Goal: Task Accomplishment & Management: Manage account settings

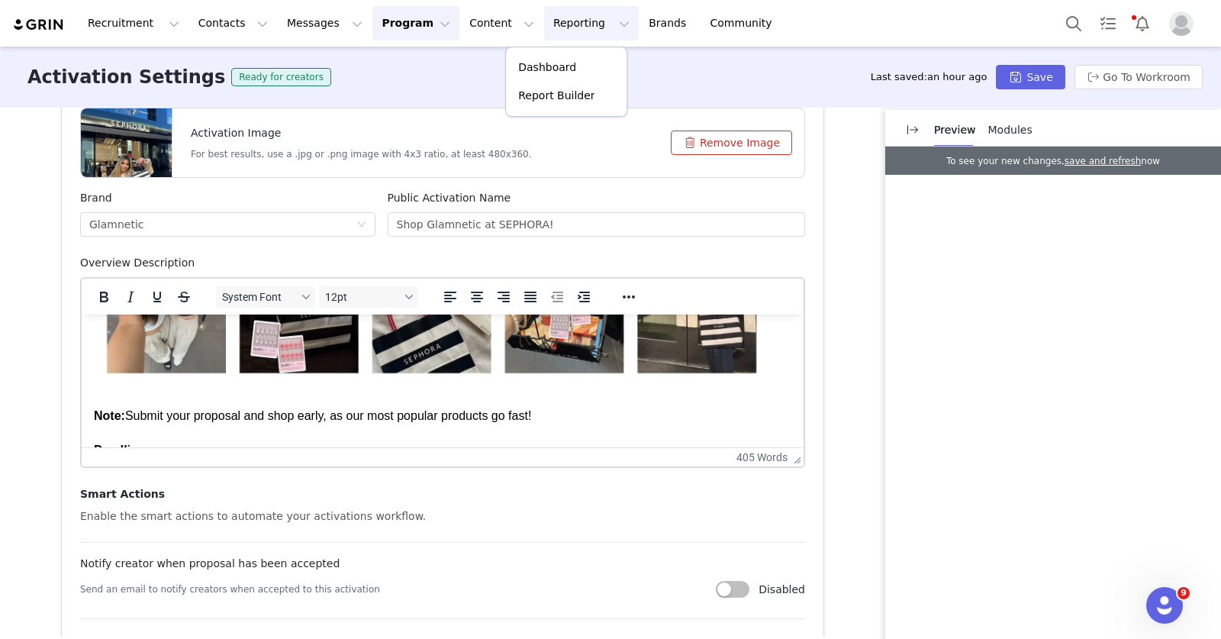
scroll to position [606, 0]
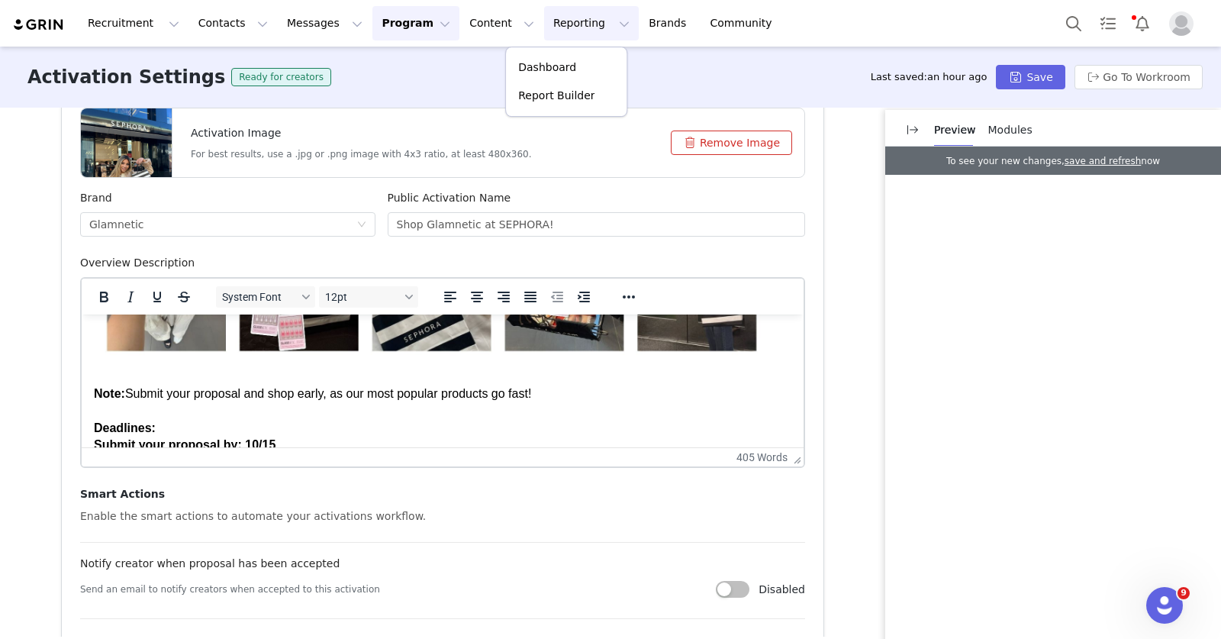
click at [301, 361] on img "Rich Text Area. Press ALT-0 for help." at bounding box center [433, 173] width 678 height 382
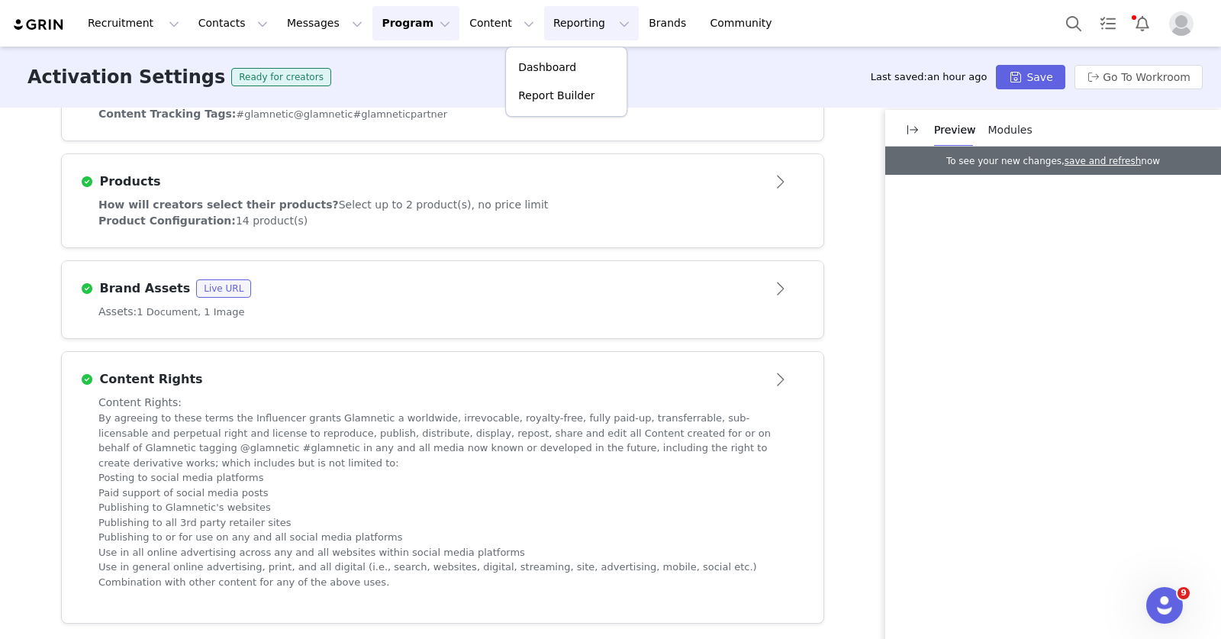
scroll to position [1287, 0]
click at [275, 307] on div "Assets: 1 Document, 1 Image" at bounding box center [442, 310] width 688 height 16
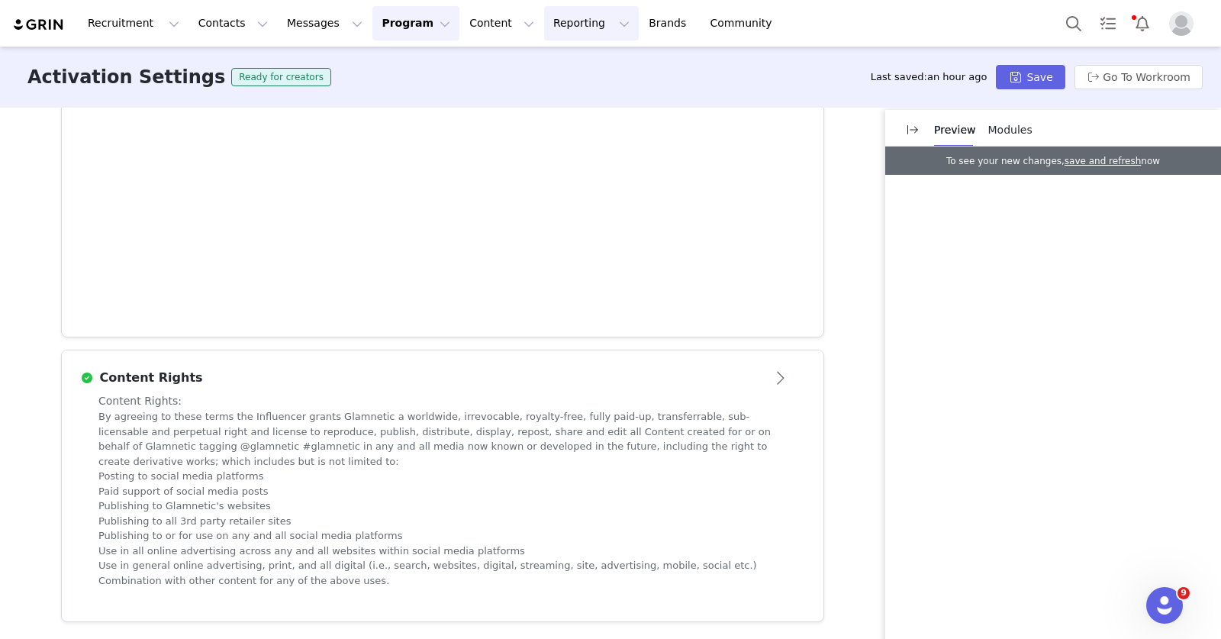
scroll to position [655, 0]
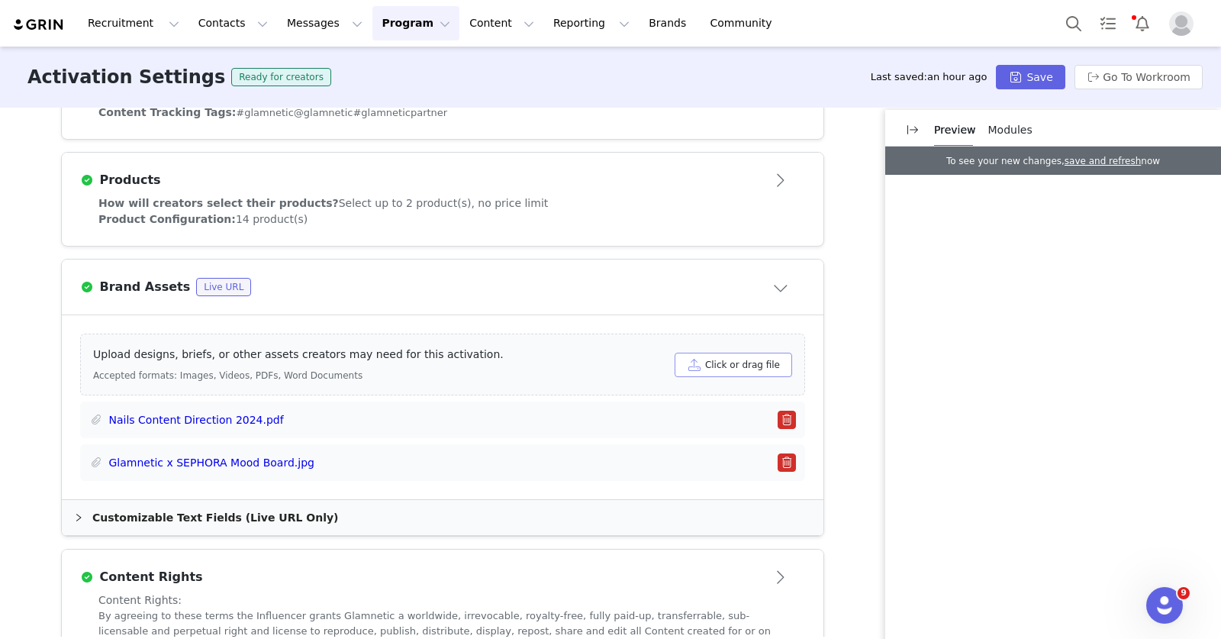
click at [729, 359] on button "Click or drag file" at bounding box center [734, 365] width 118 height 24
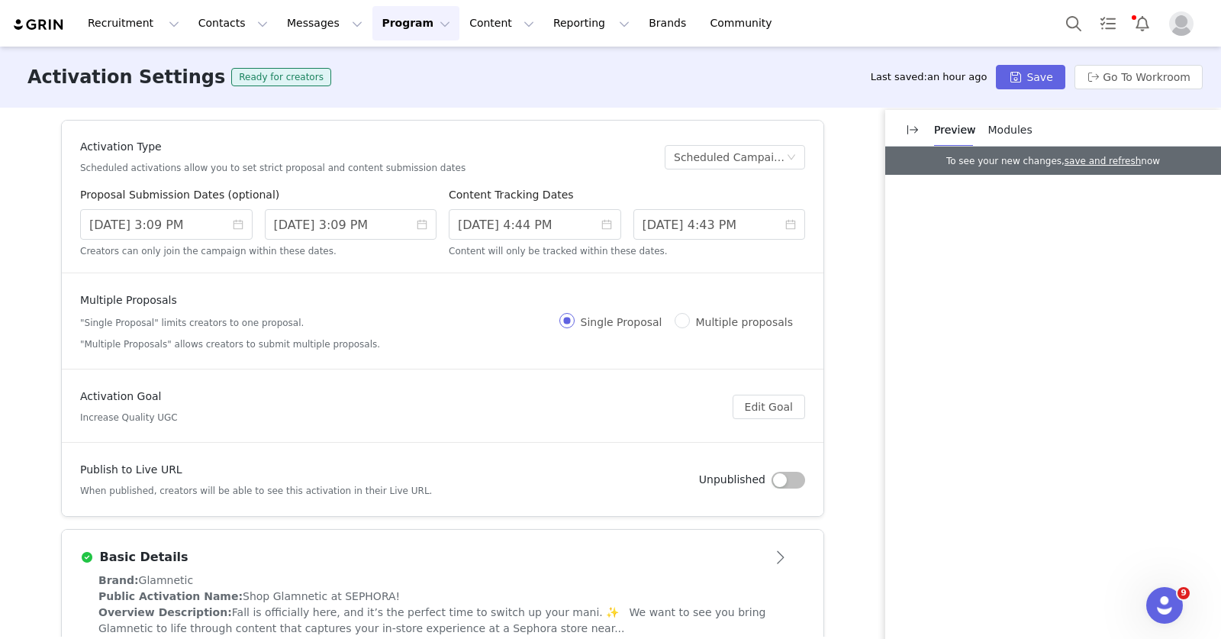
scroll to position [192, 0]
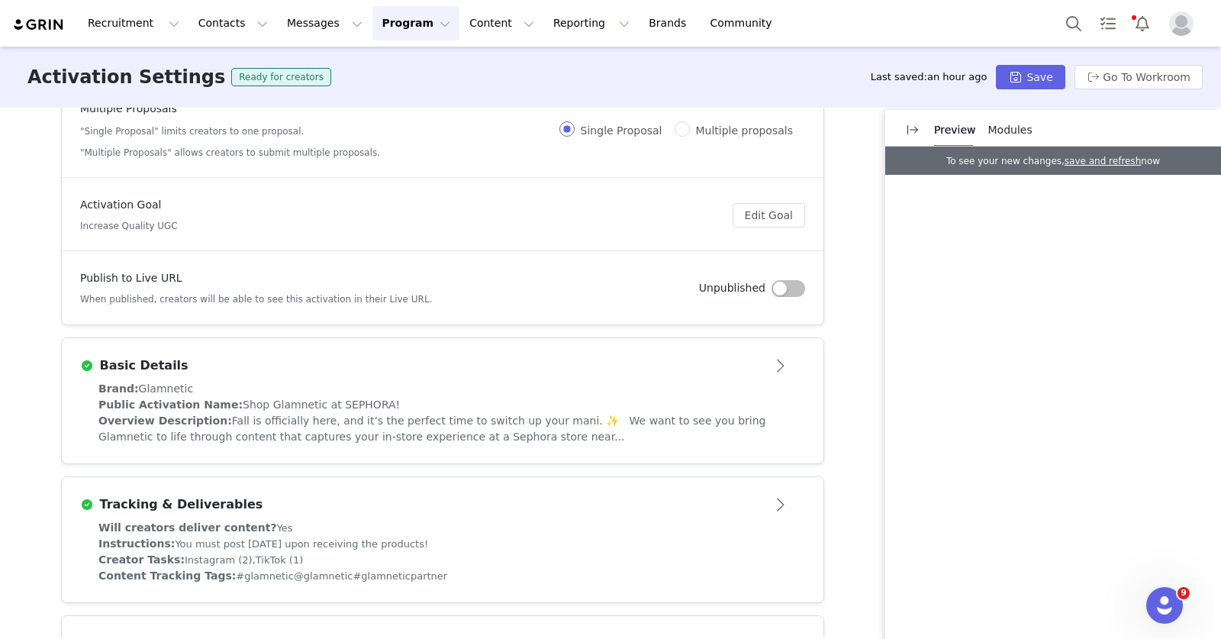
click at [557, 390] on div "Brand: Glamnetic" at bounding box center [442, 389] width 688 height 16
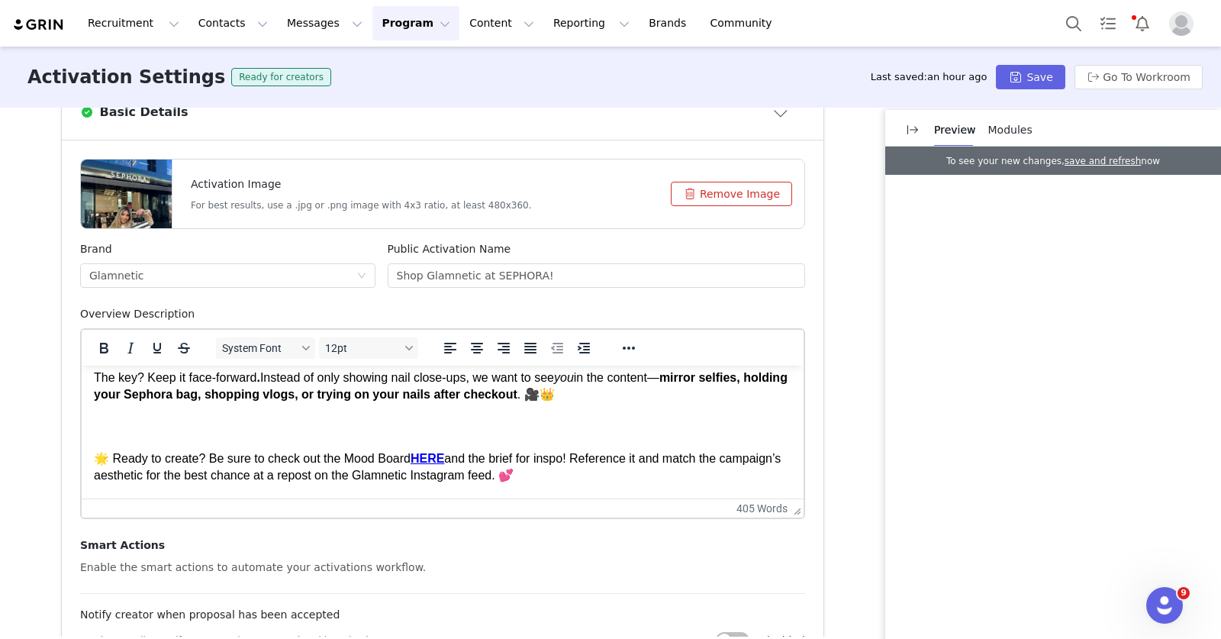
scroll to position [165, 0]
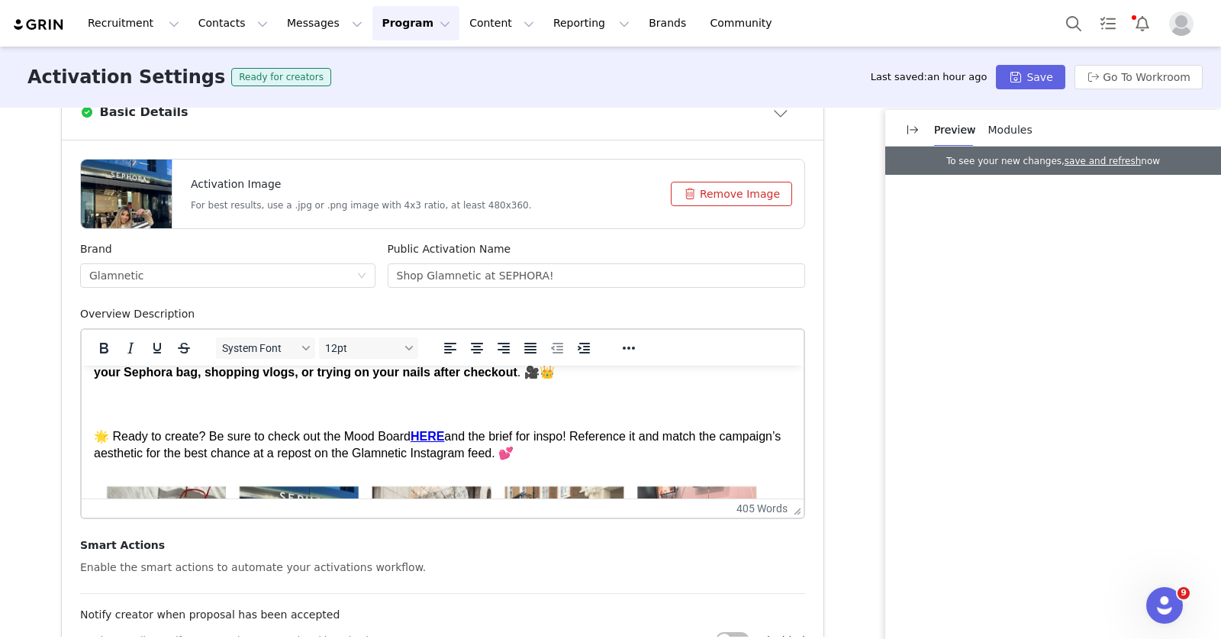
click at [648, 378] on p "The key? Keep it face-forward . Instead of only showing nail close-ups, we want…" at bounding box center [442, 364] width 697 height 34
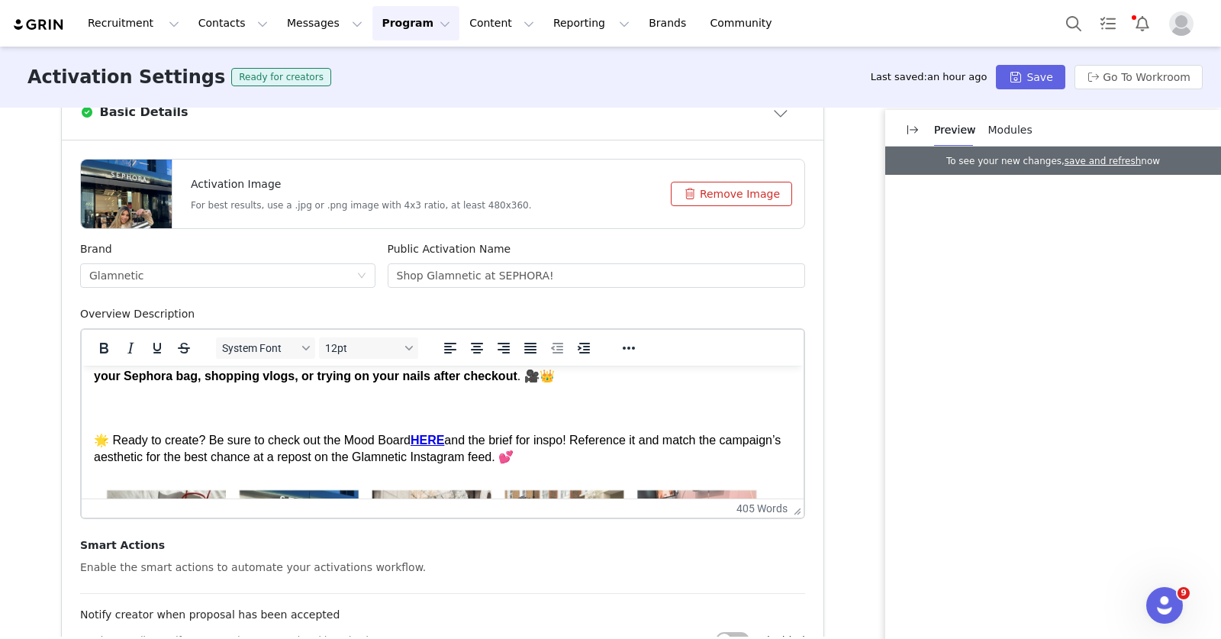
scroll to position [150, 0]
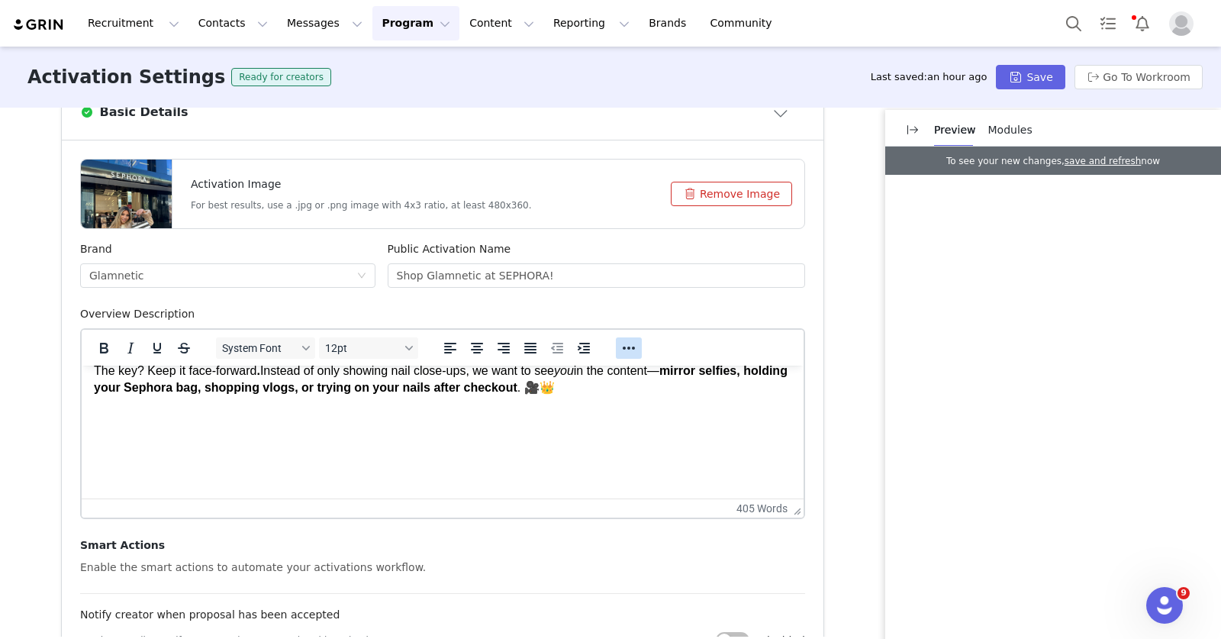
click at [624, 347] on icon "Reveal or hide additional toolbar items" at bounding box center [629, 347] width 12 height 3
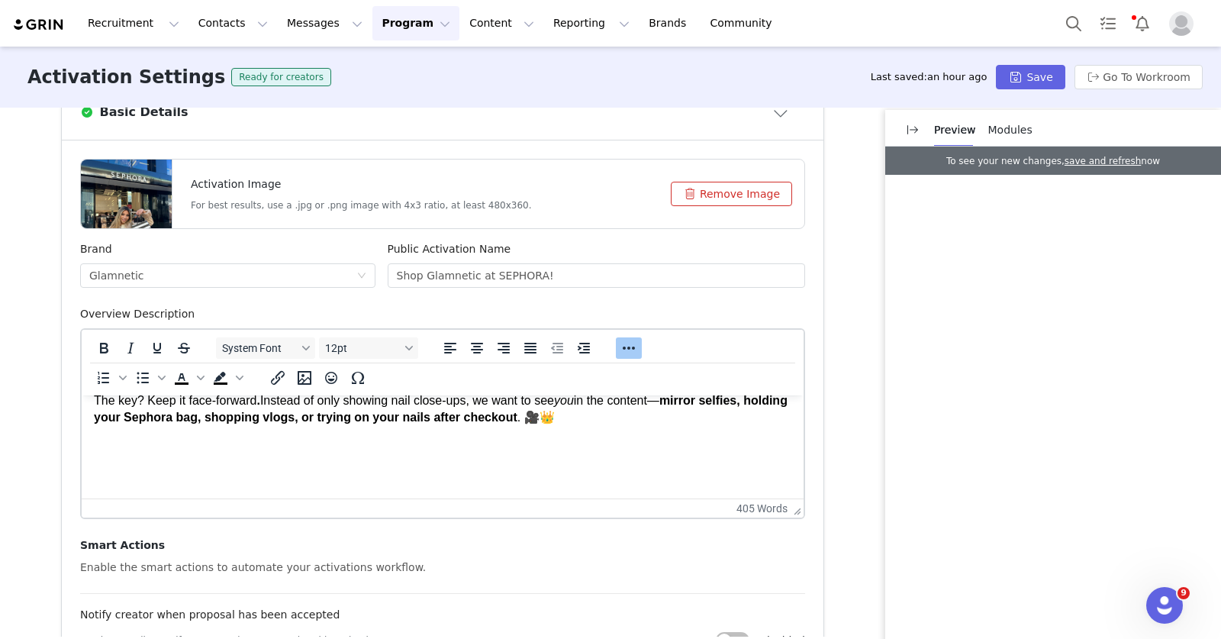
drag, startPoint x: 191, startPoint y: 474, endPoint x: 82, endPoint y: 476, distance: 108.4
click at [270, 371] on icon "Insert/edit link" at bounding box center [278, 378] width 18 height 18
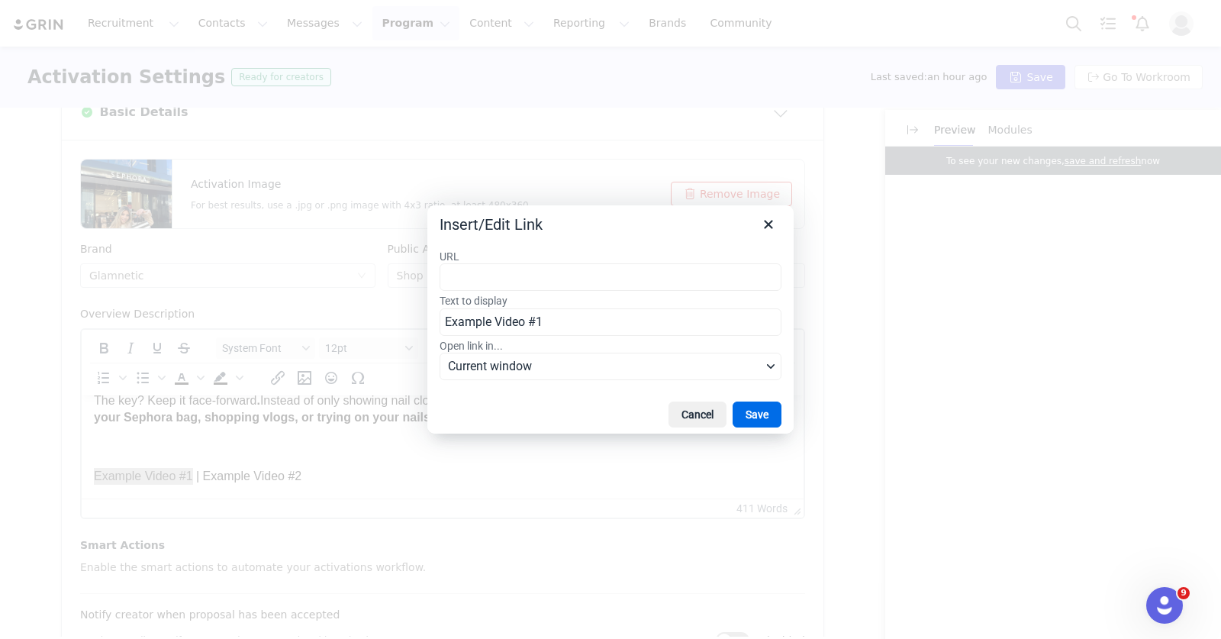
type input "https://drive.google.com/file/d/1t76Sw8Lu8zQu1ukzUirVV4Z2vWLLVU0N/view?usp=shar…"
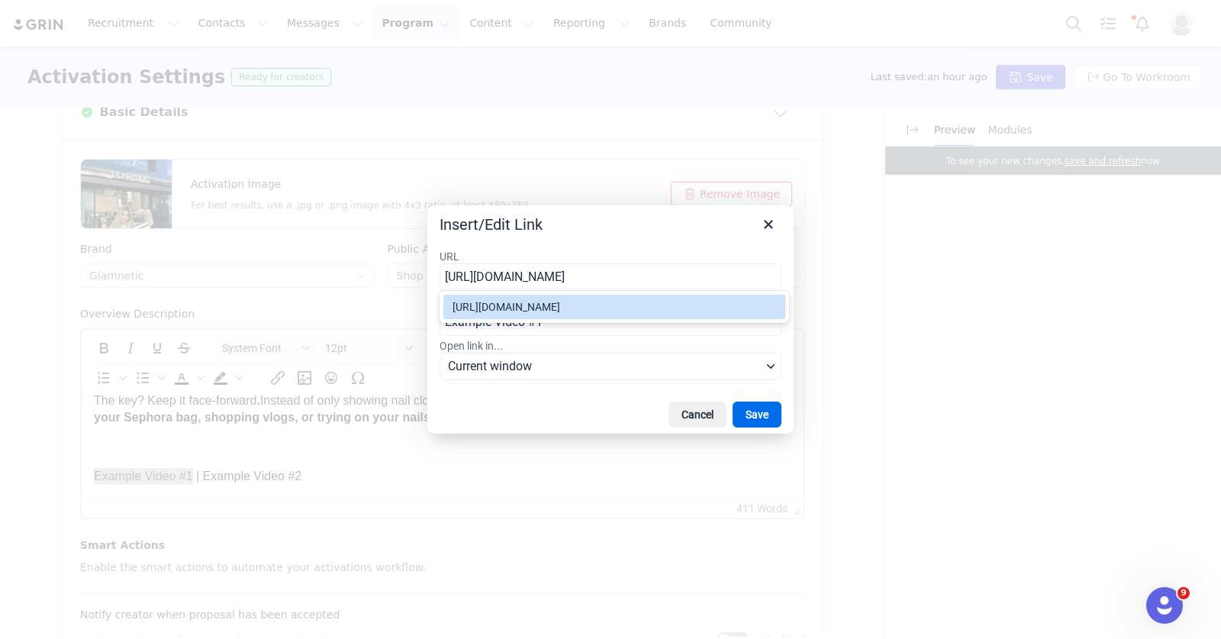
scroll to position [0, 173]
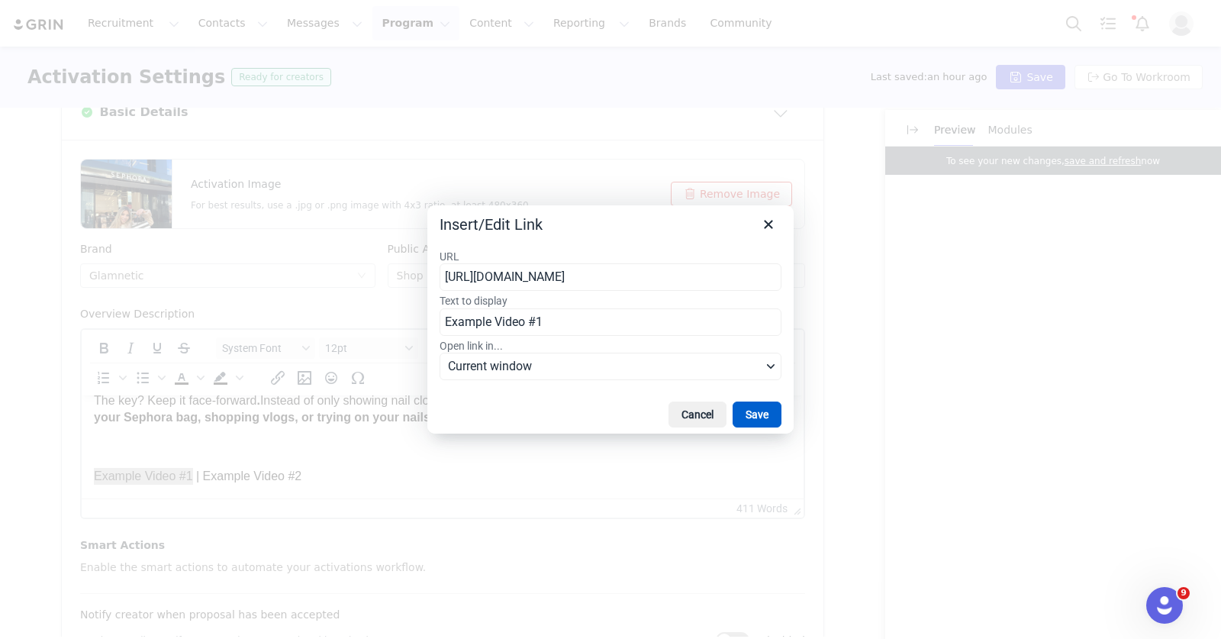
click at [771, 418] on button "Save" at bounding box center [757, 414] width 49 height 26
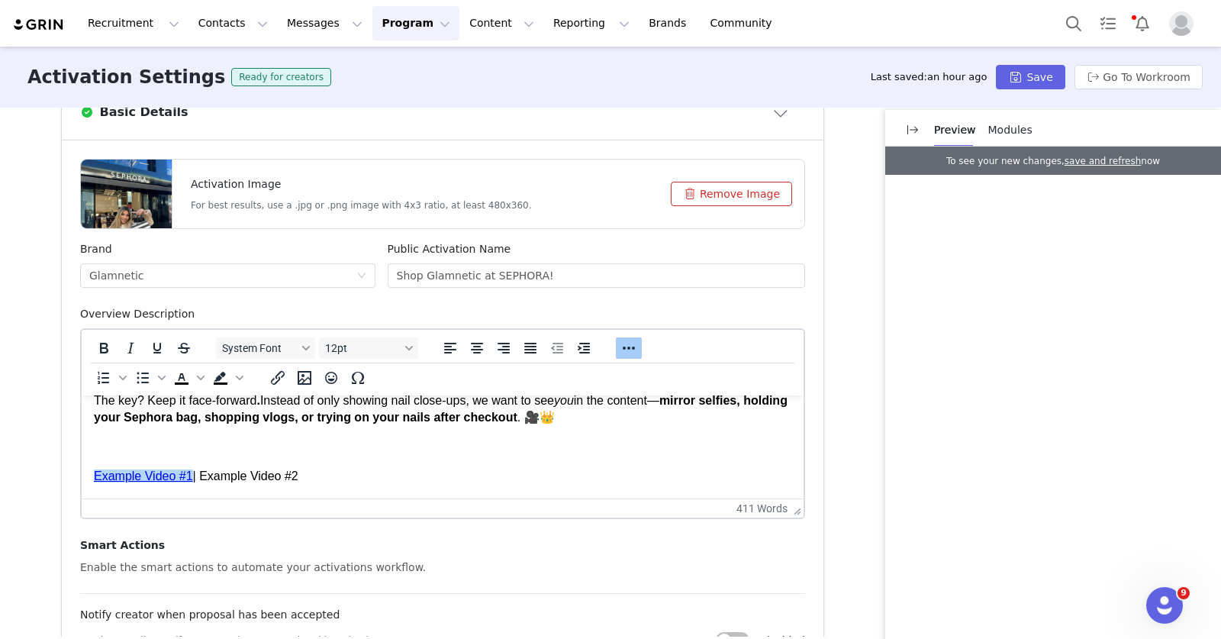
click at [301, 479] on p "Example Video #1 | Example Video #2" at bounding box center [442, 476] width 697 height 17
drag, startPoint x: 305, startPoint y: 476, endPoint x: 201, endPoint y: 475, distance: 104.5
click at [201, 475] on p "Example Video #1 | Example Video #2" at bounding box center [442, 476] width 697 height 17
click at [271, 375] on icon "Insert/edit link" at bounding box center [278, 378] width 18 height 18
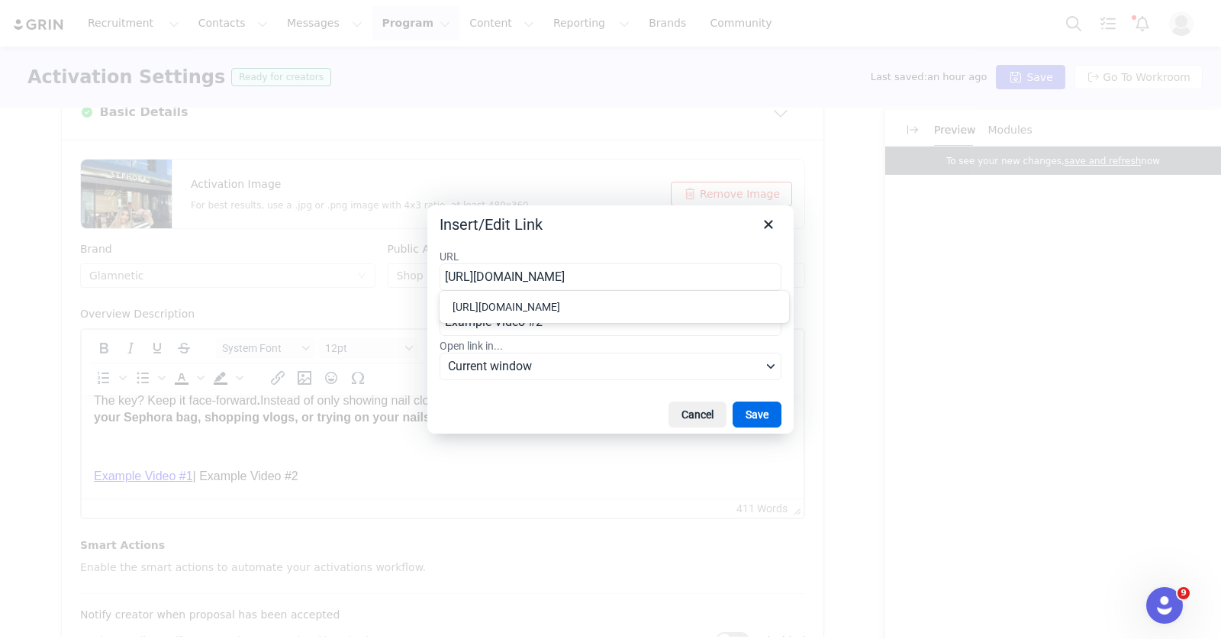
type input "https://drive.google.com/file/d/129I_J7Mh_rMdqrisK7VnNrKRVTzKUSgI/view?usp=shar…"
click at [781, 412] on div "Cancel Save" at bounding box center [610, 414] width 366 height 38
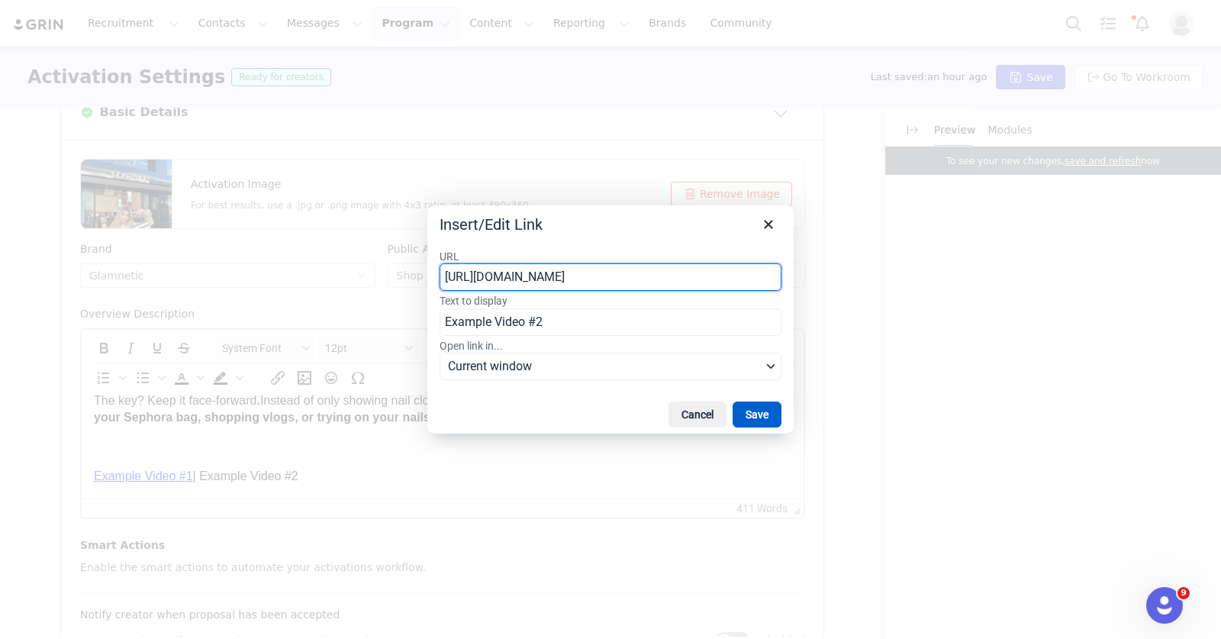
click at [772, 410] on button "Save" at bounding box center [757, 414] width 49 height 26
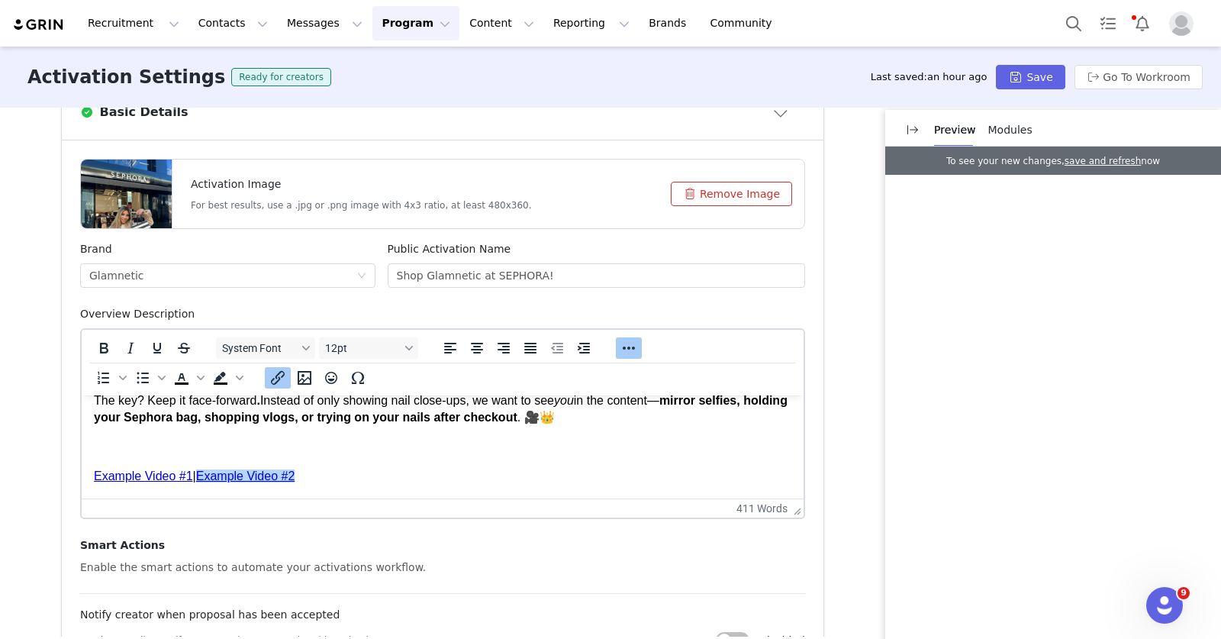
click at [215, 481] on link "Example Video #2" at bounding box center [245, 475] width 99 height 13
click at [319, 476] on p "Example Video #1 | Example Video #2" at bounding box center [442, 476] width 697 height 17
drag, startPoint x: 317, startPoint y: 471, endPoint x: 60, endPoint y: 472, distance: 257.1
copy p "Example Video #1 | Example Video #2﻿"
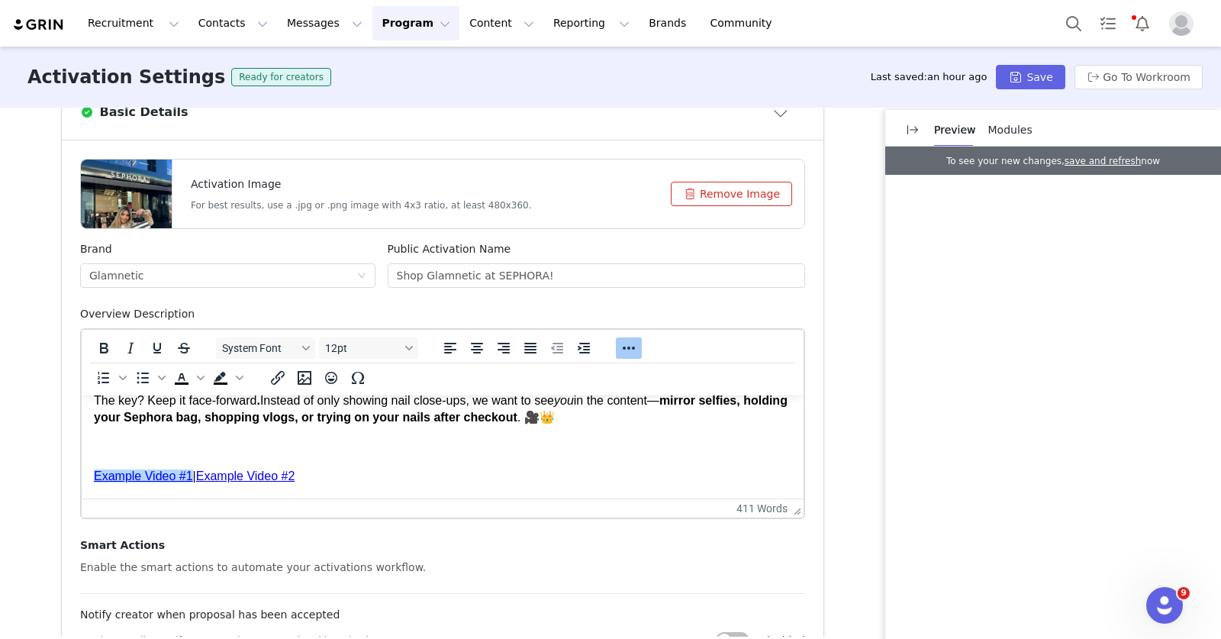
click at [106, 451] on p "Rich Text Area. Press ALT-0 for help." at bounding box center [442, 447] width 697 height 17
click at [134, 453] on p "Rich Text Area. Press ALT-0 for help." at bounding box center [442, 447] width 697 height 17
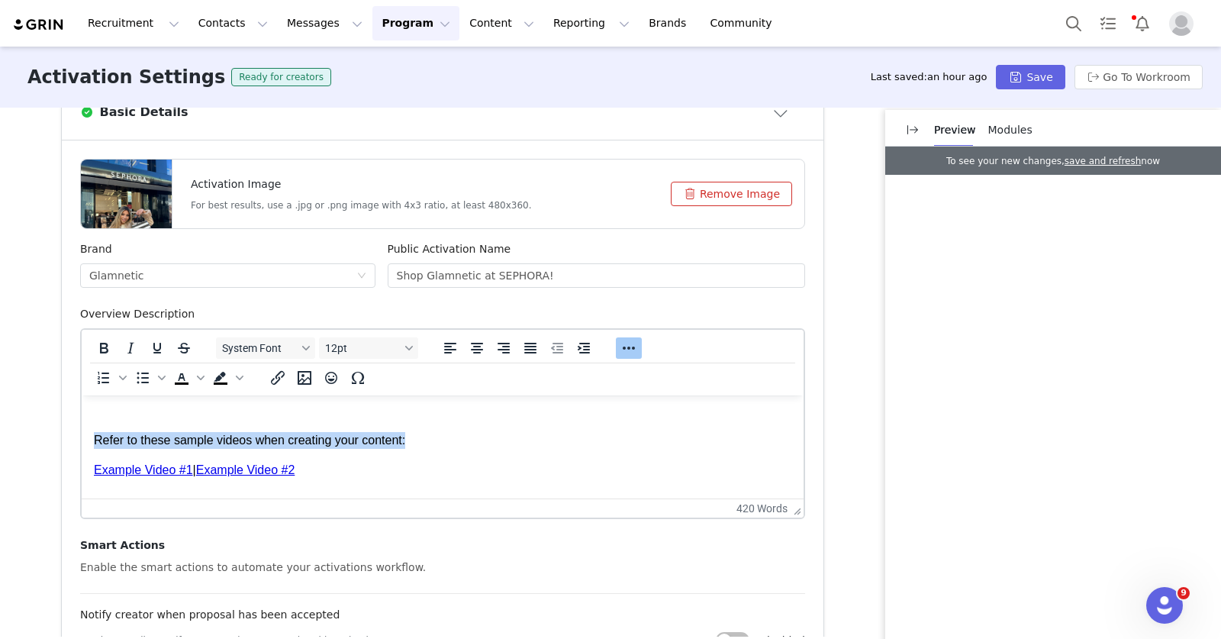
drag, startPoint x: 429, startPoint y: 439, endPoint x: 92, endPoint y: 447, distance: 337.4
click at [124, 351] on icon "Italic" at bounding box center [130, 348] width 18 height 18
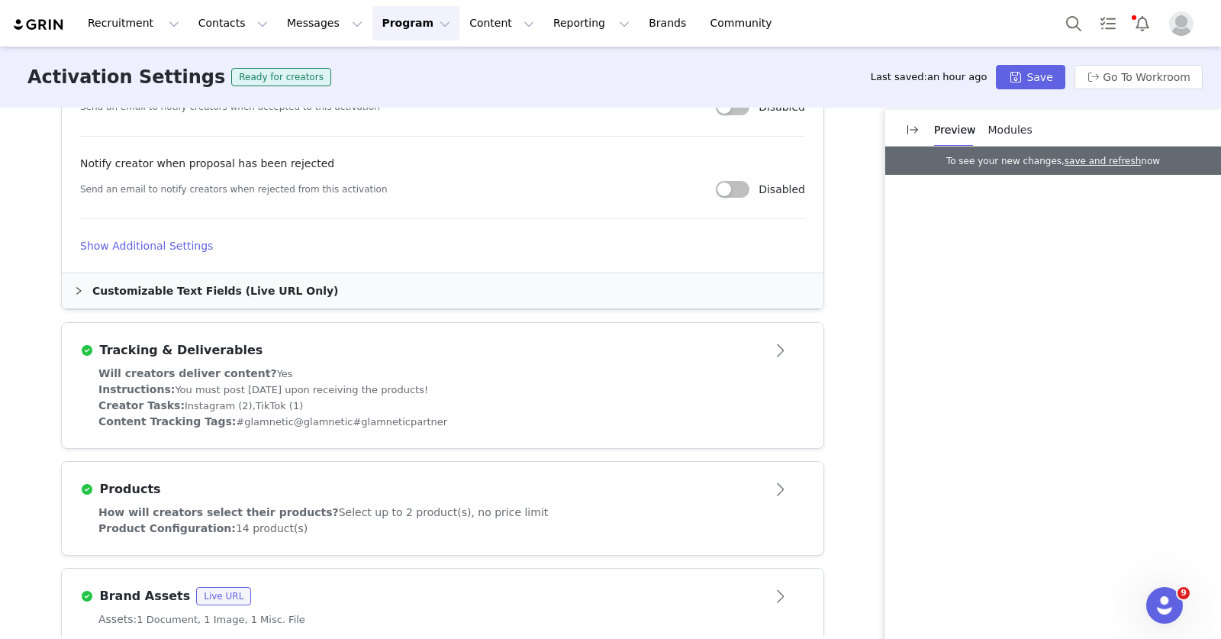
scroll to position [1287, 0]
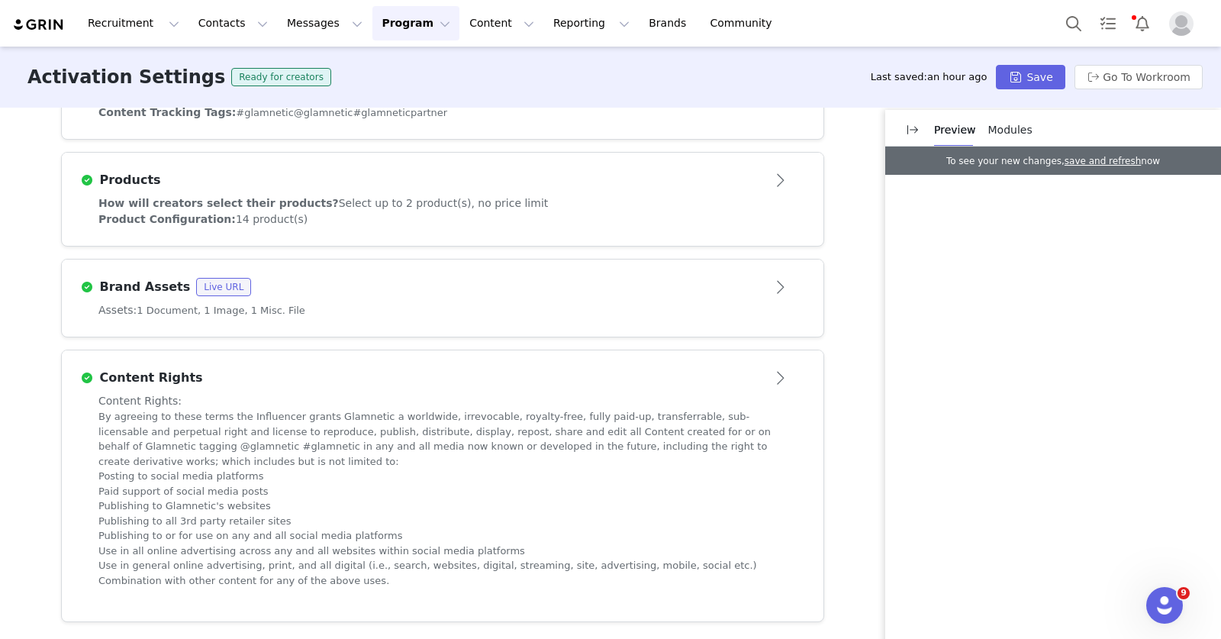
click at [555, 322] on div "Assets: 1 Document, 1 Image, 1 Misc. File" at bounding box center [443, 319] width 762 height 34
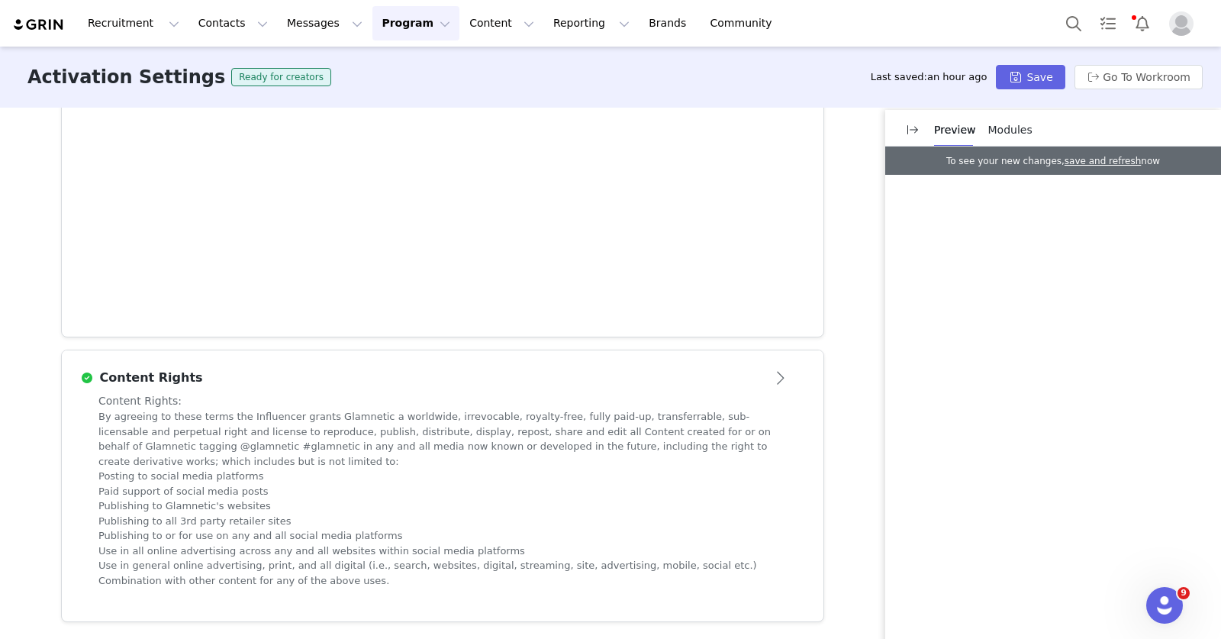
scroll to position [655, 0]
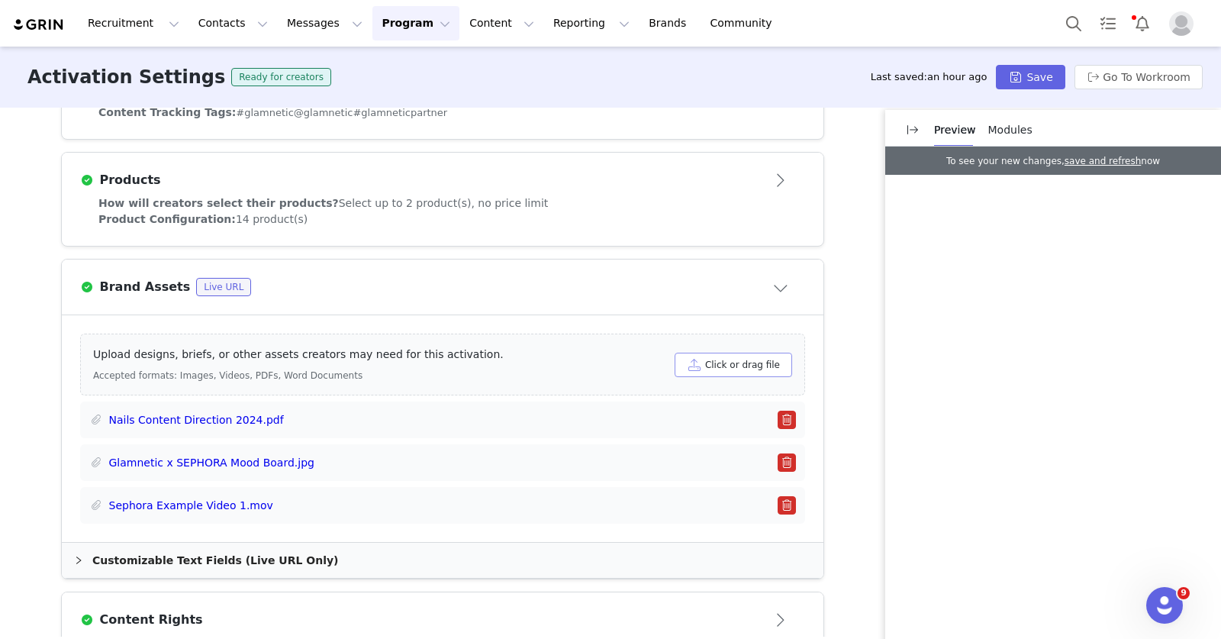
click at [713, 361] on button "Click or drag file" at bounding box center [734, 365] width 118 height 24
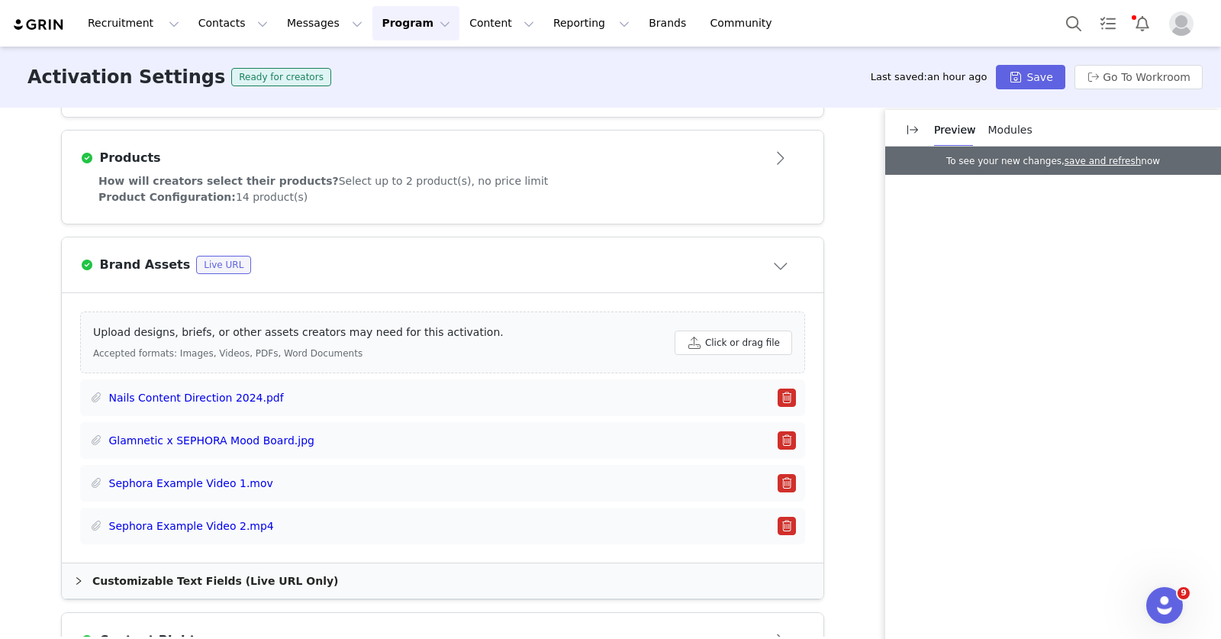
scroll to position [699, 0]
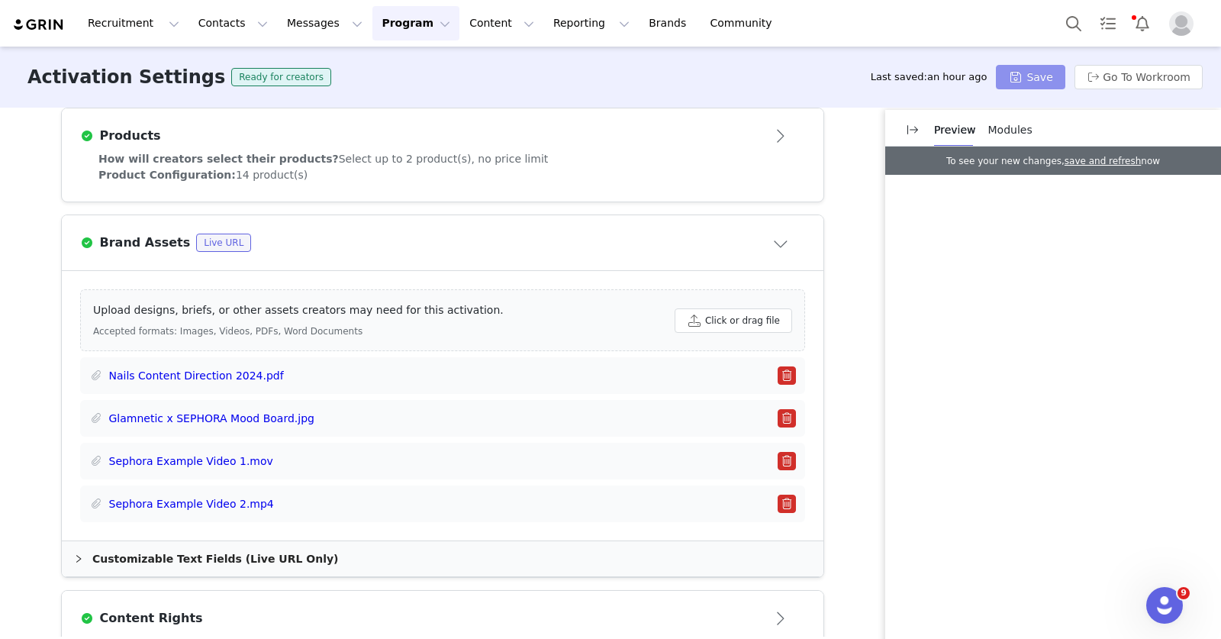
click at [1034, 78] on button "Save" at bounding box center [1030, 77] width 69 height 24
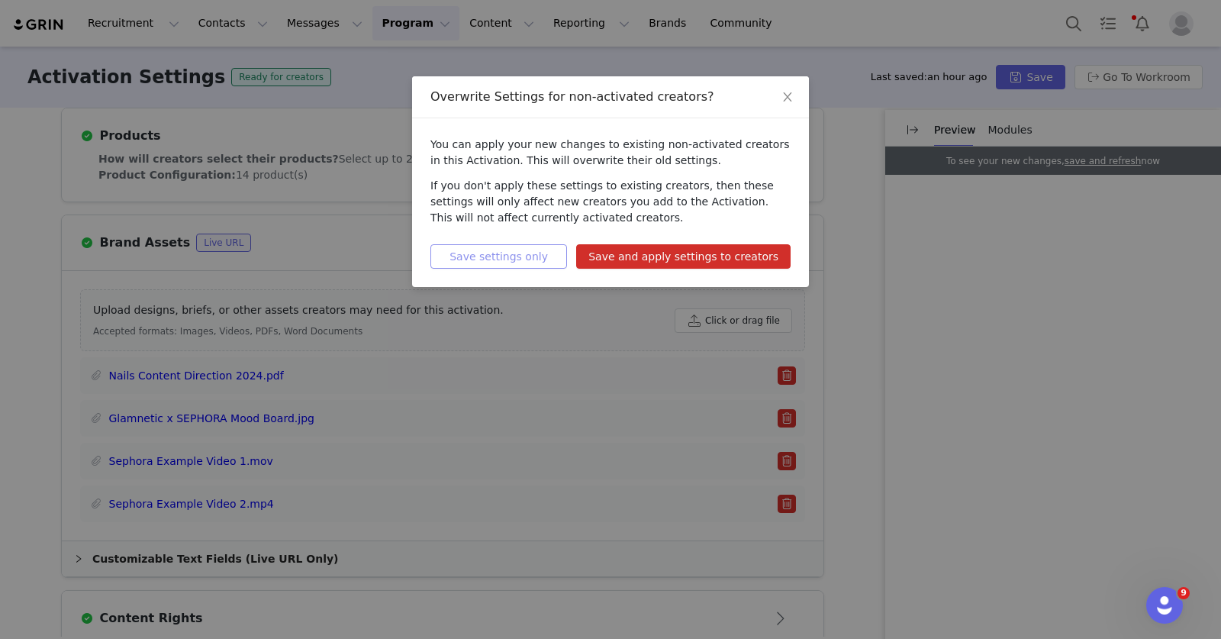
click at [533, 254] on button "Save settings only" at bounding box center [498, 256] width 137 height 24
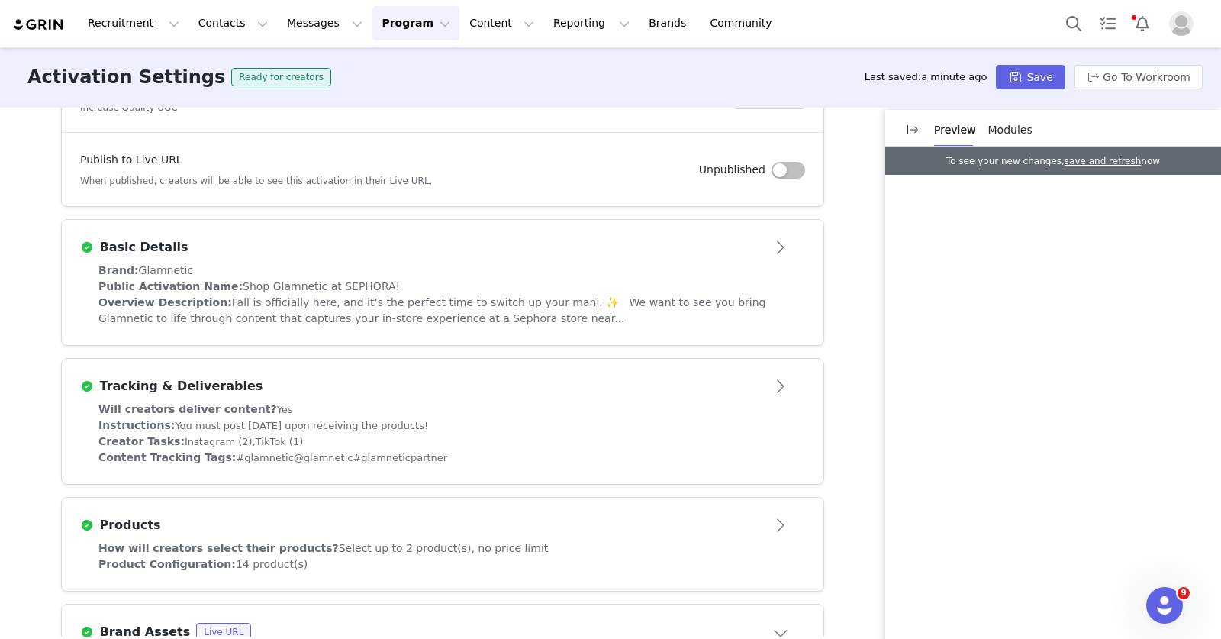
scroll to position [0, 0]
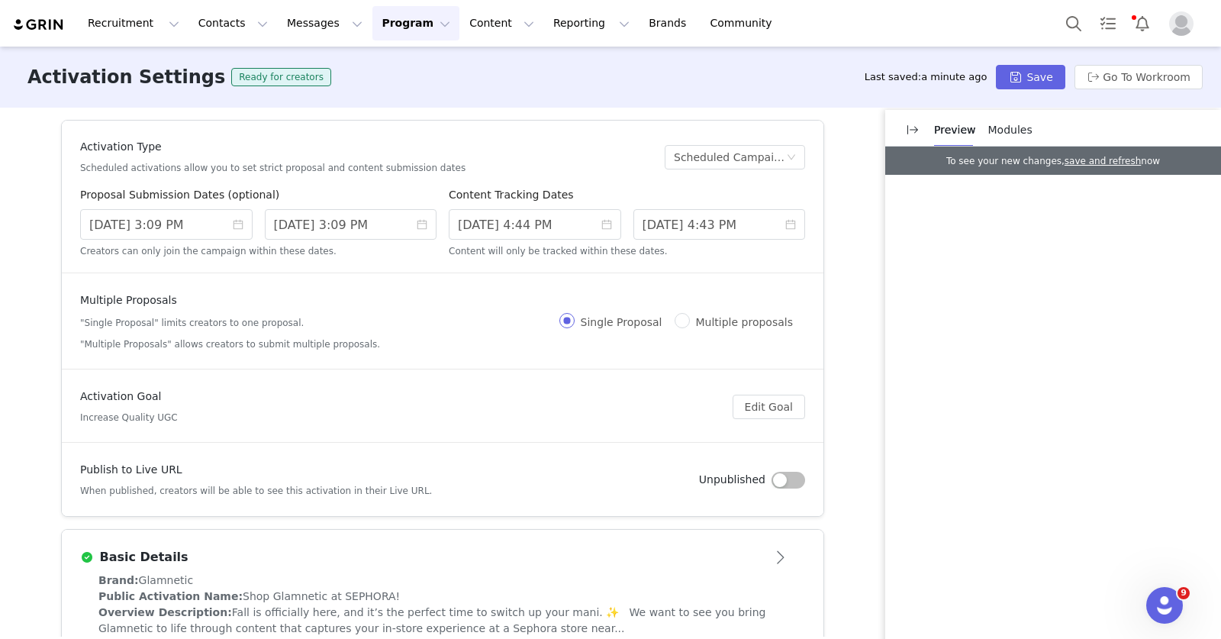
click at [563, 555] on div "Basic Details" at bounding box center [417, 557] width 675 height 18
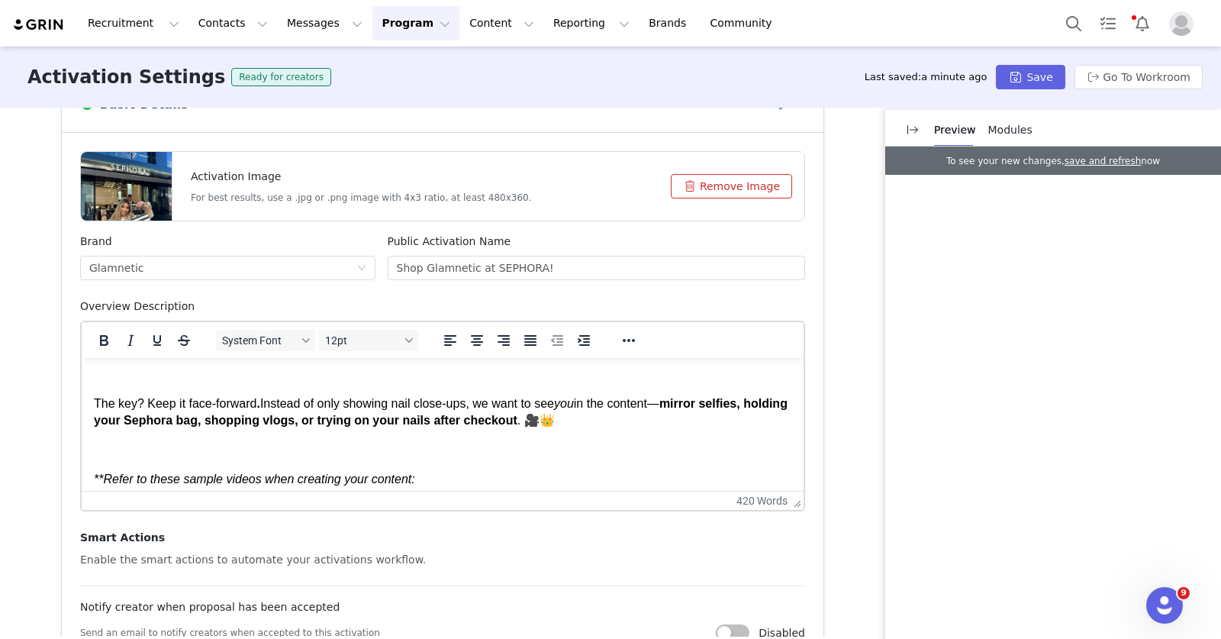
scroll to position [153, 0]
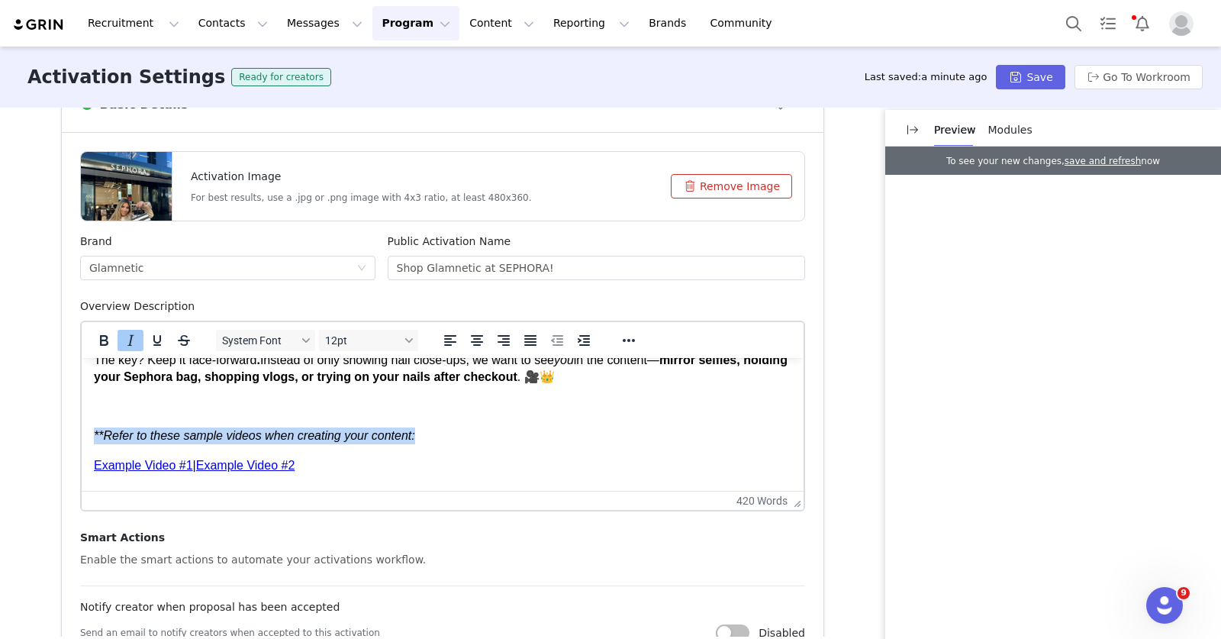
drag, startPoint x: 449, startPoint y: 433, endPoint x: 88, endPoint y: 434, distance: 361.7
click at [108, 340] on button "Bold" at bounding box center [104, 340] width 26 height 21
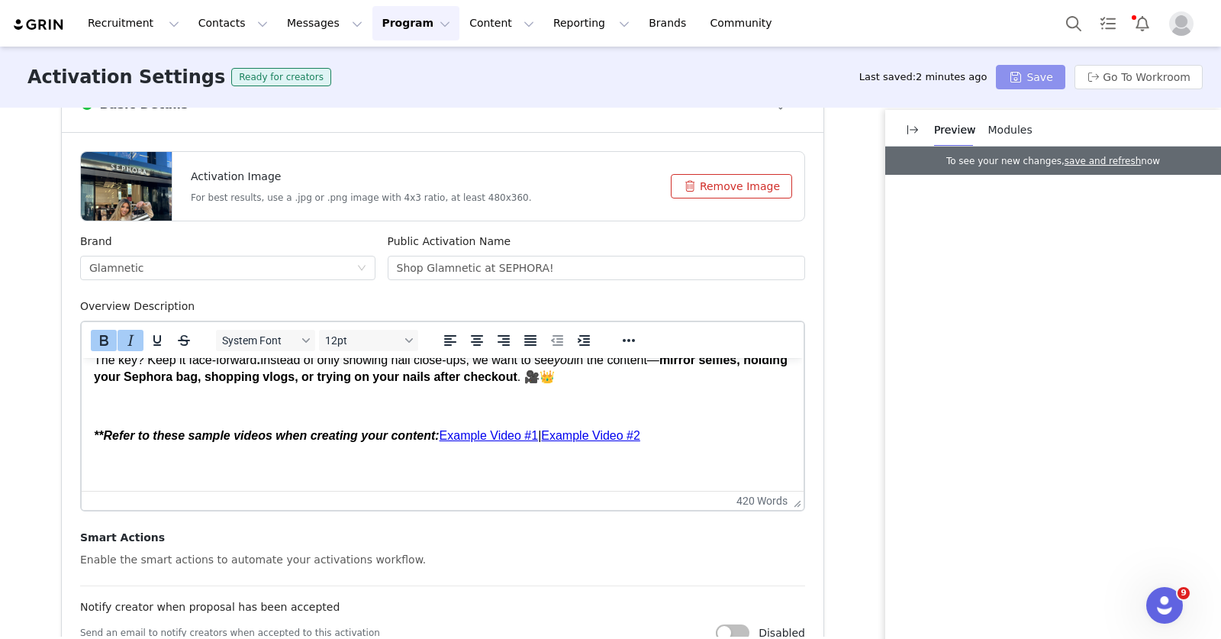
click at [1046, 72] on button "Save" at bounding box center [1030, 77] width 69 height 24
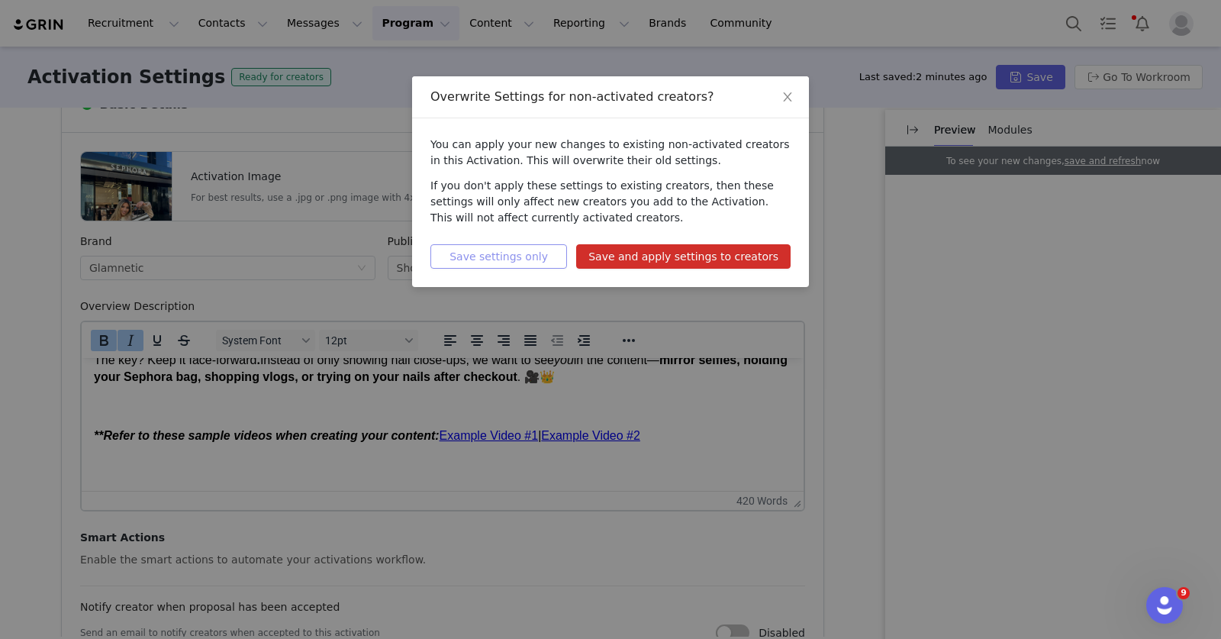
click at [559, 256] on button "Save settings only" at bounding box center [498, 256] width 137 height 24
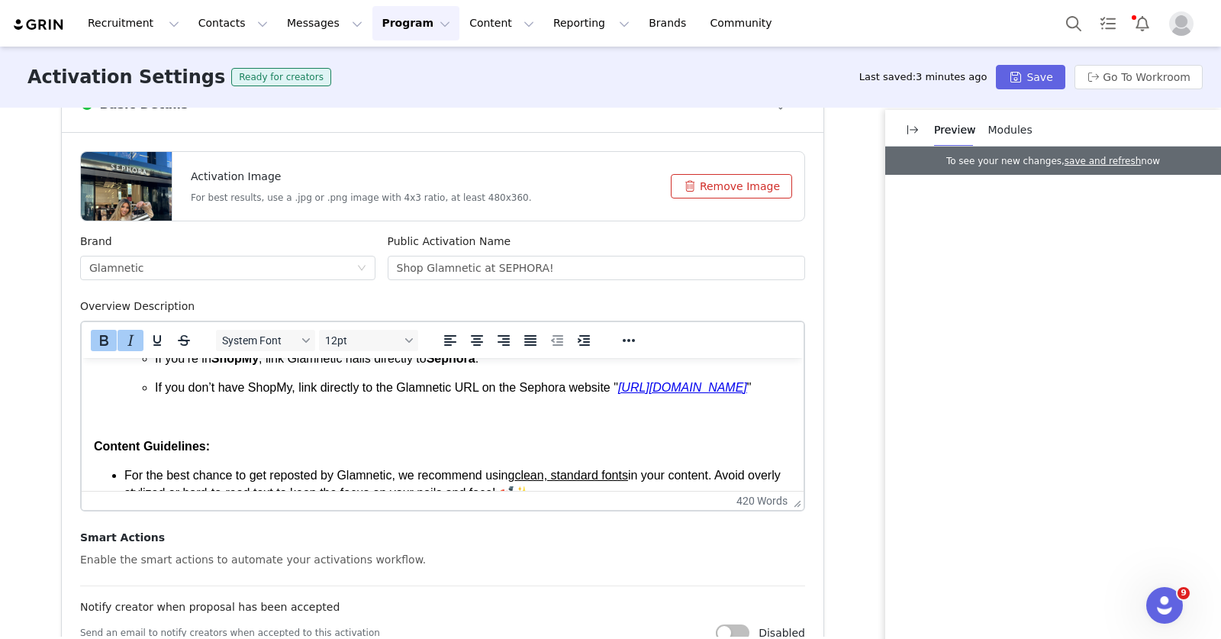
scroll to position [974, 0]
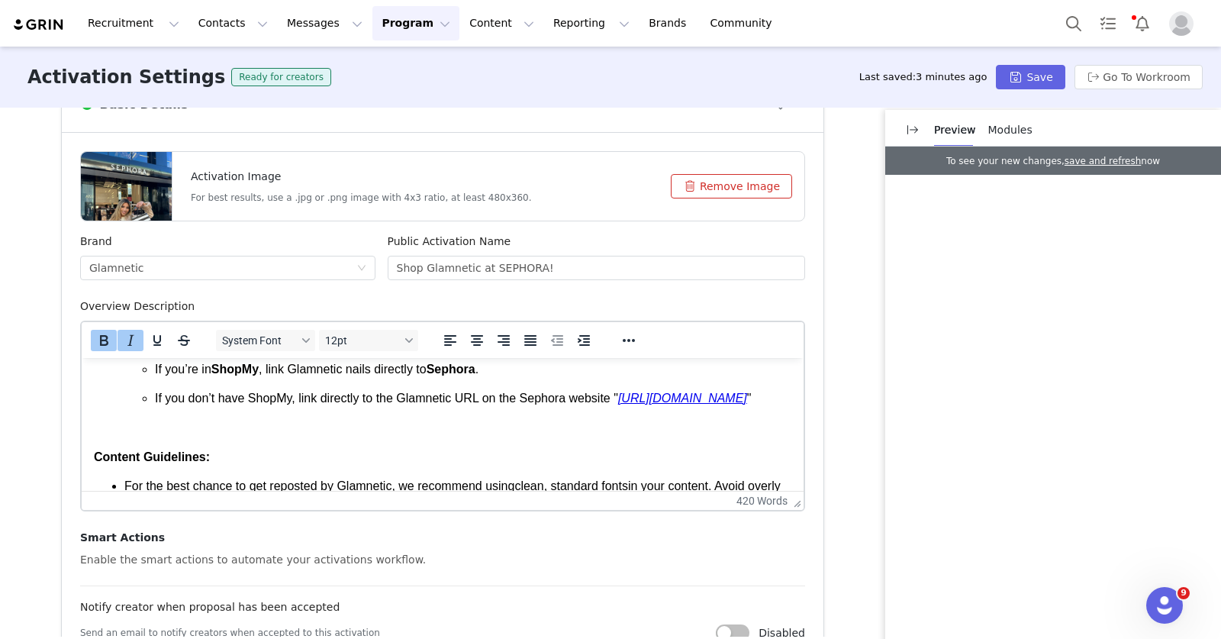
click at [652, 394] on p "If you don’t have ShopMy, link directly to the Glamnetic URL on the Sephora web…" at bounding box center [473, 398] width 636 height 17
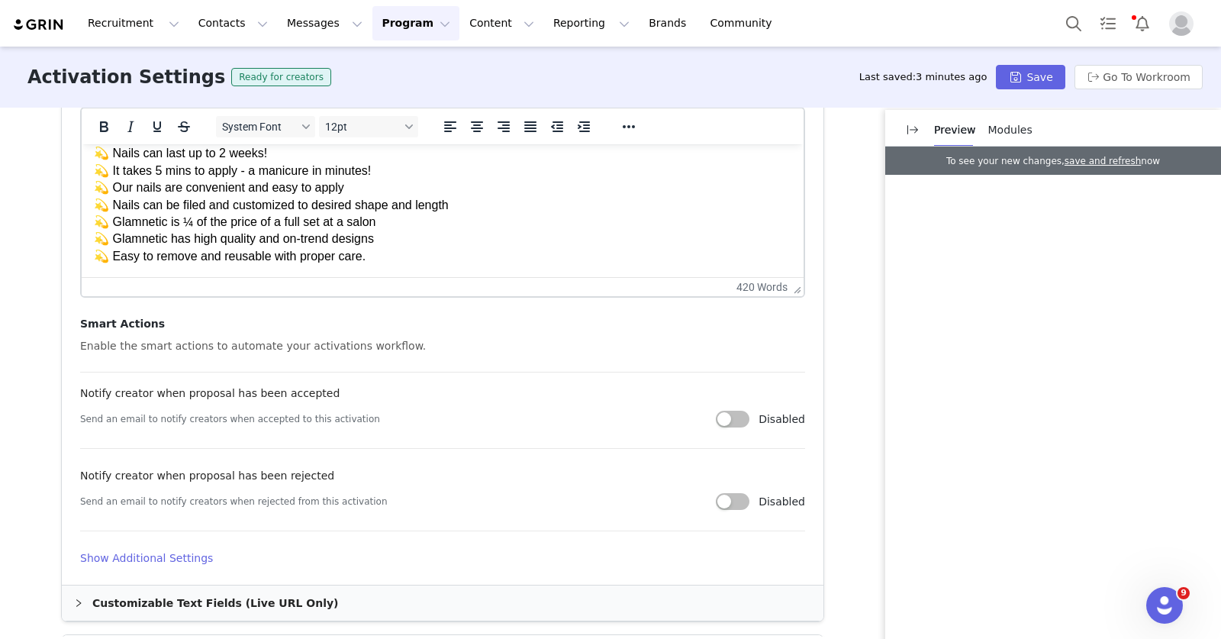
scroll to position [935, 0]
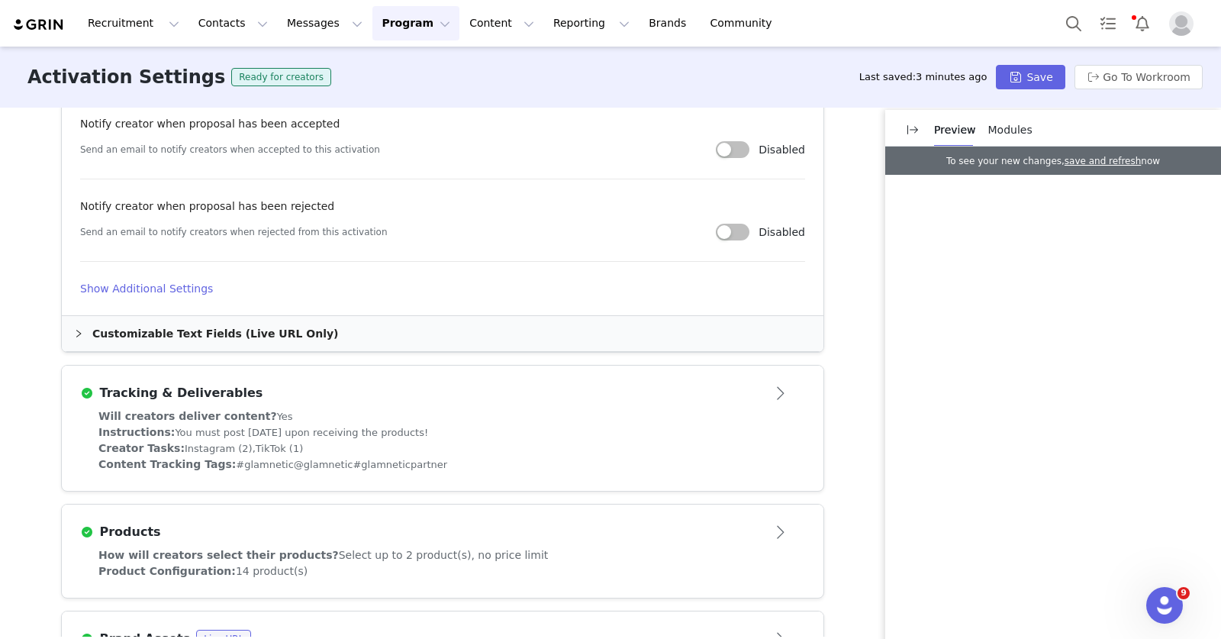
click at [547, 423] on div "Will creators deliver content? Yes" at bounding box center [442, 416] width 688 height 16
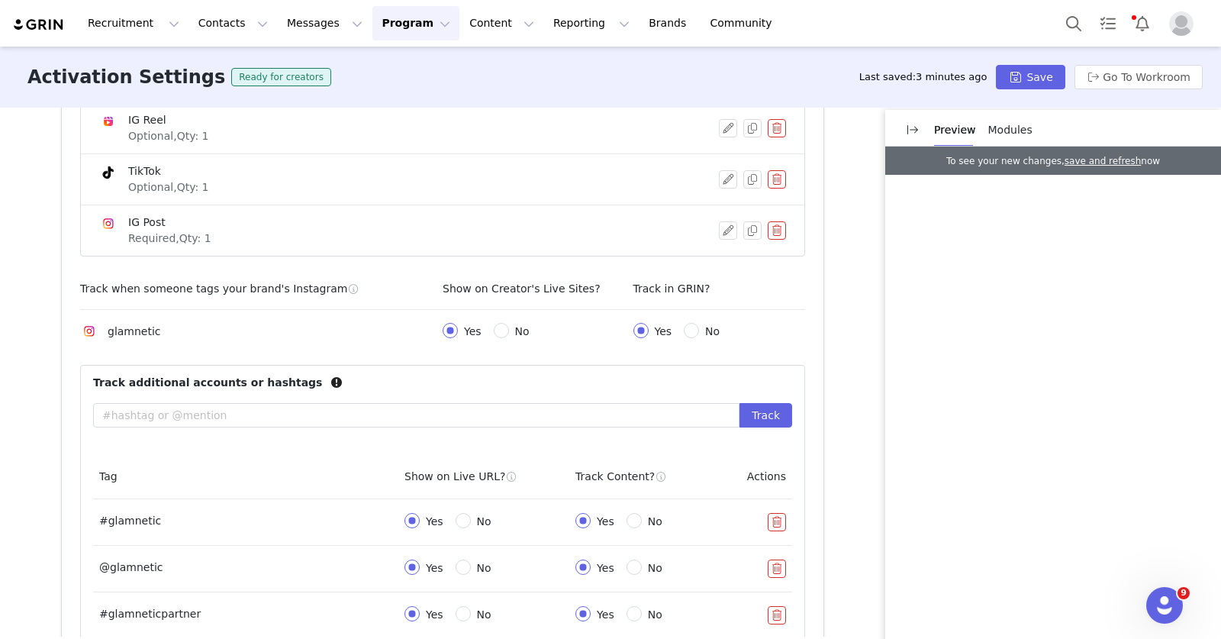
scroll to position [533, 0]
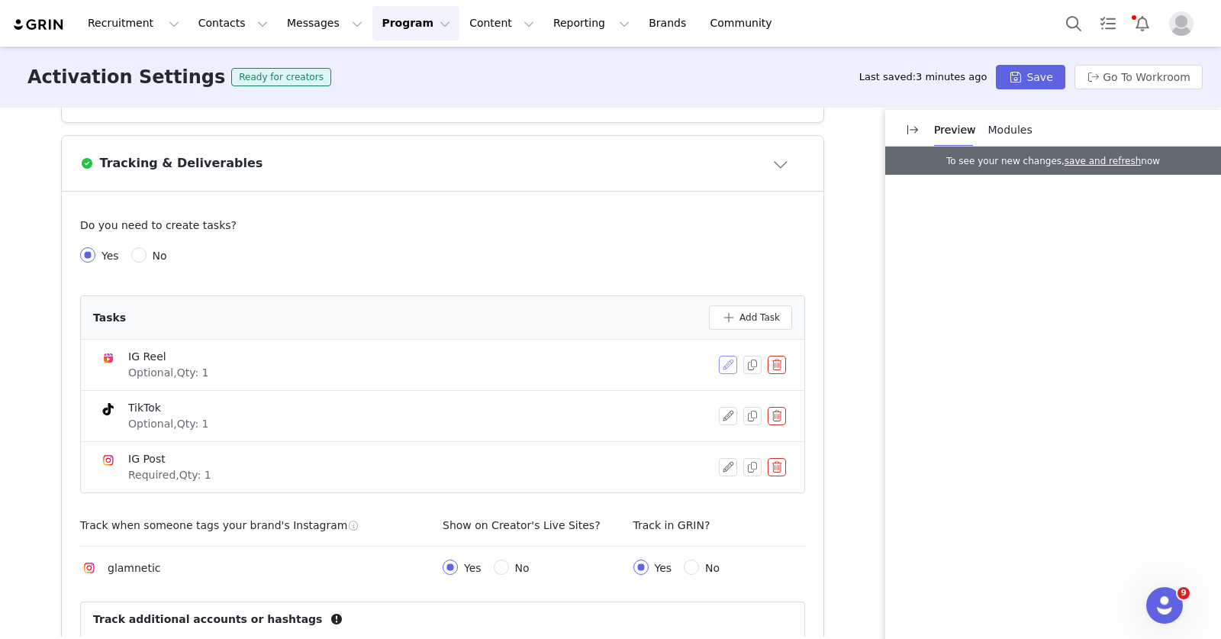
click at [719, 367] on button "button" at bounding box center [728, 365] width 18 height 18
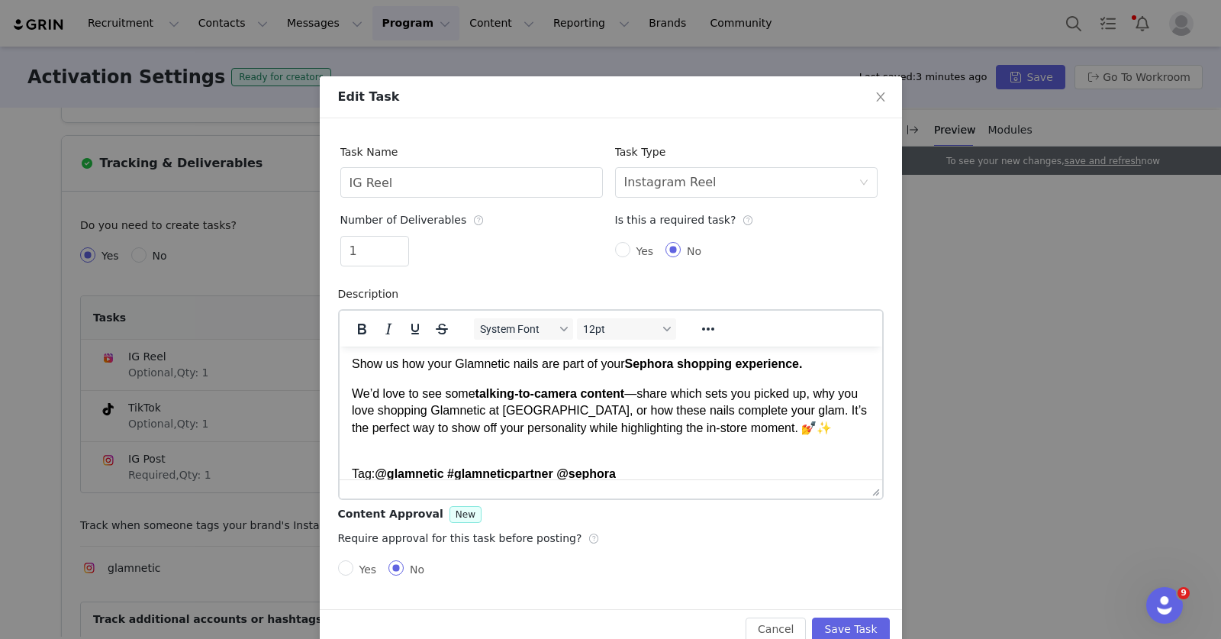
scroll to position [47, 0]
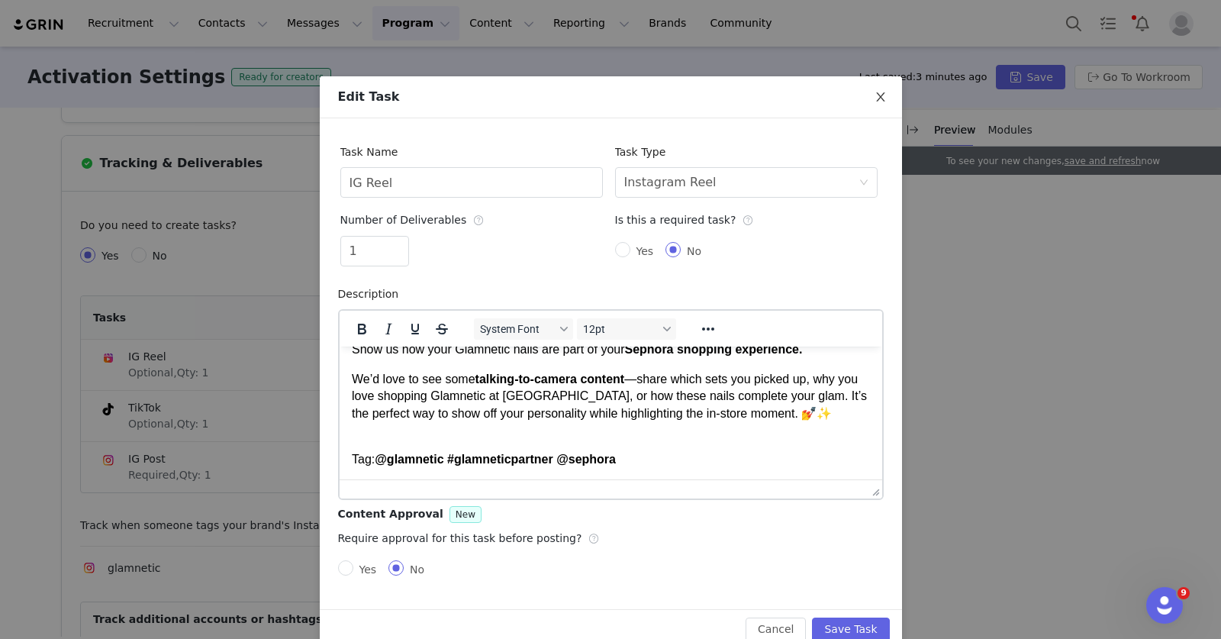
click at [874, 100] on icon "icon: close" at bounding box center [880, 97] width 12 height 12
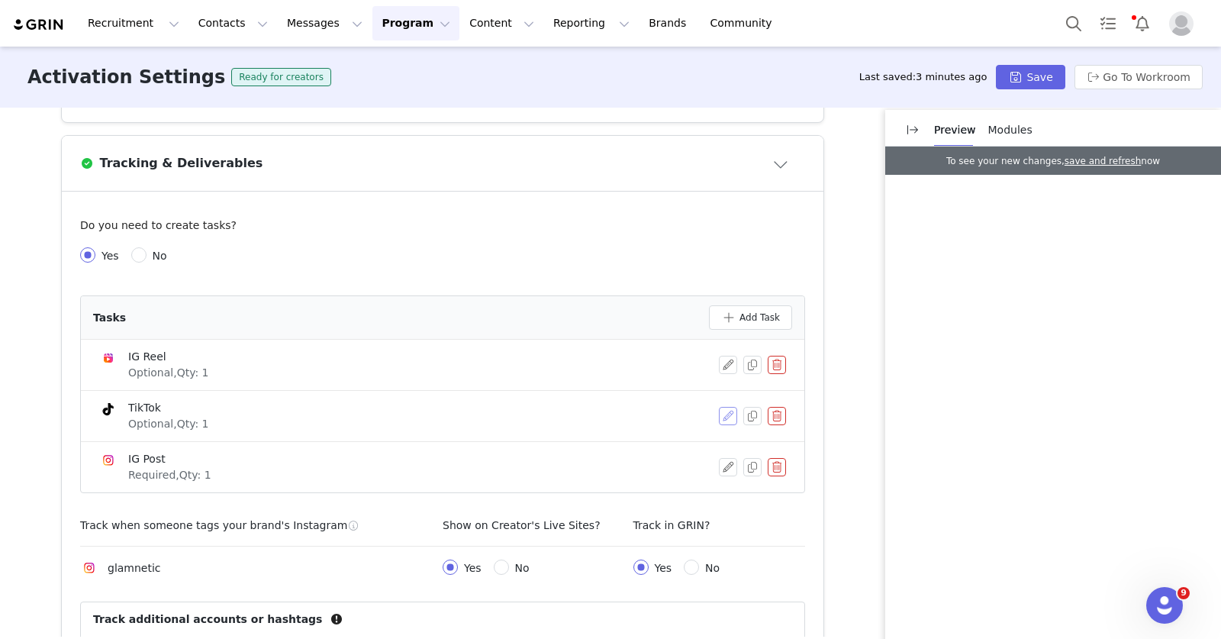
click at [726, 414] on button "button" at bounding box center [728, 416] width 18 height 18
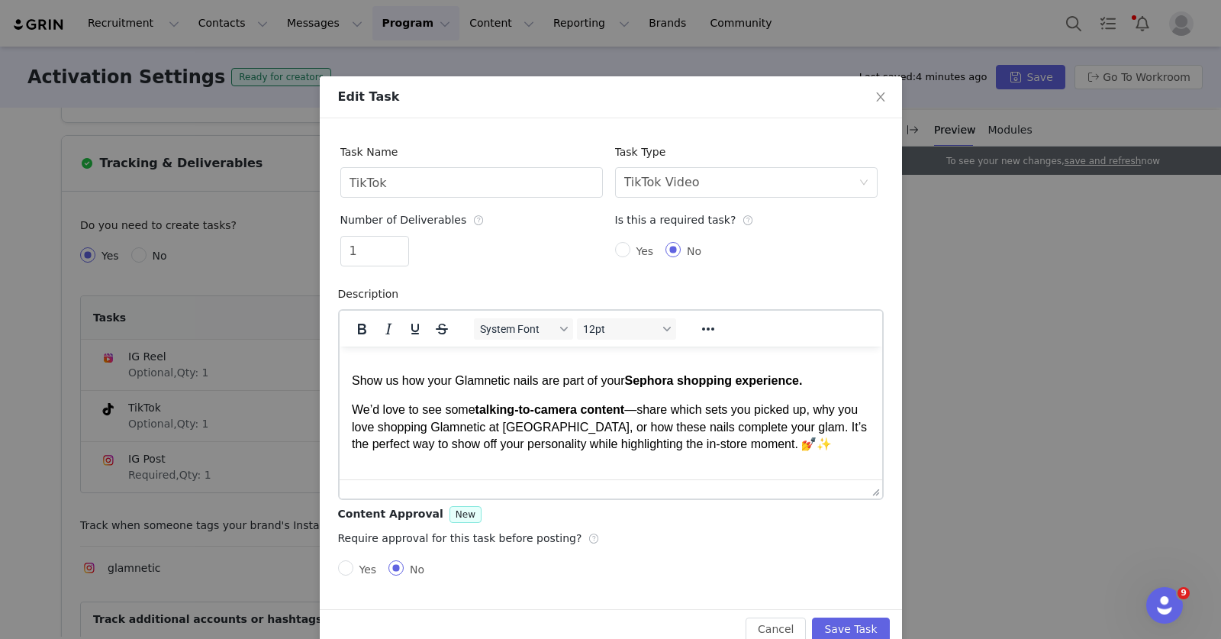
scroll to position [55, 0]
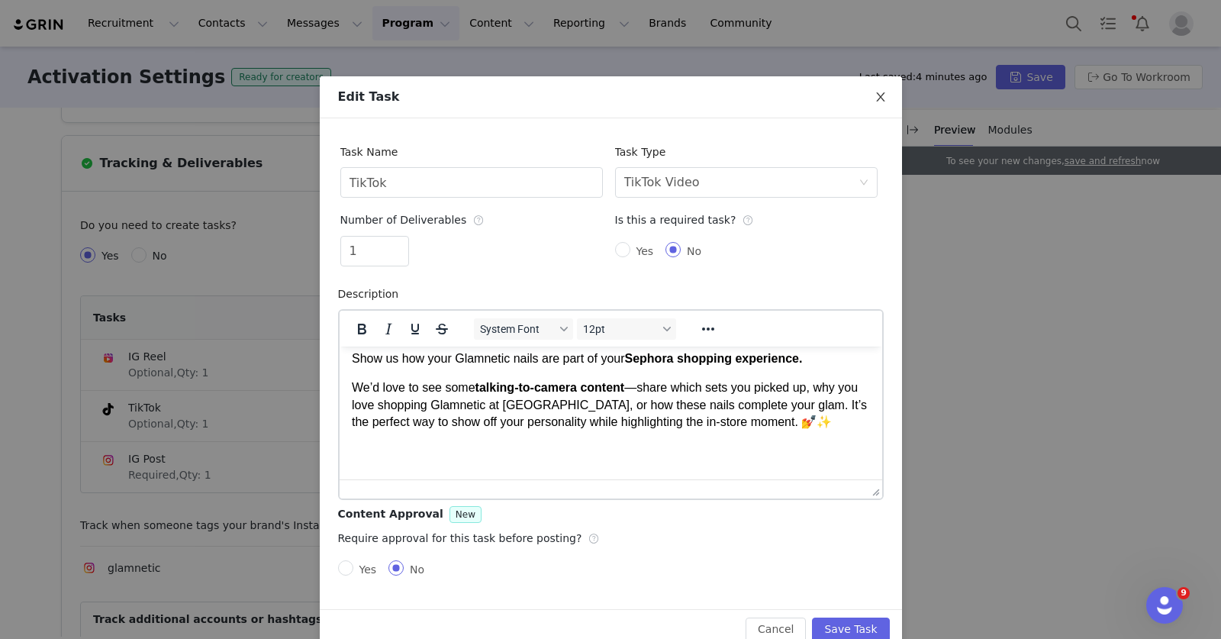
click at [874, 97] on icon "icon: close" at bounding box center [880, 97] width 12 height 12
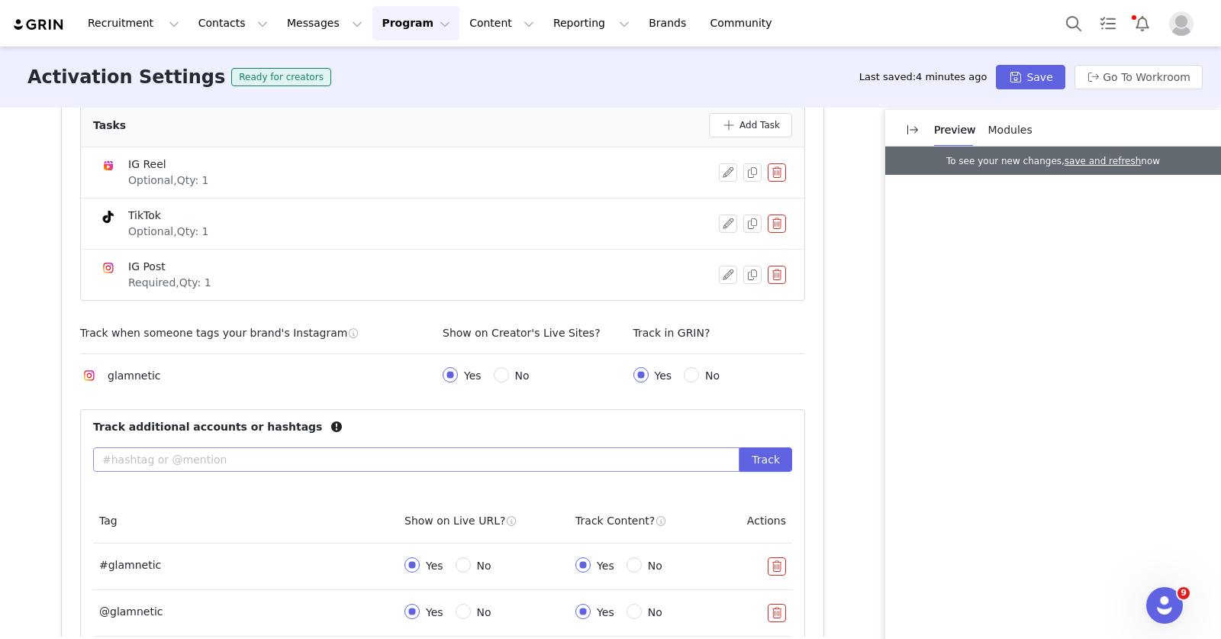
scroll to position [807, 0]
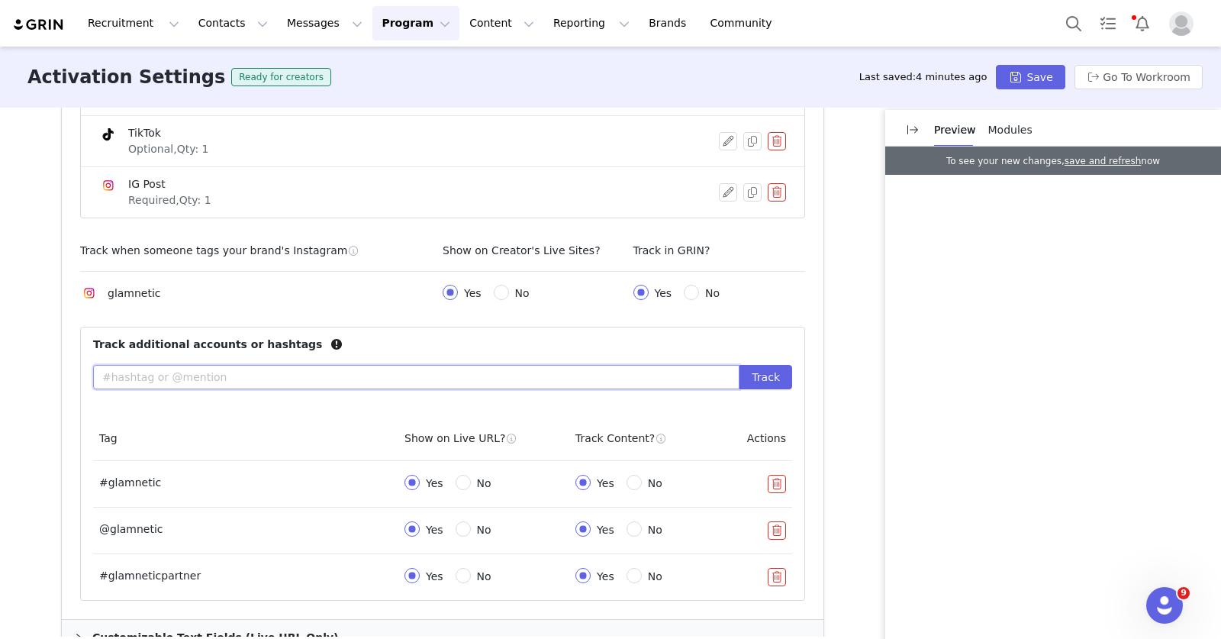
click at [506, 377] on input "text" at bounding box center [416, 377] width 646 height 24
type input "@sephora"
click at [771, 372] on button "Track" at bounding box center [765, 377] width 53 height 24
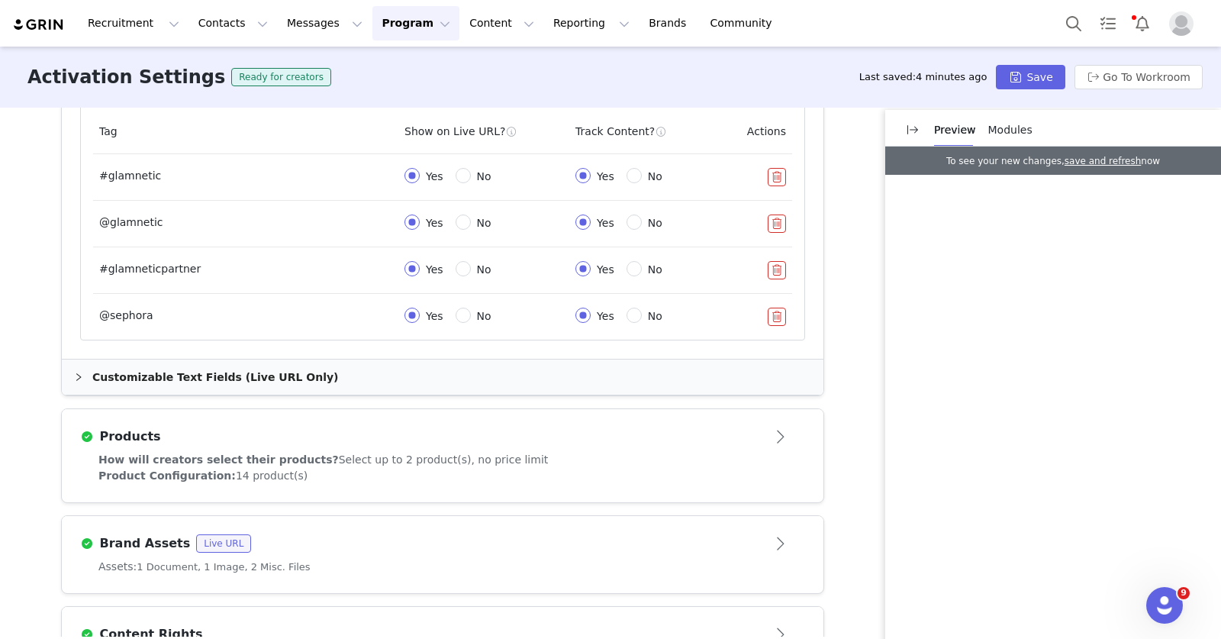
scroll to position [1201, 0]
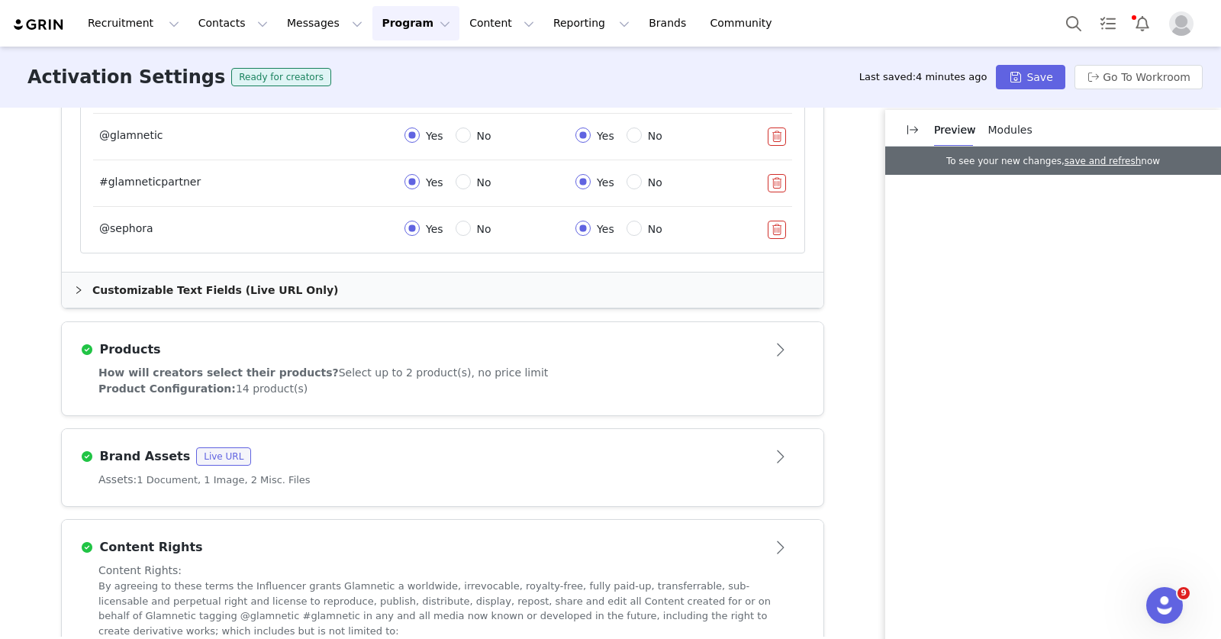
click at [801, 382] on div "How will creators select their products? Select up to 2 product(s), no price li…" at bounding box center [443, 390] width 762 height 50
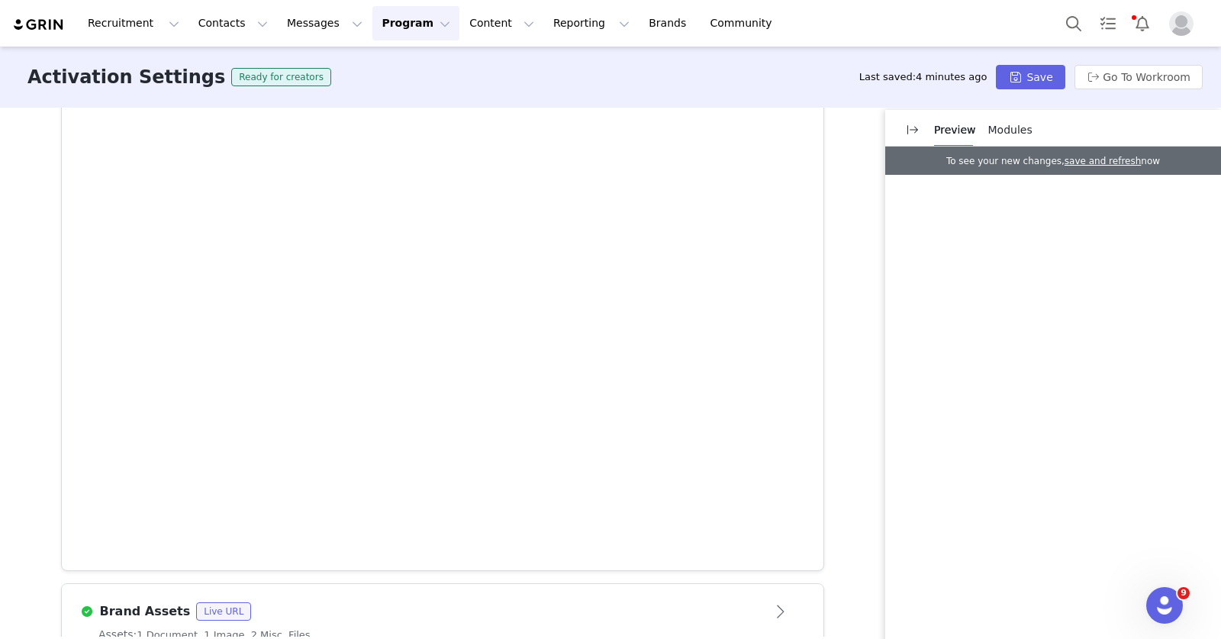
scroll to position [1189, 0]
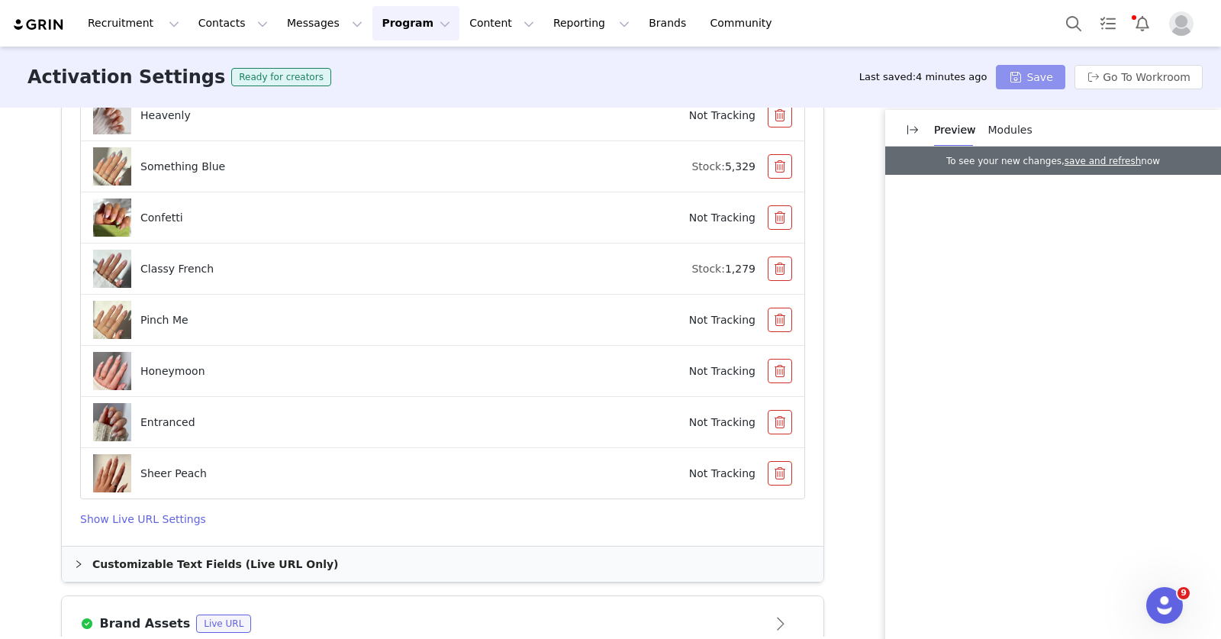
click at [1049, 75] on button "Save" at bounding box center [1030, 77] width 69 height 24
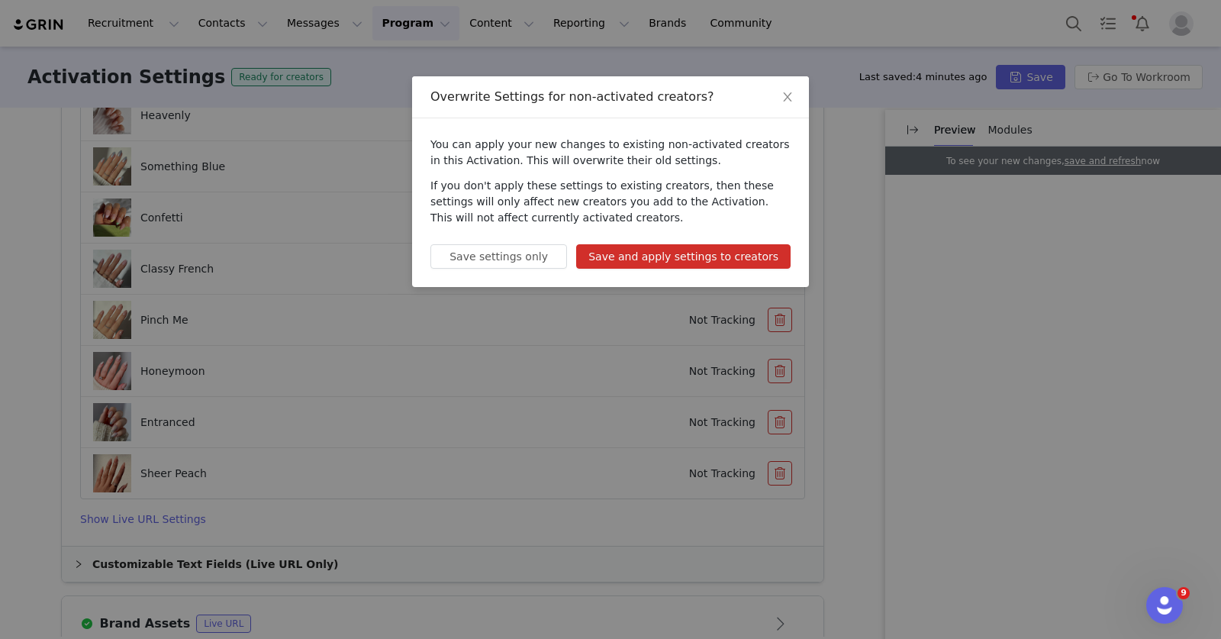
click at [613, 253] on button "Save and apply settings to creators" at bounding box center [683, 256] width 214 height 24
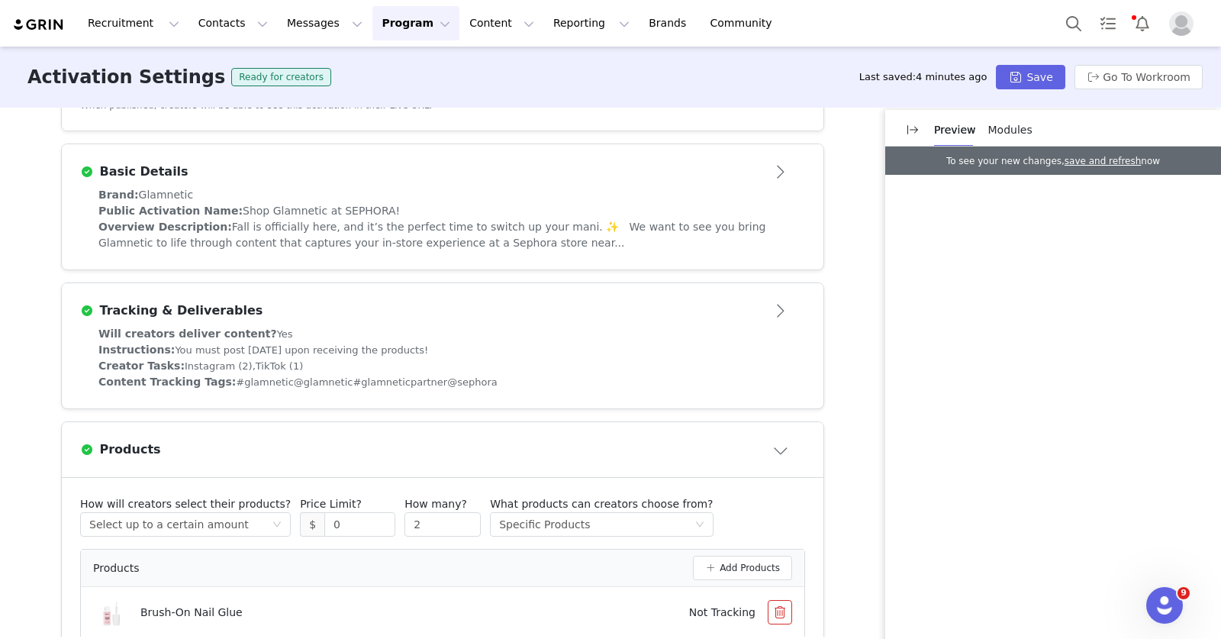
scroll to position [298, 0]
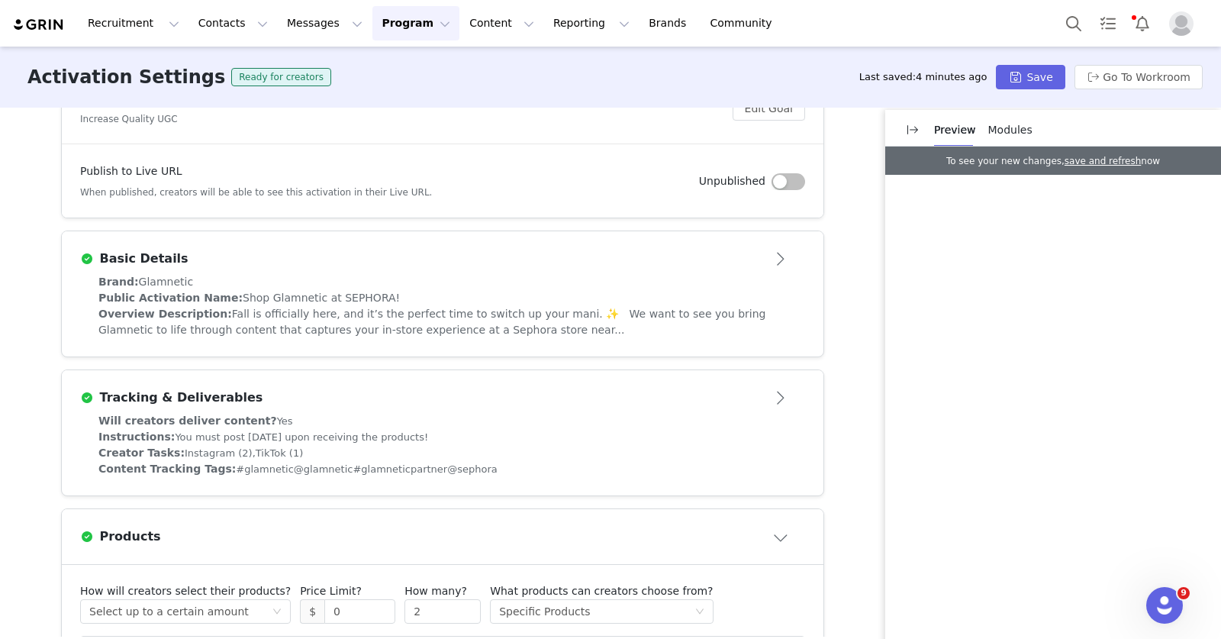
click at [498, 294] on div "Public Activation Name: Shop Glamnetic at SEPHORA!" at bounding box center [442, 298] width 688 height 16
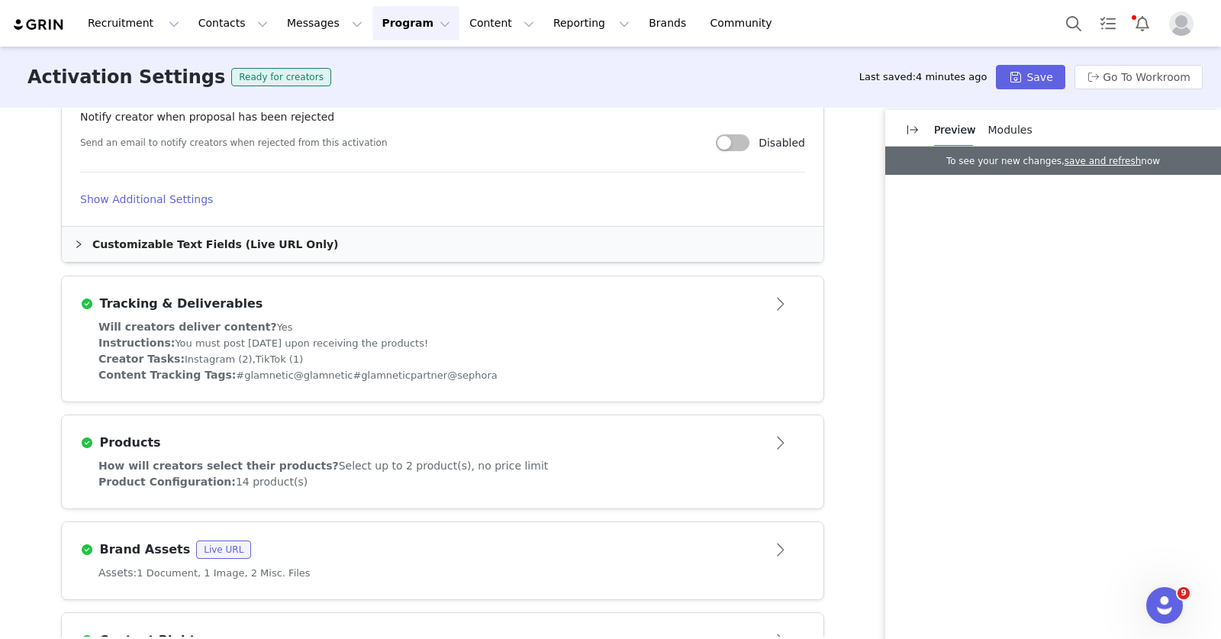
scroll to position [871, 0]
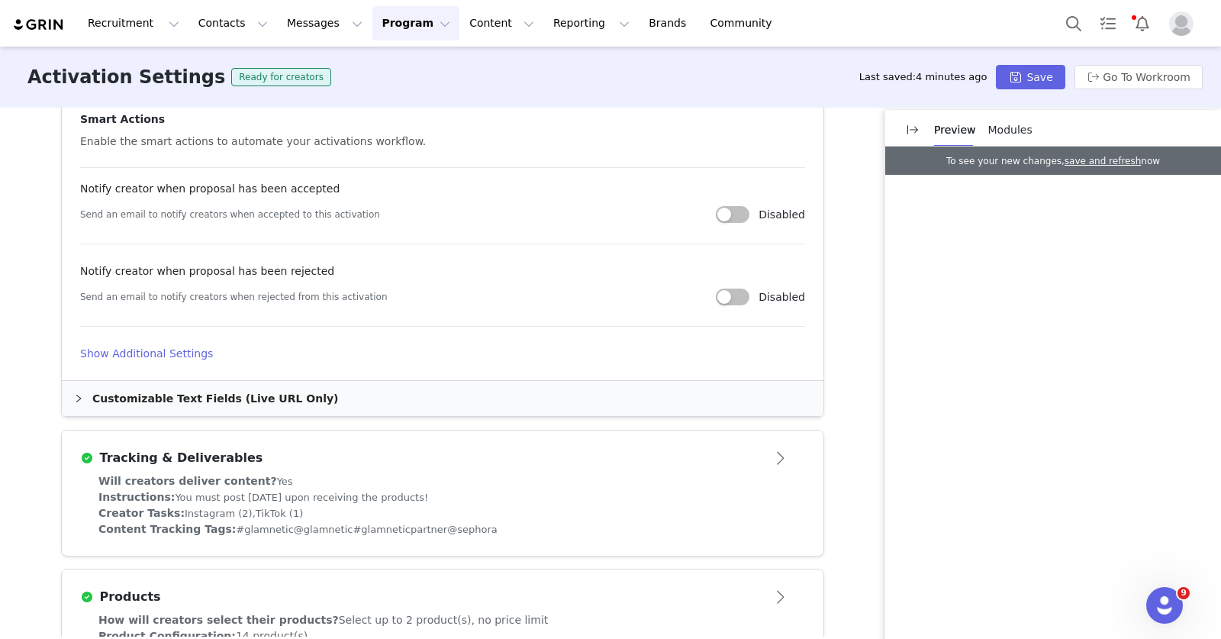
click at [443, 489] on div "Instructions: You must post within 7 days upon receiving the products!" at bounding box center [442, 497] width 688 height 16
type textarea "<p>Fall is officially here, and it&rsquo;s the perfect time to switch up your m…"
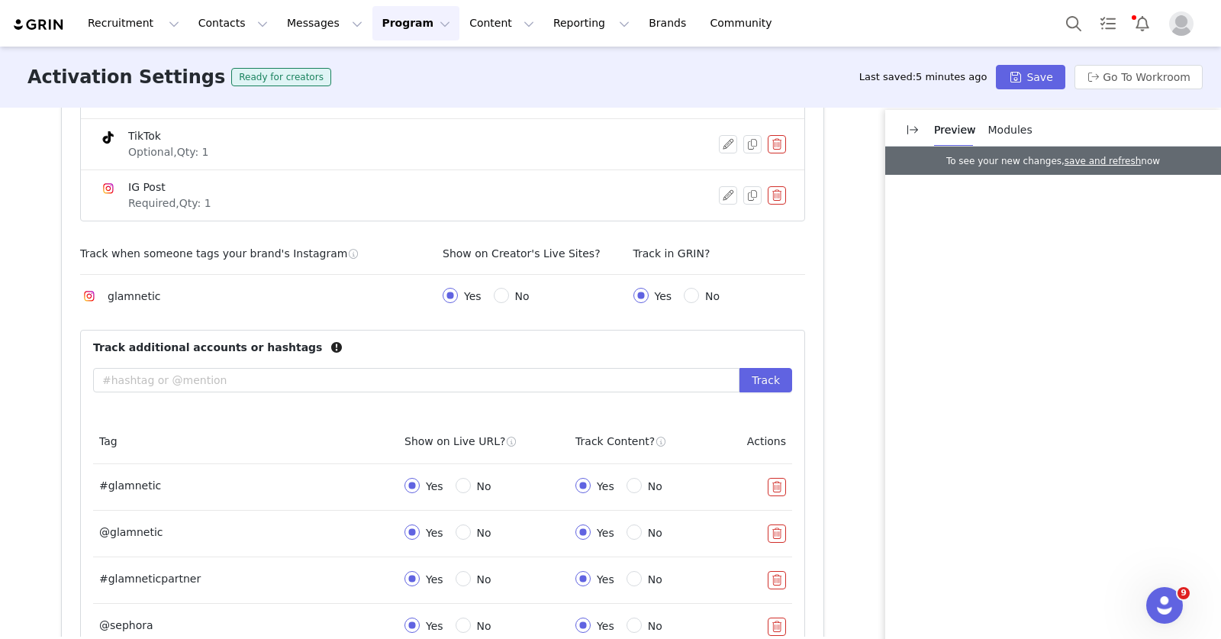
scroll to position [690, 0]
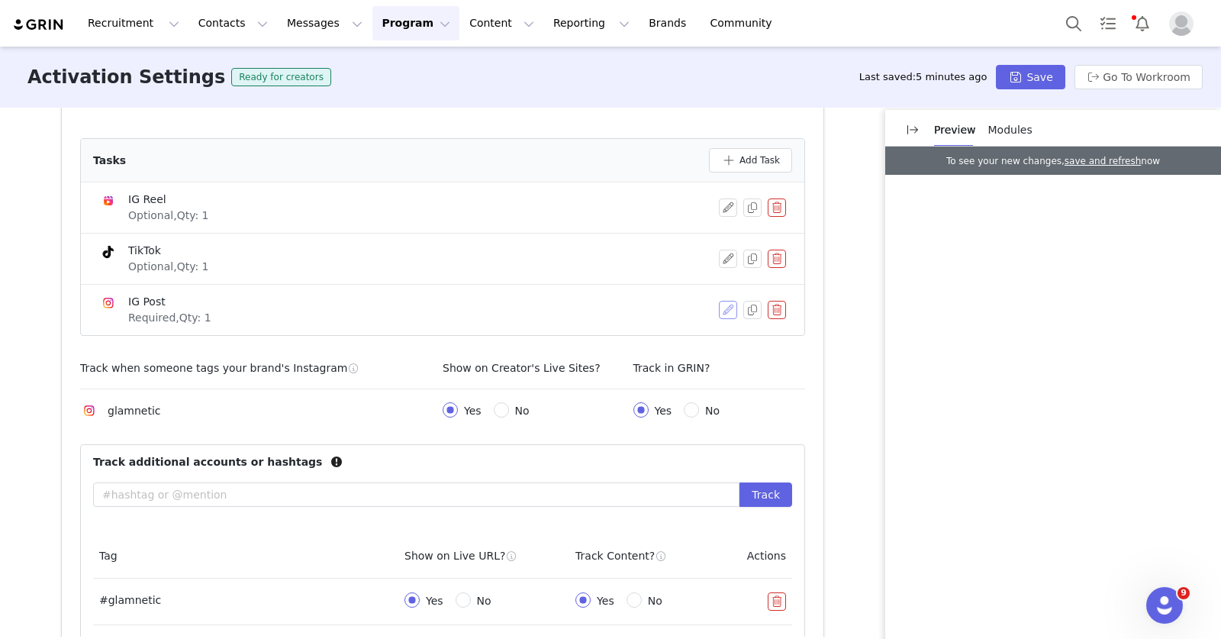
click at [719, 309] on button "button" at bounding box center [728, 310] width 18 height 18
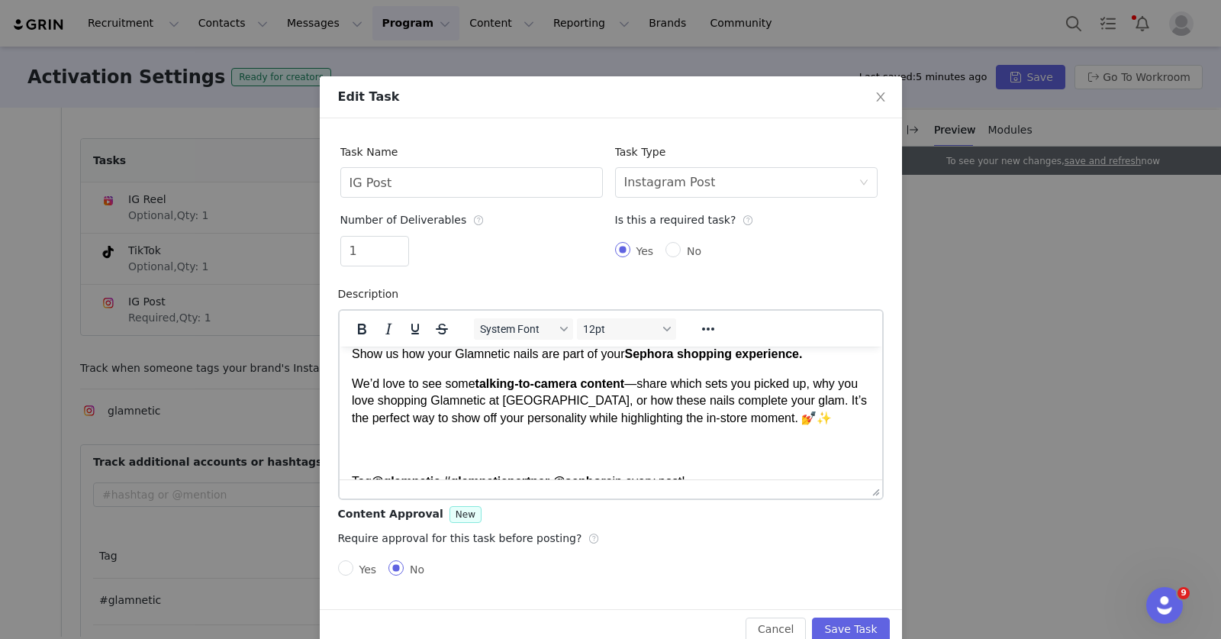
scroll to position [0, 0]
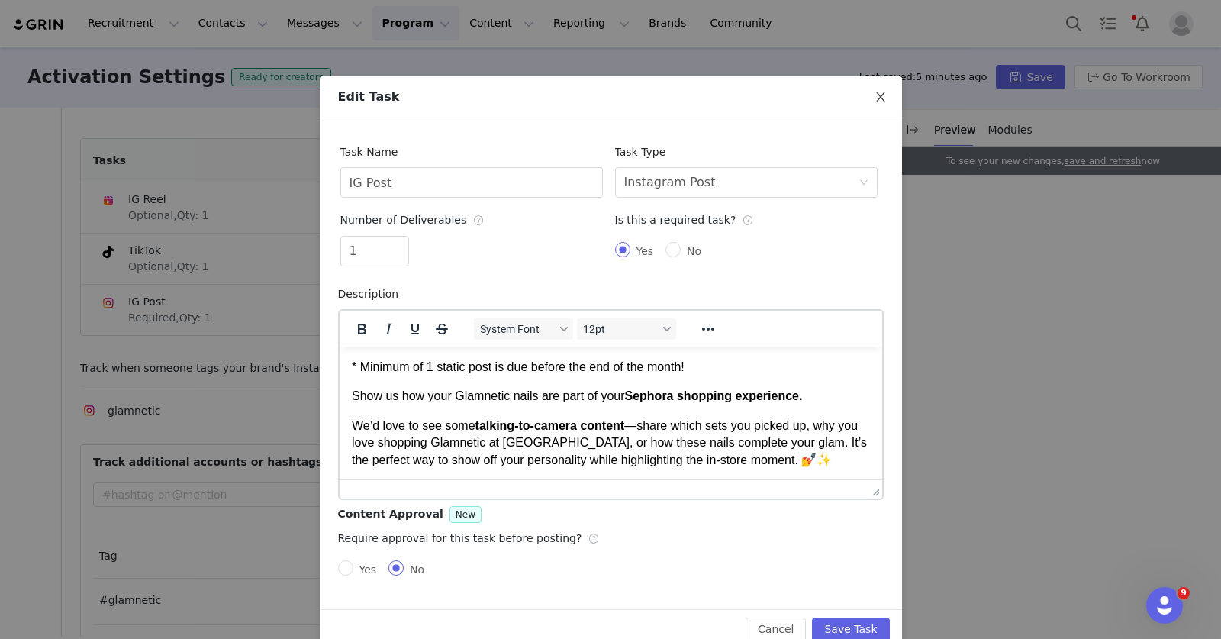
click at [881, 105] on span "Close" at bounding box center [880, 97] width 43 height 43
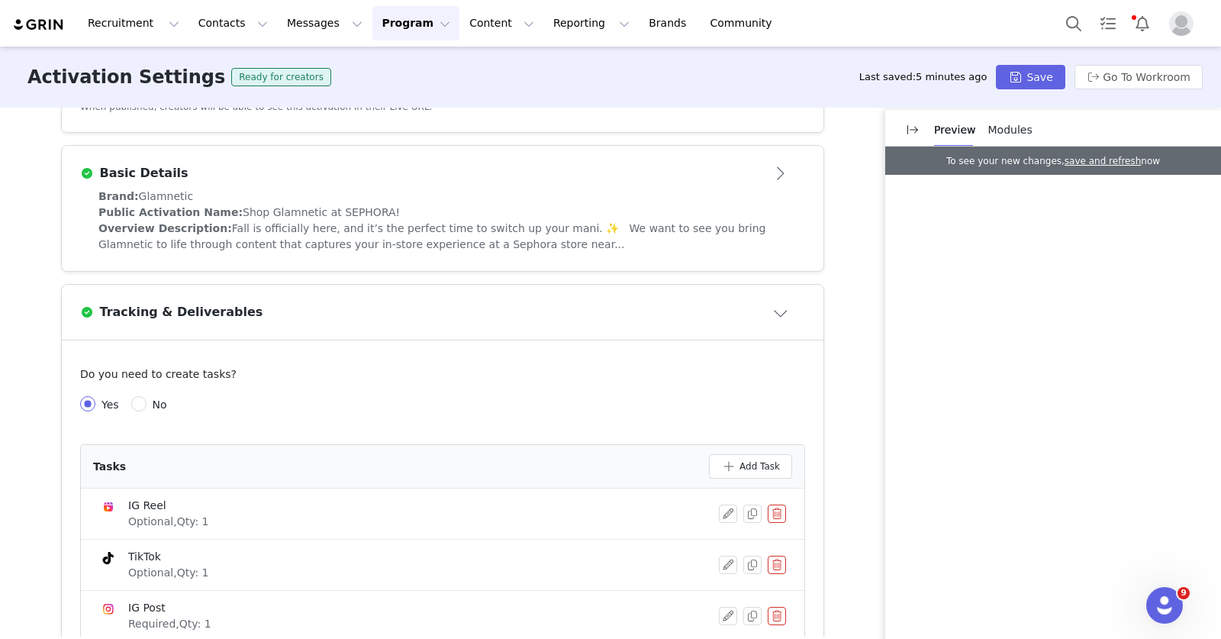
scroll to position [372, 0]
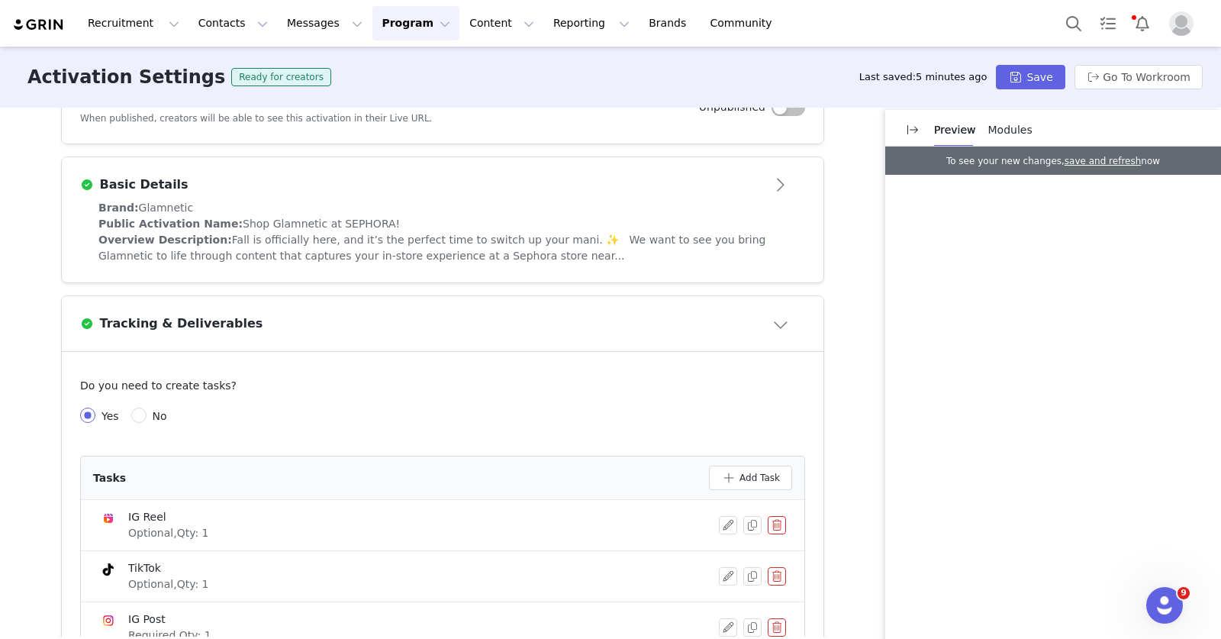
click at [494, 247] on div "Overview Description: Fall is officially here, and it’s the perfect time to swi…" at bounding box center [442, 248] width 688 height 32
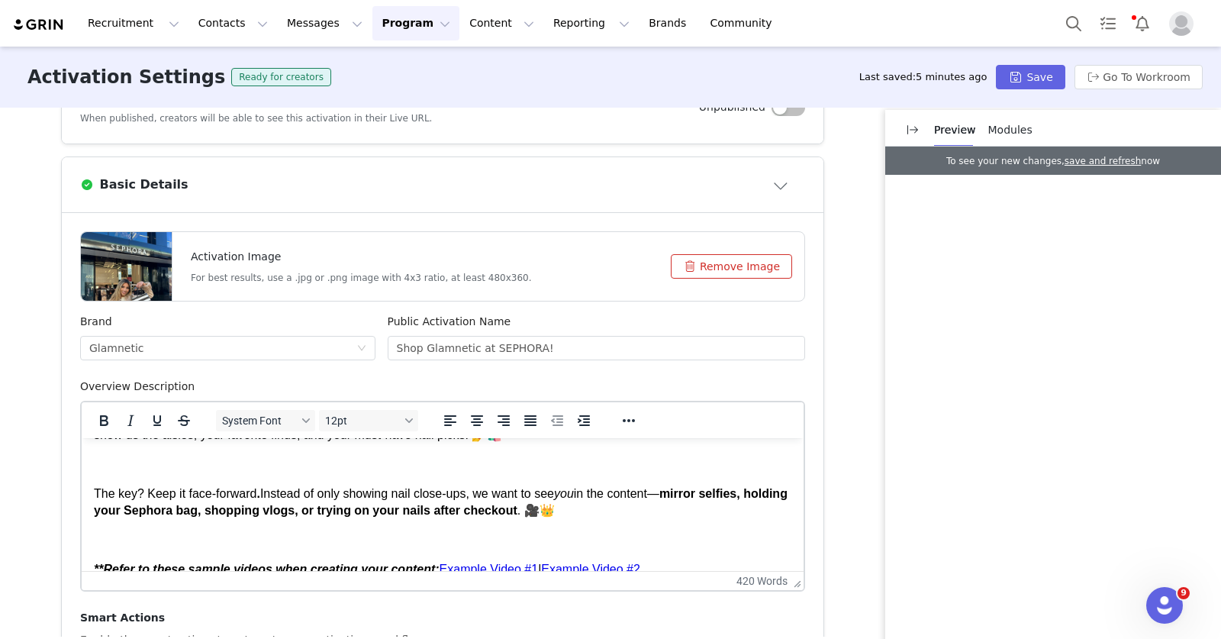
scroll to position [141, 0]
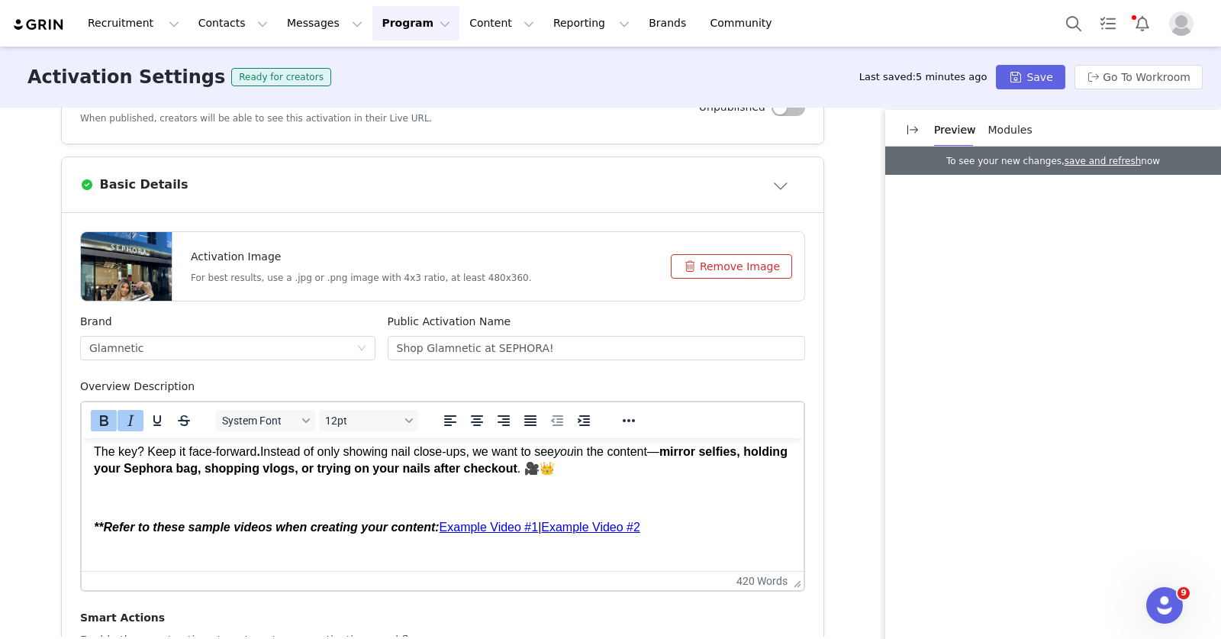
drag, startPoint x: 678, startPoint y: 530, endPoint x: 94, endPoint y: 529, distance: 583.7
click at [94, 529] on p "**Refer to these sample videos when creating your content: Example Video #1 | E…" at bounding box center [442, 527] width 697 height 17
copy p "**Refer to these sample videos when creating your content: Example Video #1 | E…"
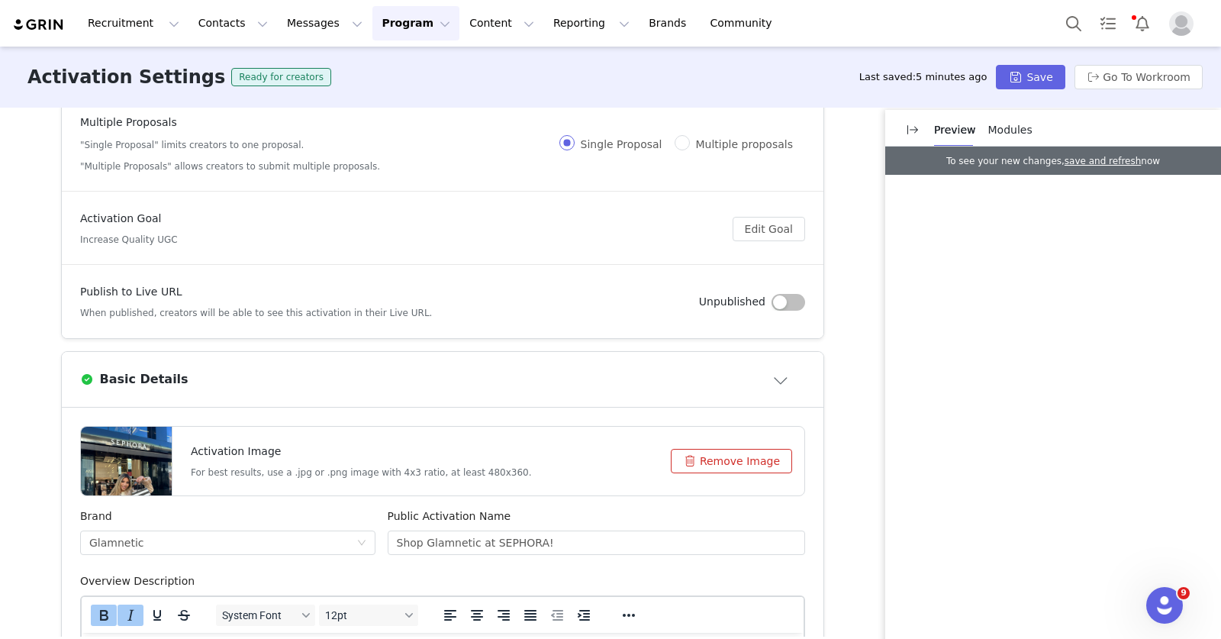
scroll to position [0, 0]
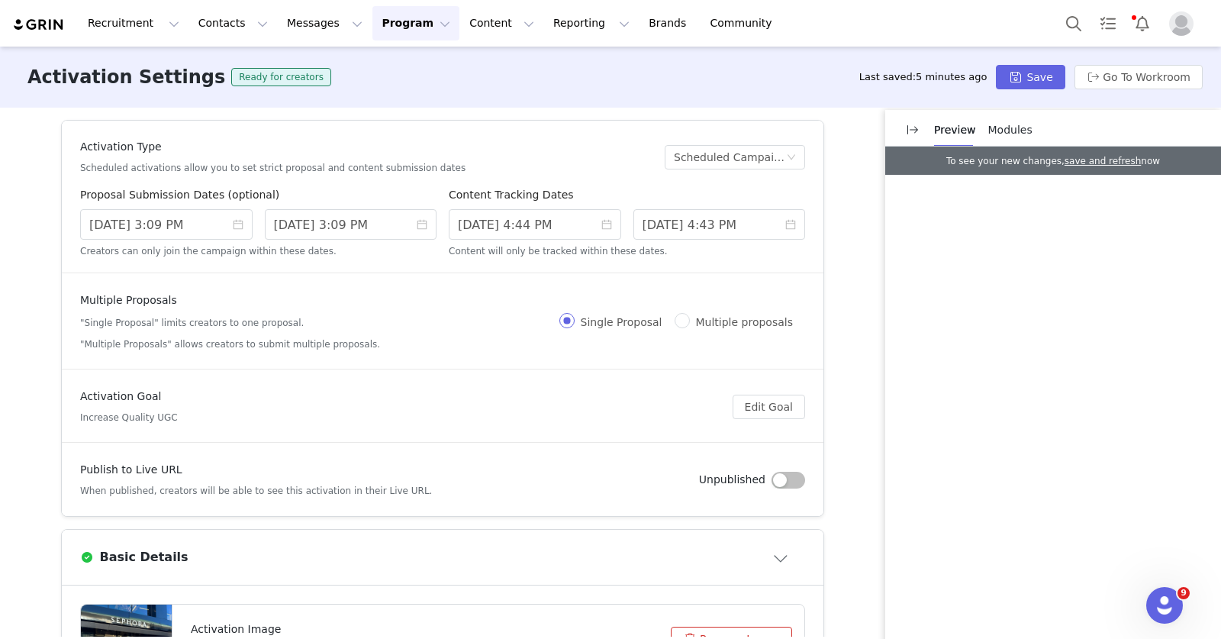
click at [385, 25] on button "Program Program" at bounding box center [415, 23] width 87 height 34
click at [401, 67] on p "Activations" at bounding box center [390, 68] width 59 height 16
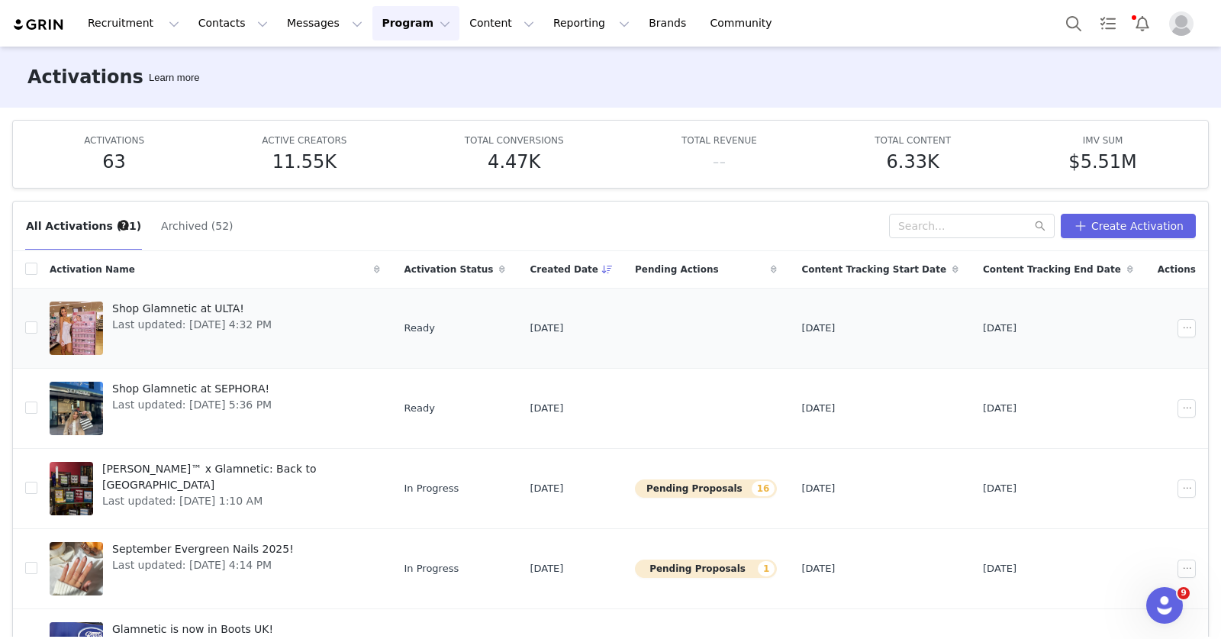
click at [272, 301] on span "Shop Glamnetic at ULTA!" at bounding box center [191, 309] width 159 height 16
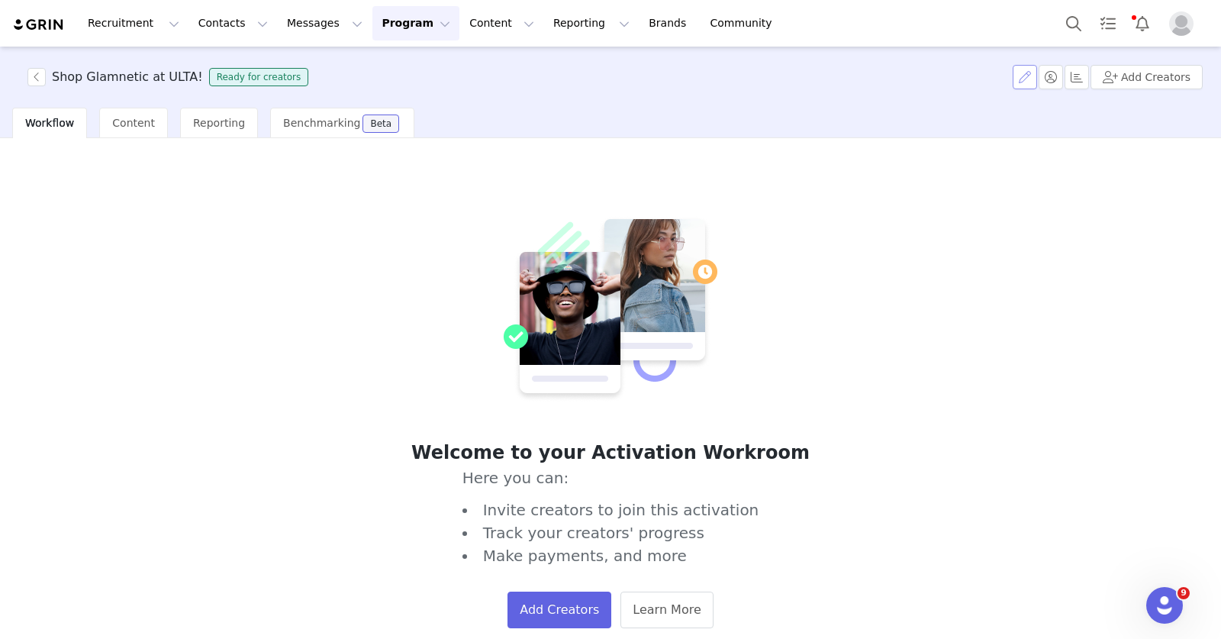
click at [1027, 74] on button "button" at bounding box center [1025, 77] width 24 height 24
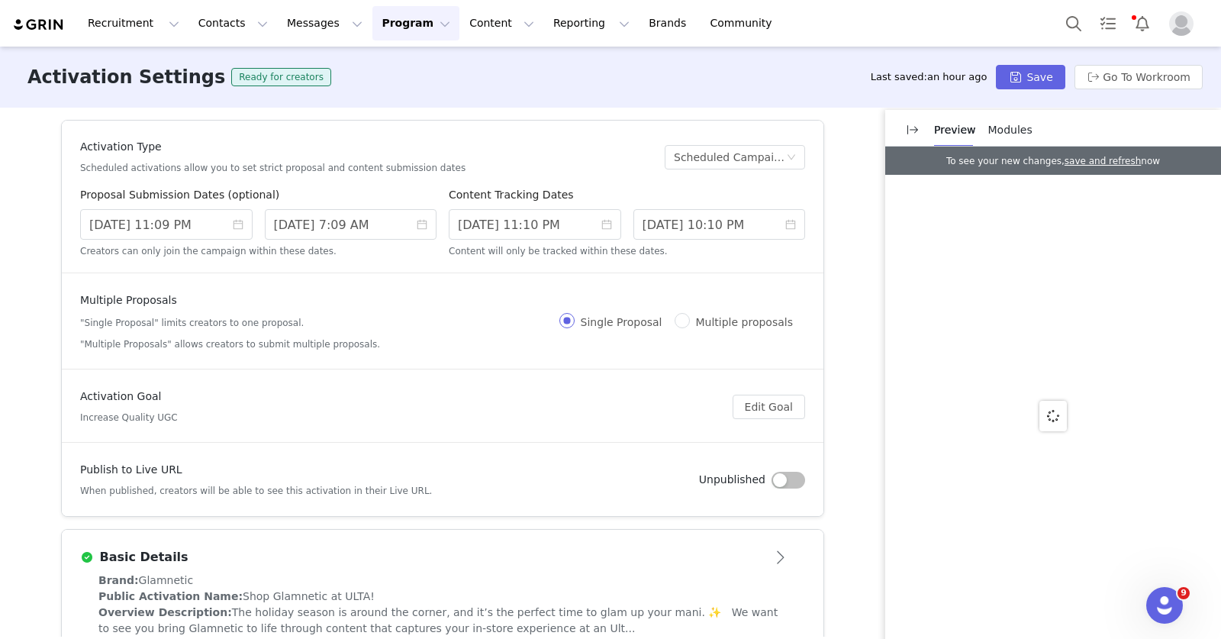
click at [393, 559] on div "Basic Details" at bounding box center [417, 557] width 675 height 18
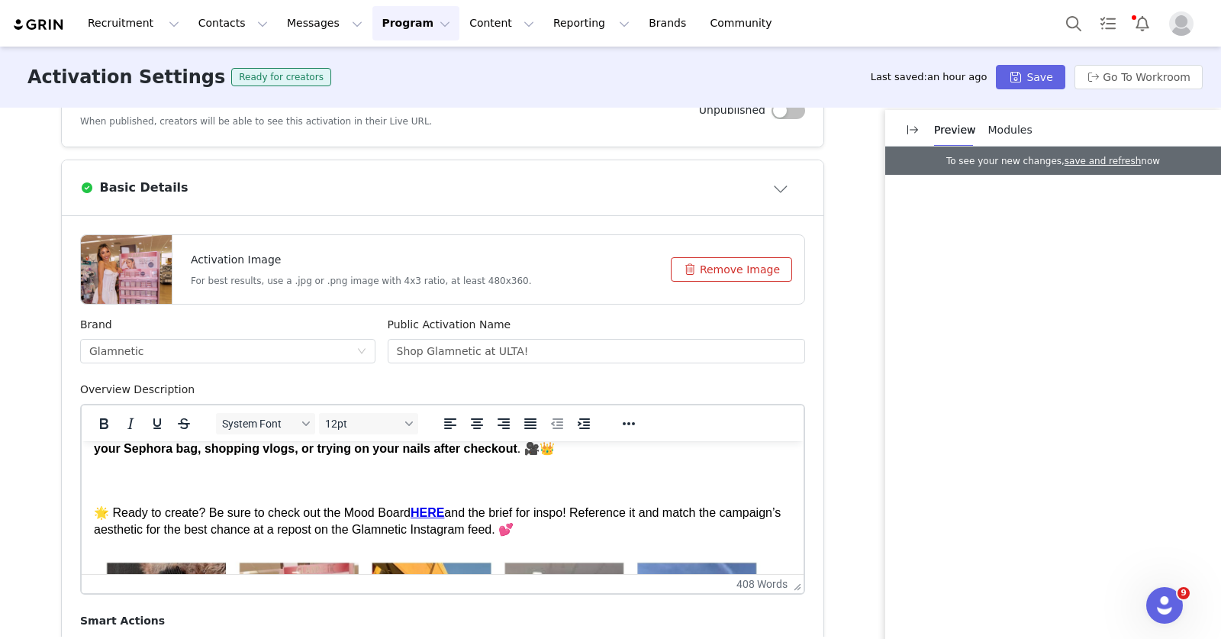
scroll to position [142, 0]
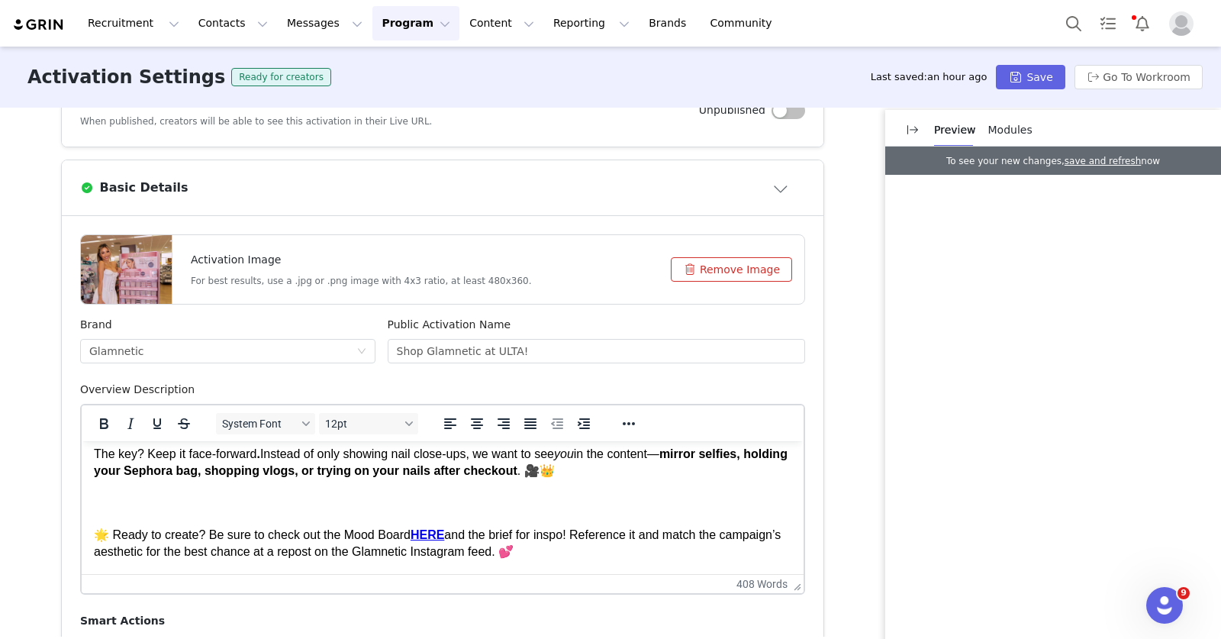
click at [338, 492] on p "🌟 Ready to create? Be sure to check out the Mood Board HERE and the brief for i…" at bounding box center [442, 526] width 697 height 69
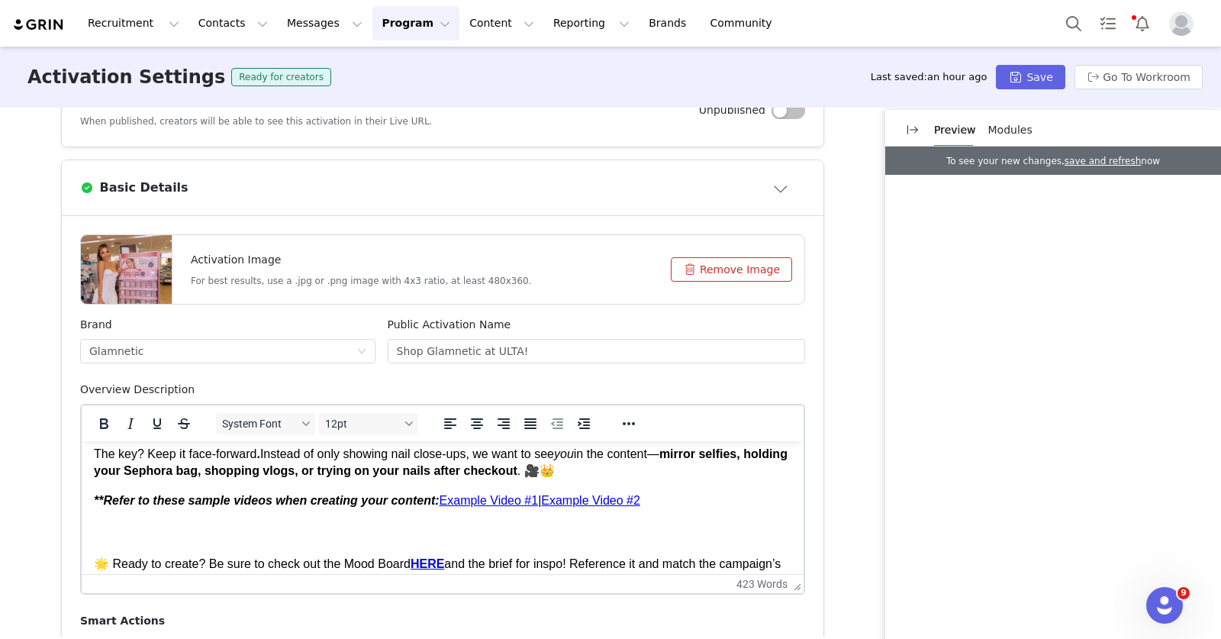
click at [656, 467] on p "The key? Keep it face-forward . Instead of only showing nail close-ups, we want…" at bounding box center [442, 463] width 697 height 34
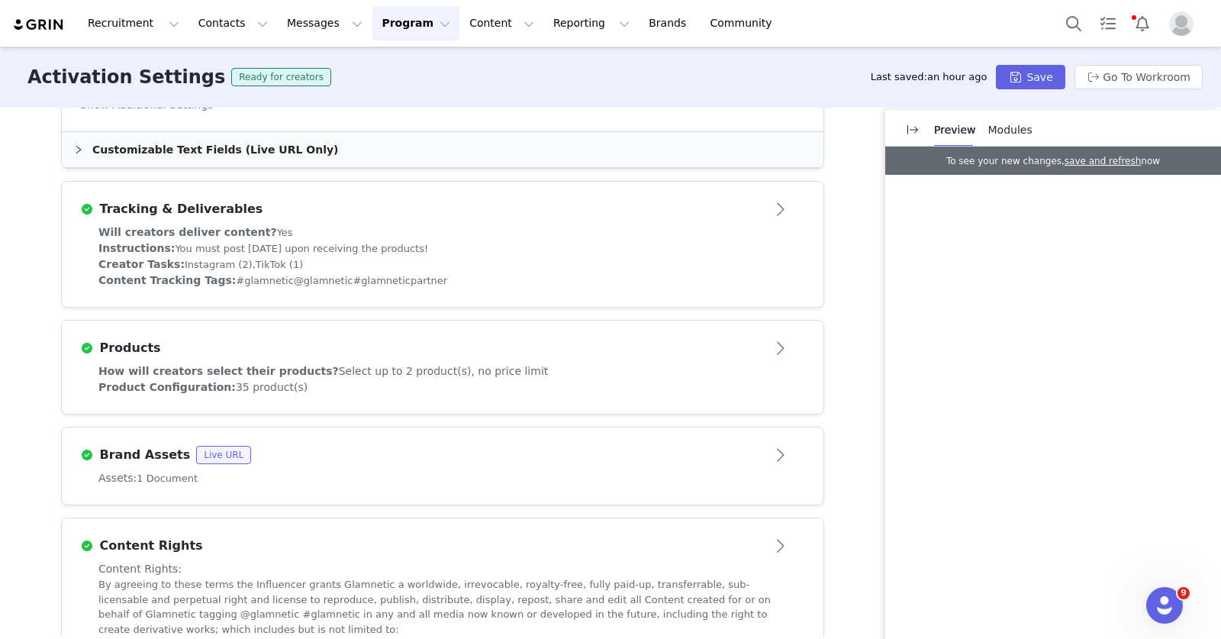
scroll to position [1080, 0]
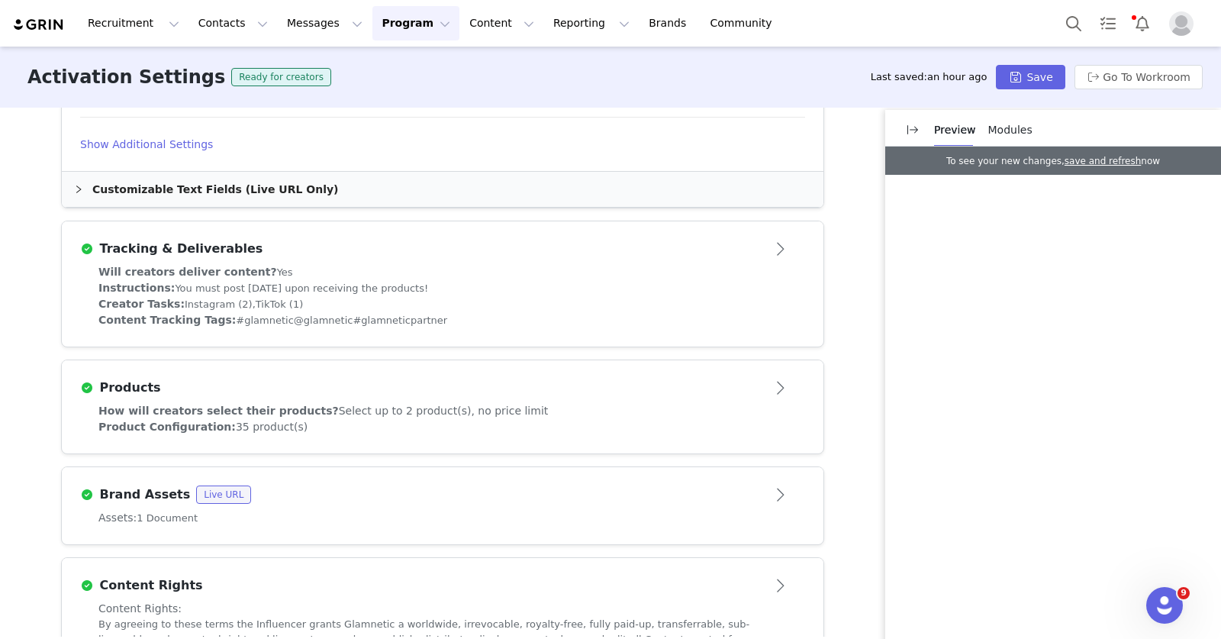
click at [514, 308] on div "Creator Tasks: Instagram (2), TikTok (1)" at bounding box center [442, 304] width 688 height 16
type textarea "<p>The holiday season is around the corner, and it&rsquo;s the perfect time to …"
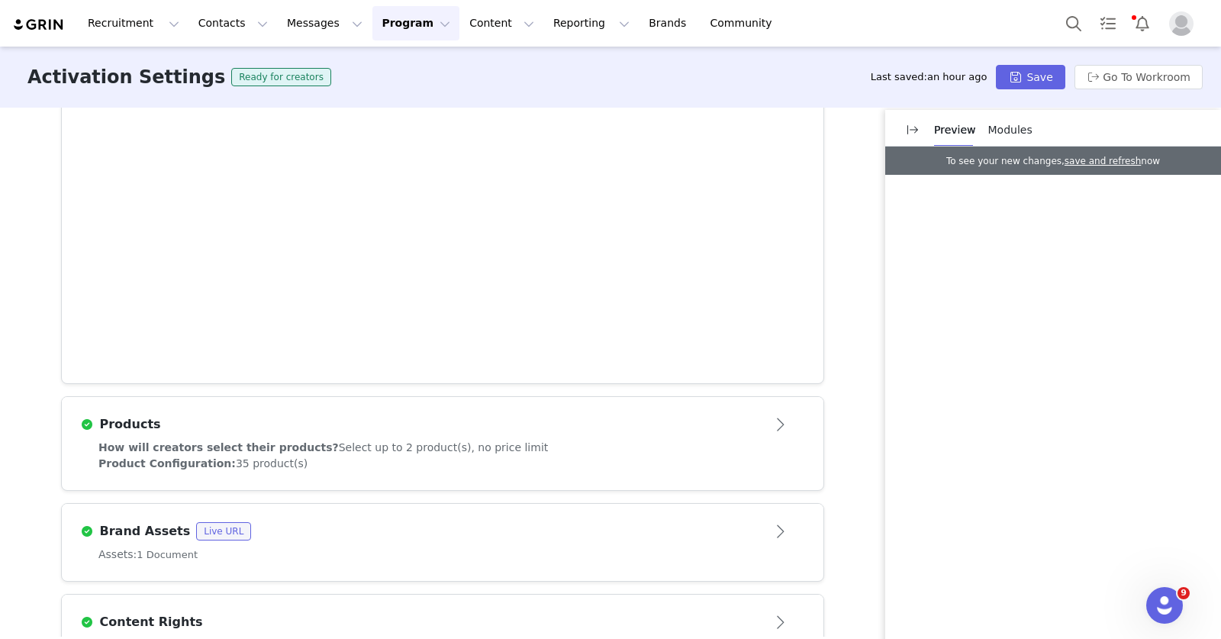
scroll to position [913, 0]
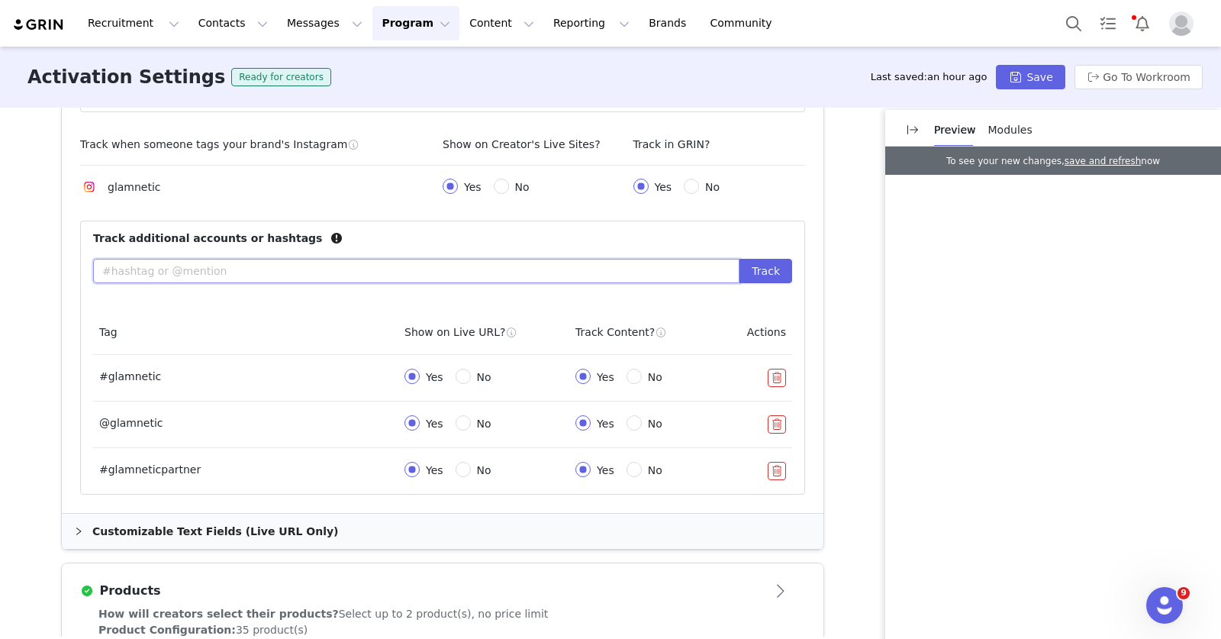
click at [465, 279] on input "text" at bounding box center [416, 271] width 646 height 24
type input "@ultabeauty"
click at [752, 272] on button "Track" at bounding box center [765, 271] width 53 height 24
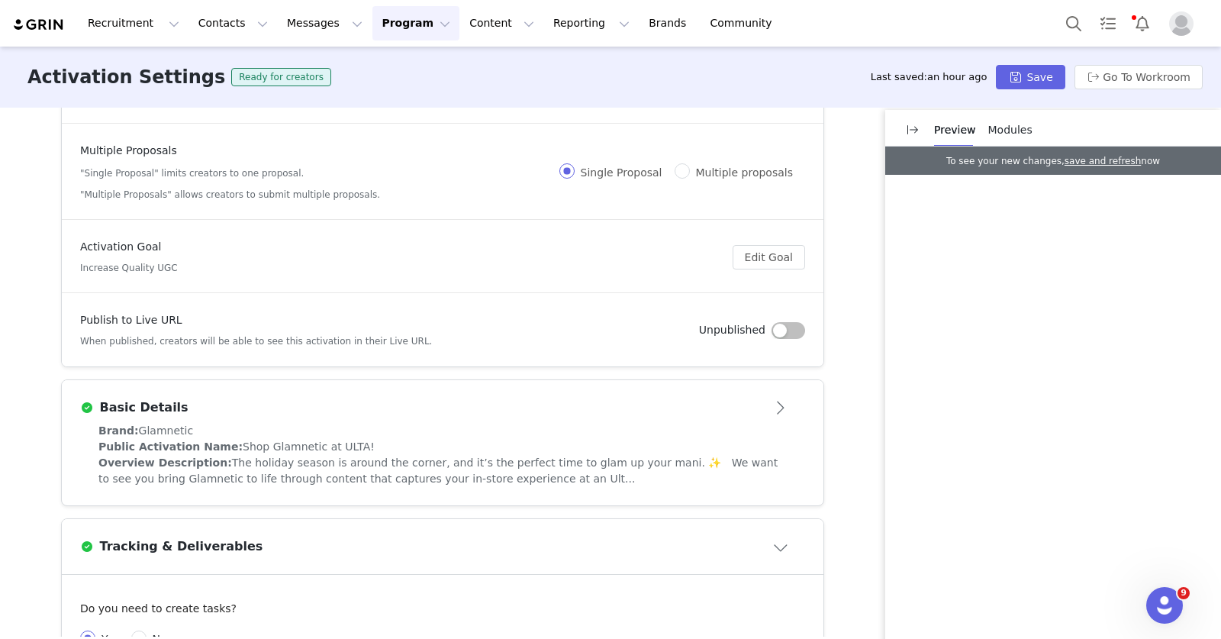
scroll to position [139, 0]
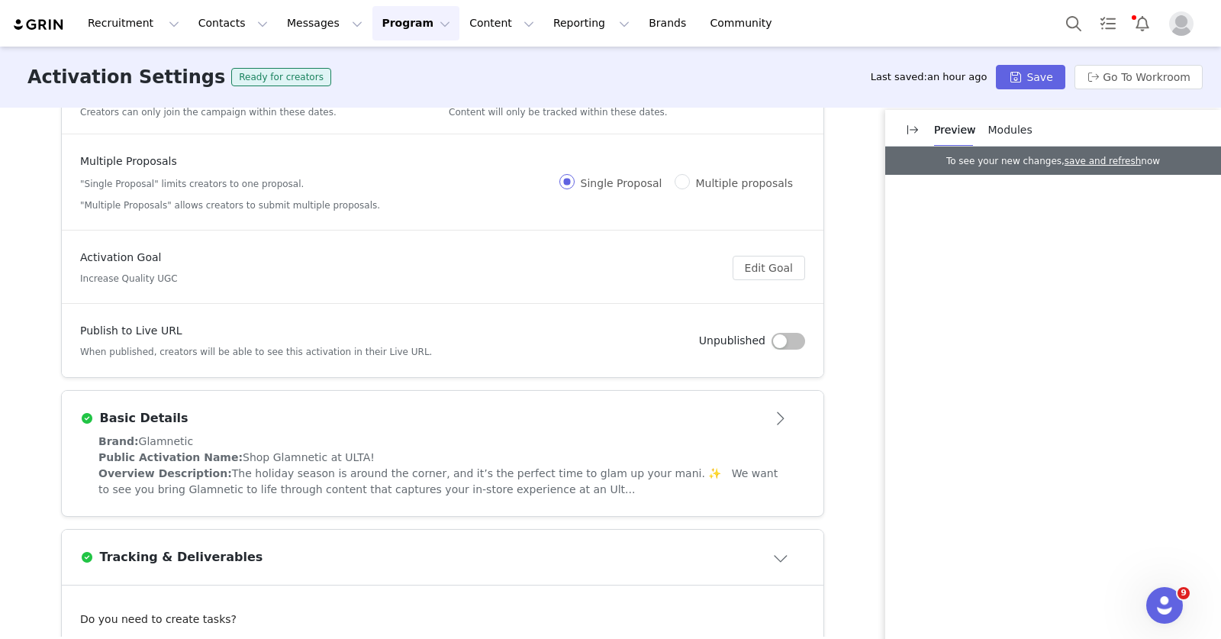
click at [509, 456] on div "Public Activation Name: Shop Glamnetic at ULTA!" at bounding box center [442, 457] width 688 height 16
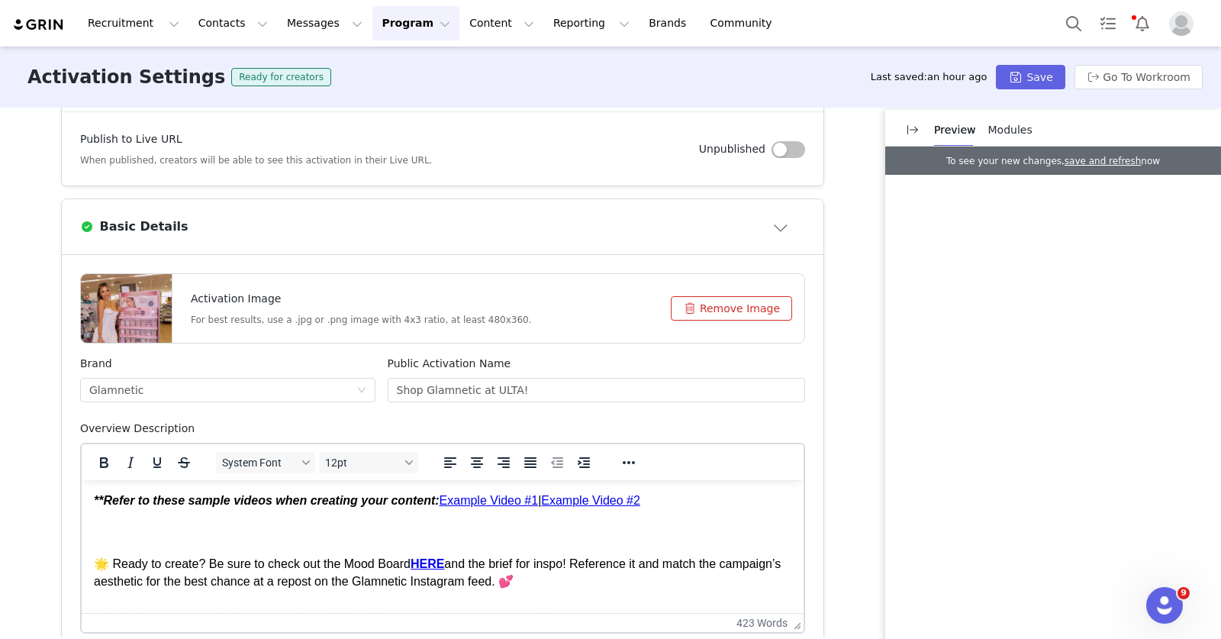
scroll to position [0, 0]
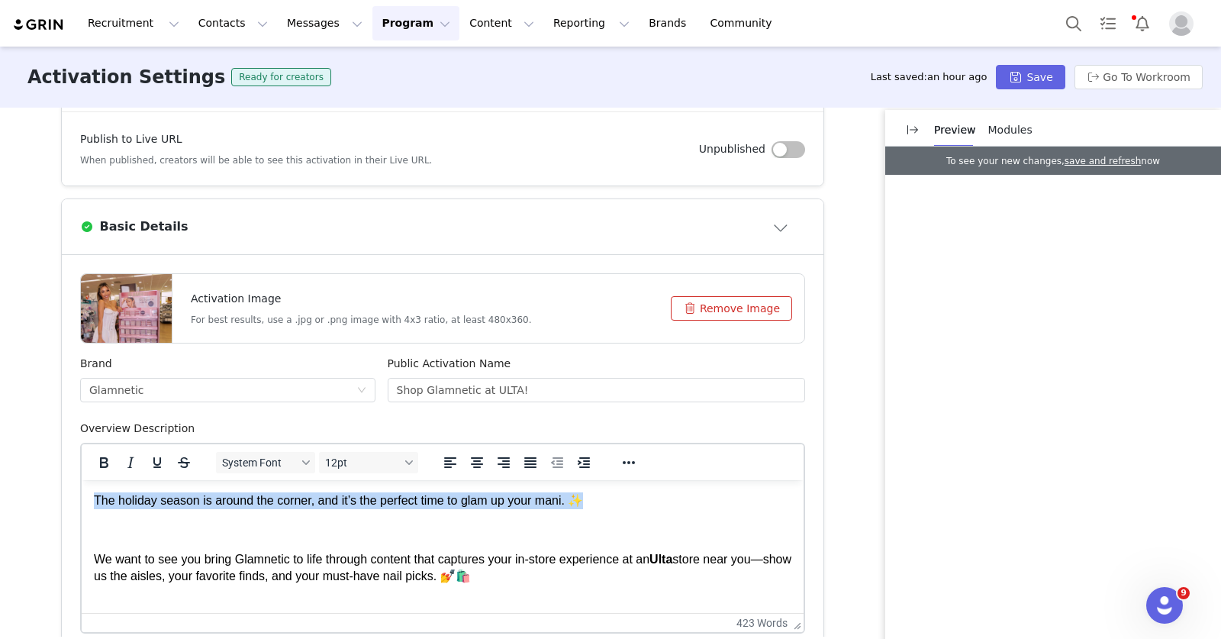
drag, startPoint x: 604, startPoint y: 498, endPoint x: 125, endPoint y: 972, distance: 673.4
paste body "Rich Text Area. Press ALT-0 for help."
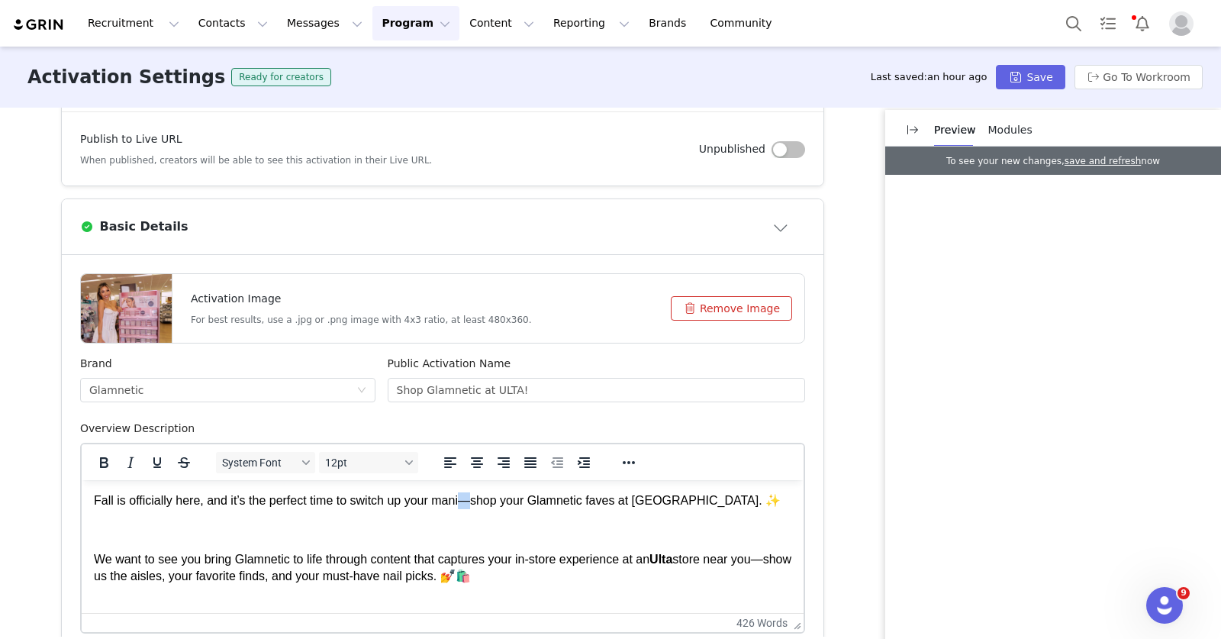
drag, startPoint x: 477, startPoint y: 501, endPoint x: 469, endPoint y: 500, distance: 7.8
click at [469, 500] on p "Fall is officially here, and it’s the perfect time to switch up your mani—shop …" at bounding box center [442, 500] width 697 height 17
click at [652, 498] on p "Fall is officially here, and it’s the perfect time to switch up your mani: shop…" at bounding box center [442, 500] width 697 height 17
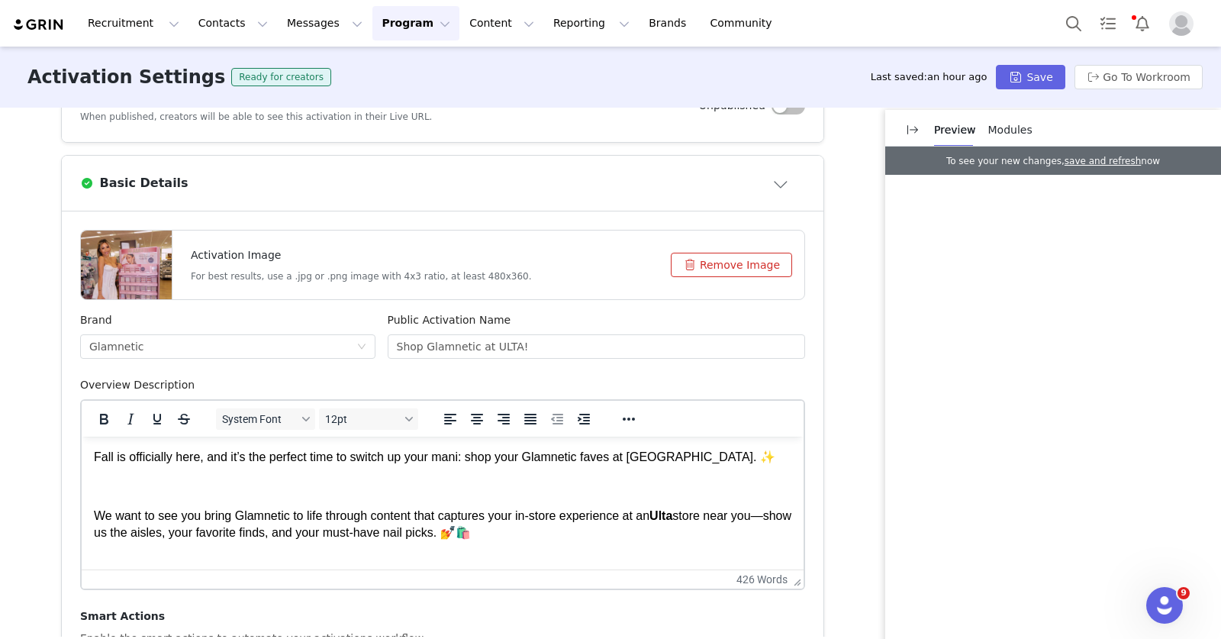
click at [647, 456] on p "Fall is officially here, and it’s the perfect time to switch up your mani: shop…" at bounding box center [442, 457] width 697 height 17
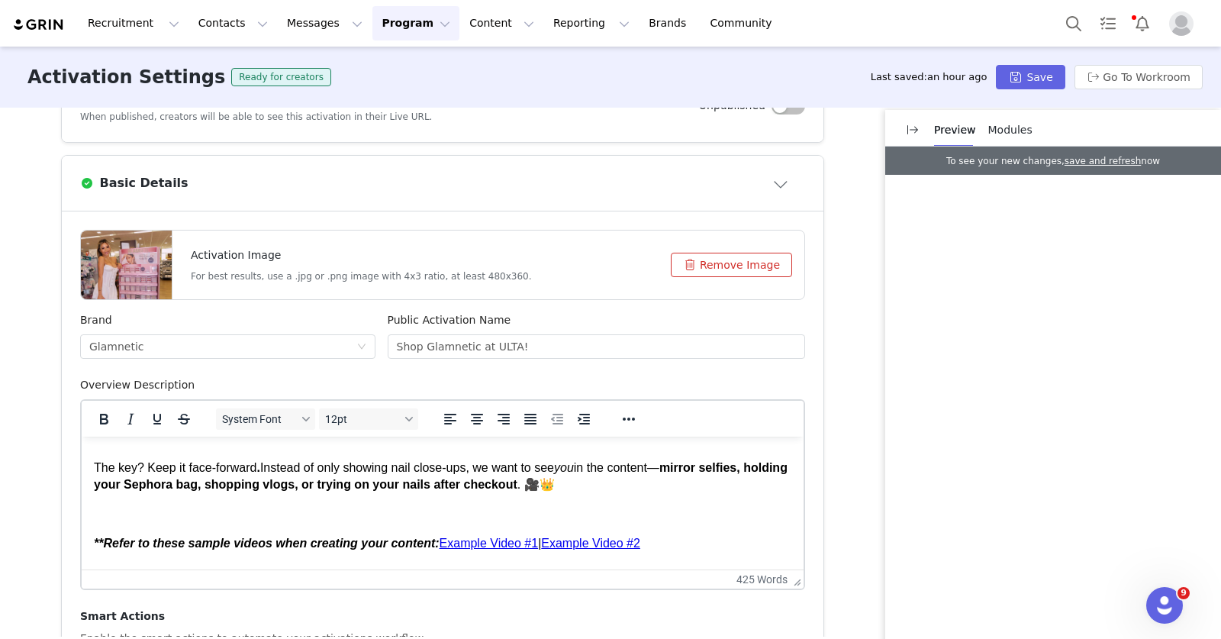
scroll to position [189, 0]
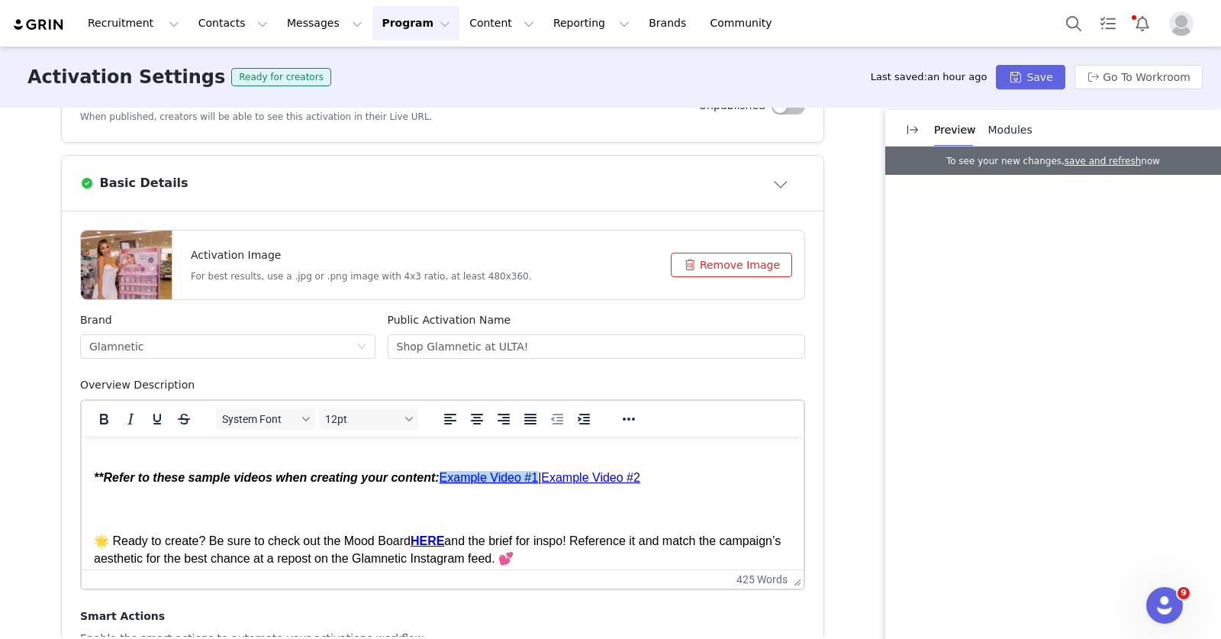
click at [464, 483] on link "Example Video #1" at bounding box center [489, 477] width 99 height 13
click at [632, 414] on button "Reveal or hide additional toolbar items" at bounding box center [629, 418] width 26 height 21
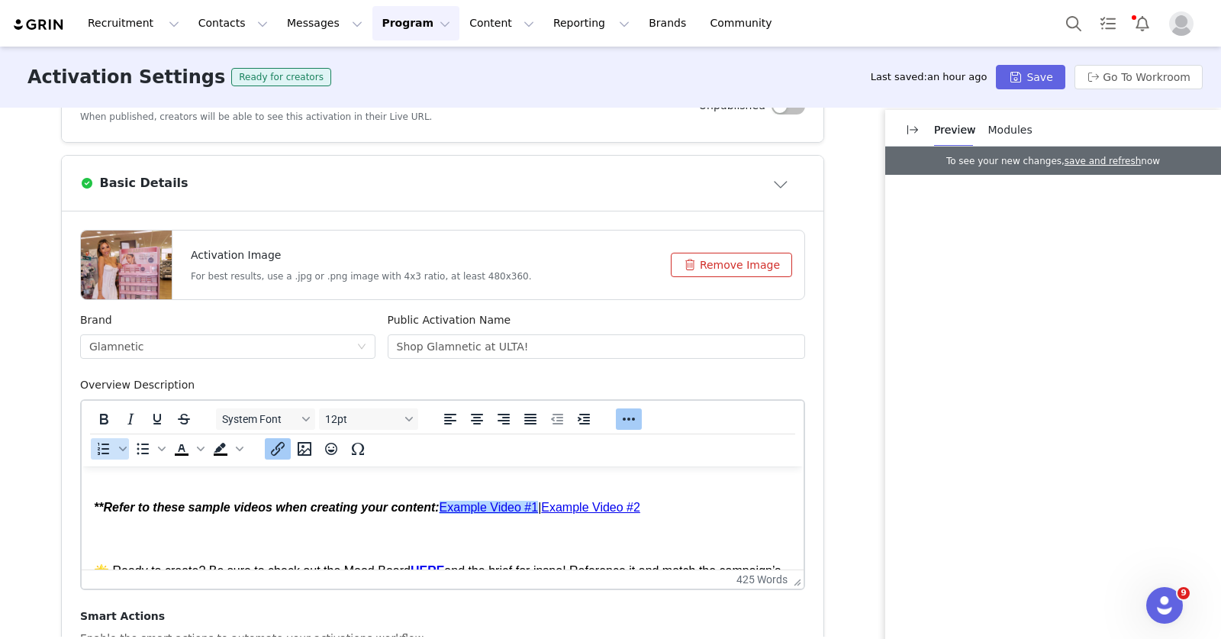
click at [275, 447] on icon "Insert/edit link" at bounding box center [278, 449] width 14 height 14
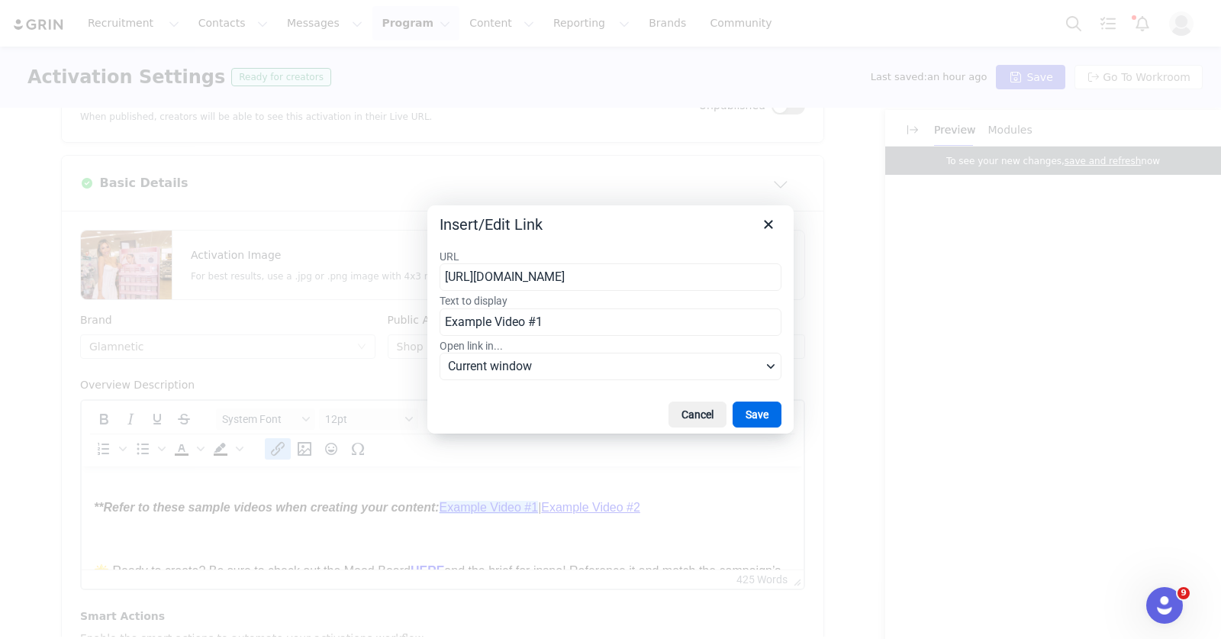
scroll to position [0, 174]
click at [542, 285] on input "https://drive.google.com/file/d/1t76Sw8Lu8zQu1ukzUirVV4Z2vWLLVU0N/view?usp=shar…" at bounding box center [611, 276] width 342 height 27
type input "https://drive.google.com/file/d/10TOwKnMwi842RSCajSgRbfJ2PBjRw6lB/view?usp=shar…"
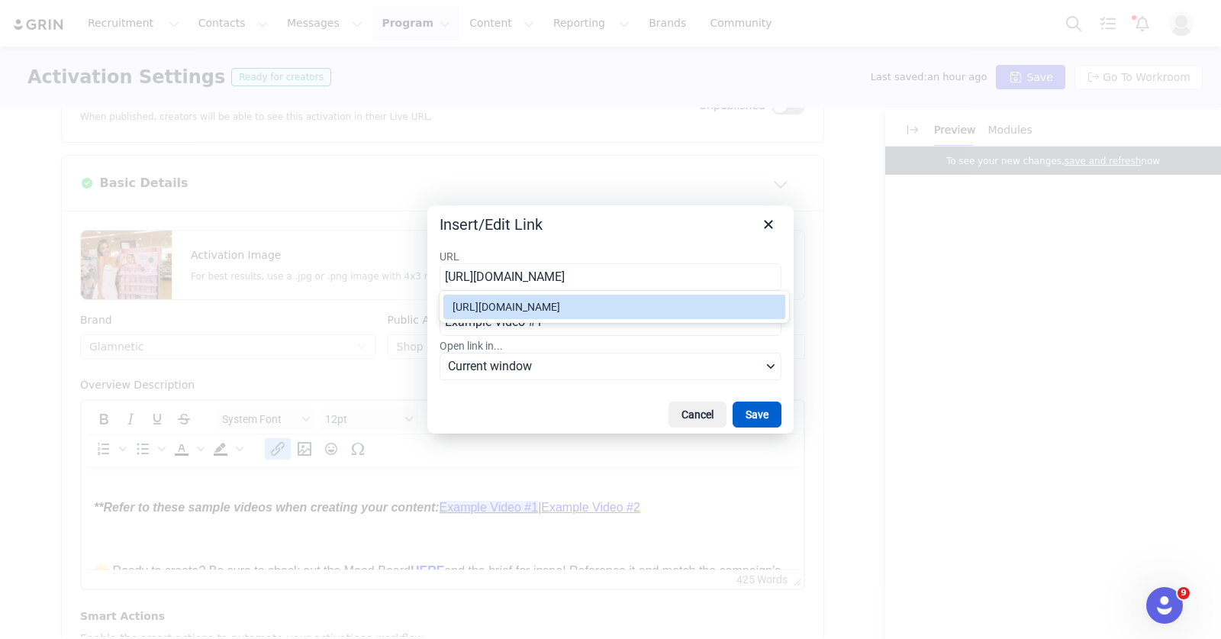
click at [756, 421] on button "Save" at bounding box center [757, 414] width 49 height 26
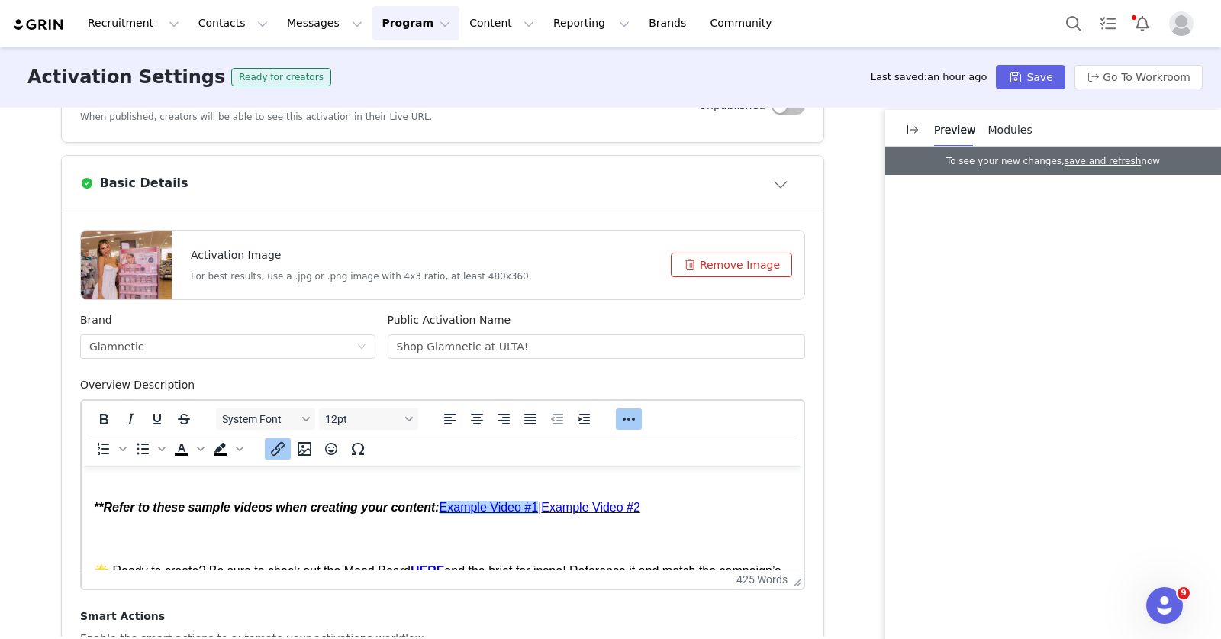
click at [602, 510] on link "Example Video #2" at bounding box center [590, 507] width 99 height 13
click at [277, 449] on icon "Insert/edit link" at bounding box center [278, 449] width 18 height 18
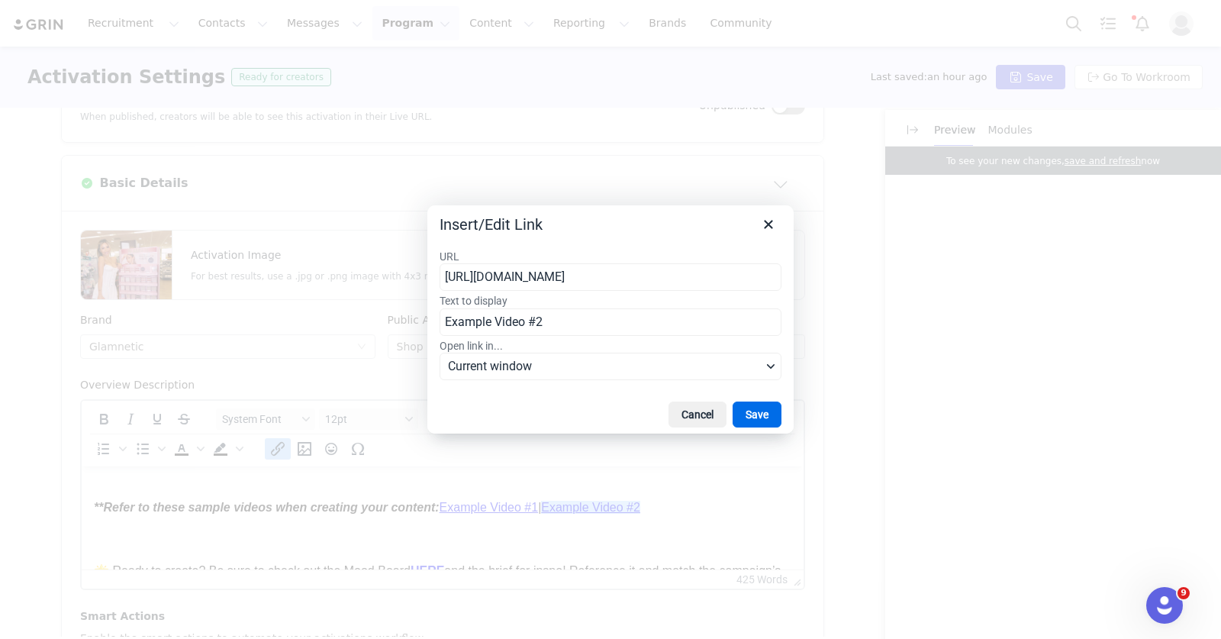
scroll to position [0, 163]
click at [520, 277] on input "https://drive.google.com/file/d/129I_J7Mh_rMdqrisK7VnNrKRVTzKUSgI/view?usp=shar…" at bounding box center [611, 276] width 342 height 27
type input "https://drive.google.com/file/d/1jhj6ogK2xE5kkrhEj5LqJ-taRDoNx40s/view?usp=shar…"
click at [754, 412] on button "Save" at bounding box center [757, 414] width 49 height 26
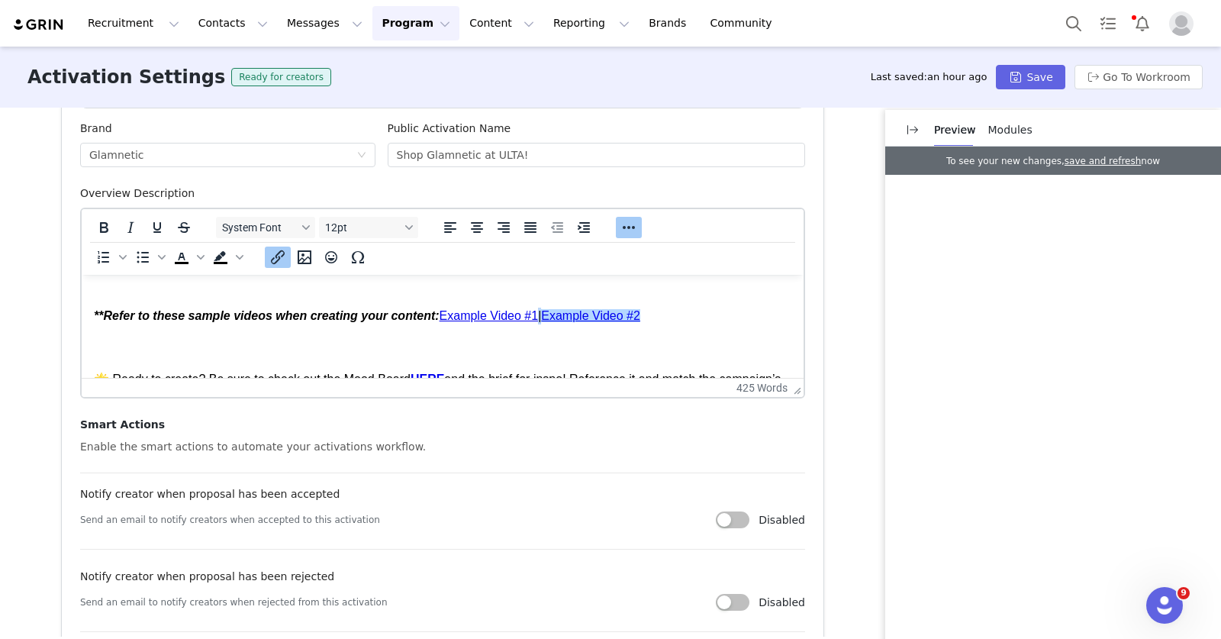
scroll to position [576, 0]
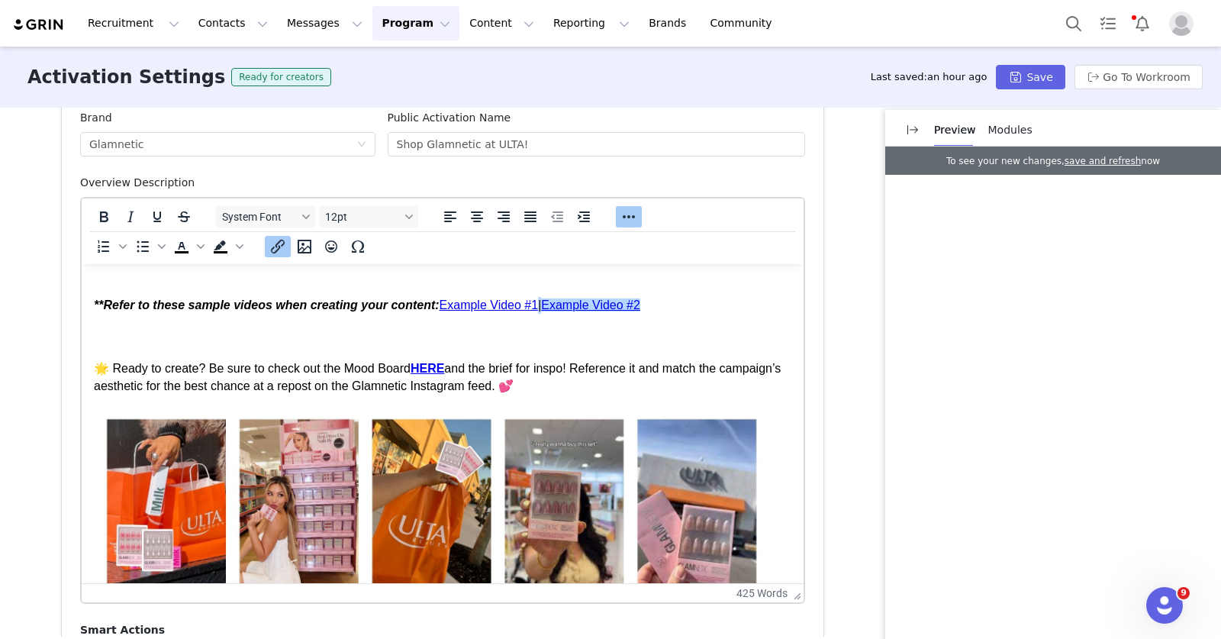
drag, startPoint x: 788, startPoint y: 382, endPoint x: 784, endPoint y: 603, distance: 221.3
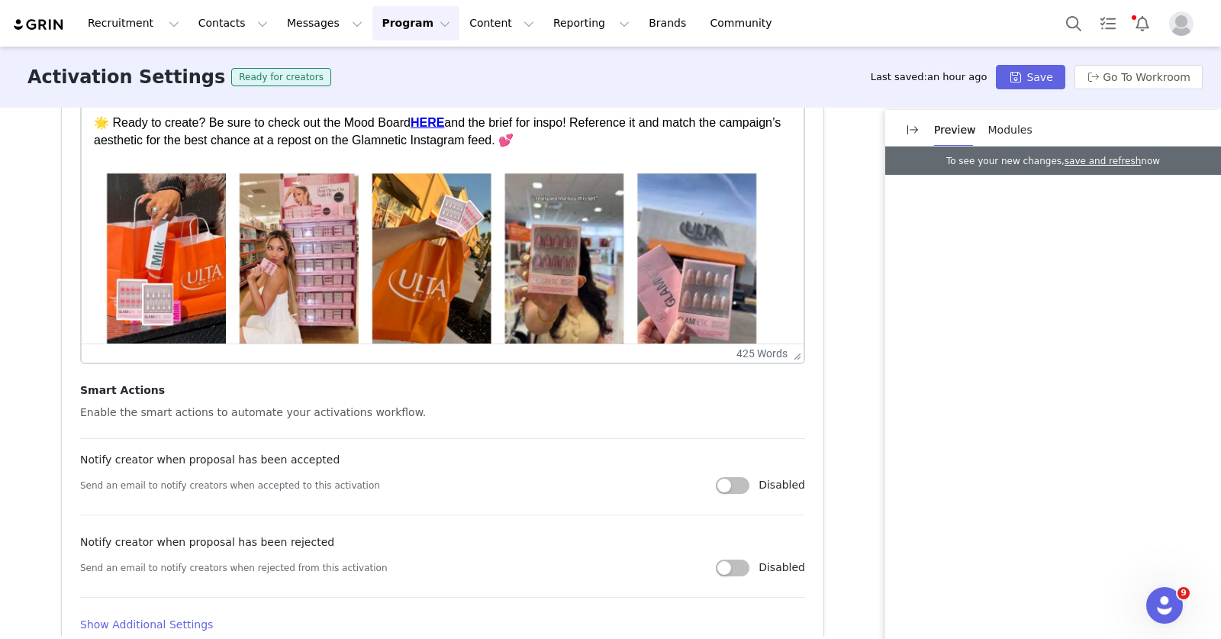
scroll to position [910, 0]
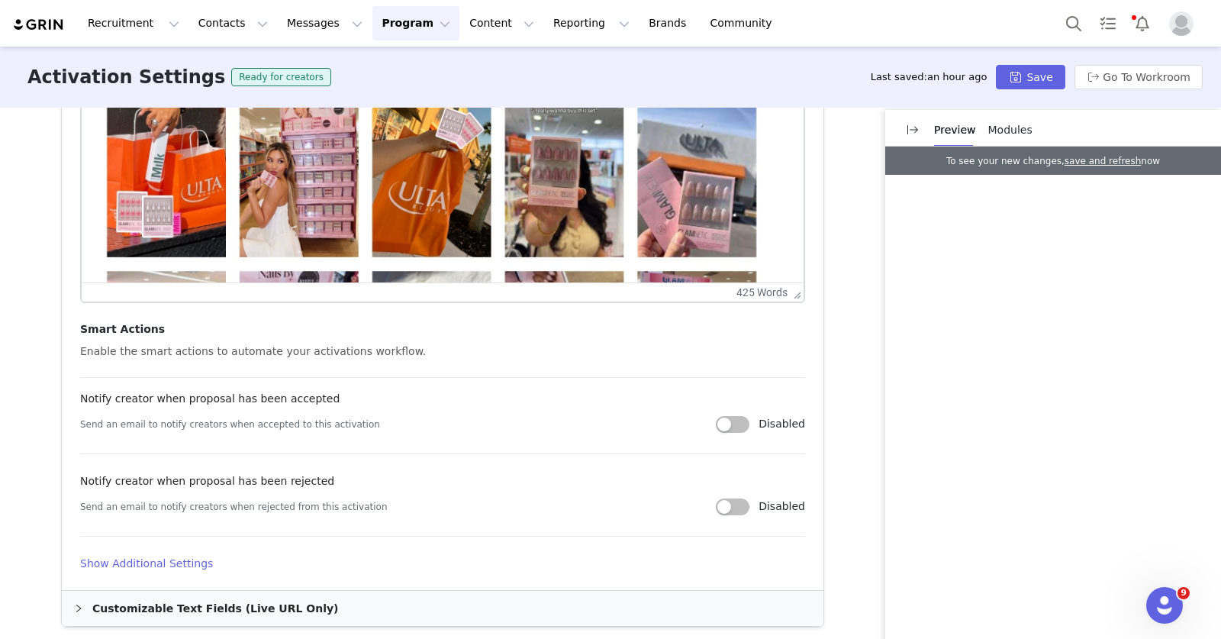
drag, startPoint x: 791, startPoint y: 269, endPoint x: 792, endPoint y: 298, distance: 29.0
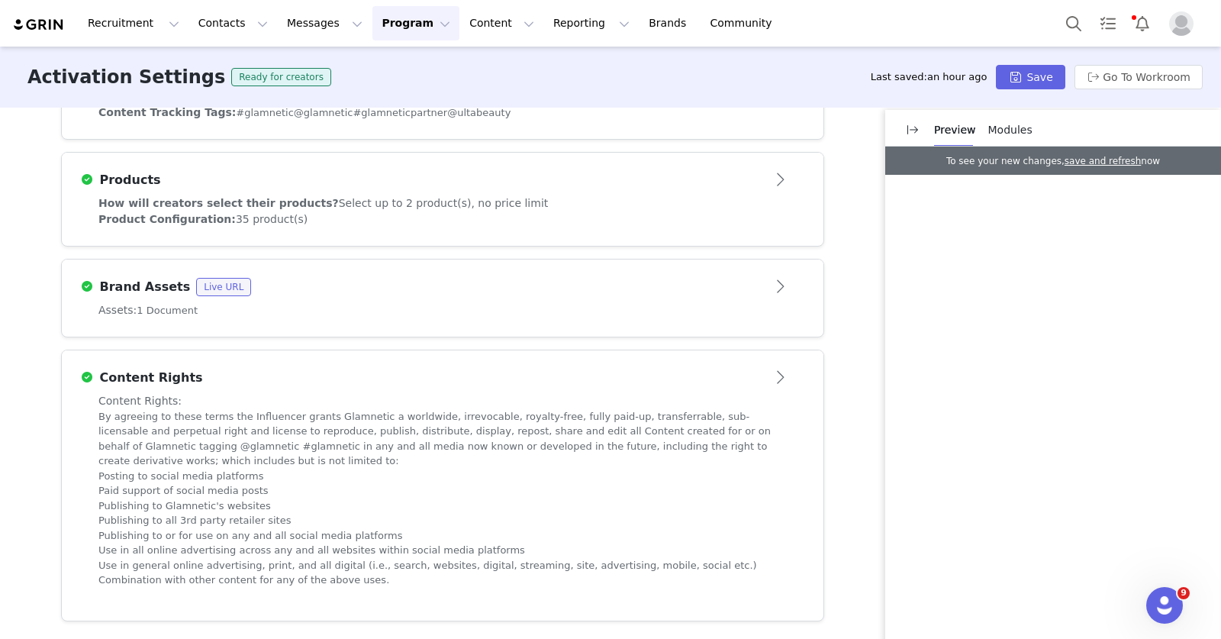
click at [702, 301] on article "Brand Assets Live URL" at bounding box center [443, 280] width 762 height 43
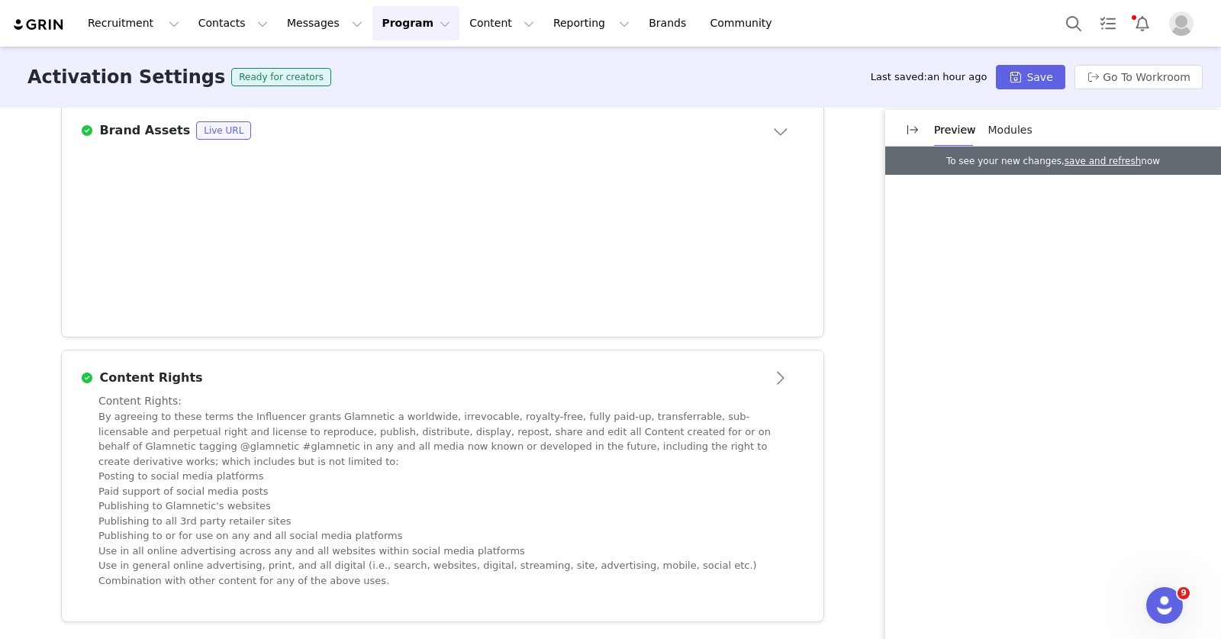
scroll to position [655, 0]
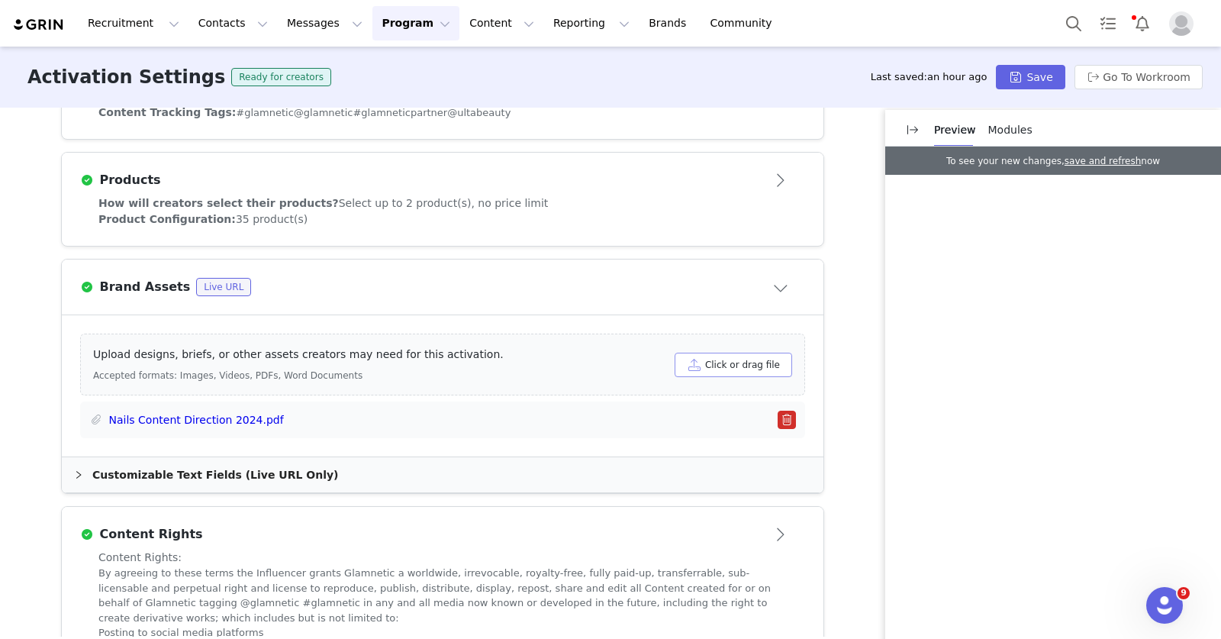
click at [755, 360] on button "Click or drag file" at bounding box center [734, 365] width 118 height 24
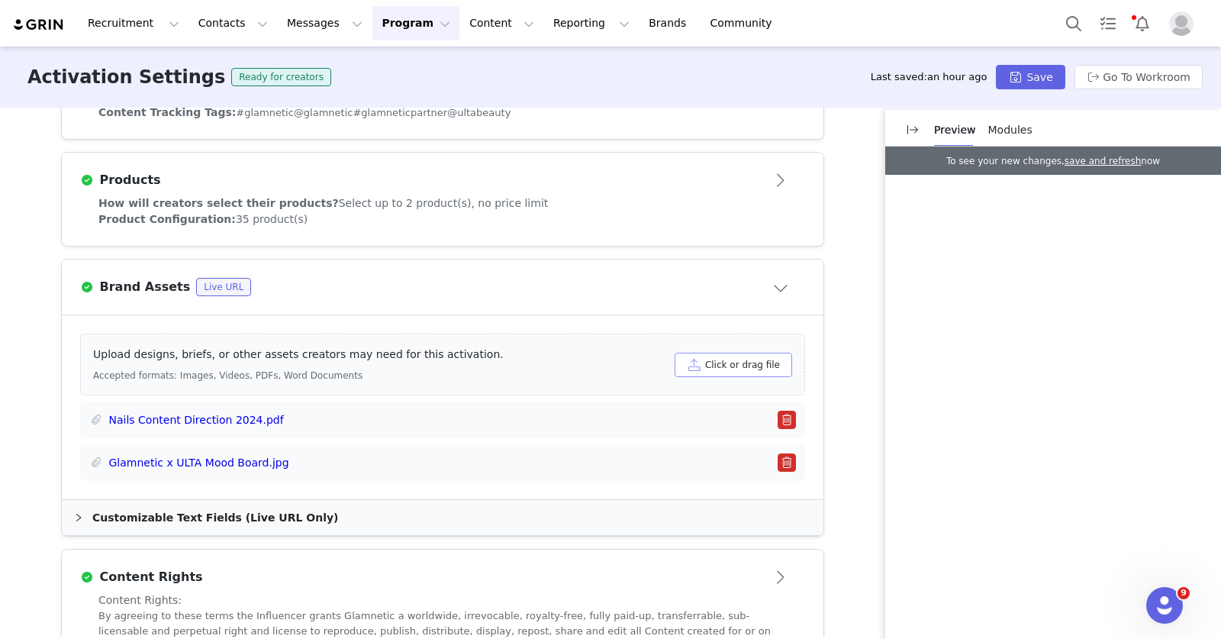
click at [687, 365] on button "Click or drag file" at bounding box center [734, 365] width 118 height 24
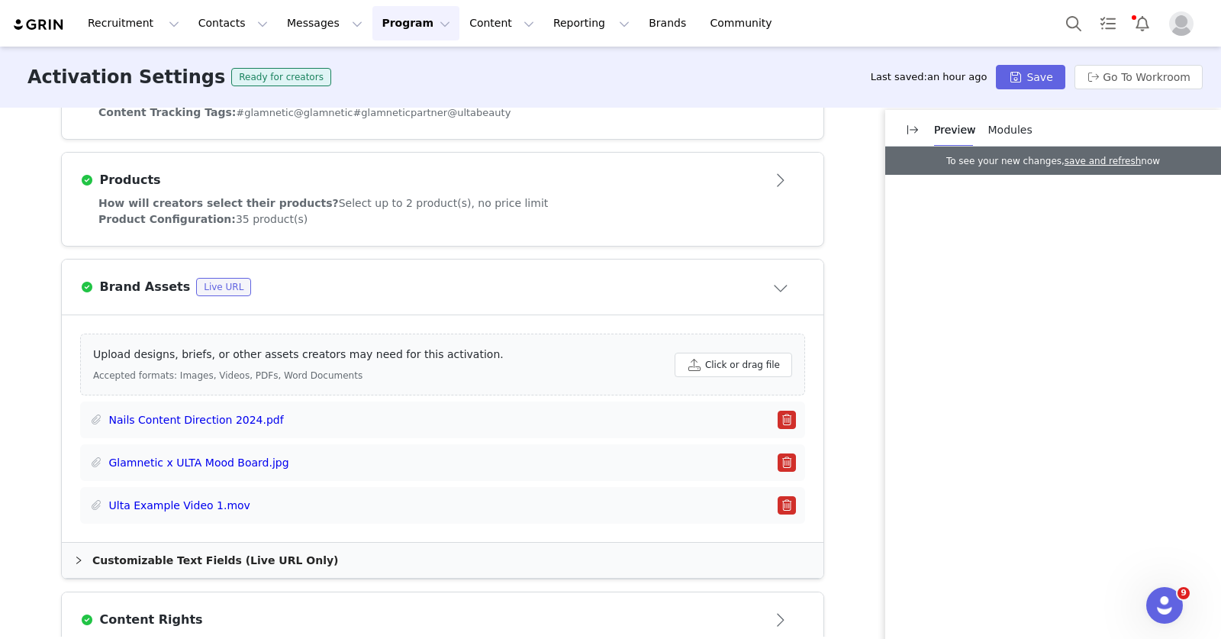
scroll to position [645, 0]
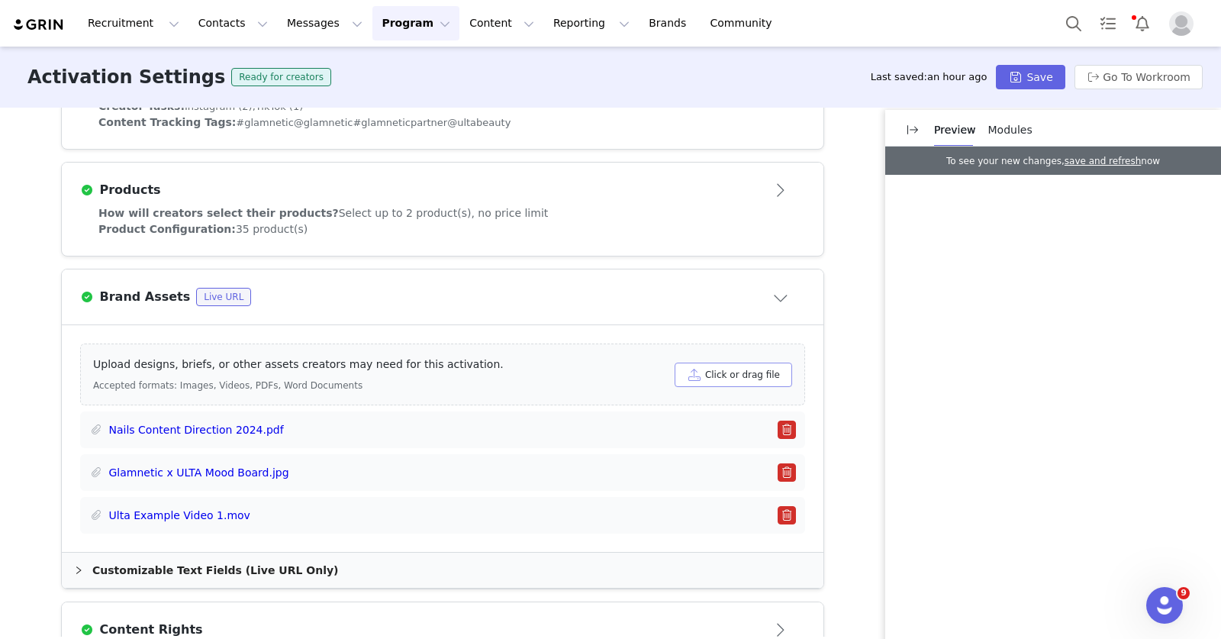
click at [737, 377] on button "Click or drag file" at bounding box center [734, 374] width 118 height 24
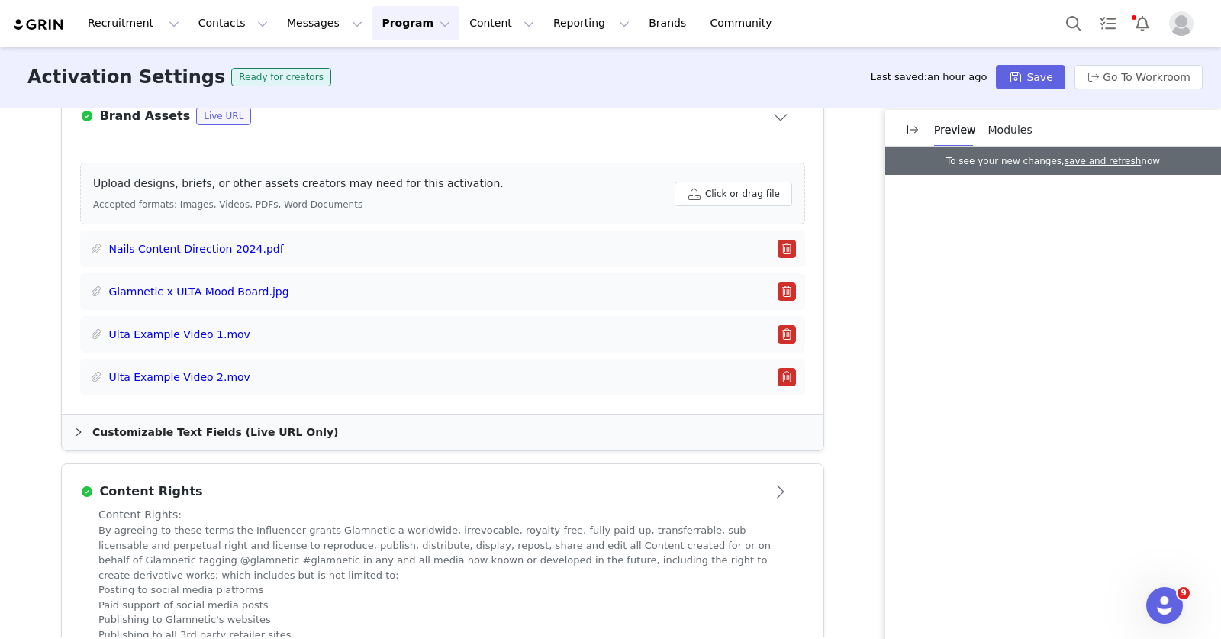
scroll to position [668, 0]
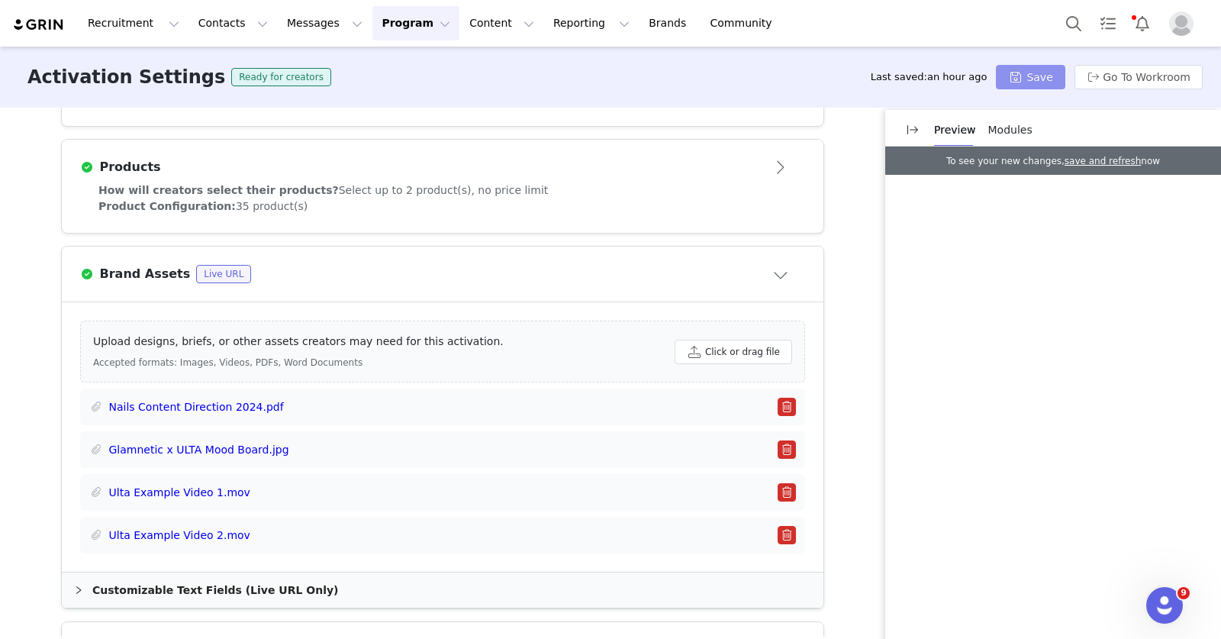
click at [1027, 79] on button "Save" at bounding box center [1030, 77] width 69 height 24
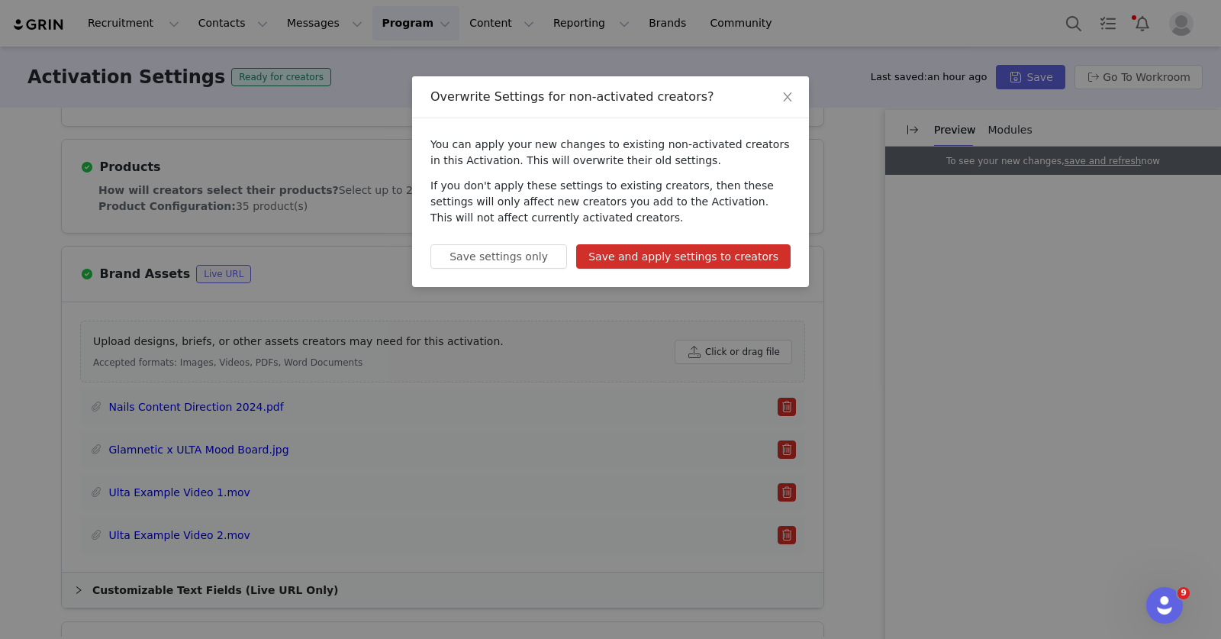
click at [681, 254] on button "Save and apply settings to creators" at bounding box center [683, 256] width 214 height 24
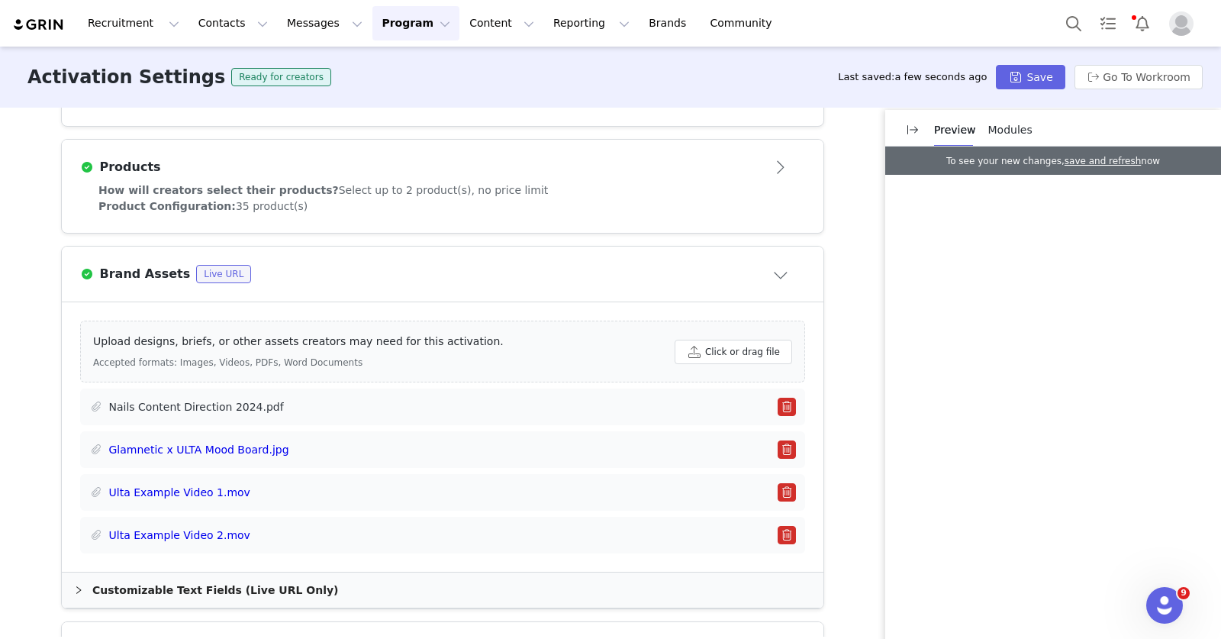
click at [238, 404] on link "Nails Content Direction 2024.pdf" at bounding box center [196, 407] width 175 height 16
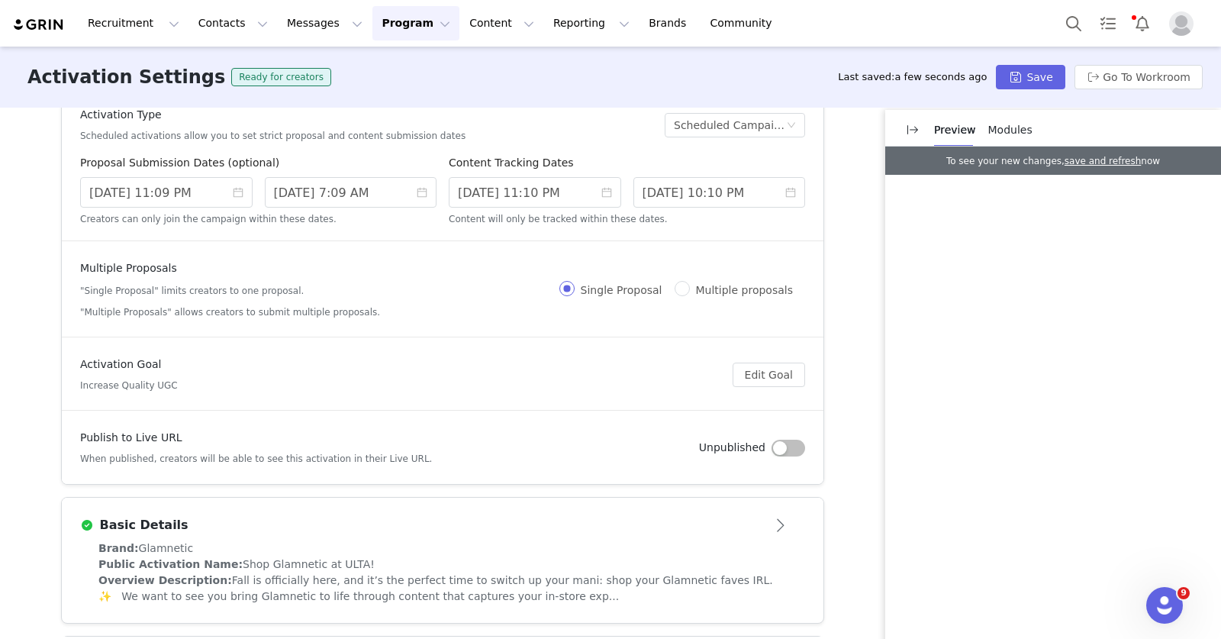
scroll to position [54, 0]
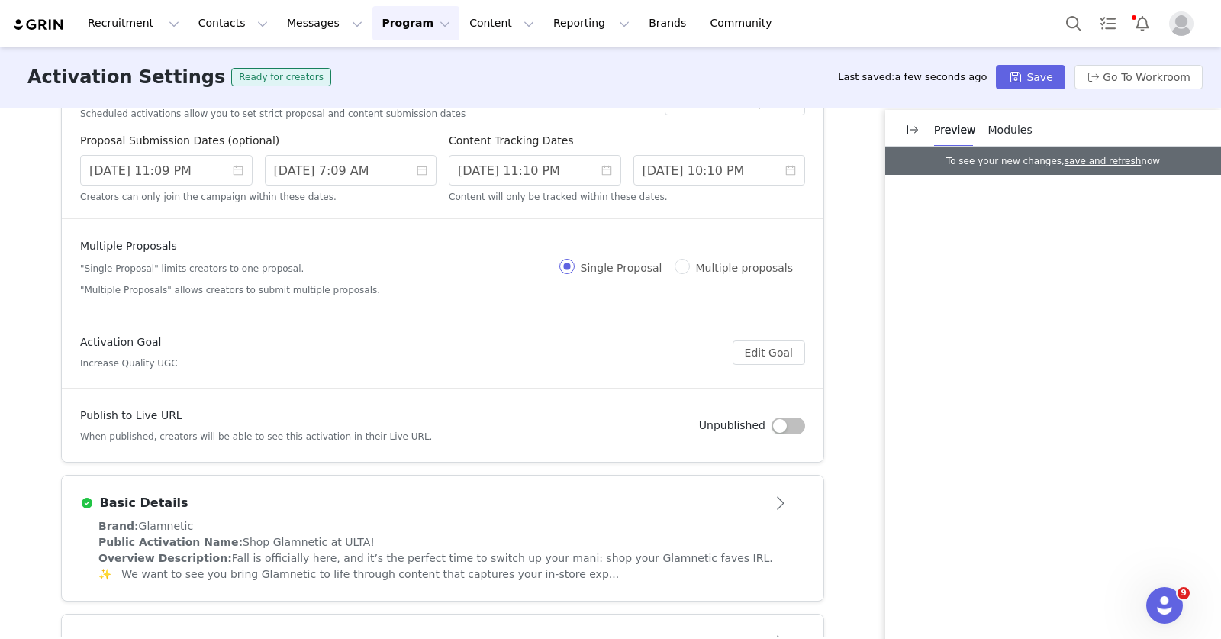
click at [649, 498] on div "Basic Details" at bounding box center [417, 503] width 675 height 18
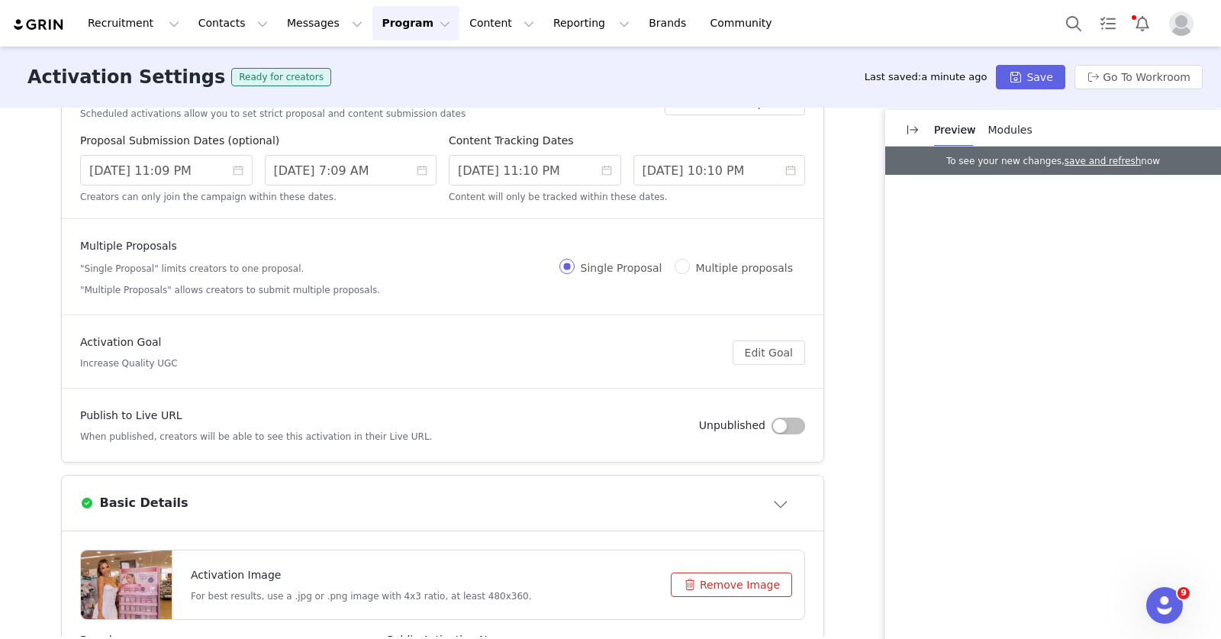
scroll to position [76, 0]
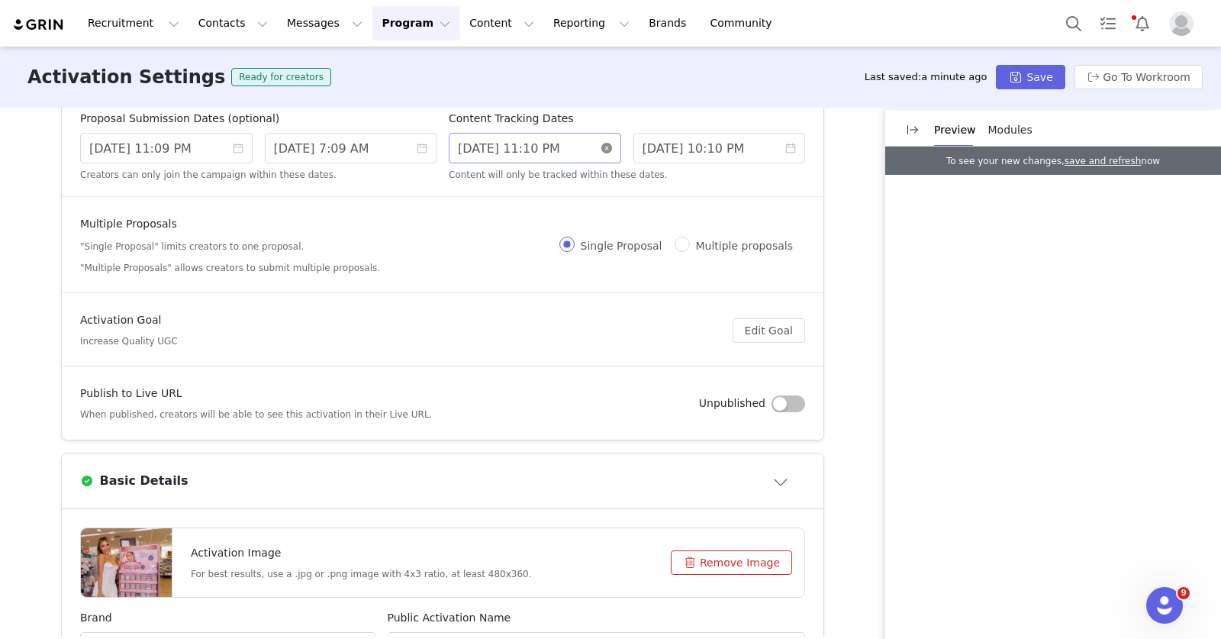
click at [601, 147] on icon "icon: close-circle" at bounding box center [606, 148] width 11 height 11
click at [549, 150] on input at bounding box center [535, 148] width 172 height 31
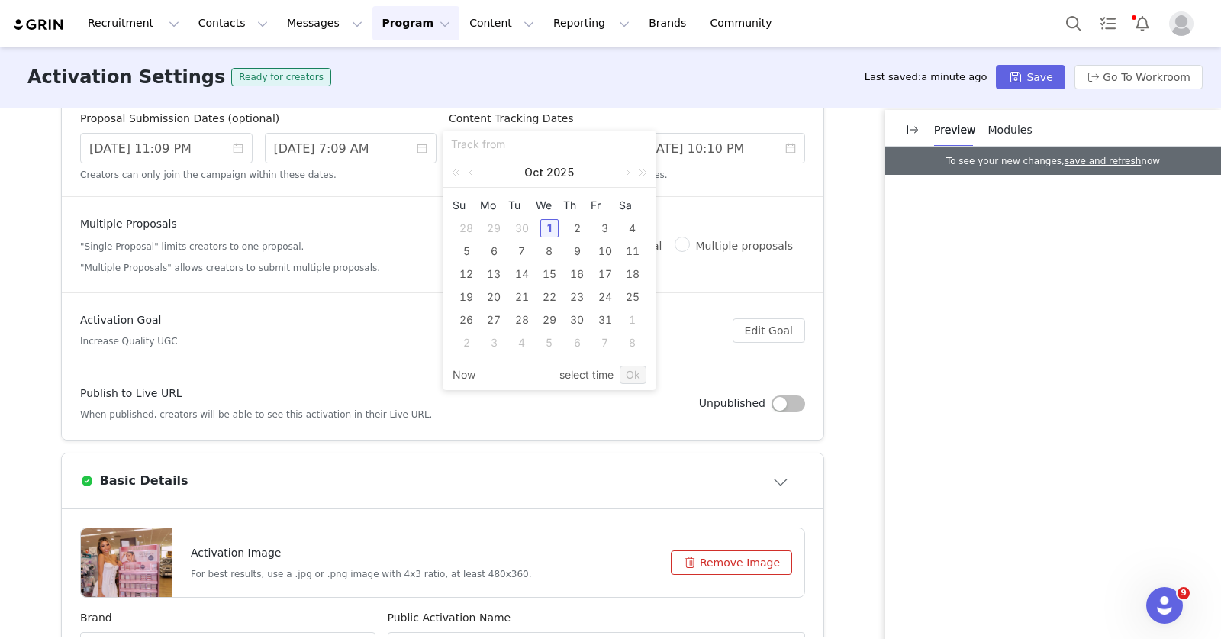
click at [551, 229] on div "1" at bounding box center [549, 228] width 18 height 18
type input "9/30/2025 5:52 PM"
click at [644, 147] on input "9/30/2025 5:52 PM" at bounding box center [549, 144] width 197 height 17
click at [647, 138] on div "9/30/2025 5:52 PM" at bounding box center [549, 144] width 212 height 26
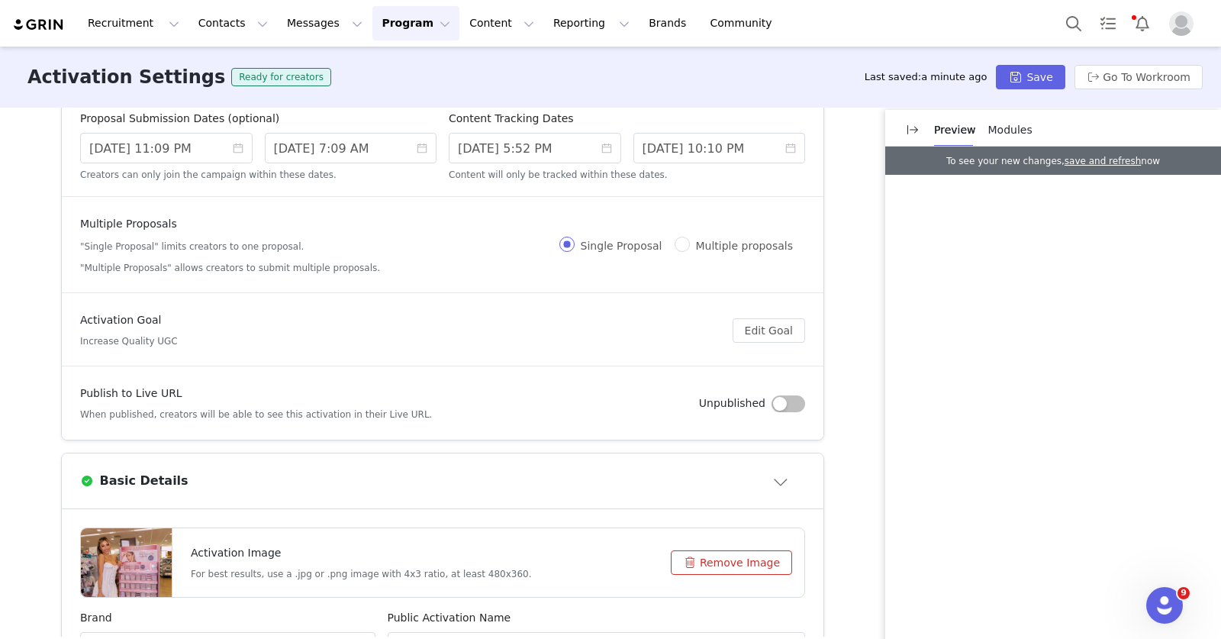
click at [660, 124] on div "Content Tracking Dates" at bounding box center [627, 122] width 356 height 22
click at [601, 147] on icon "icon: close-circle" at bounding box center [606, 148] width 11 height 11
click at [536, 150] on input at bounding box center [535, 148] width 172 height 31
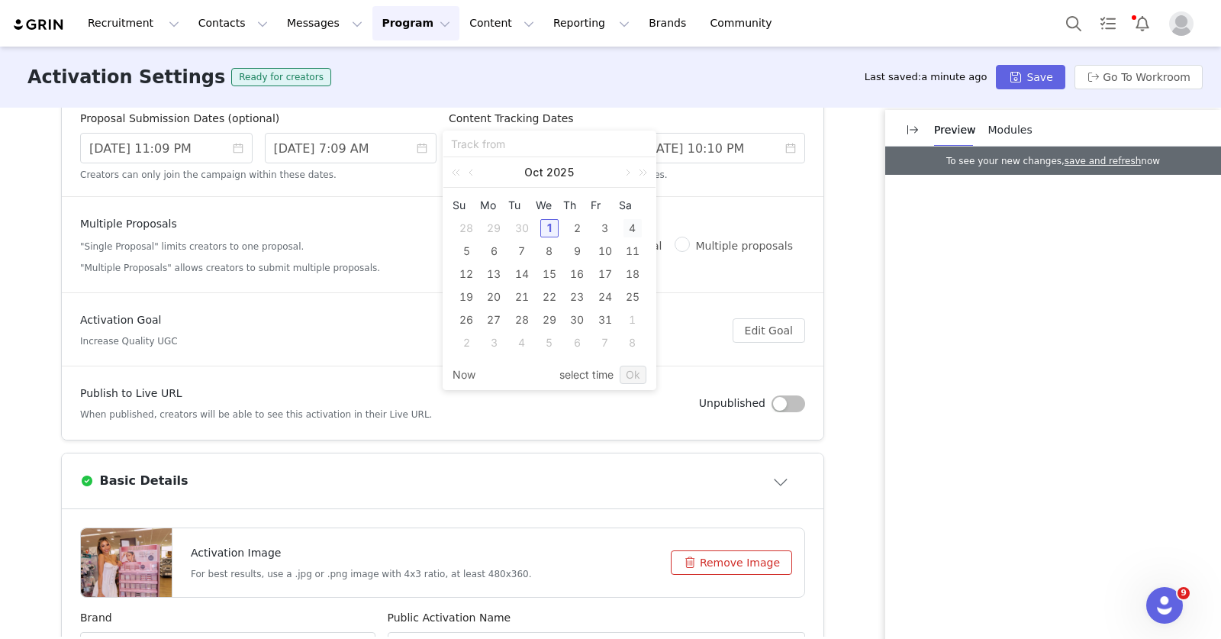
click at [633, 227] on div "4" at bounding box center [632, 228] width 18 height 18
type input "10/03/2025 5:52 PM"
click at [631, 230] on div "4" at bounding box center [632, 228] width 18 height 18
type input "10/04/2025 9:52 AM"
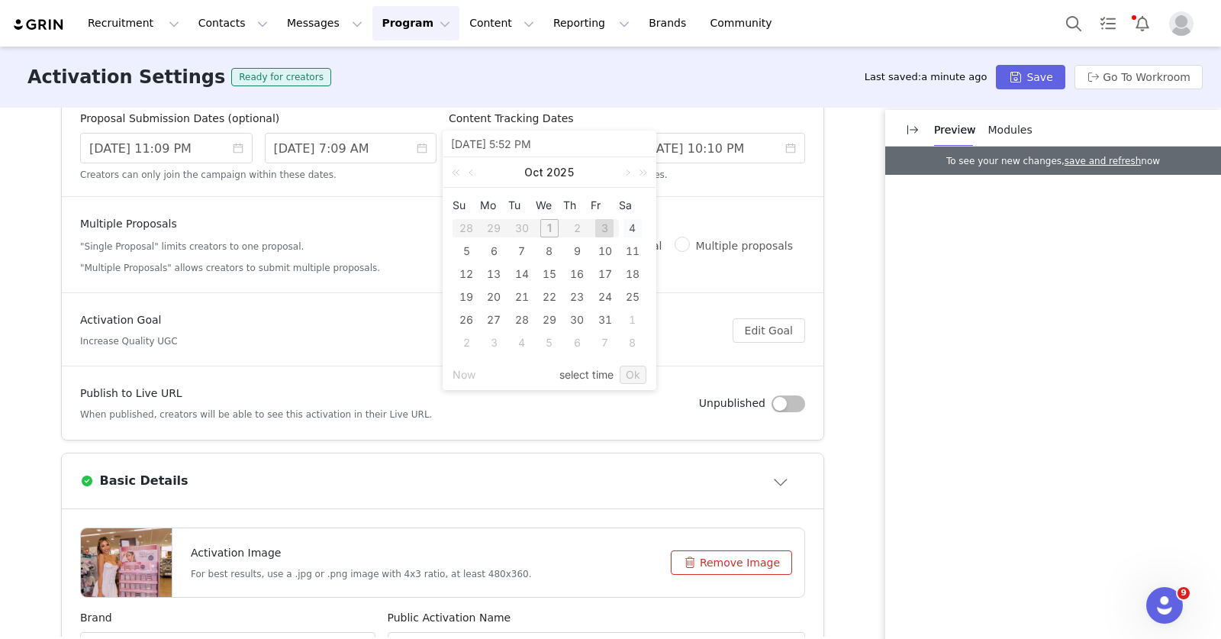
type input "10/04/2025 9:52 AM"
click at [696, 160] on input "10/01/2025 10:10 PM" at bounding box center [719, 148] width 172 height 31
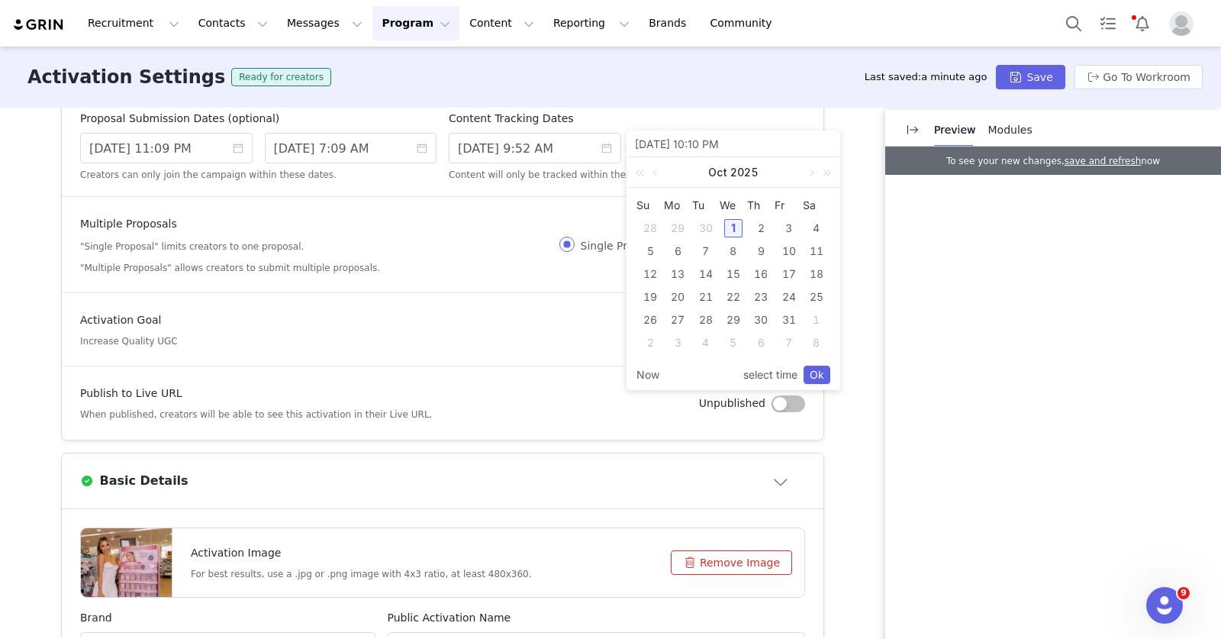
click at [815, 343] on div "8" at bounding box center [816, 342] width 18 height 18
type input "11/08/2025 2:10 PM"
click at [822, 376] on link "Ok" at bounding box center [816, 375] width 27 height 18
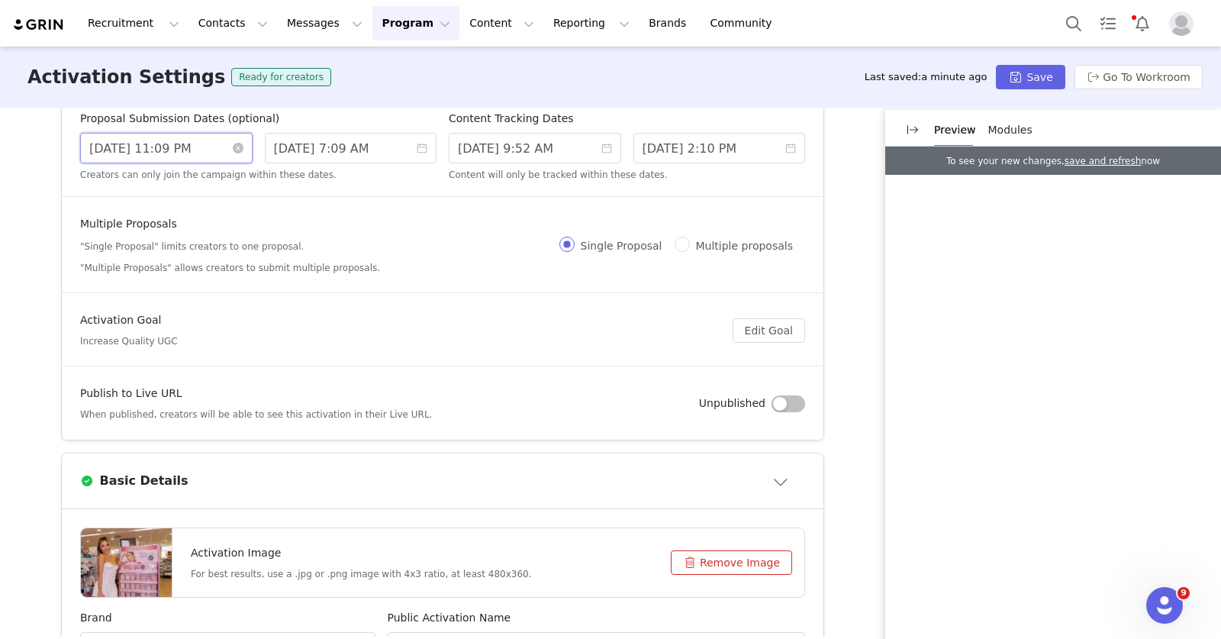
click at [212, 156] on input "9/29/2025 11:09 PM" at bounding box center [166, 148] width 172 height 31
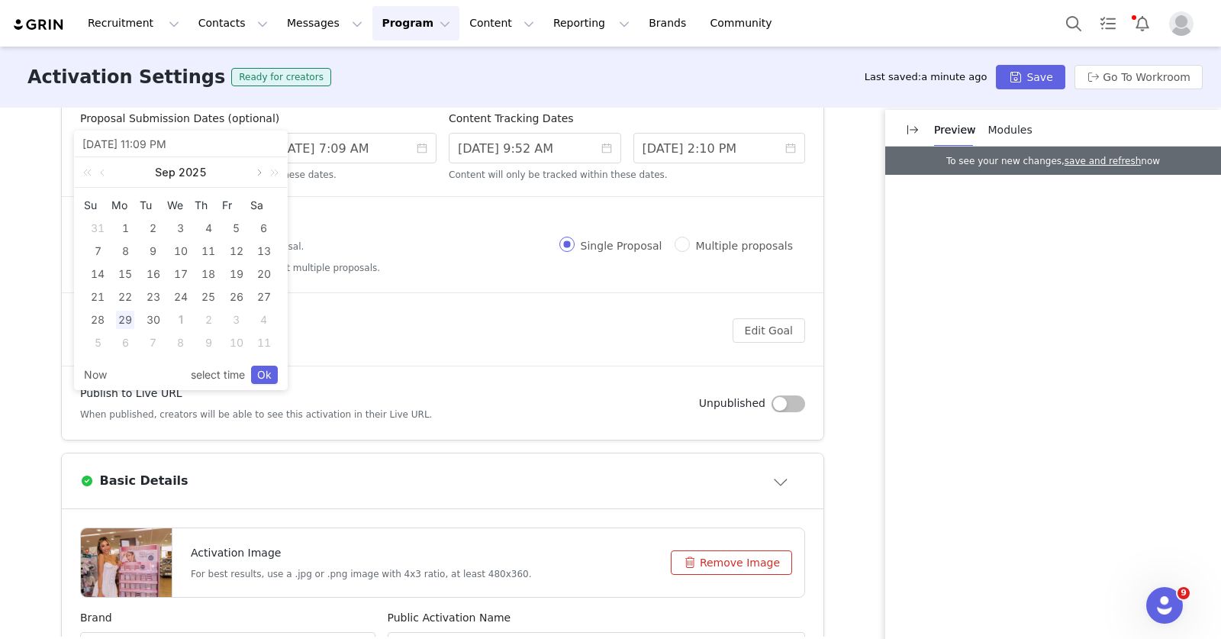
click at [257, 169] on link at bounding box center [258, 172] width 14 height 31
click at [158, 223] on div "30" at bounding box center [153, 228] width 18 height 18
type input "9/30/2025 3:09 PM"
click at [314, 147] on input "9/16/2026 7:09 AM" at bounding box center [351, 148] width 172 height 31
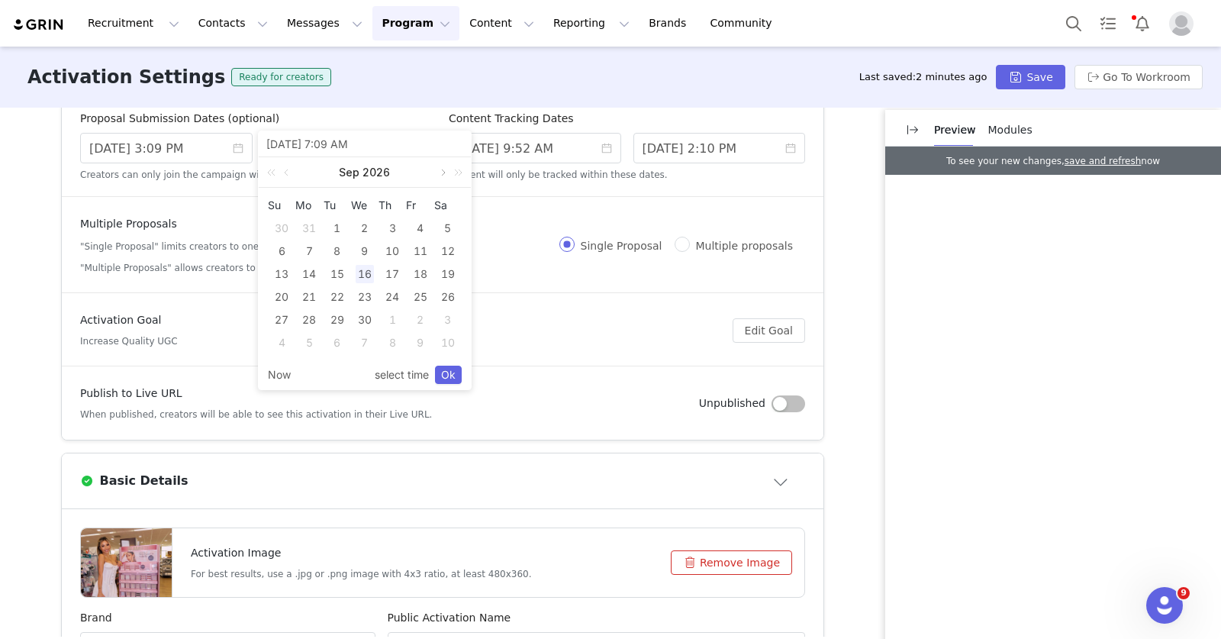
click at [438, 173] on link at bounding box center [442, 172] width 14 height 31
click at [417, 272] on div "16" at bounding box center [420, 274] width 18 height 18
type input "10/15/2026 11:09 PM"
click at [417, 272] on div "16" at bounding box center [420, 274] width 18 height 18
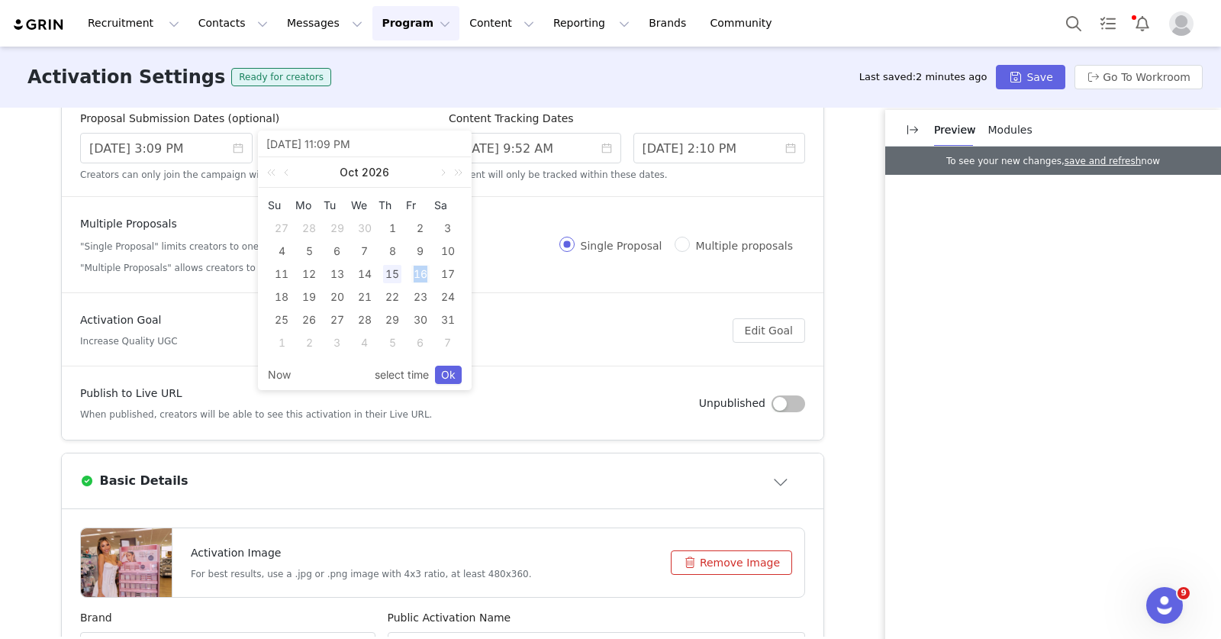
type input "10/16/2026 3:09 PM"
click at [452, 370] on link "Ok" at bounding box center [448, 375] width 27 height 18
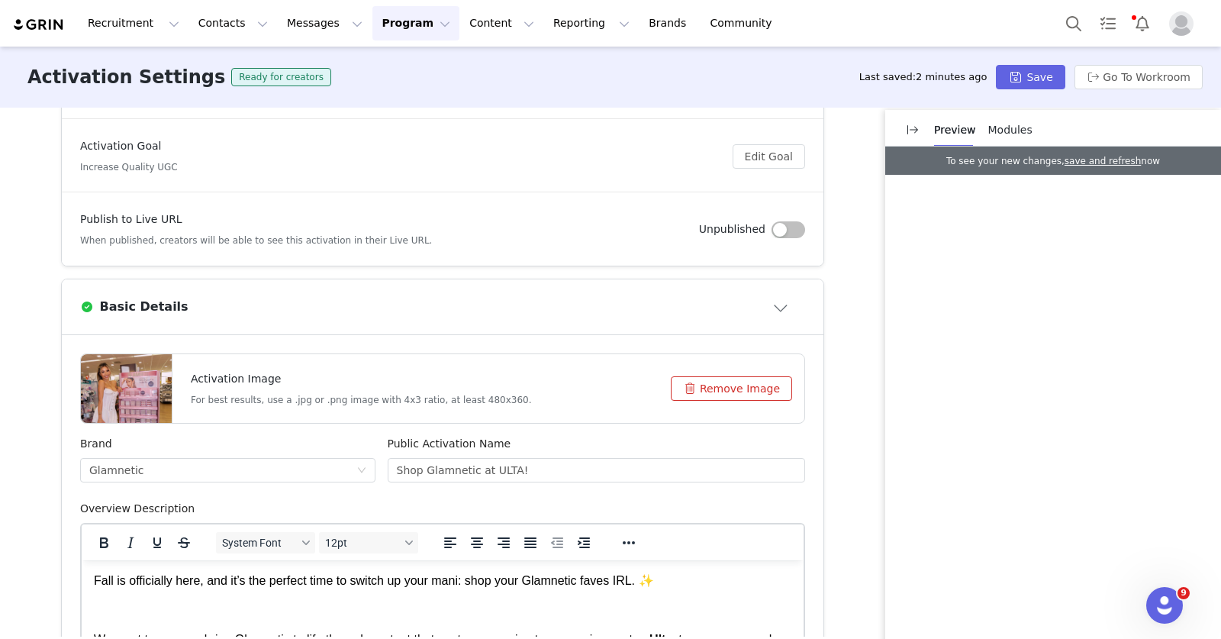
scroll to position [292, 0]
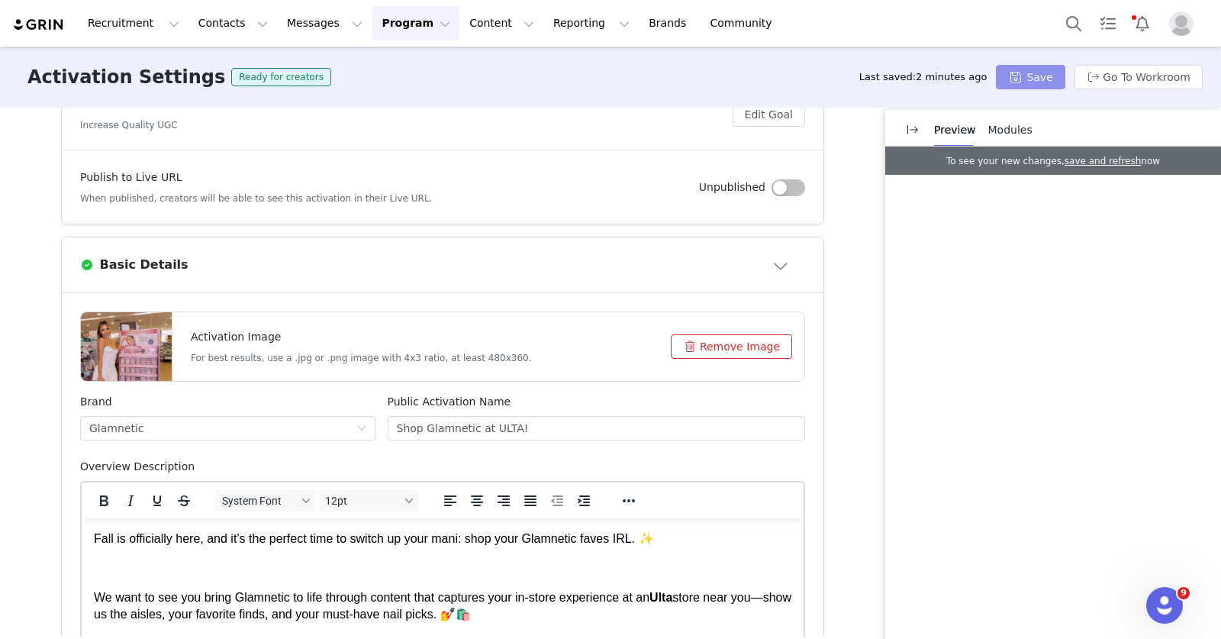
click at [1034, 79] on button "Save" at bounding box center [1030, 77] width 69 height 24
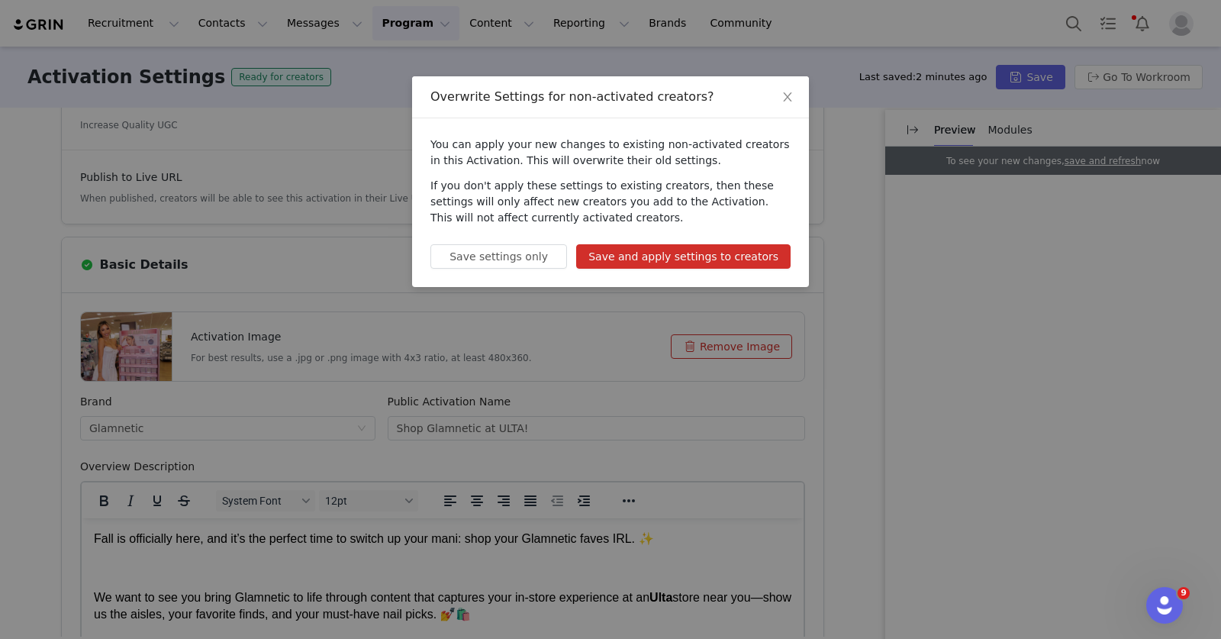
click at [626, 260] on button "Save and apply settings to creators" at bounding box center [683, 256] width 214 height 24
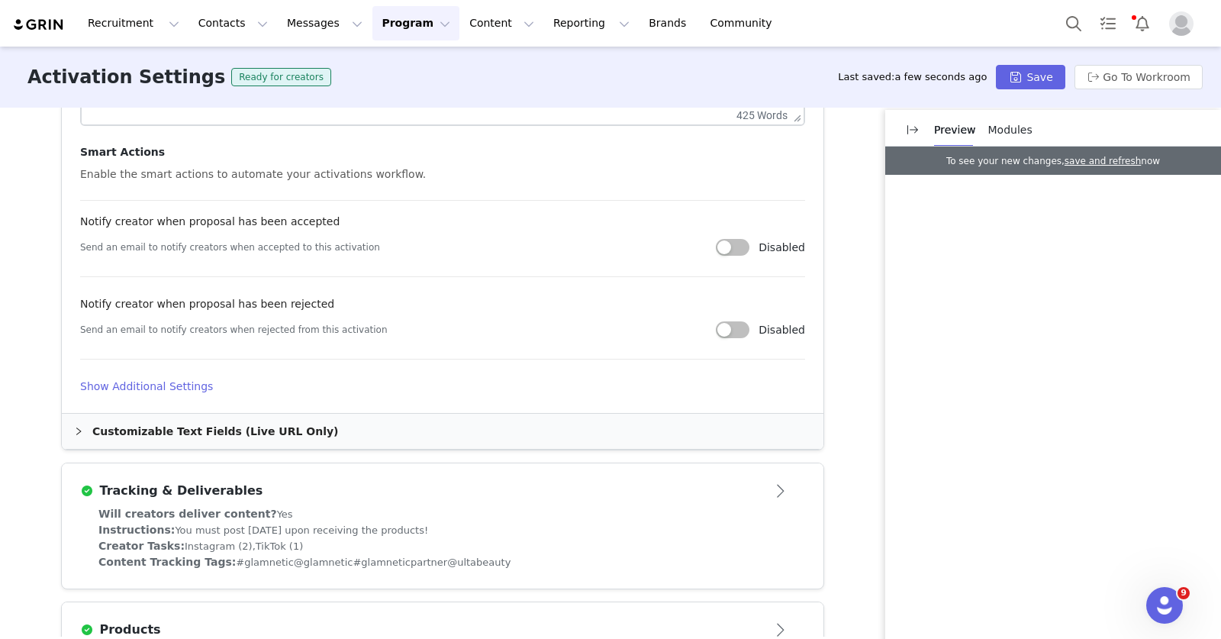
scroll to position [755, 0]
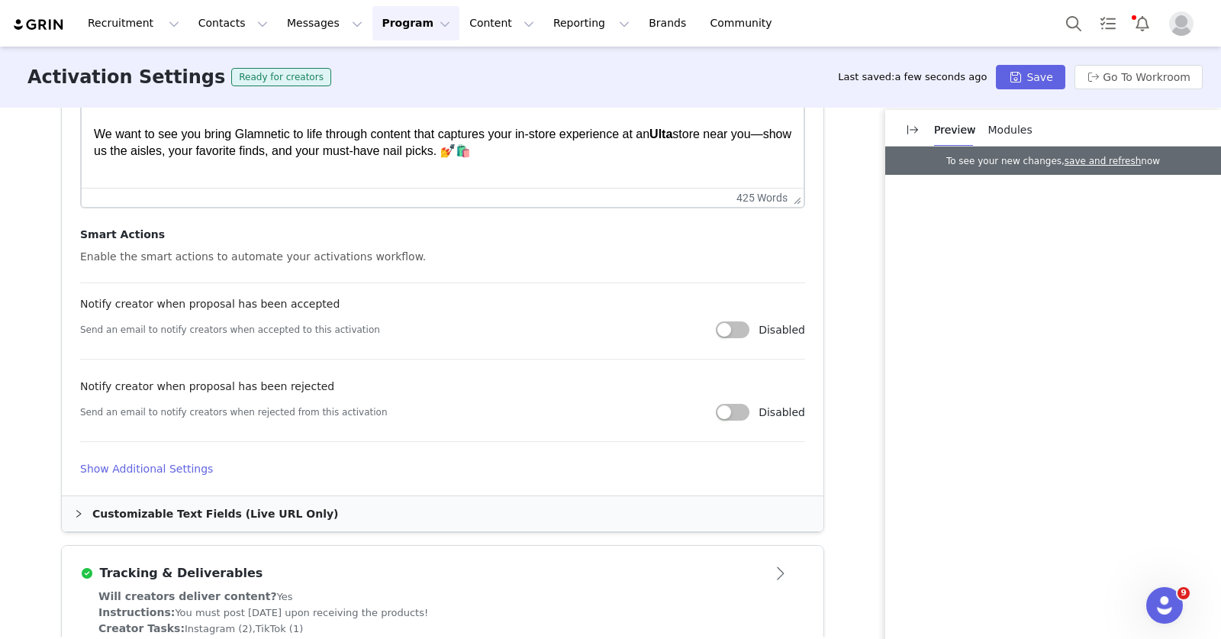
click at [730, 330] on button "button" at bounding box center [733, 329] width 34 height 17
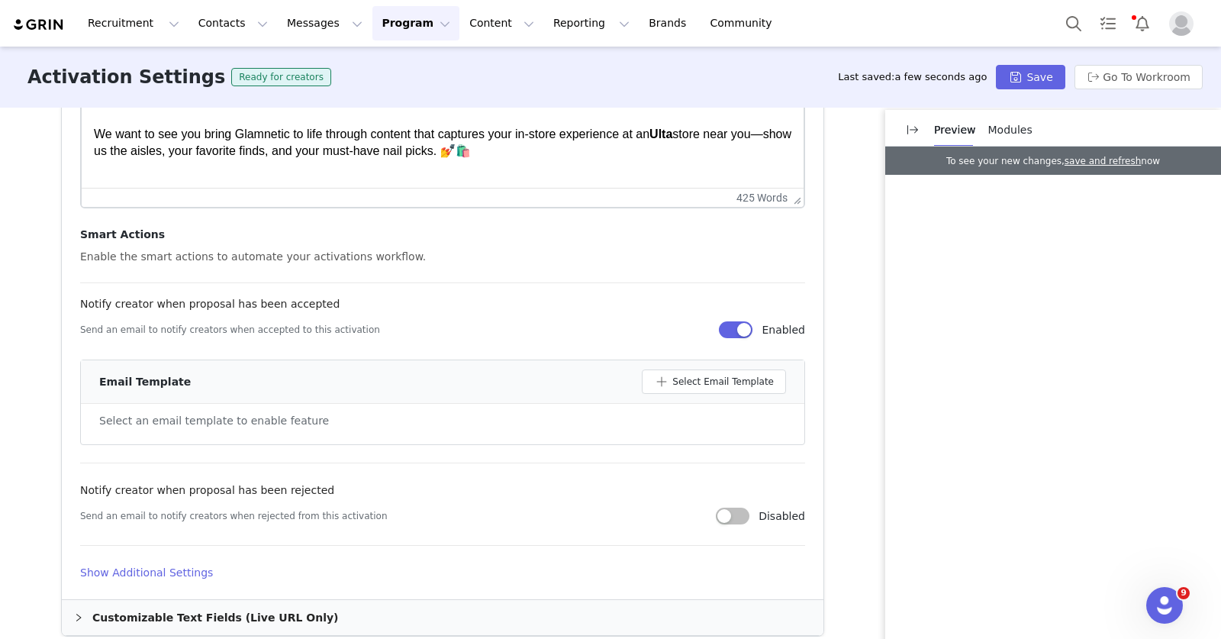
click at [730, 330] on button "button" at bounding box center [736, 329] width 34 height 17
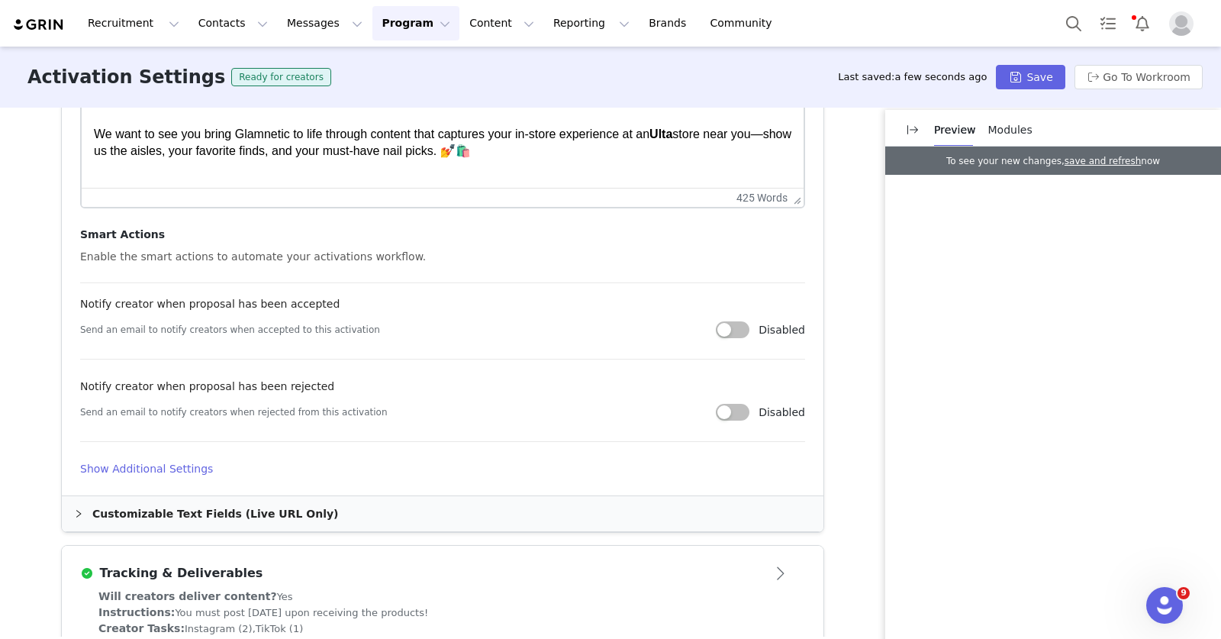
click at [168, 463] on h4 "Show Additional Settings" at bounding box center [442, 469] width 725 height 16
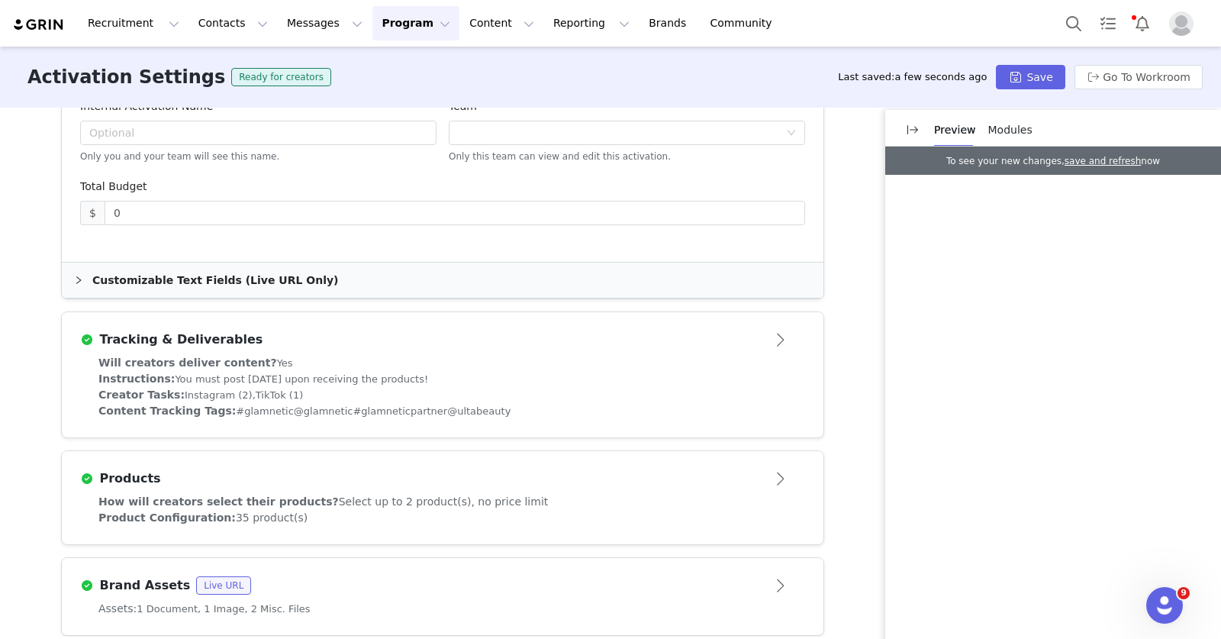
scroll to position [1157, 0]
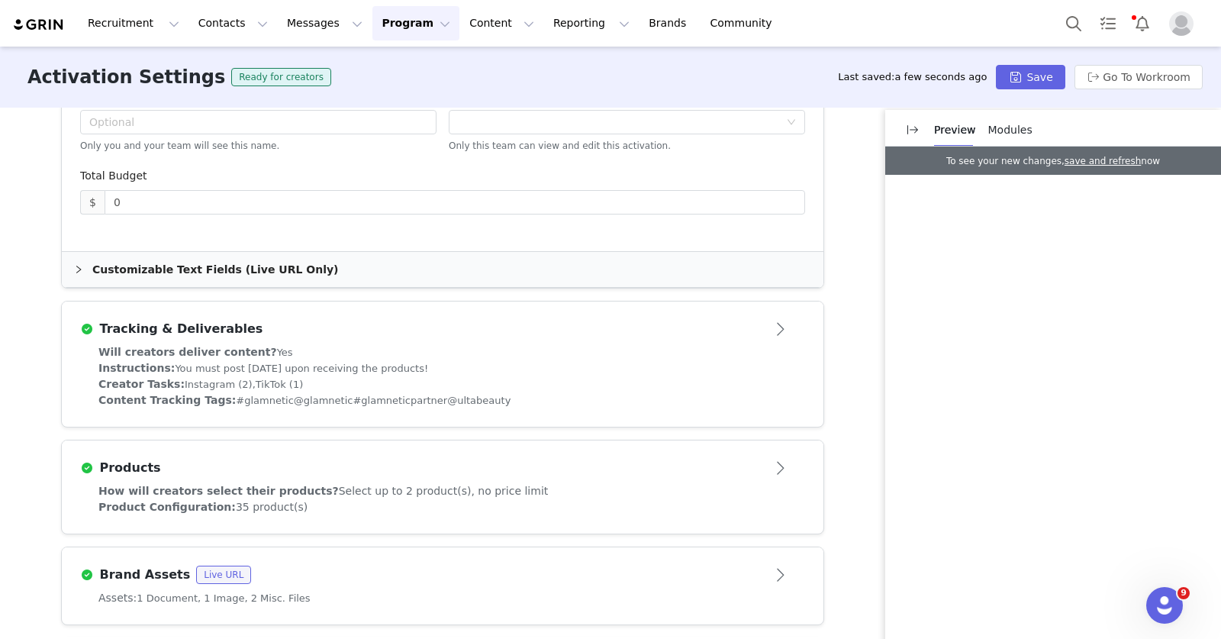
click at [786, 391] on div "Will creators deliver content? Yes Instructions: You must post within 7 days up…" at bounding box center [443, 385] width 762 height 82
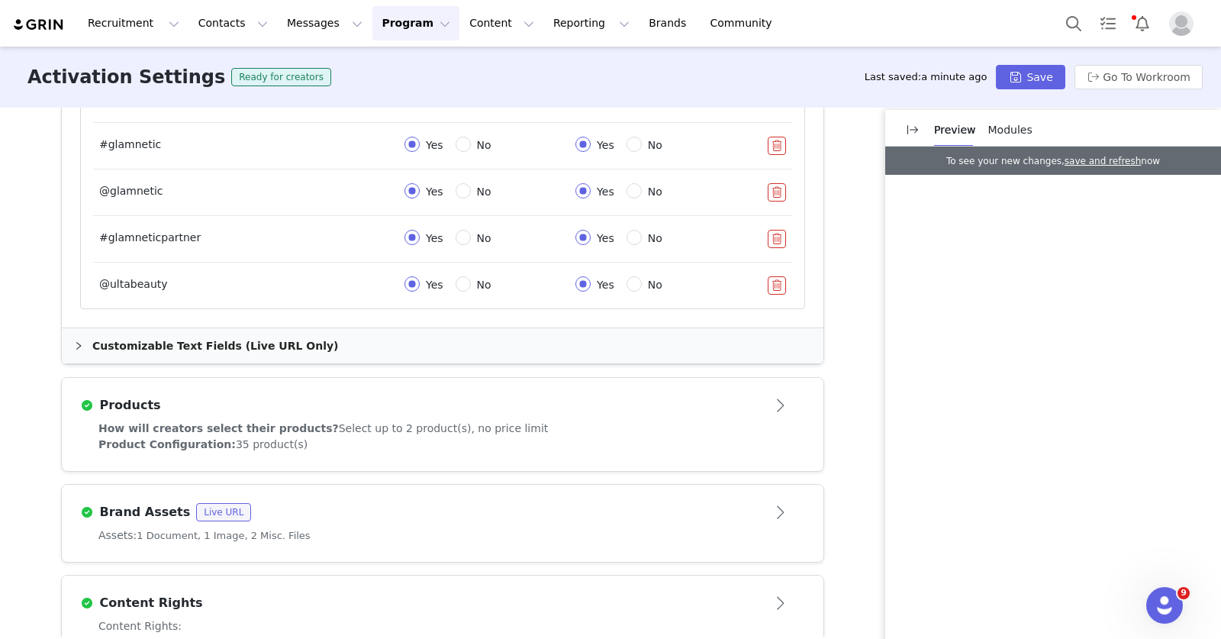
scroll to position [1232, 0]
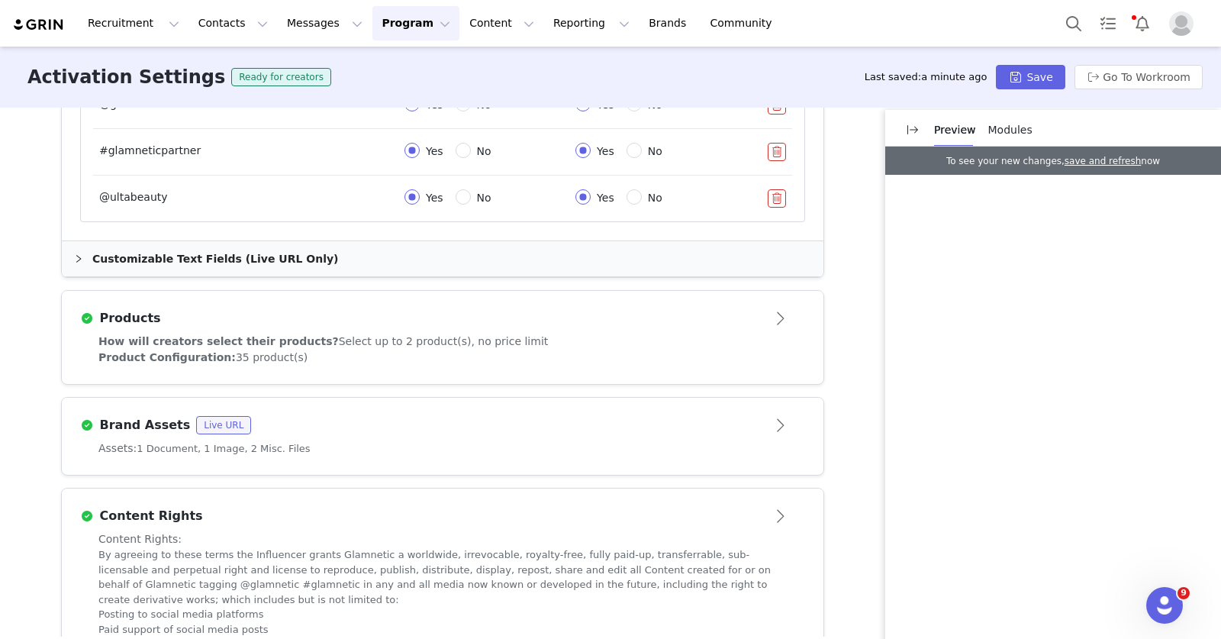
click at [398, 28] on button "Program Program" at bounding box center [415, 23] width 87 height 34
click at [387, 66] on p "Activations" at bounding box center [390, 68] width 59 height 16
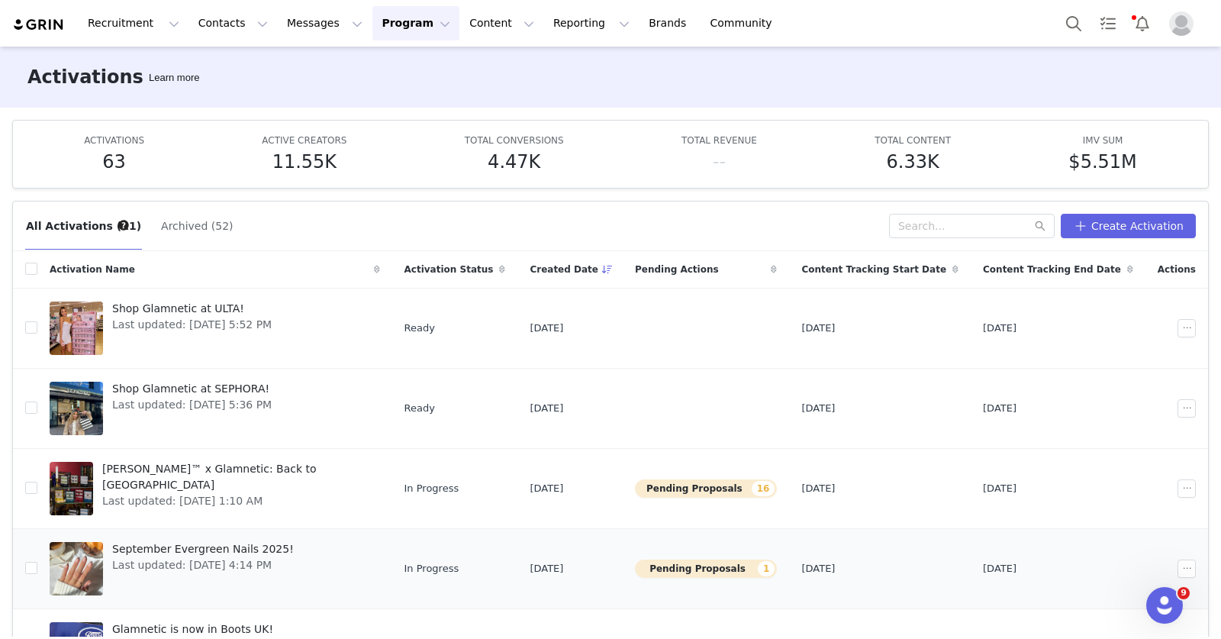
click at [263, 545] on span "September Evergreen Nails 2025!" at bounding box center [203, 549] width 182 height 16
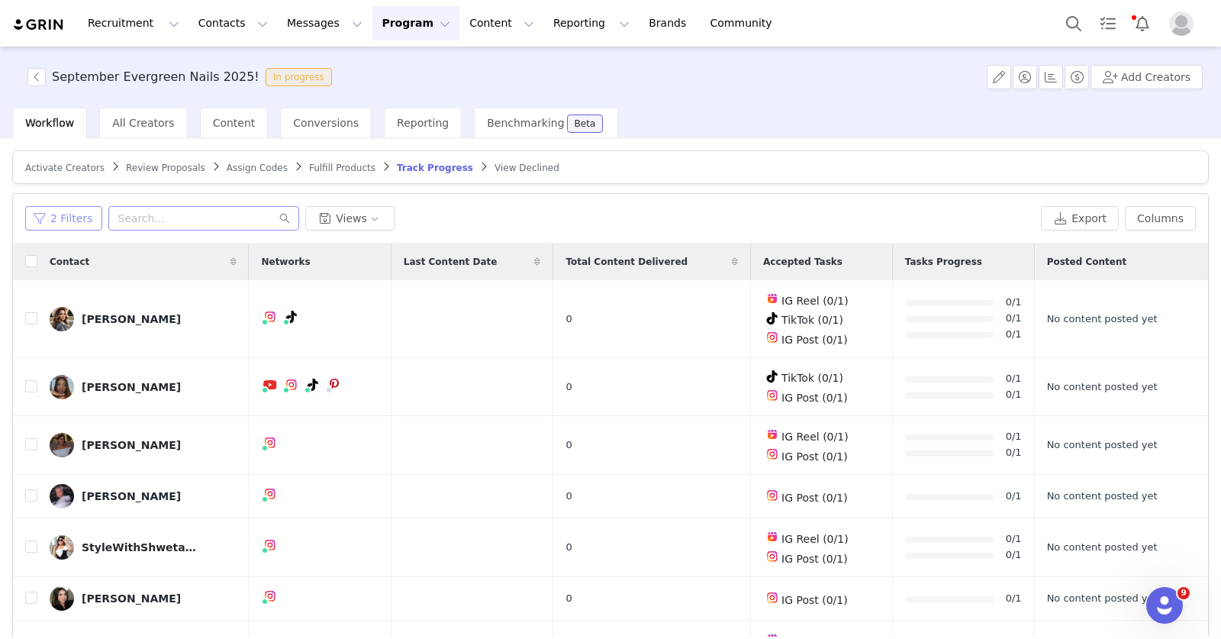
click at [54, 222] on button "2 Filters" at bounding box center [63, 218] width 77 height 24
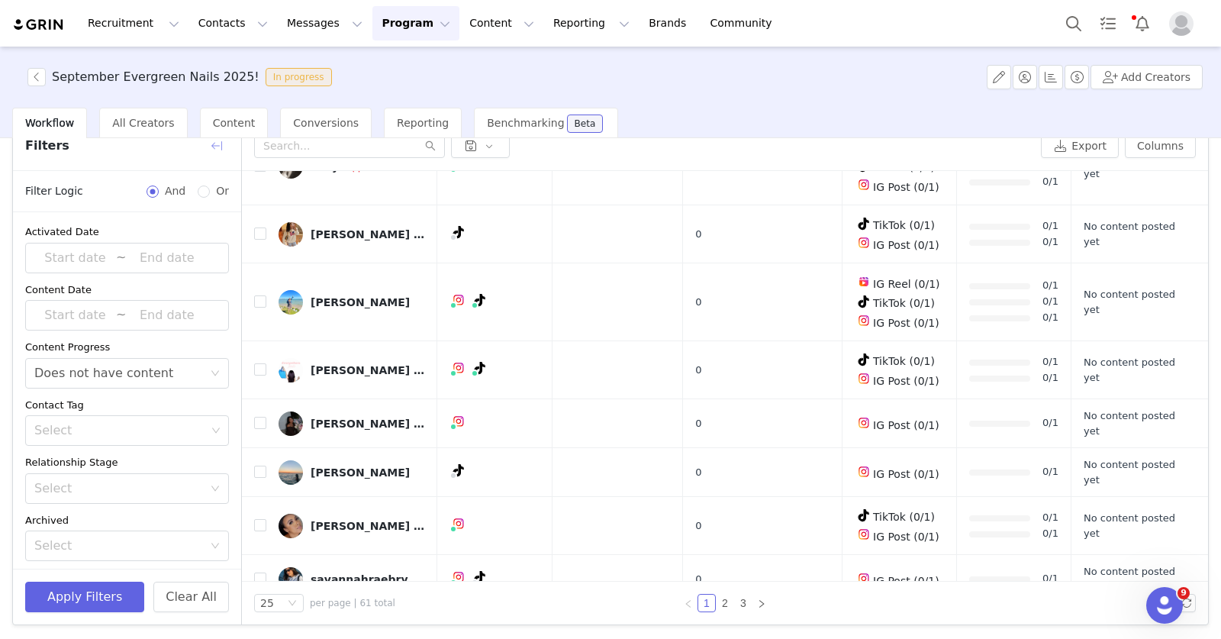
click at [220, 147] on button "button" at bounding box center [216, 146] width 24 height 24
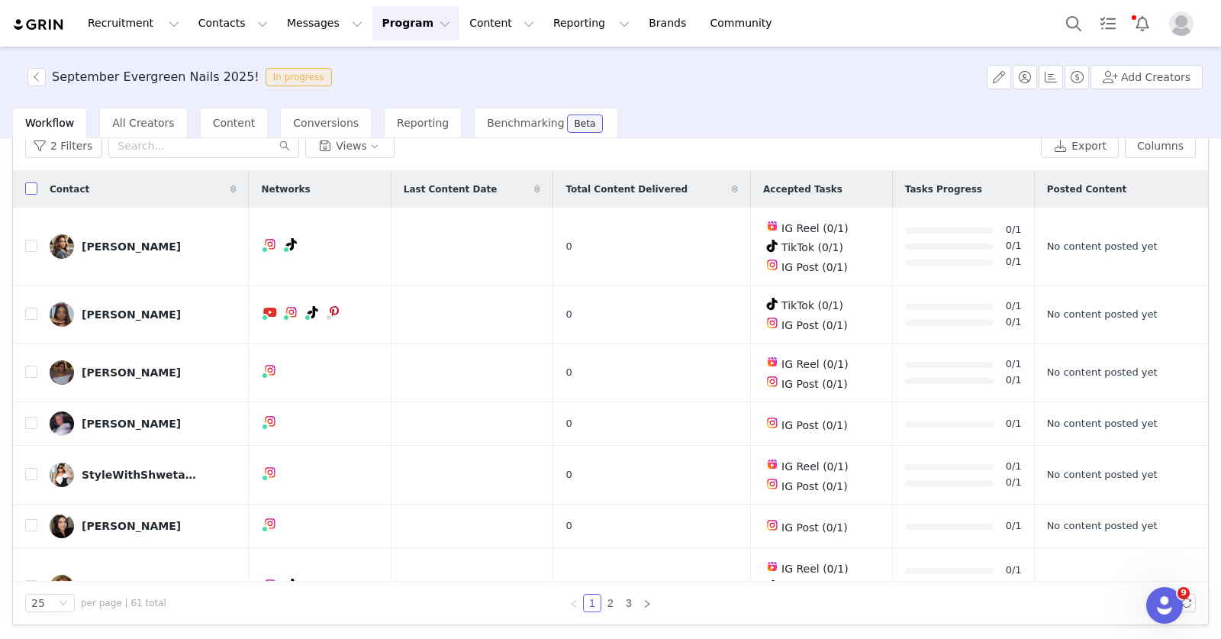
click at [34, 185] on input "checkbox" at bounding box center [31, 188] width 12 height 12
checkbox input "true"
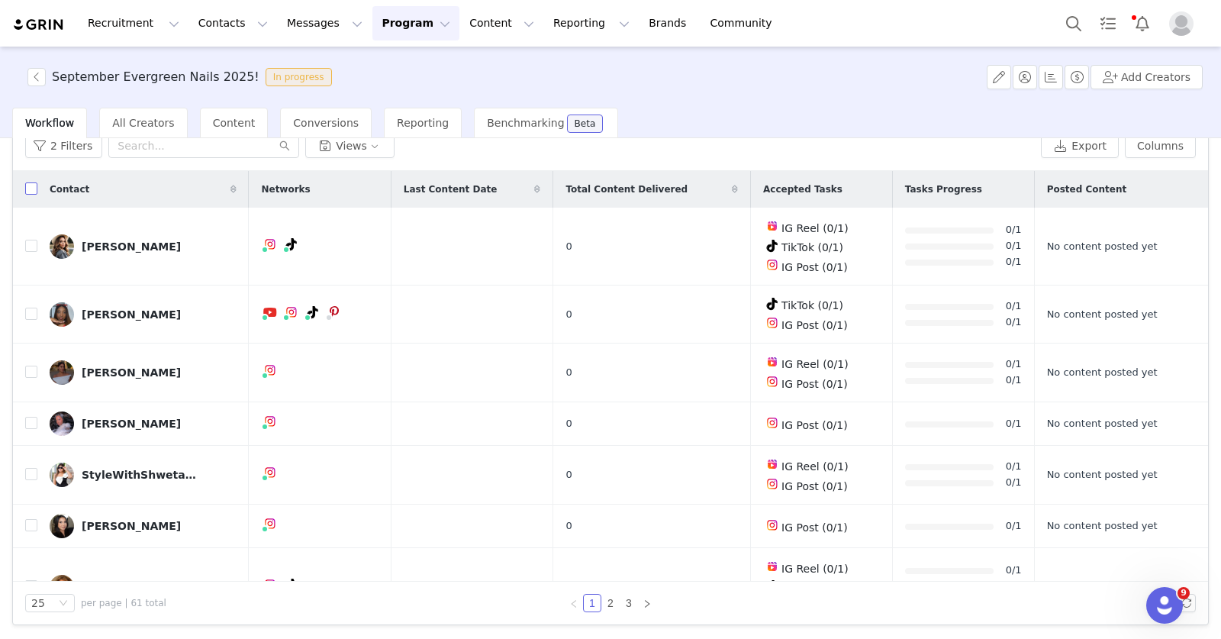
checkbox input "true"
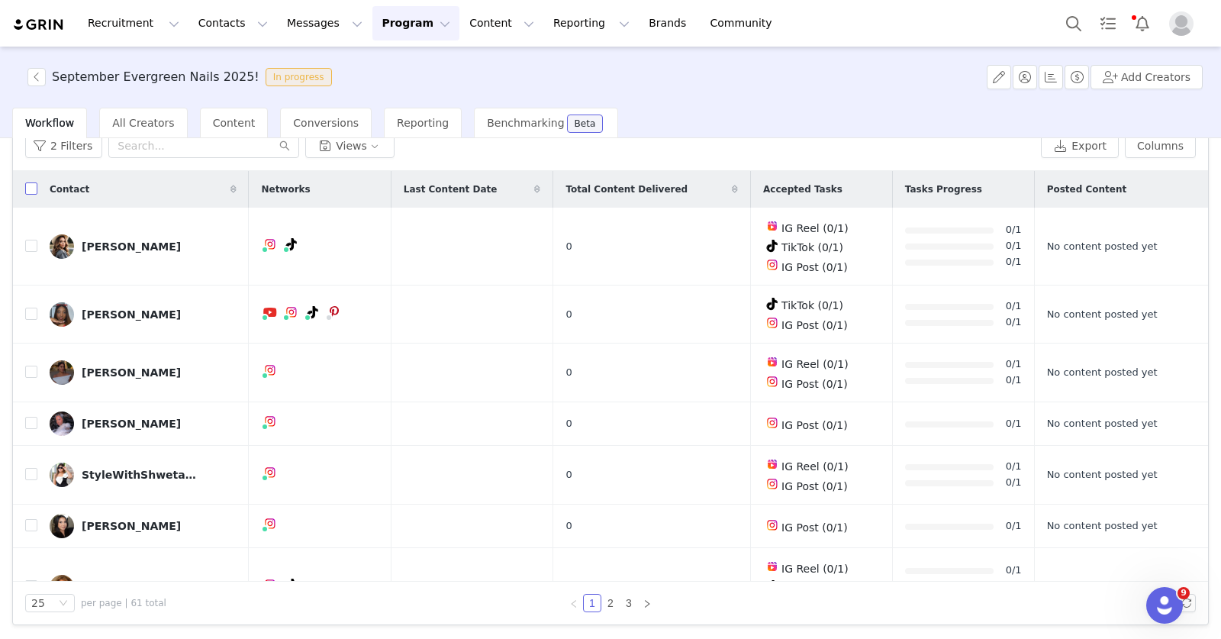
checkbox input "true"
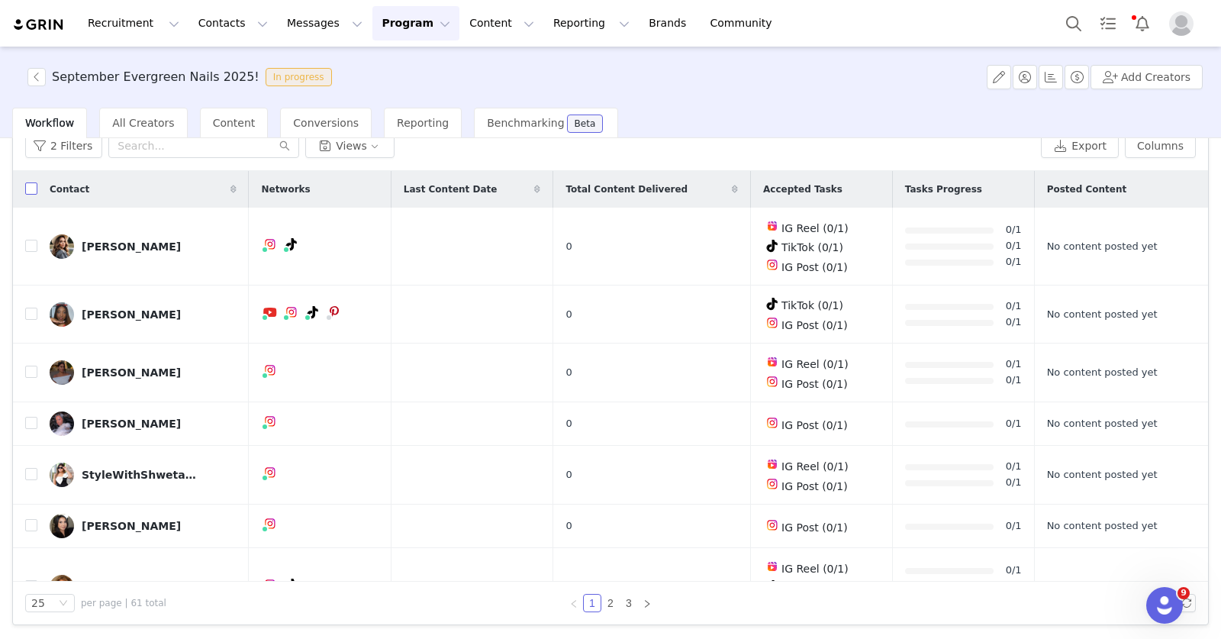
checkbox input "true"
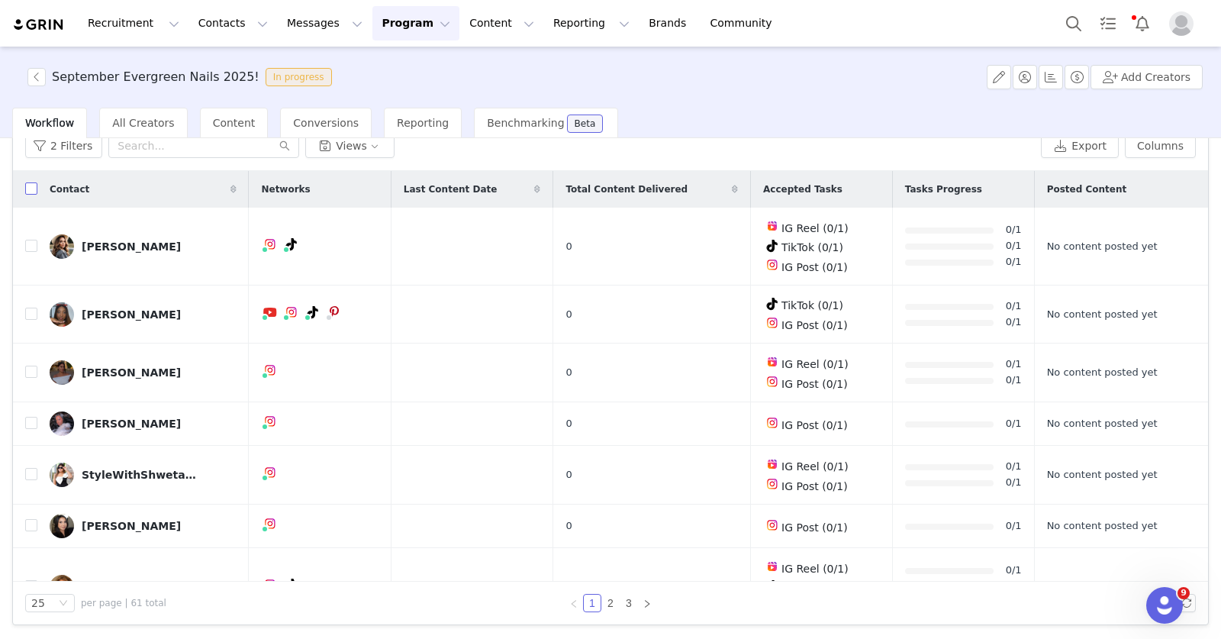
checkbox input "true"
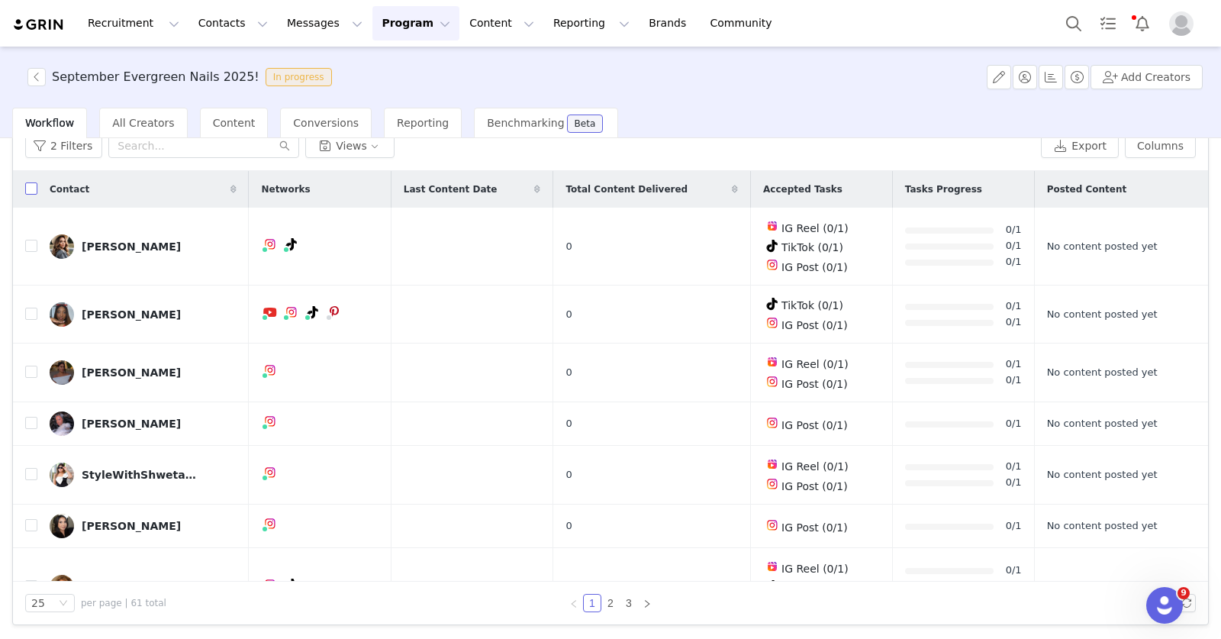
checkbox input "true"
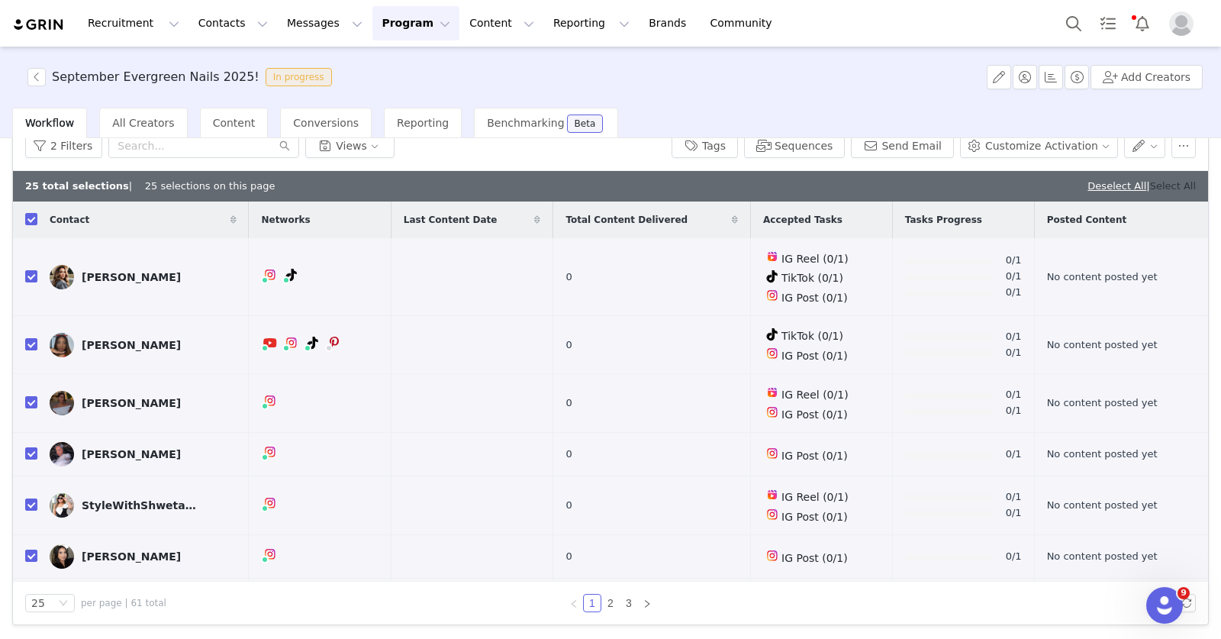
click at [1158, 184] on link "Select All" at bounding box center [1173, 185] width 46 height 11
click at [894, 147] on button "Send Email" at bounding box center [902, 146] width 103 height 24
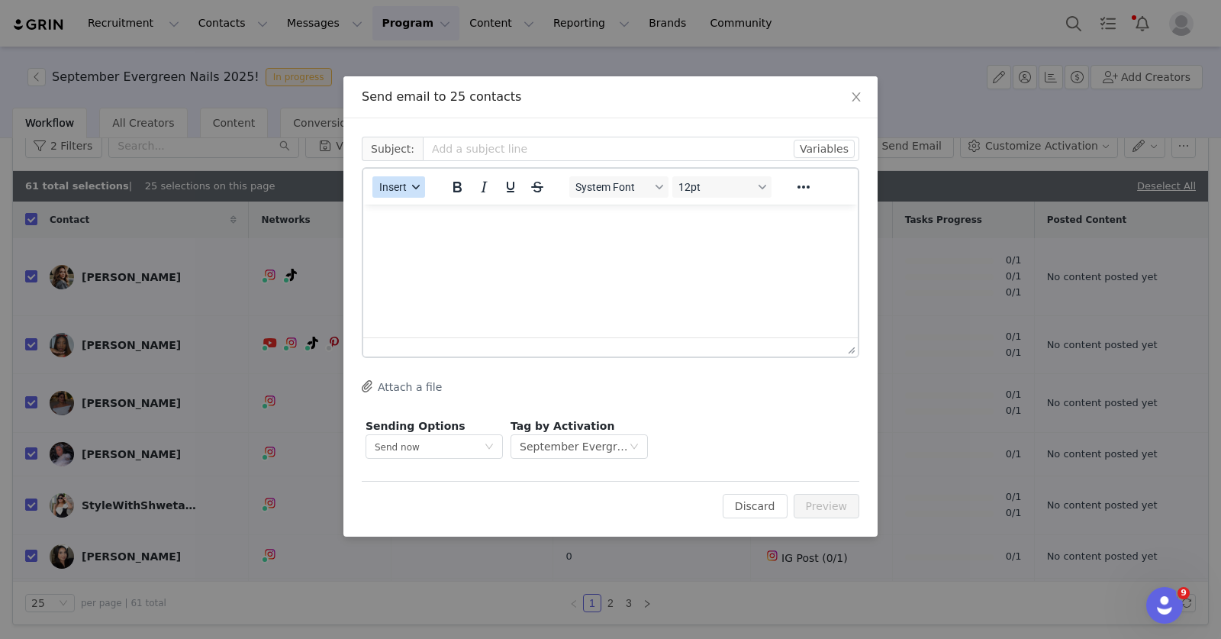
click at [413, 187] on icon "button" at bounding box center [416, 187] width 8 height 8
click at [427, 216] on div "Insert Template" at bounding box center [453, 212] width 137 height 18
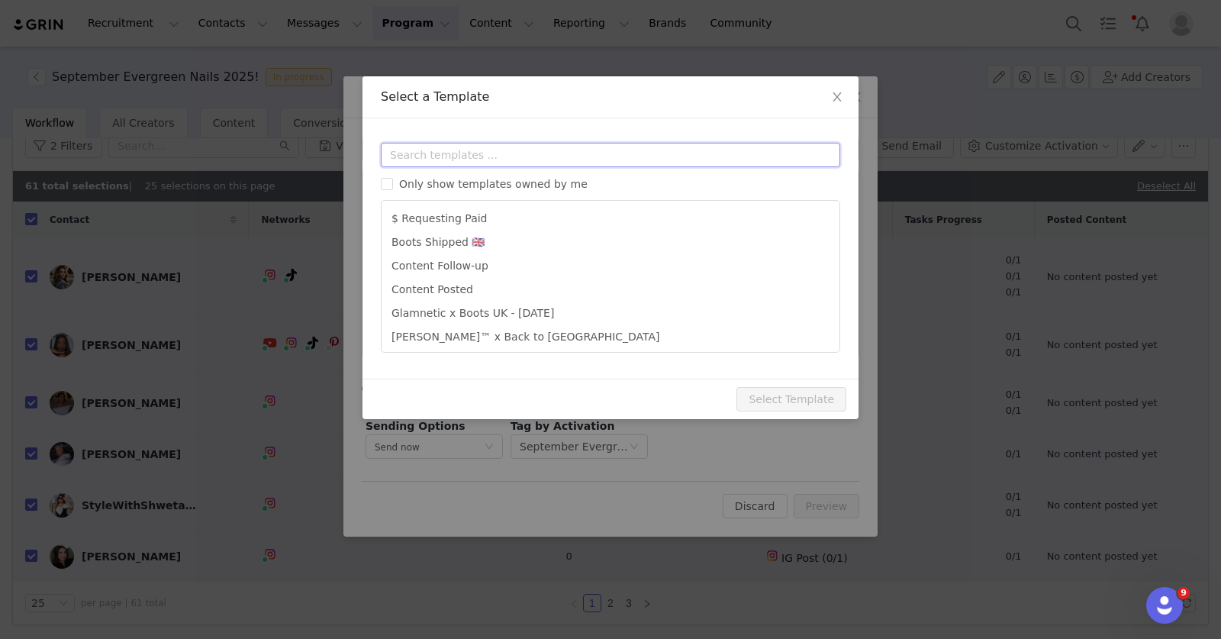
click at [512, 148] on input "text" at bounding box center [610, 155] width 459 height 24
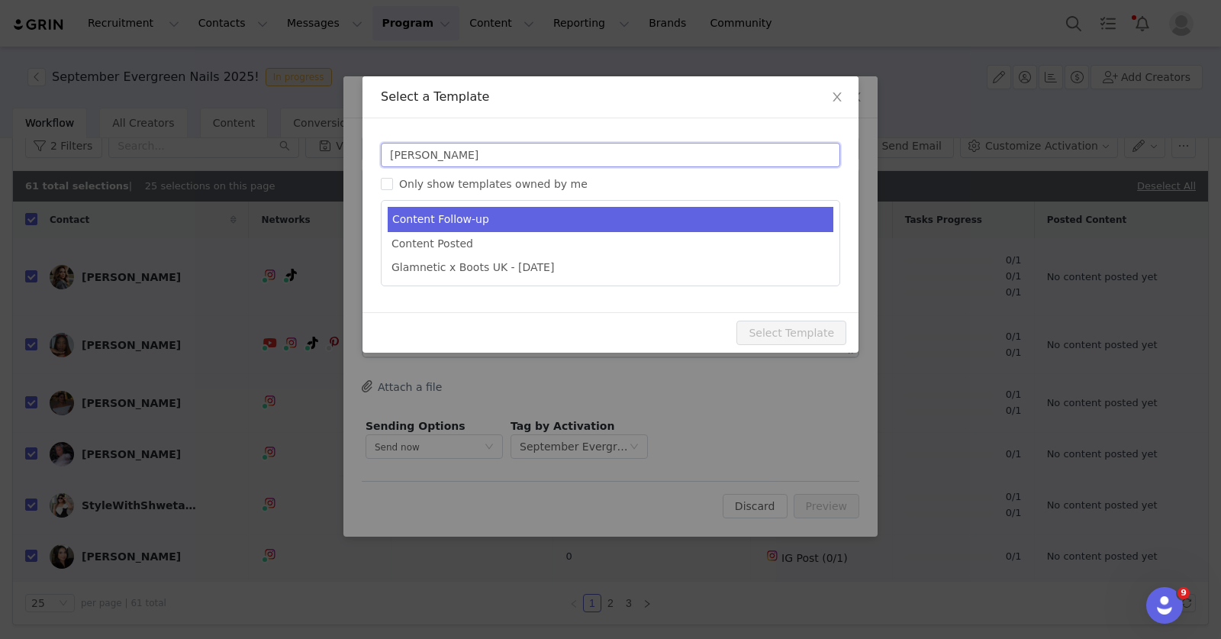
type input "conte"
type input "Your #Glamnetic content is almost due!"
click at [482, 221] on li "Content Follow-up" at bounding box center [611, 219] width 446 height 25
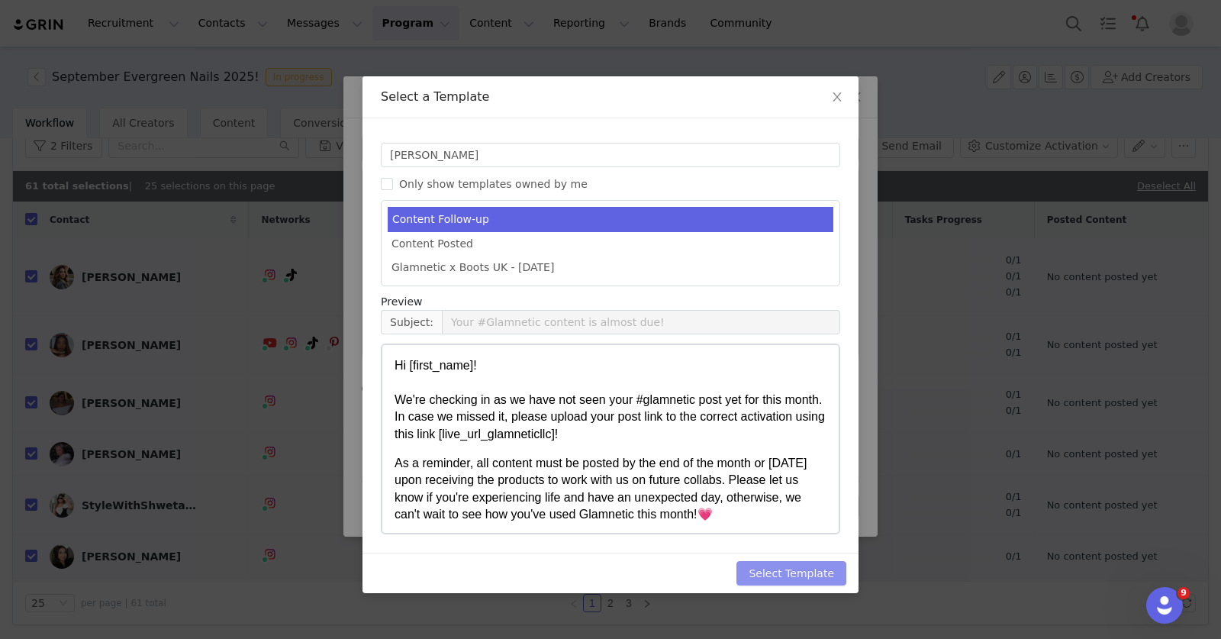
click at [791, 568] on button "Select Template" at bounding box center [791, 573] width 110 height 24
type input "Your #Glamnetic content is almost due!"
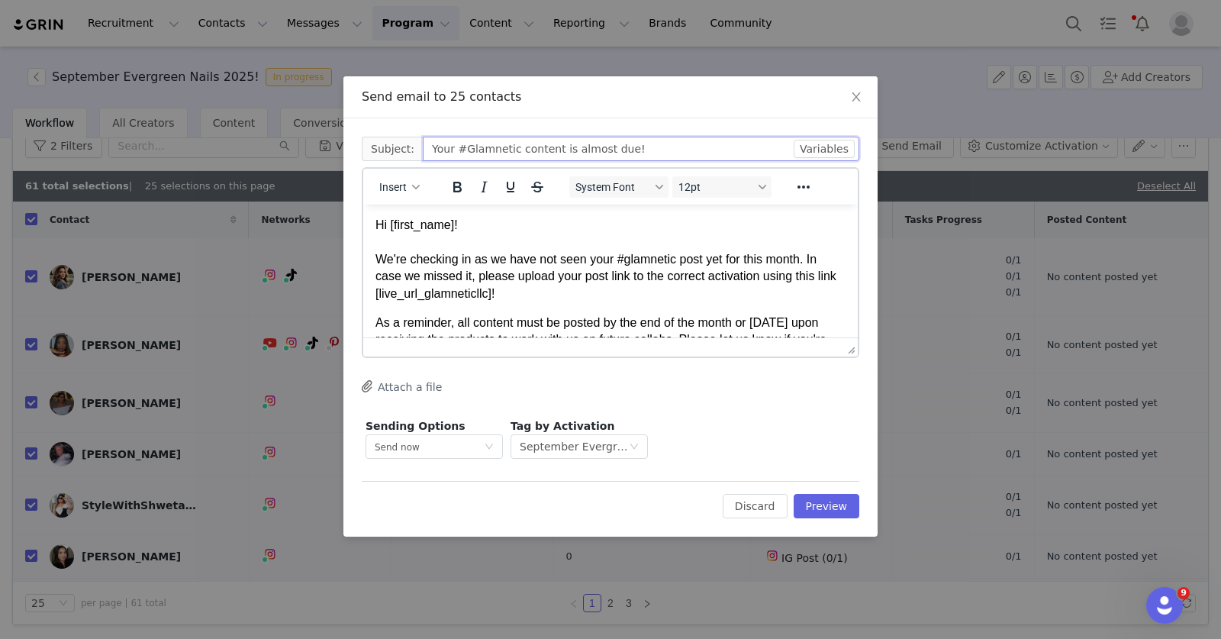
click at [578, 143] on input "Your #Glamnetic content is almost due!" at bounding box center [641, 149] width 436 height 24
click at [616, 150] on input "Your #Glamnetic content is due!" at bounding box center [641, 149] width 436 height 24
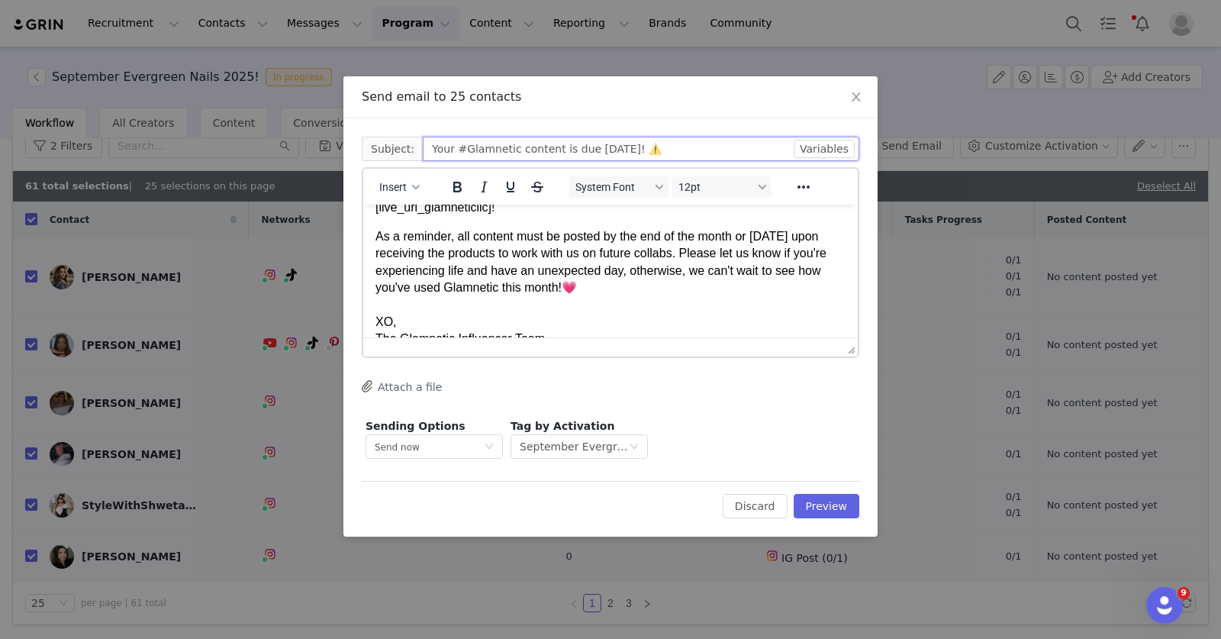
scroll to position [75, 0]
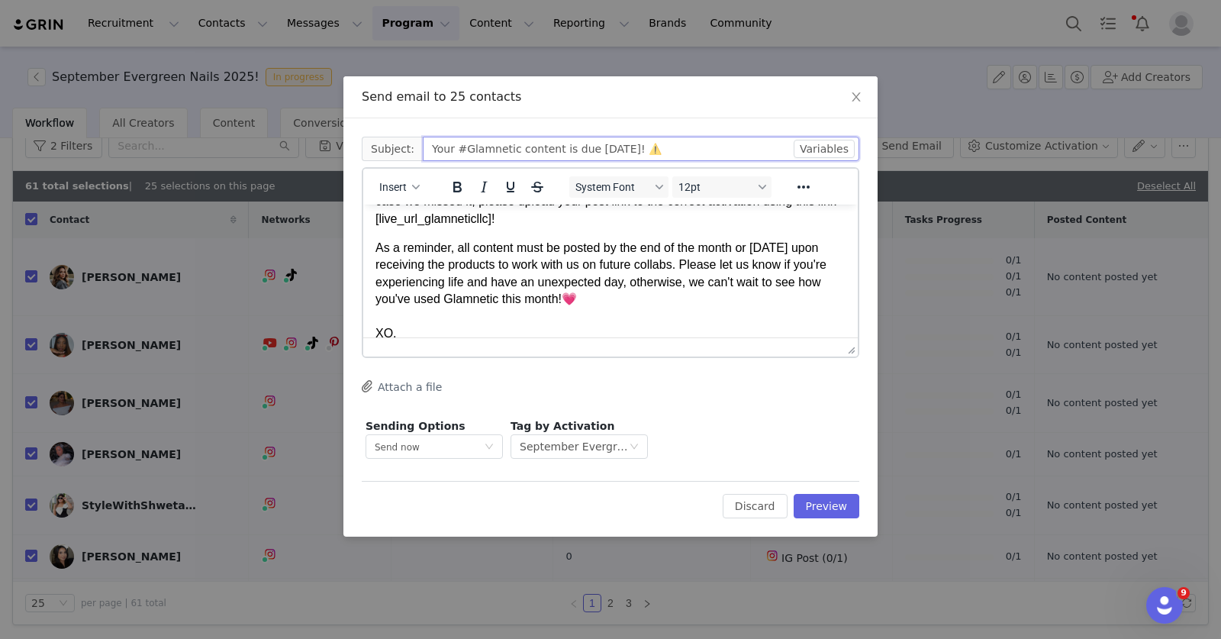
type input "Your #Glamnetic content is due today! ⚠️"
drag, startPoint x: 744, startPoint y: 262, endPoint x: 583, endPoint y: 264, distance: 161.0
click at [583, 264] on p "As a reminder, all content must be posted by the end of the month or within one…" at bounding box center [610, 300] width 470 height 120
click at [826, 501] on button "Preview" at bounding box center [827, 506] width 66 height 24
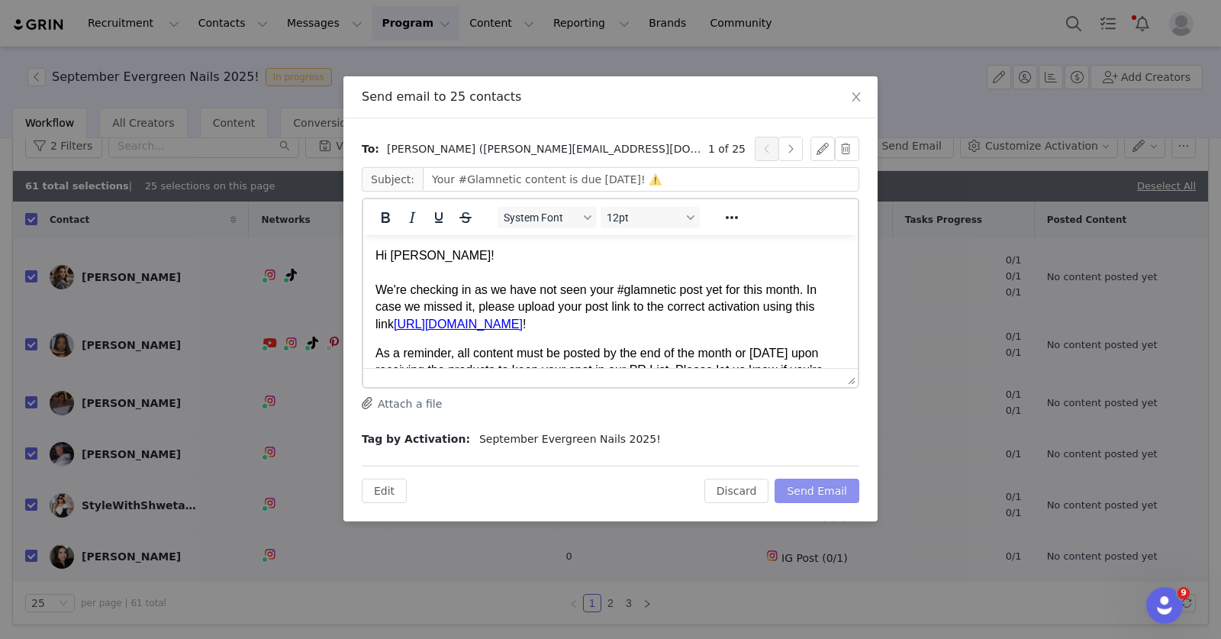
scroll to position [0, 0]
click at [832, 494] on button "Send Email" at bounding box center [816, 490] width 85 height 24
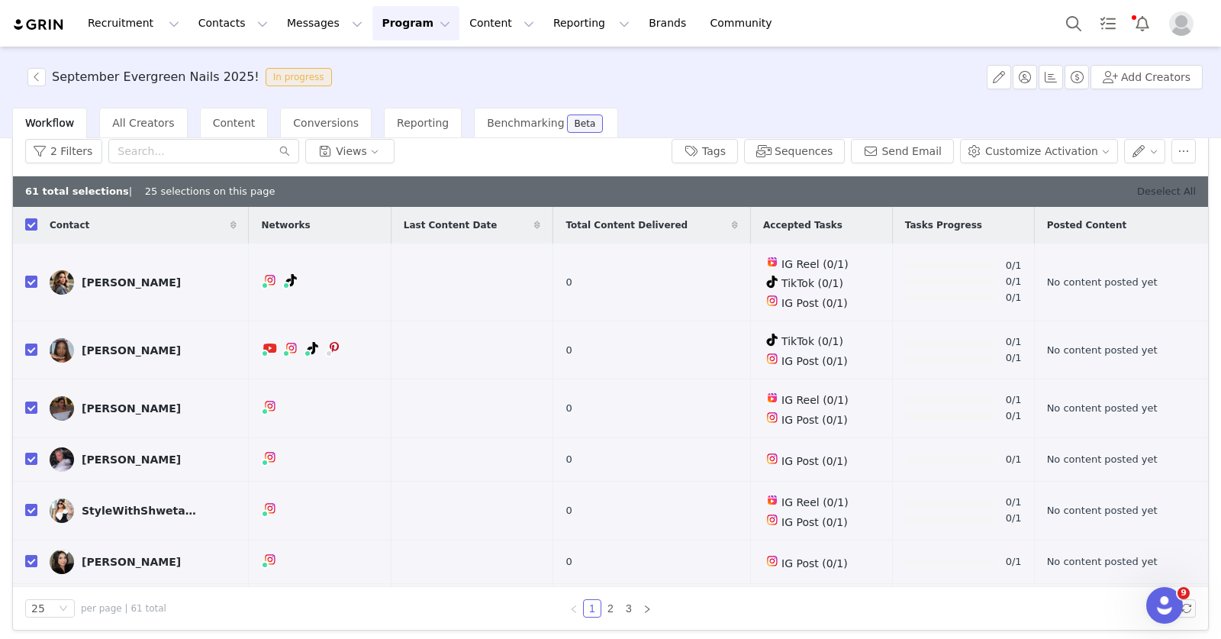
click at [1153, 192] on link "Deselect All" at bounding box center [1166, 190] width 59 height 11
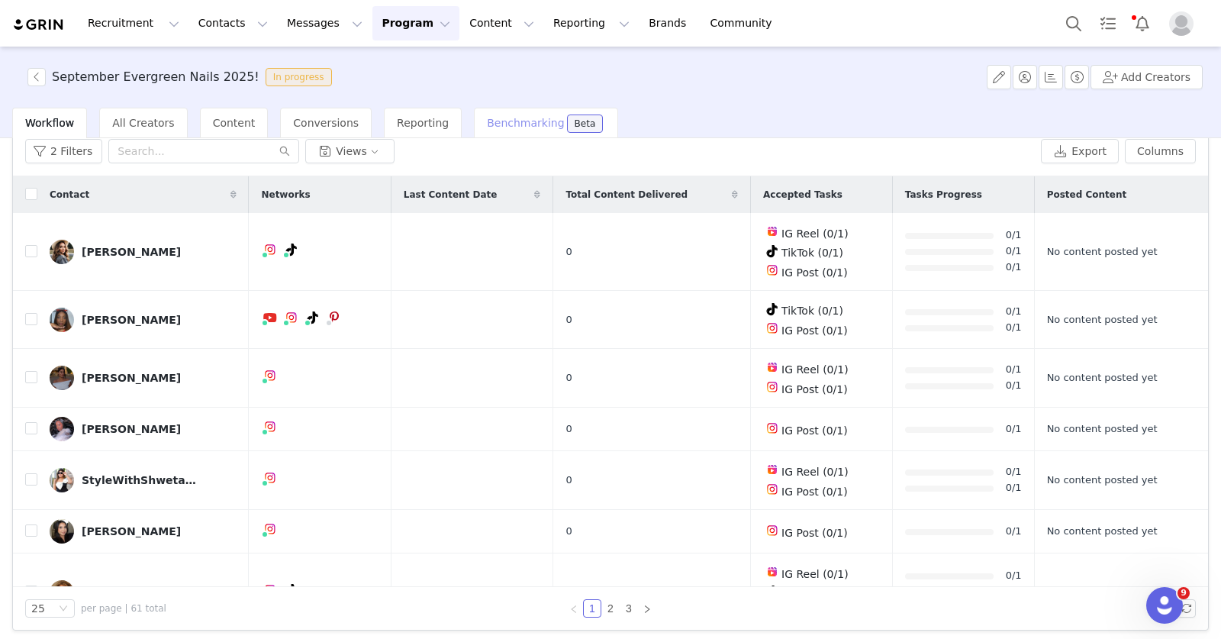
checkbox input "false"
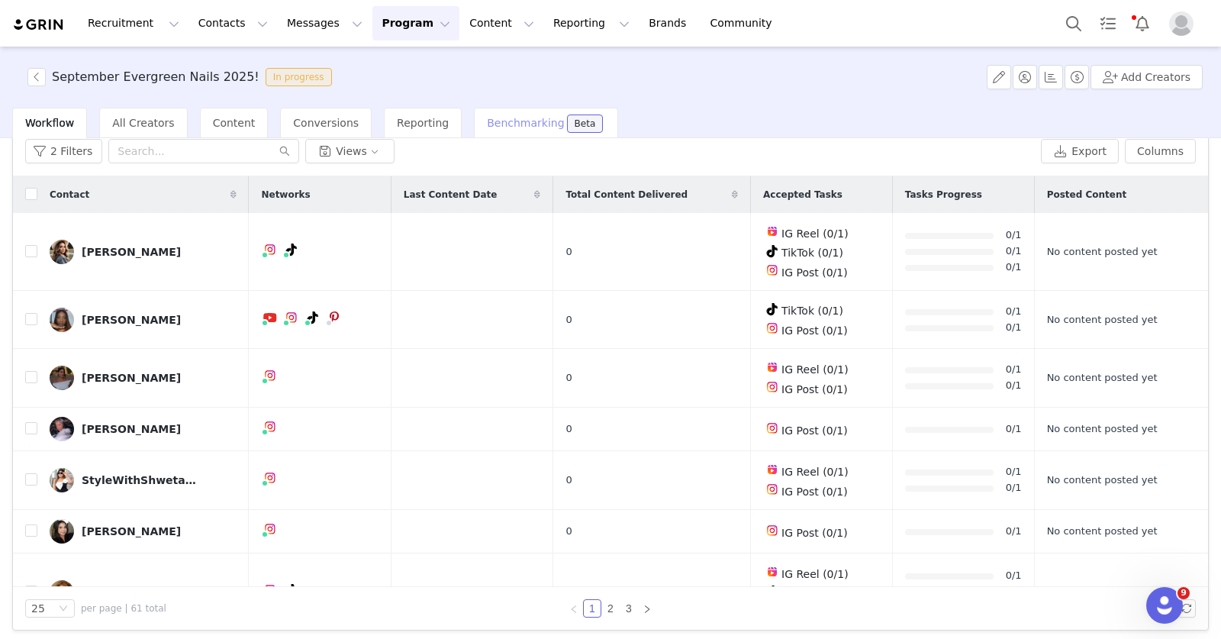
checkbox input "false"
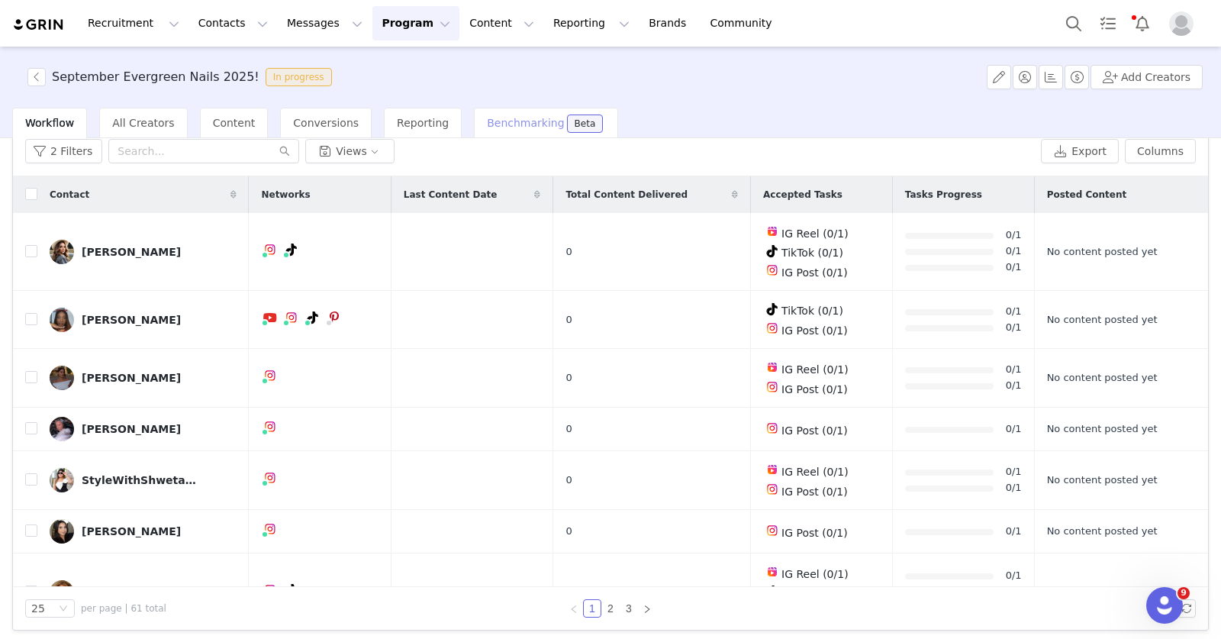
checkbox input "false"
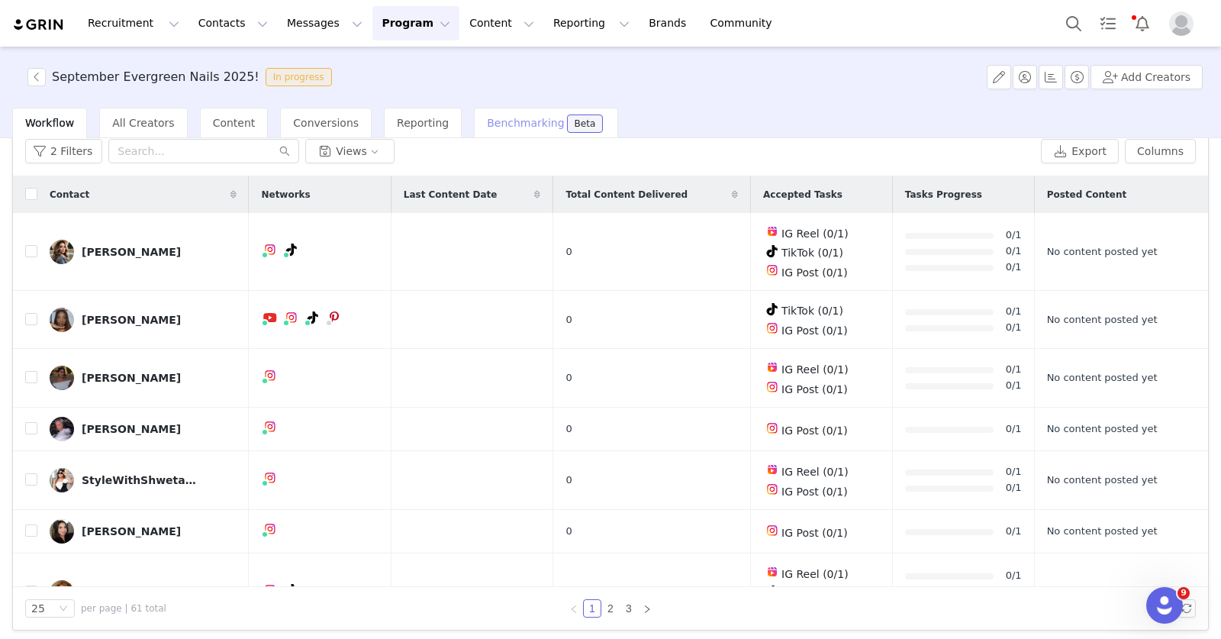
checkbox input "false"
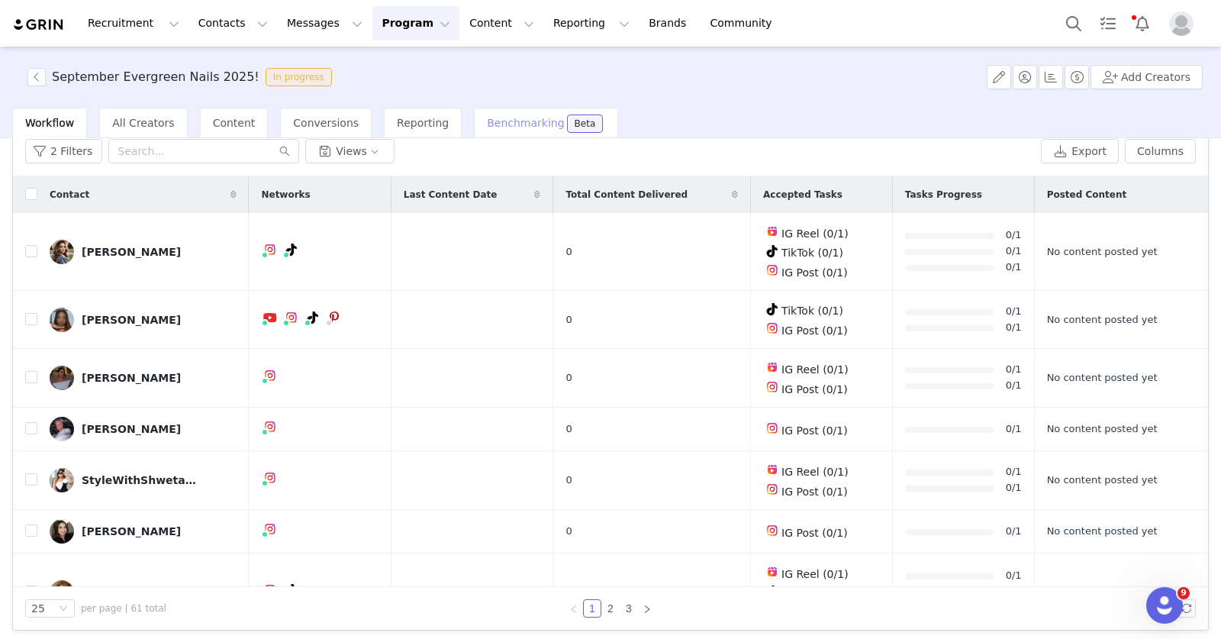
checkbox input "false"
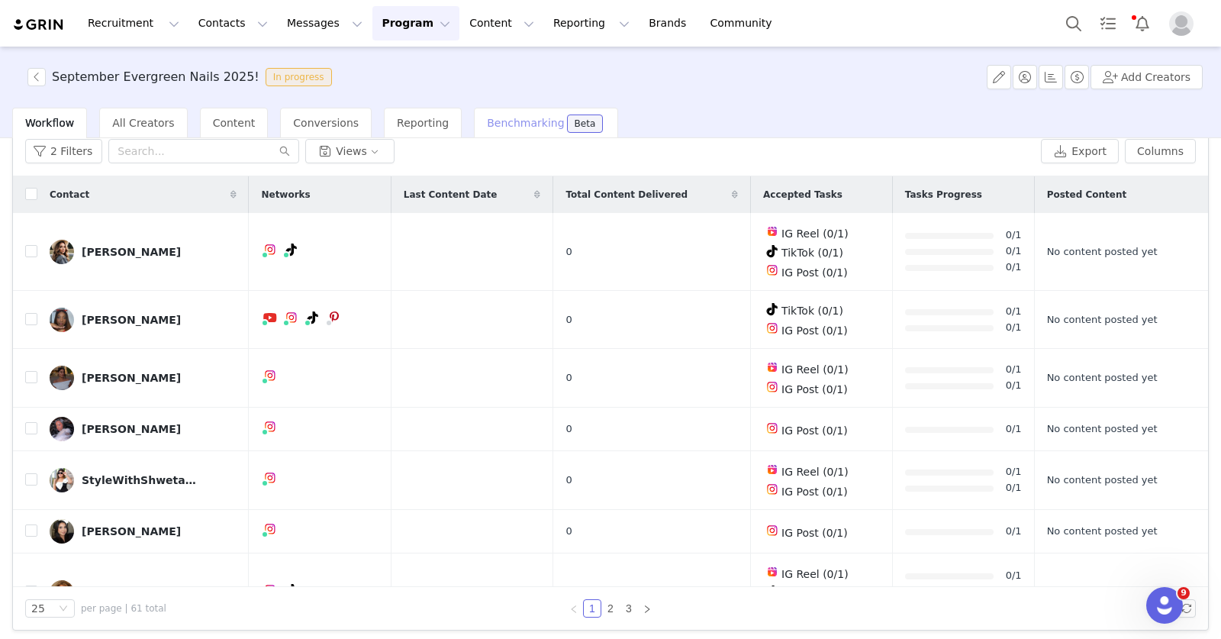
checkbox input "false"
click at [32, 74] on button "button" at bounding box center [36, 77] width 18 height 18
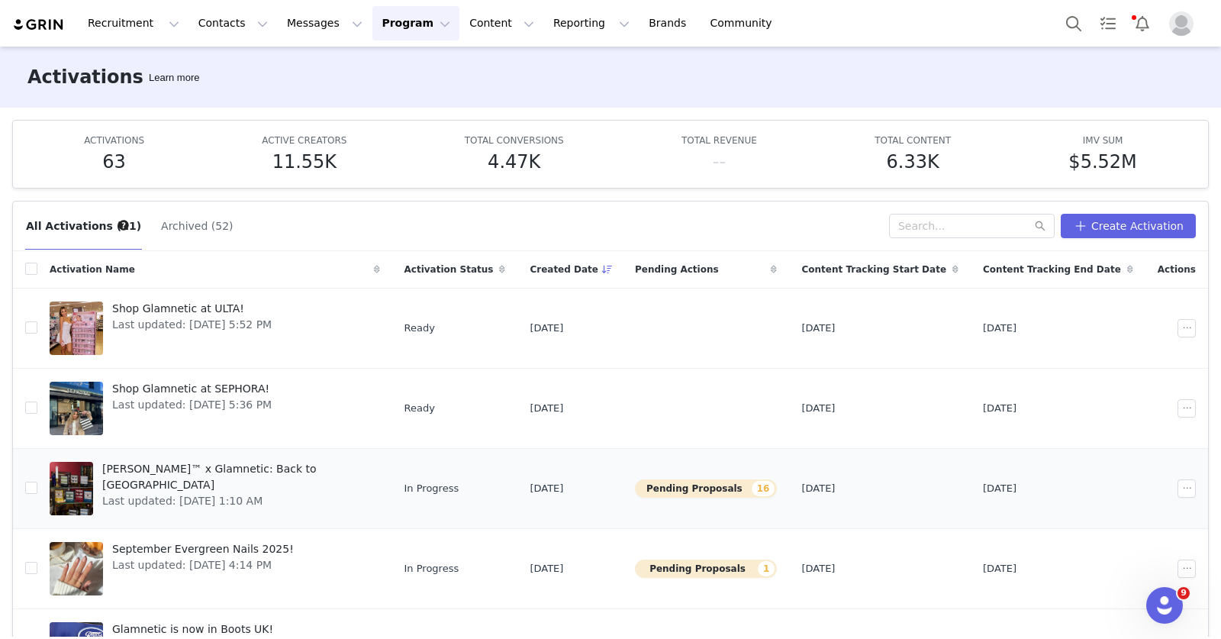
click at [257, 472] on span "Harry Potter™ x Glamnetic: Back to Hogwarts" at bounding box center [236, 477] width 269 height 32
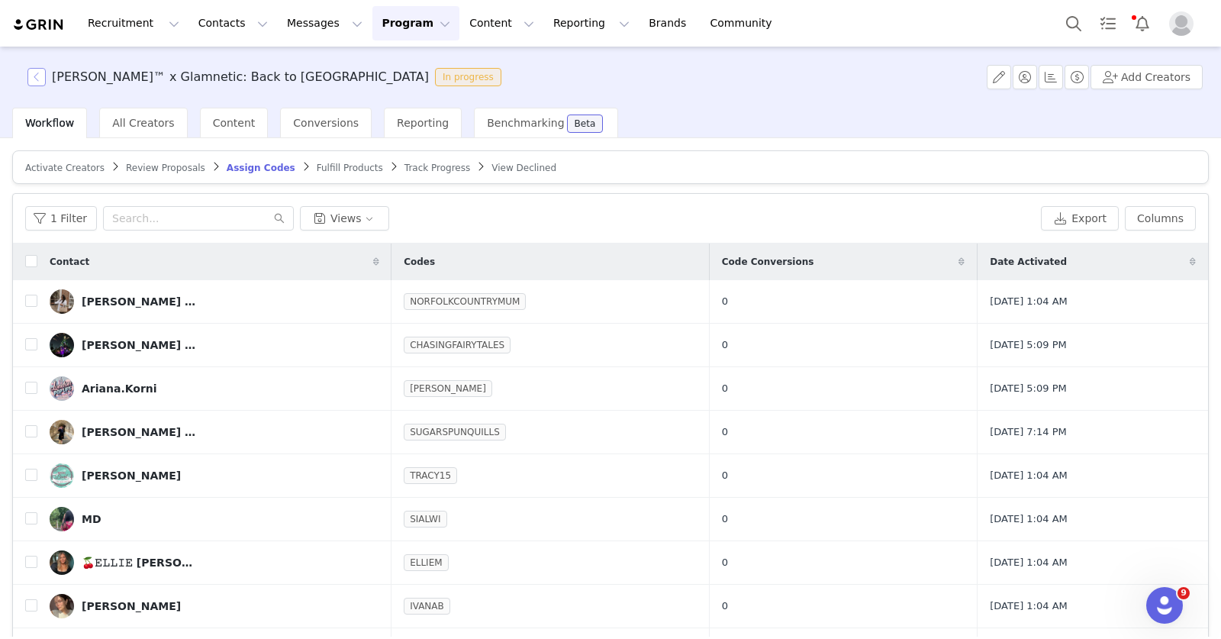
click at [35, 77] on button "button" at bounding box center [36, 77] width 18 height 18
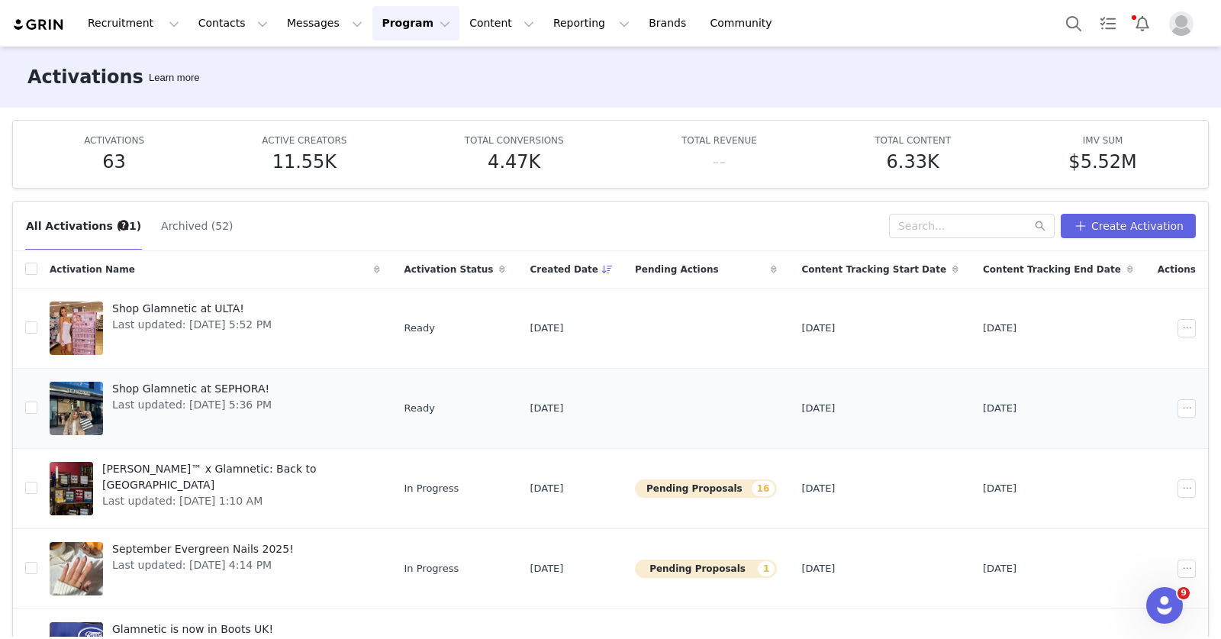
scroll to position [33, 0]
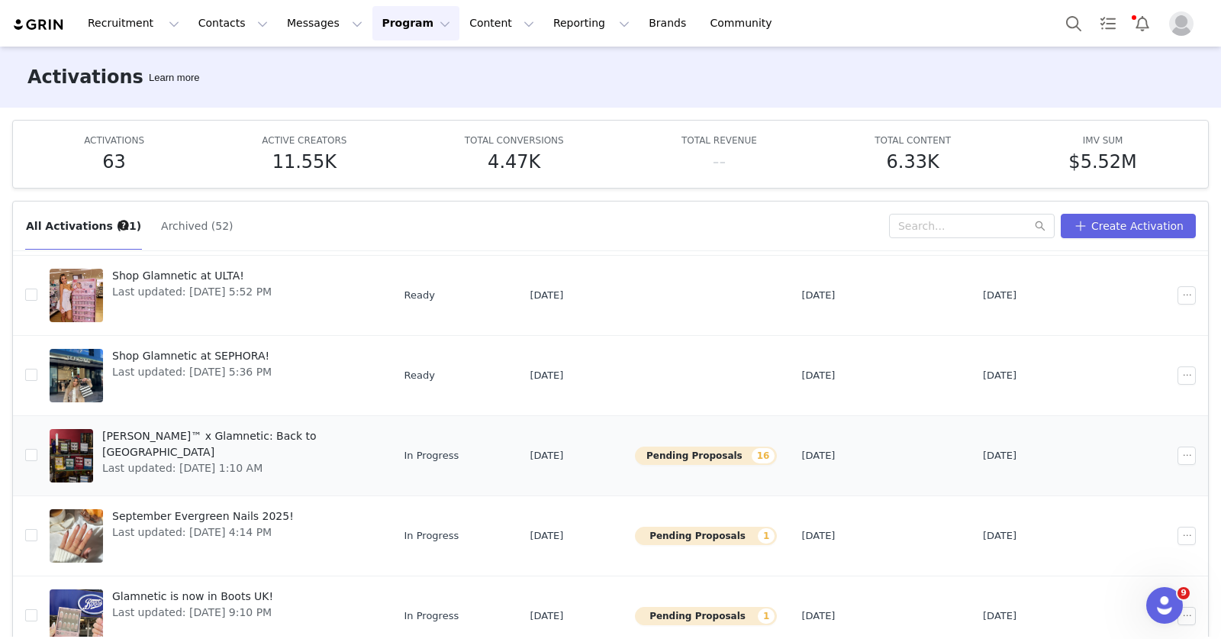
click at [241, 436] on span "Harry Potter™ x Glamnetic: Back to Hogwarts" at bounding box center [236, 444] width 269 height 32
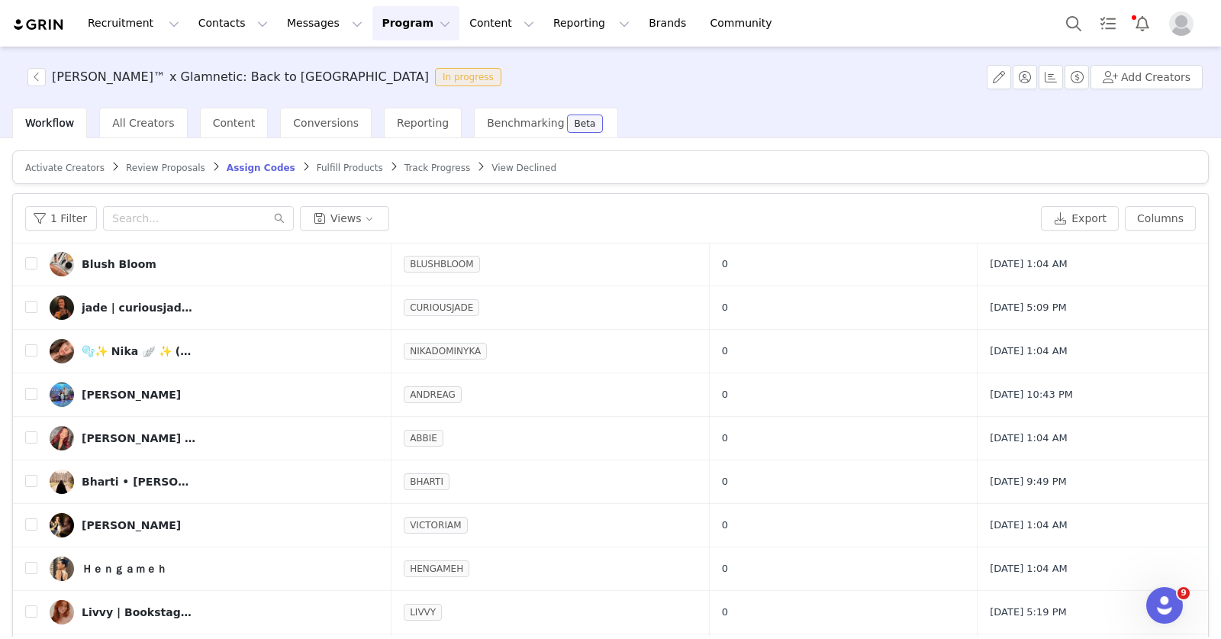
scroll to position [714, 0]
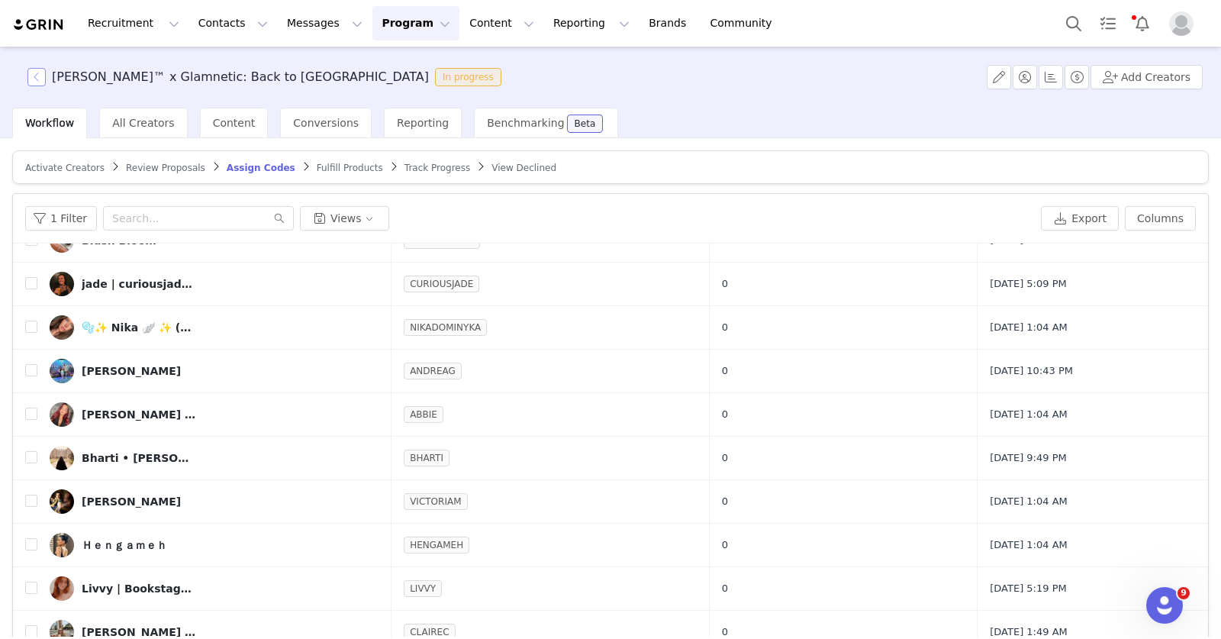
click at [39, 78] on button "button" at bounding box center [36, 77] width 18 height 18
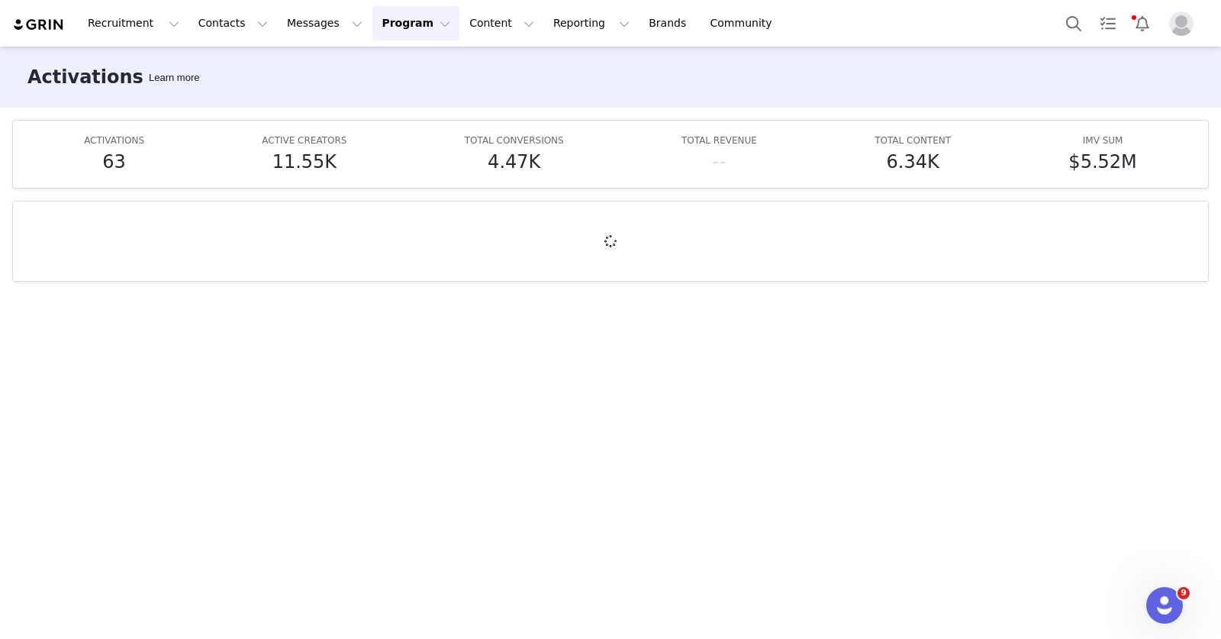
click at [375, 34] on button "Program Program" at bounding box center [415, 23] width 87 height 34
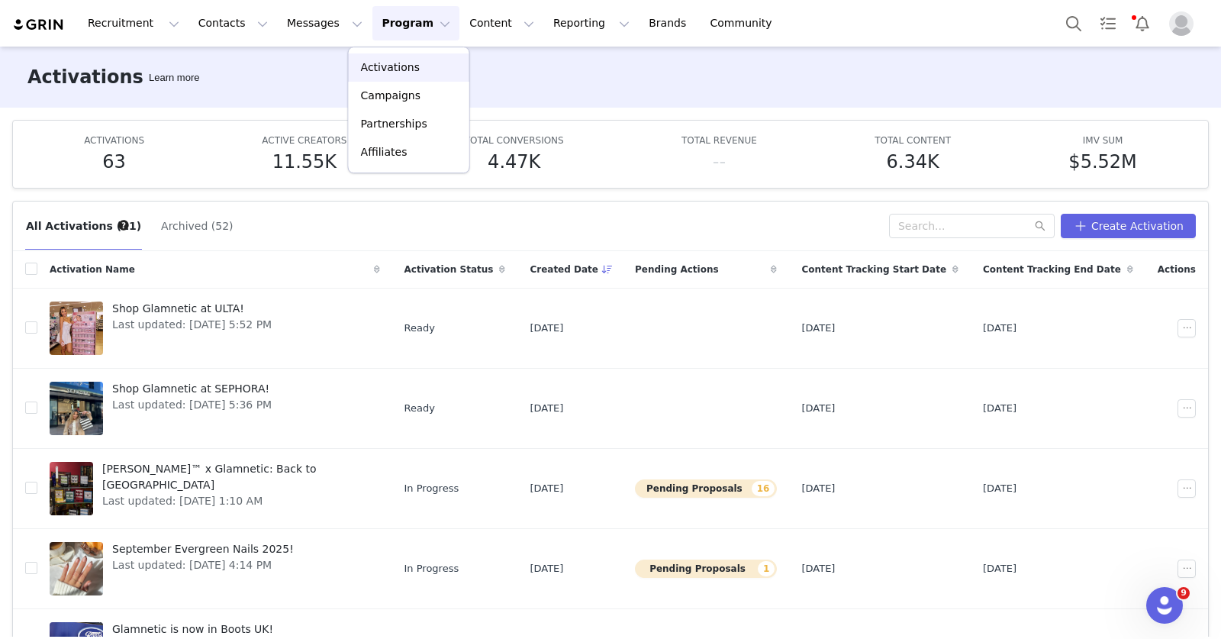
click at [407, 64] on p "Activations" at bounding box center [390, 68] width 59 height 16
click at [291, 25] on button "Messages Messages" at bounding box center [325, 23] width 94 height 34
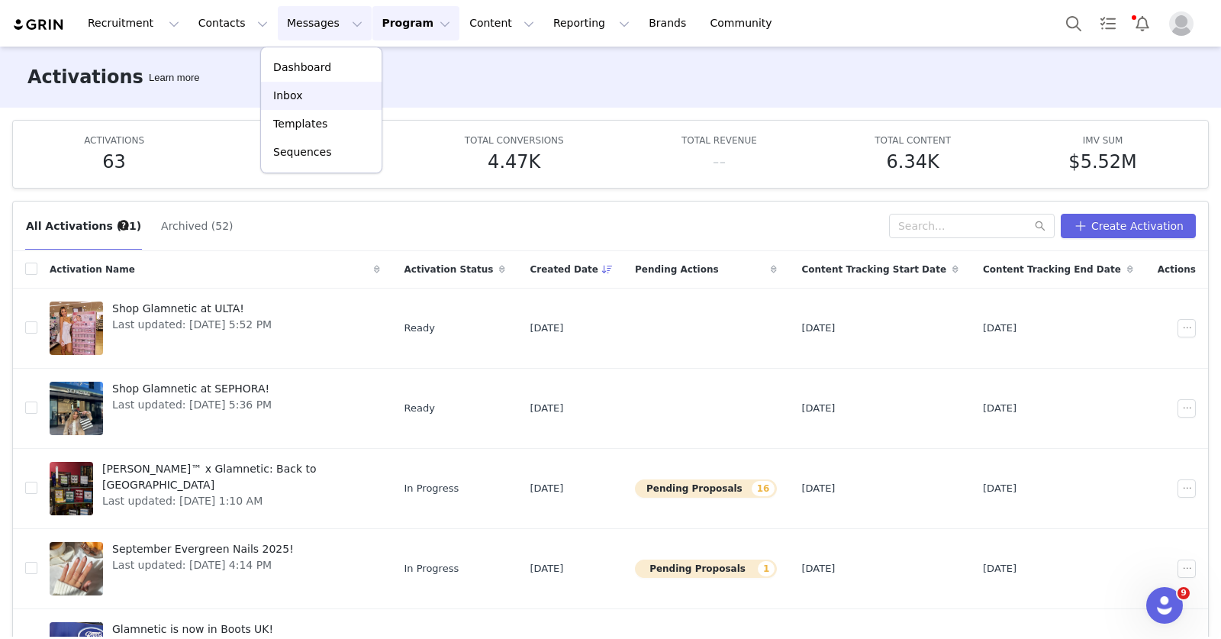
click at [301, 95] on div "Inbox" at bounding box center [321, 96] width 102 height 16
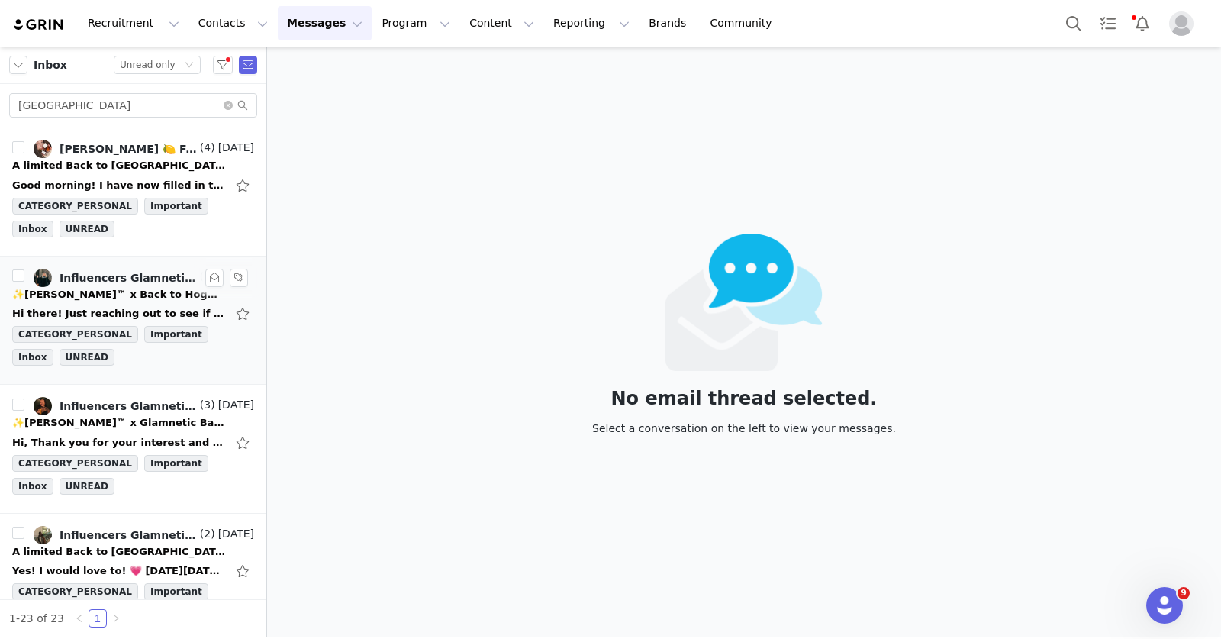
scroll to position [204, 0]
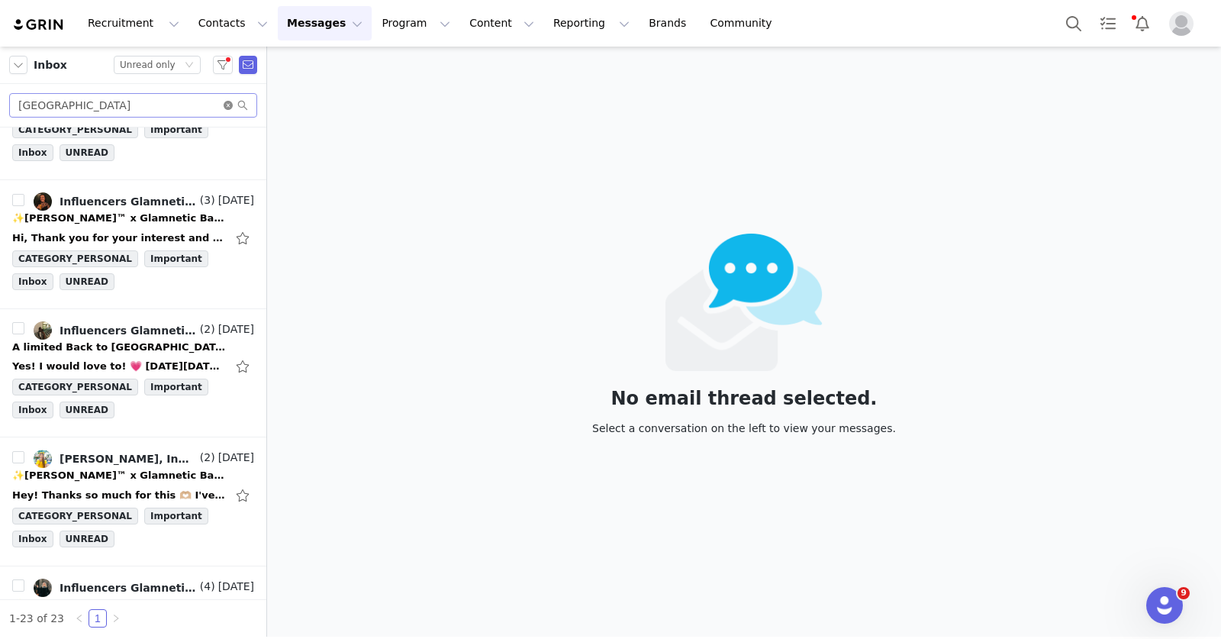
click at [230, 103] on icon "icon: close-circle" at bounding box center [228, 105] width 9 height 9
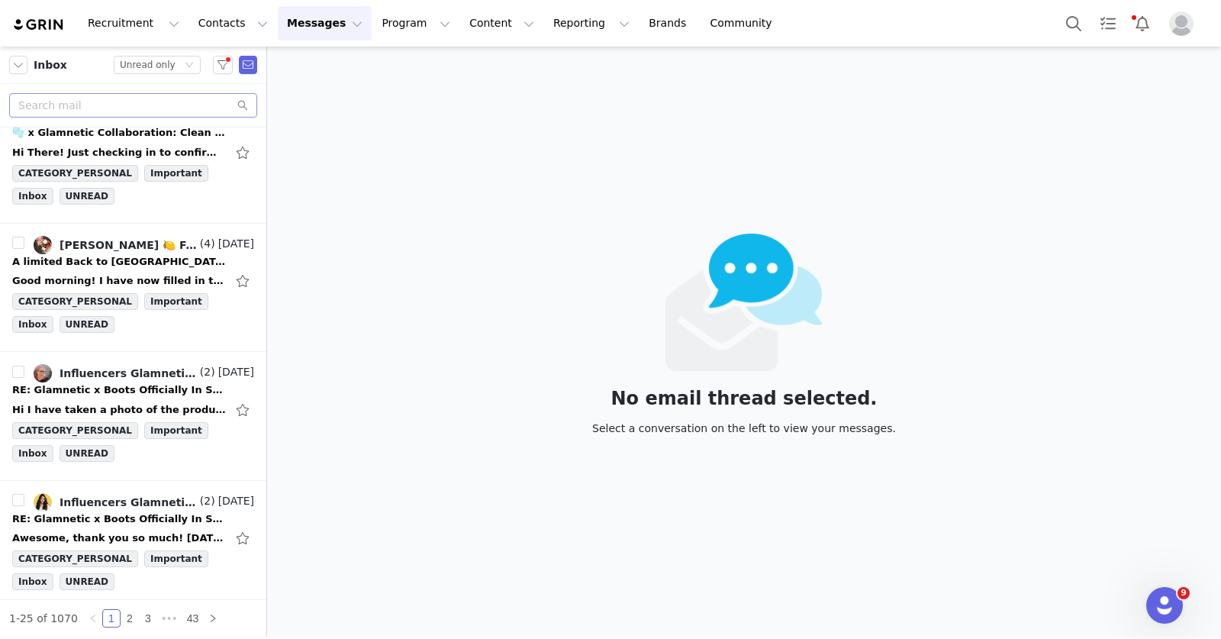
scroll to position [0, 0]
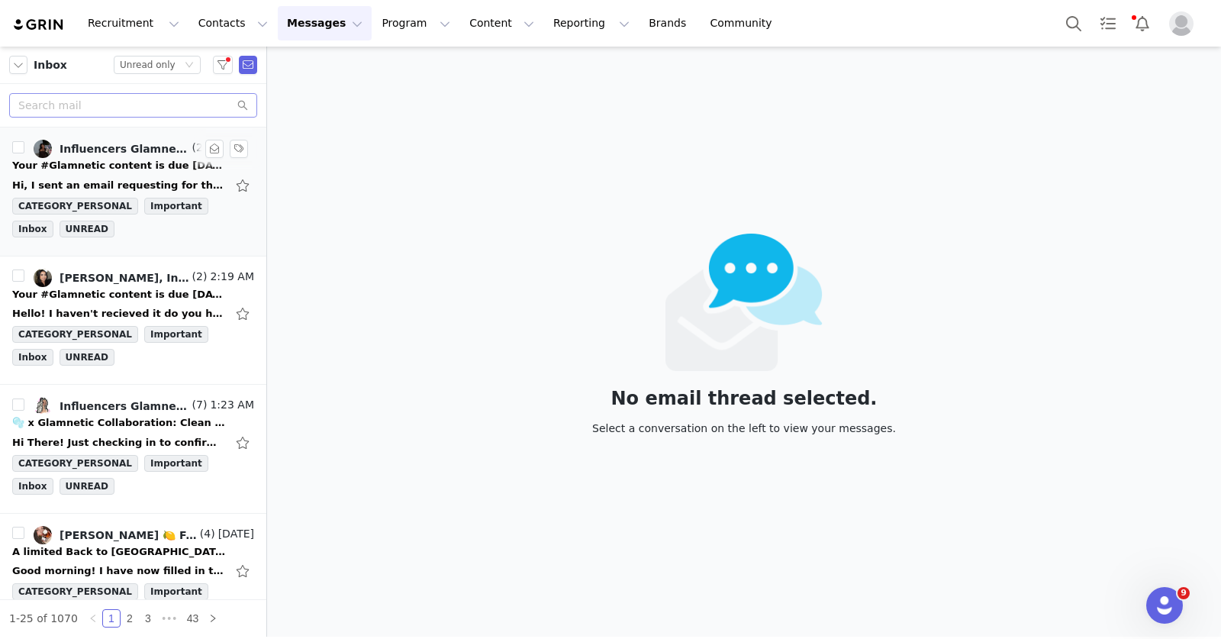
click at [133, 171] on div "Your #Glamnetic content is due today! ⚠️" at bounding box center [119, 165] width 214 height 15
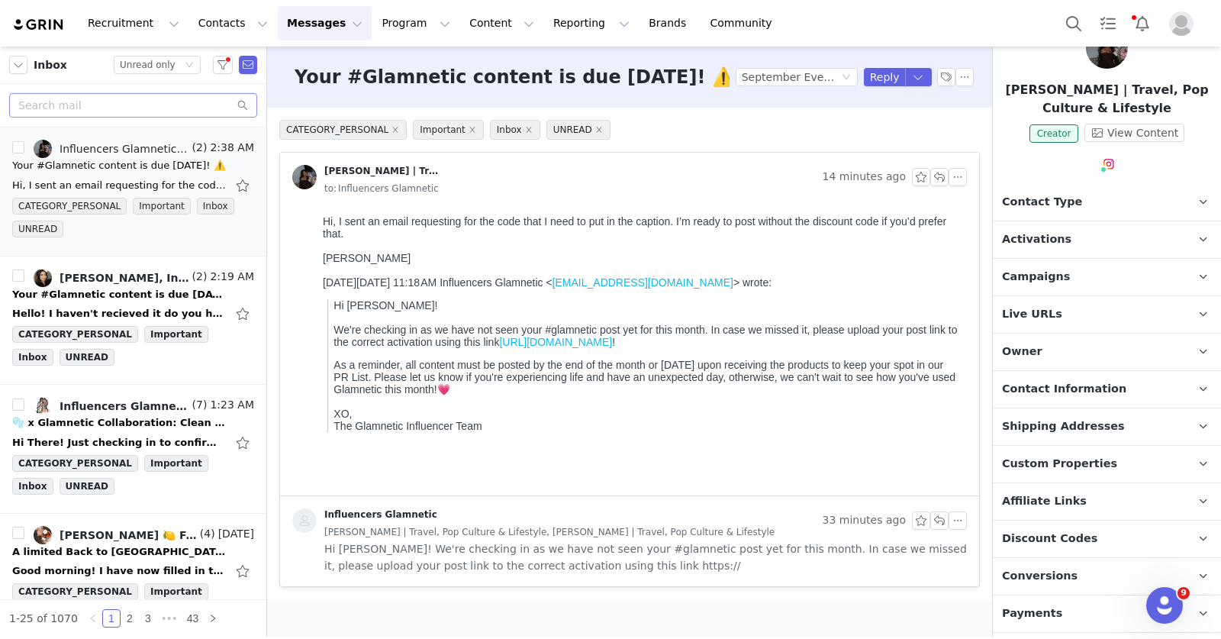
scroll to position [82, 0]
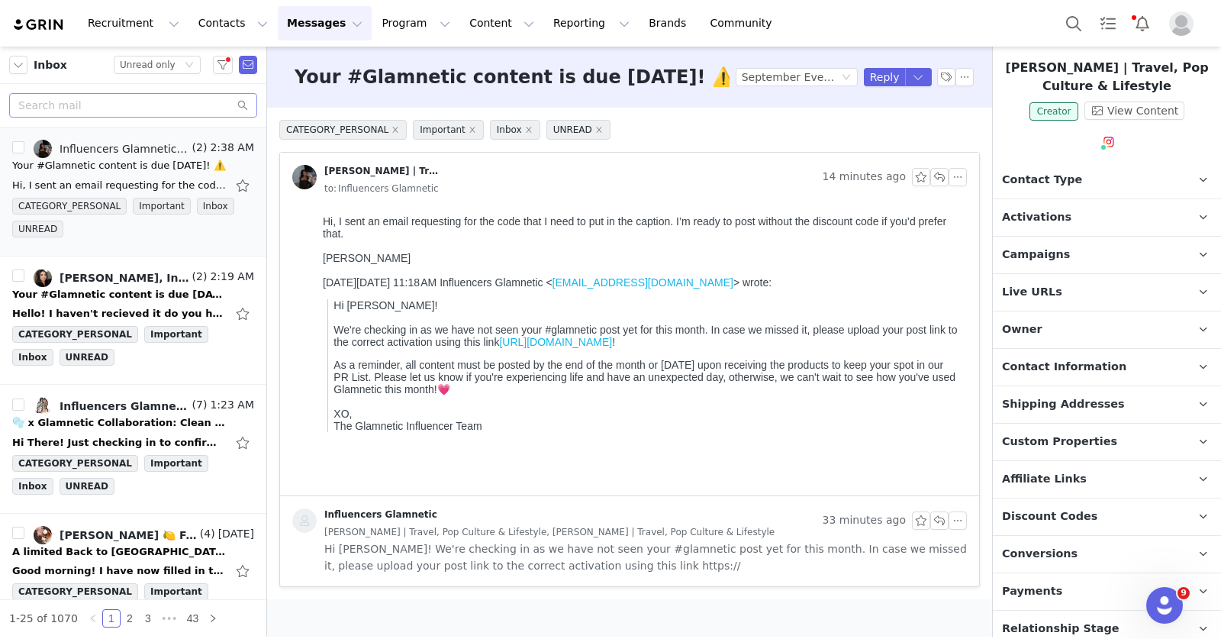
click at [1087, 513] on p "Discount Codes Discount codes associated with this Influencer" at bounding box center [1089, 516] width 192 height 37
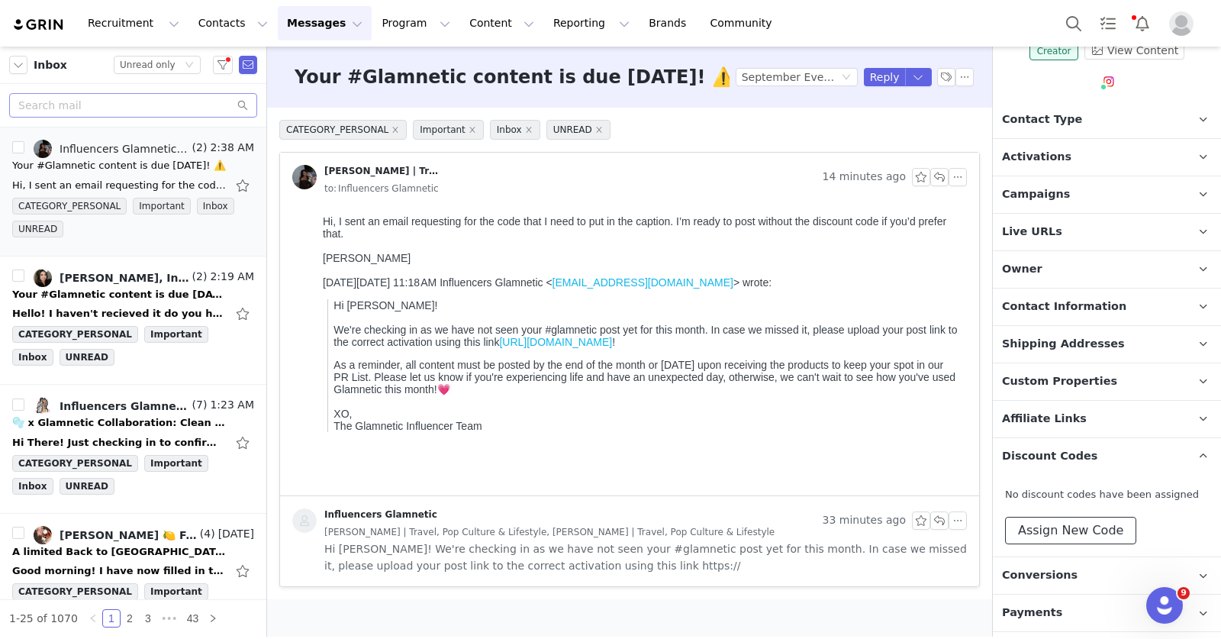
click at [1086, 529] on button "Assign New Code" at bounding box center [1070, 530] width 131 height 27
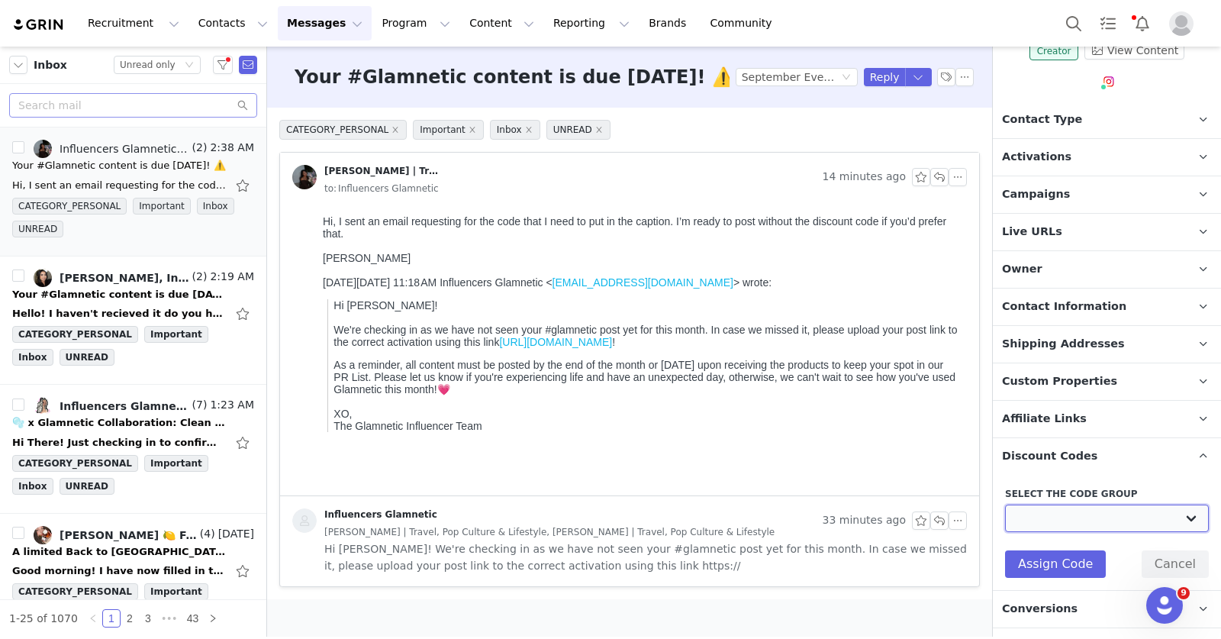
click at [1093, 511] on select "Glamnetic UK: Gifted influencers (15% off) Glamnetic: FB Influencer Codes Glamn…" at bounding box center [1107, 517] width 204 height 27
select select "8130"
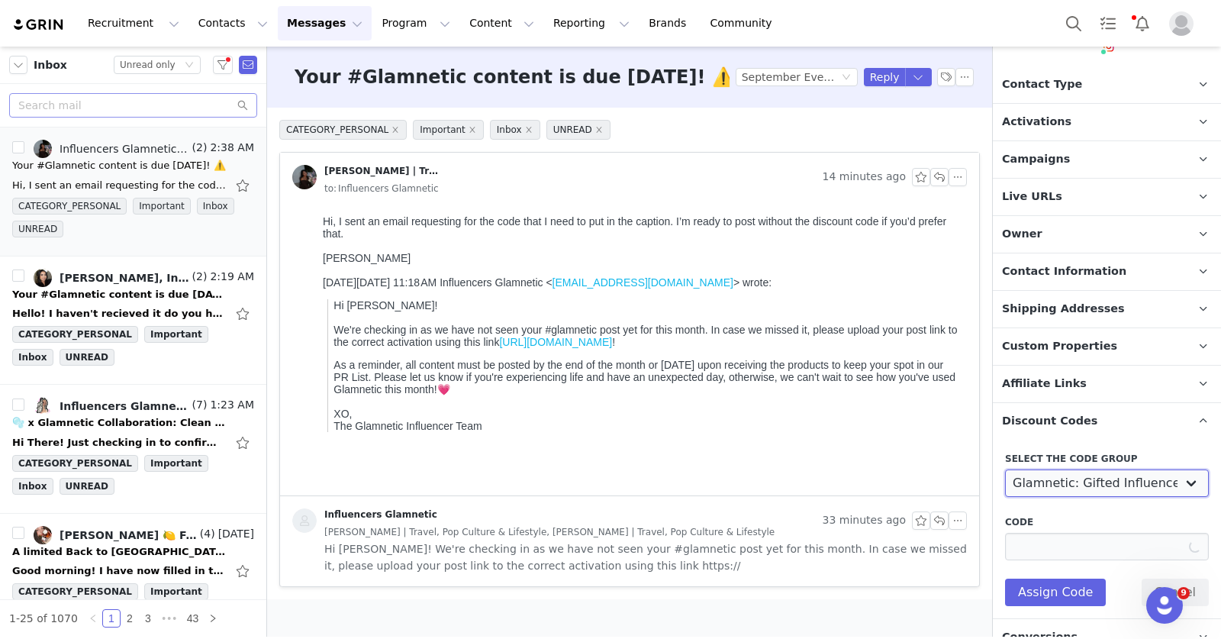
type input "PHOTOJENICK"
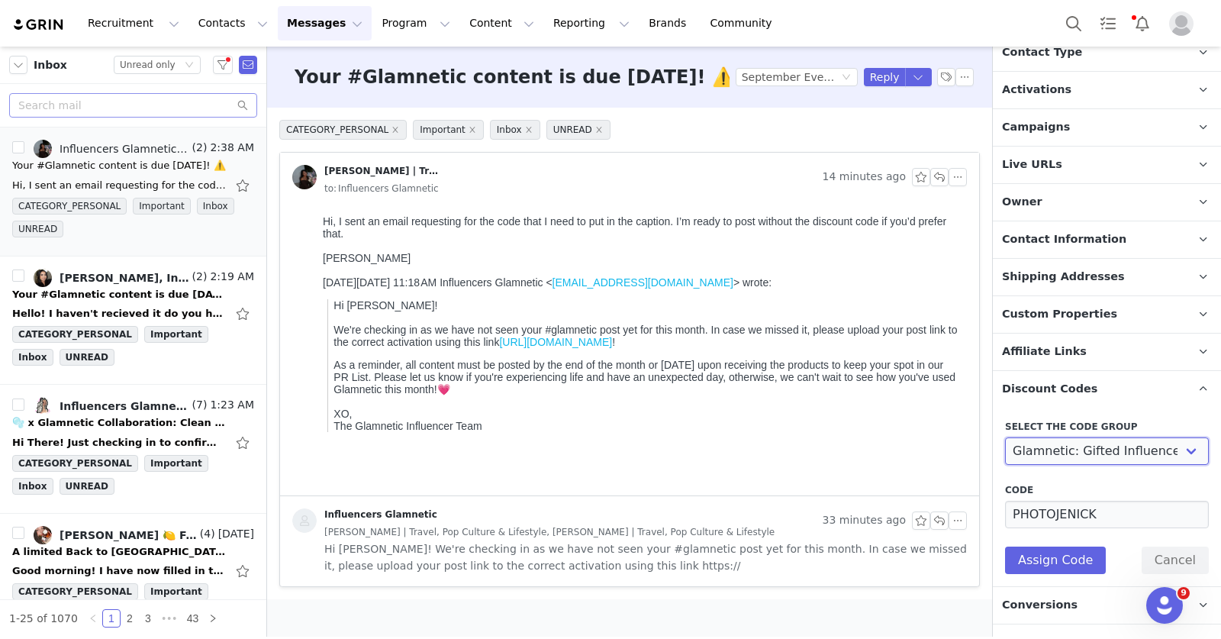
scroll to position [231, 0]
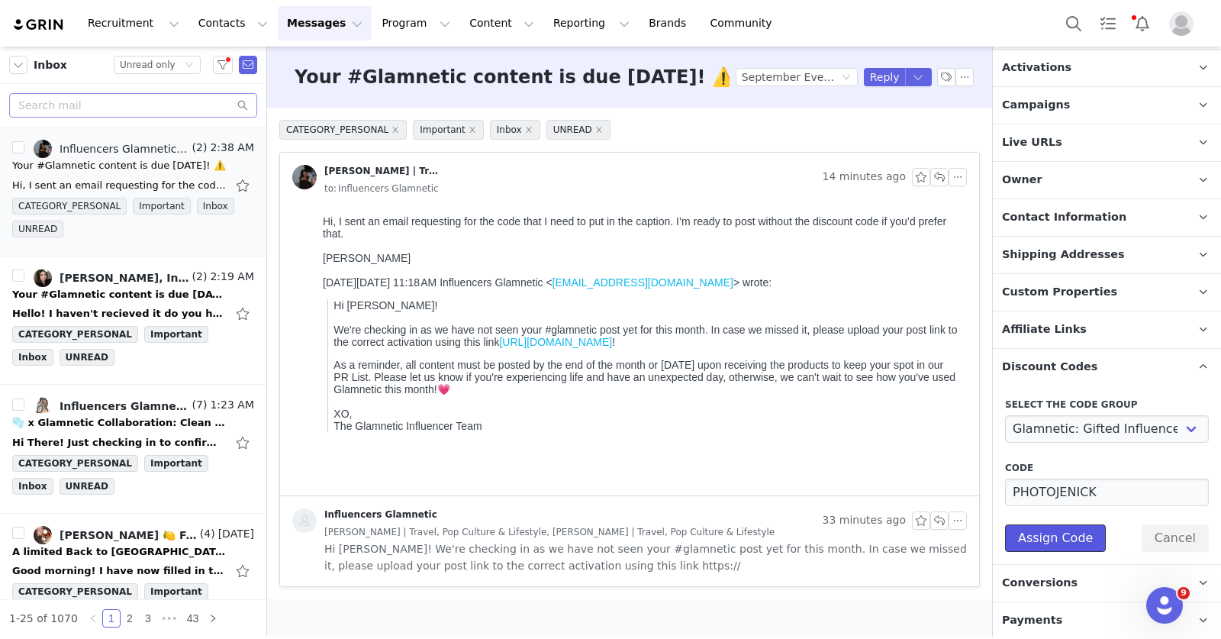
click at [1061, 533] on button "Assign Code" at bounding box center [1055, 537] width 101 height 27
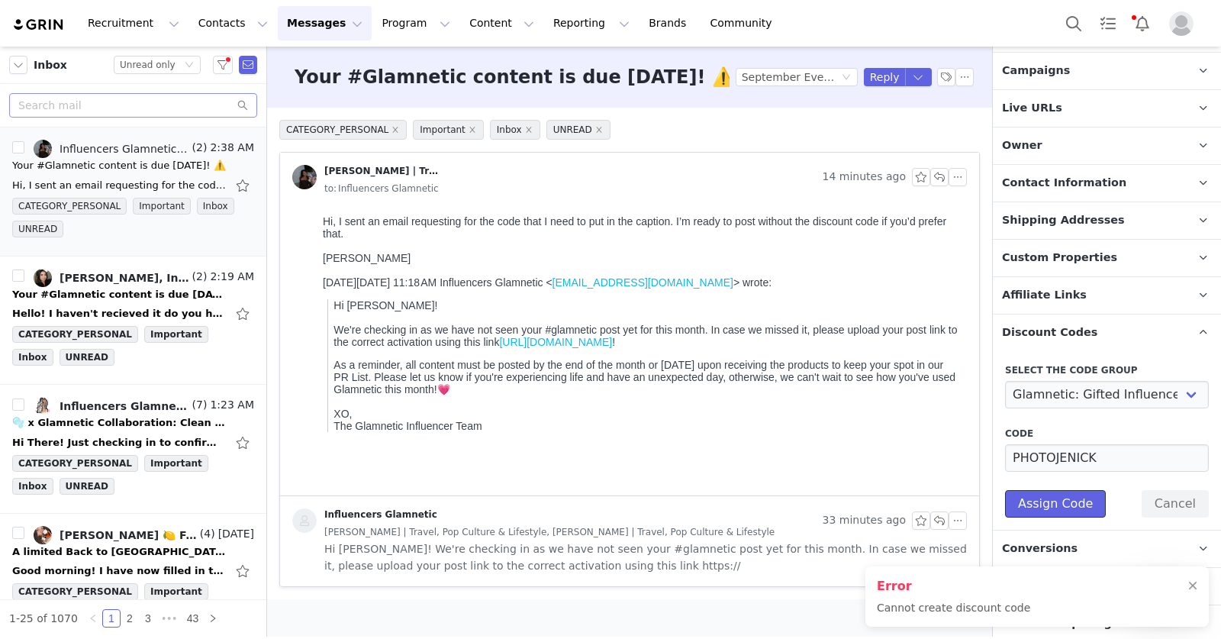
scroll to position [301, 0]
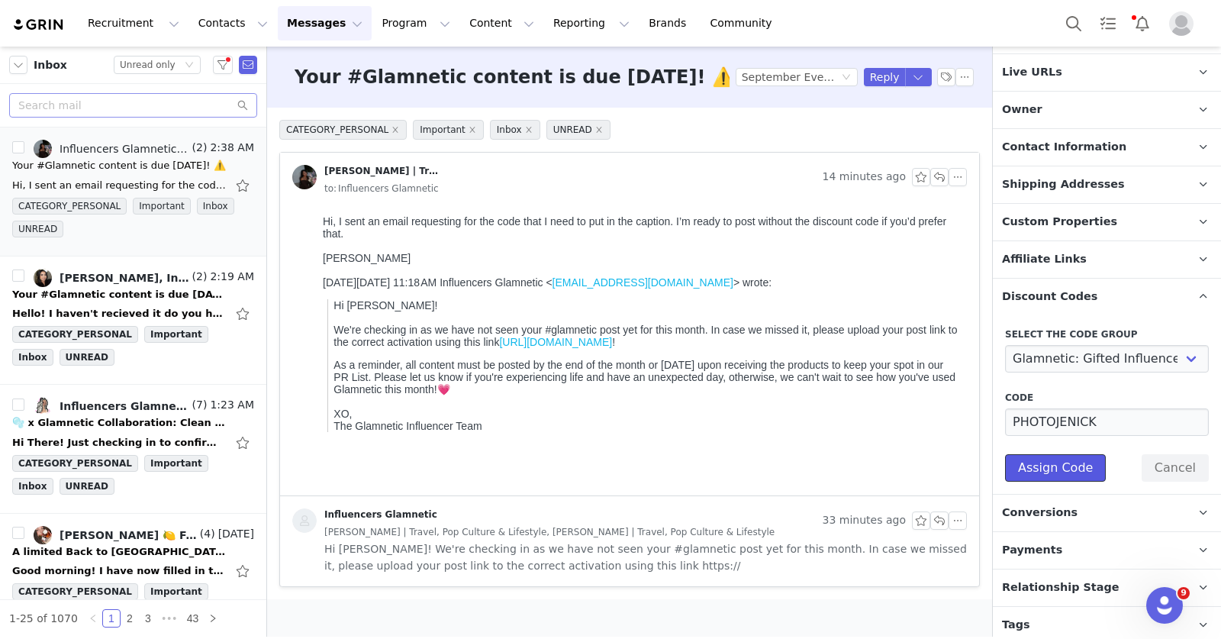
click at [1046, 469] on button "Assign Code" at bounding box center [1055, 467] width 101 height 27
click at [372, 14] on button "Program Program" at bounding box center [415, 23] width 87 height 34
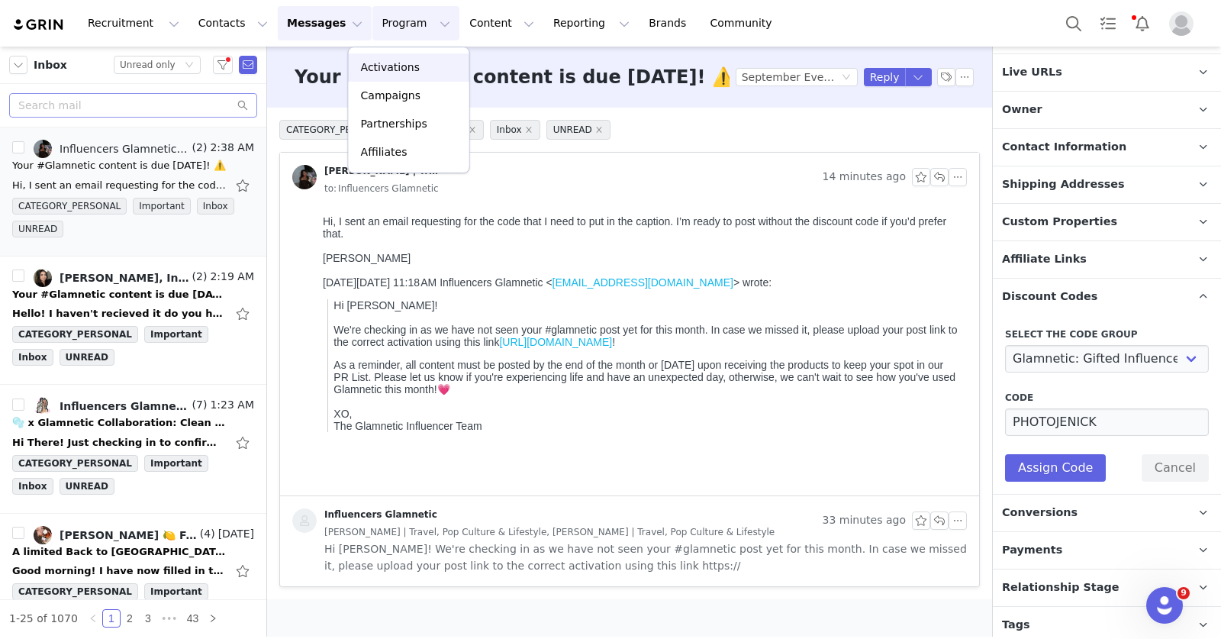
click at [402, 63] on p "Activations" at bounding box center [390, 68] width 59 height 16
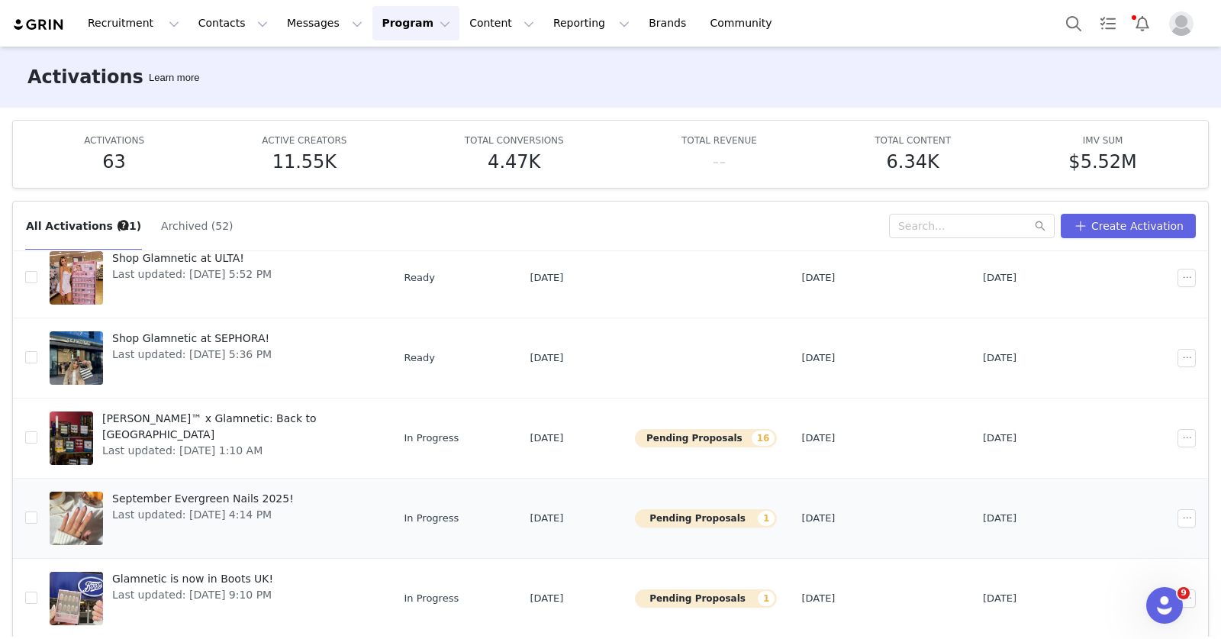
scroll to position [62, 0]
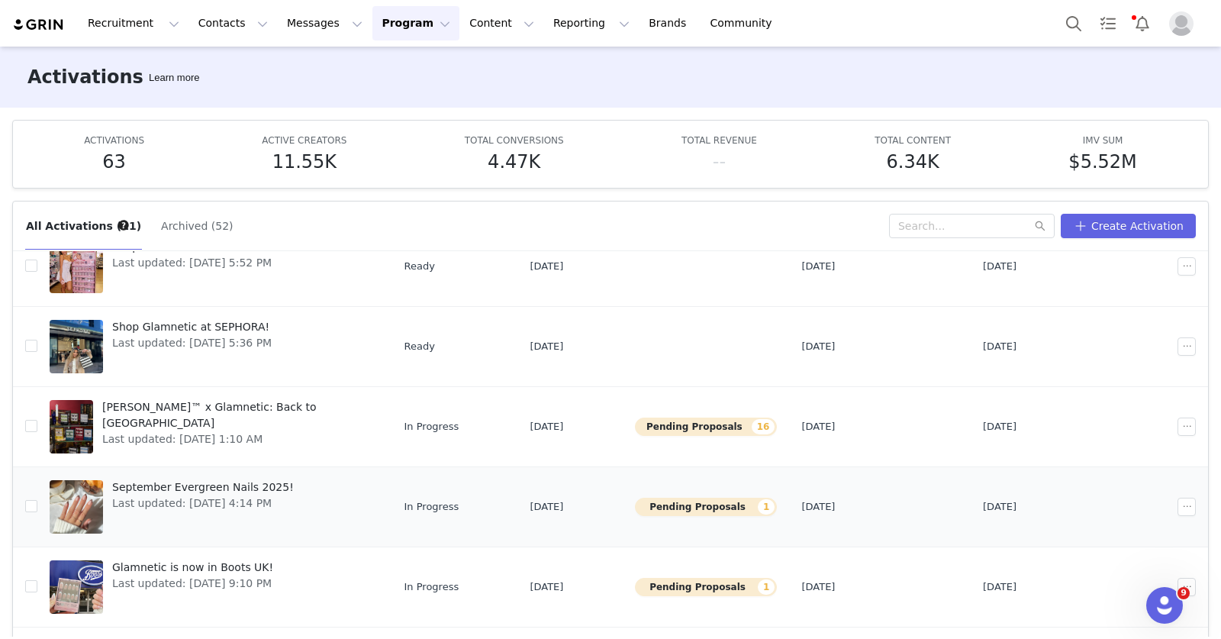
click at [270, 481] on span "September Evergreen Nails 2025!" at bounding box center [203, 487] width 182 height 16
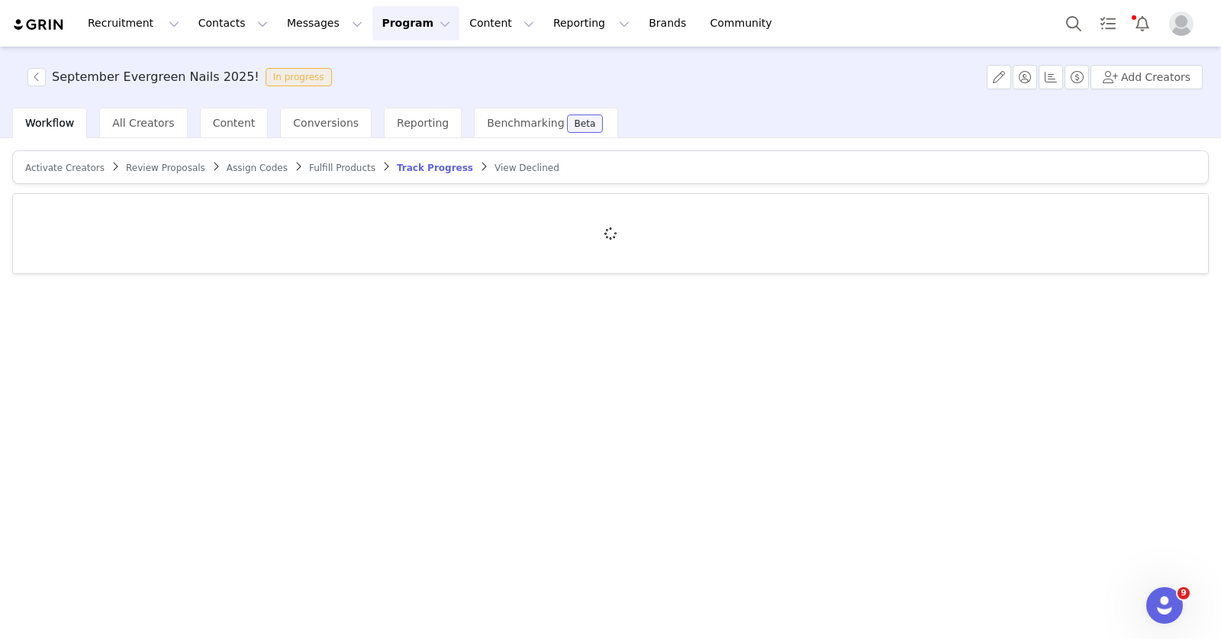
click at [233, 163] on span "Assign Codes" at bounding box center [257, 168] width 61 height 11
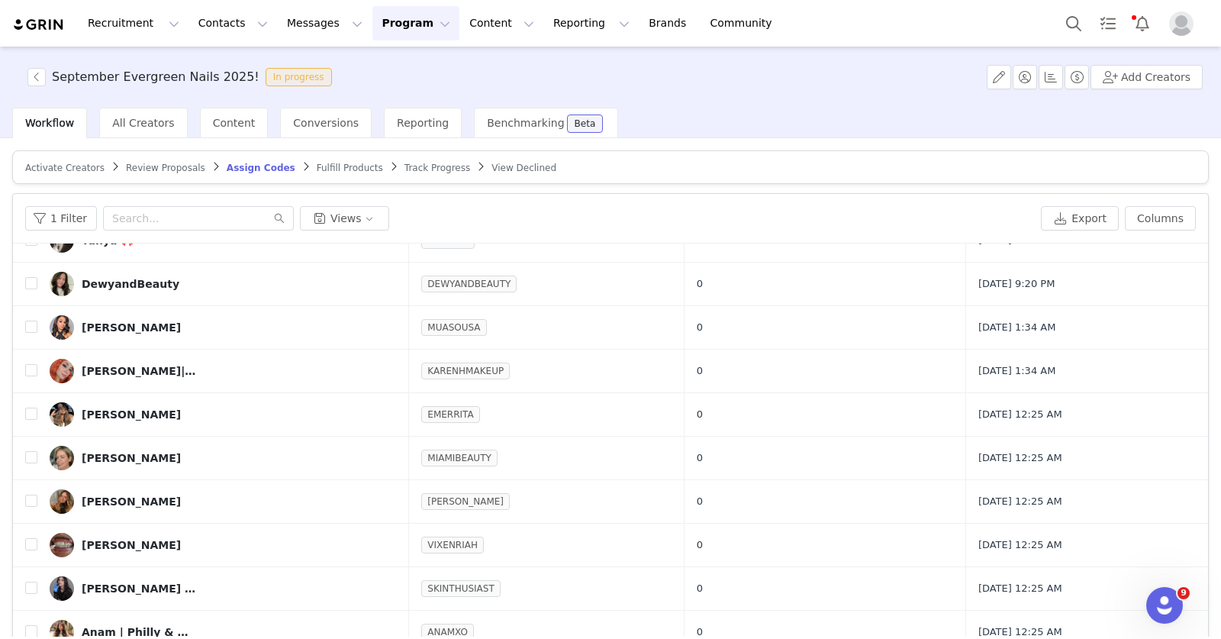
scroll to position [2, 0]
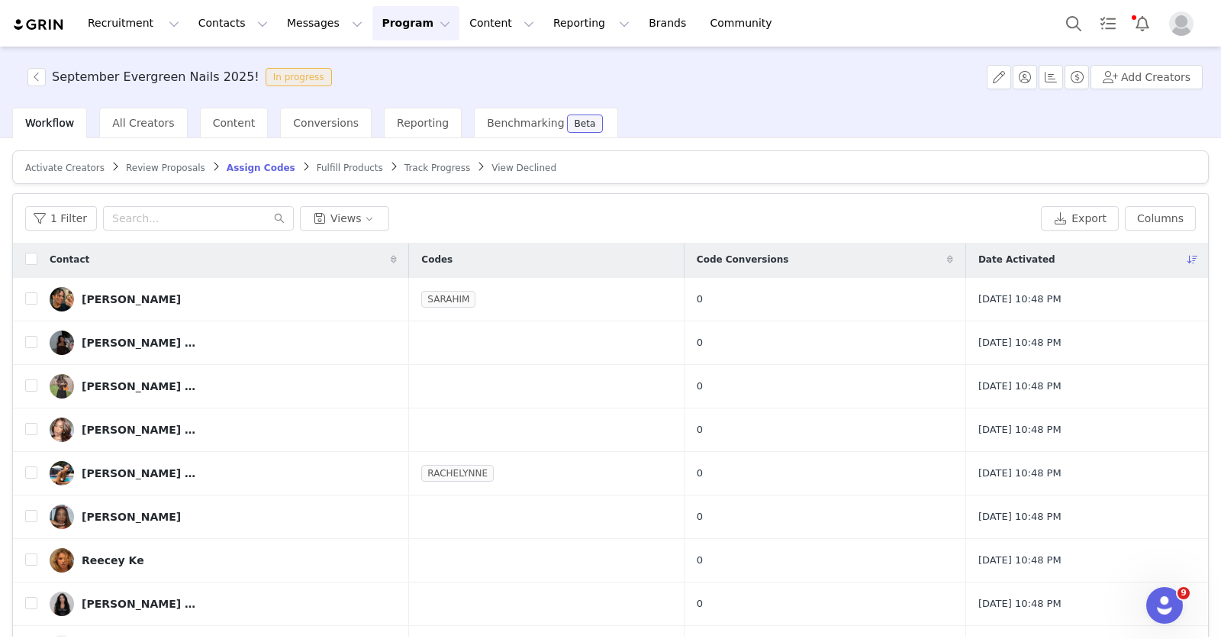
click at [355, 166] on span "Fulfill Products" at bounding box center [350, 168] width 66 height 11
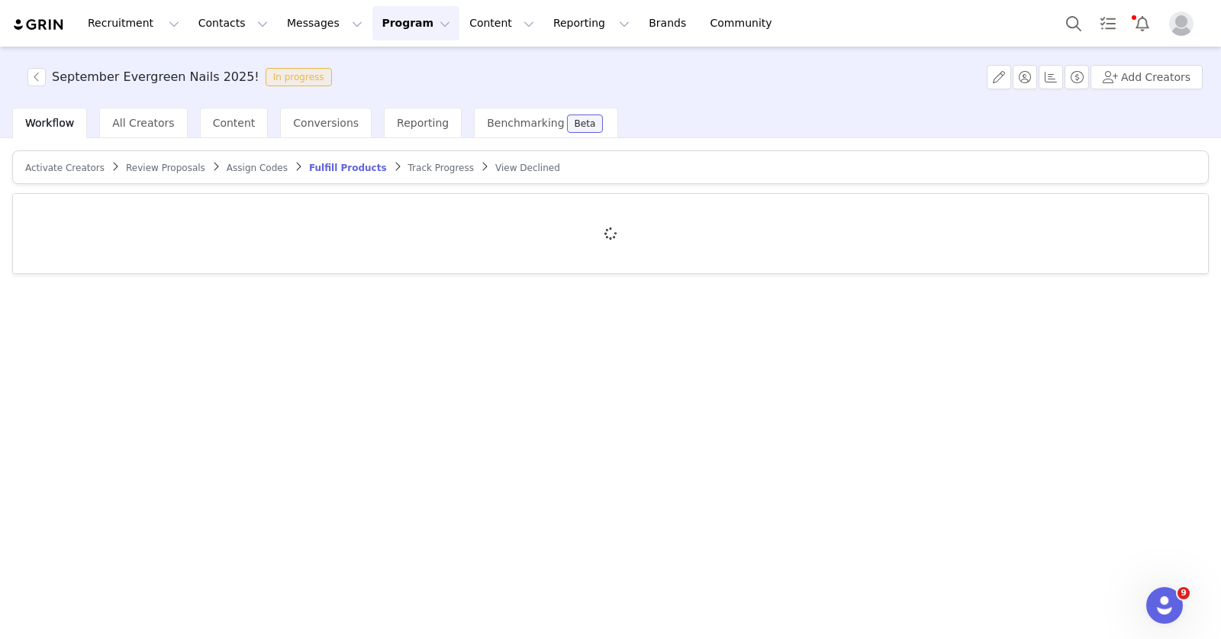
click at [246, 168] on span "Assign Codes" at bounding box center [257, 168] width 61 height 11
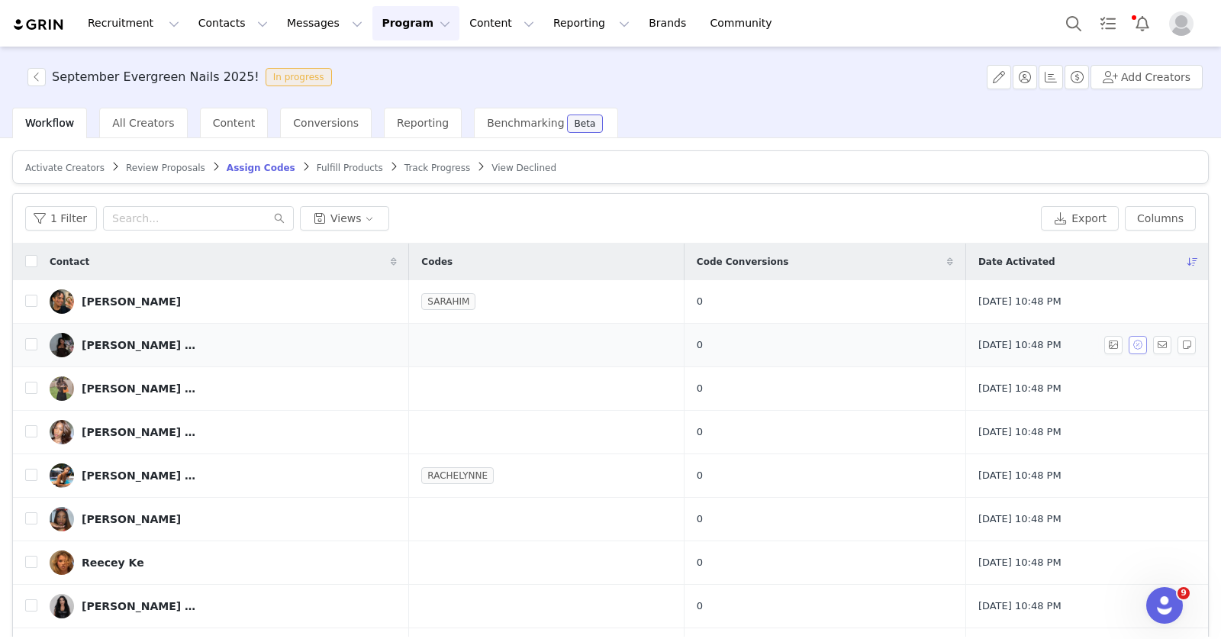
click at [1129, 345] on button "button" at bounding box center [1138, 345] width 18 height 18
click at [993, 429] on button "Assign Codes" at bounding box center [985, 429] width 95 height 24
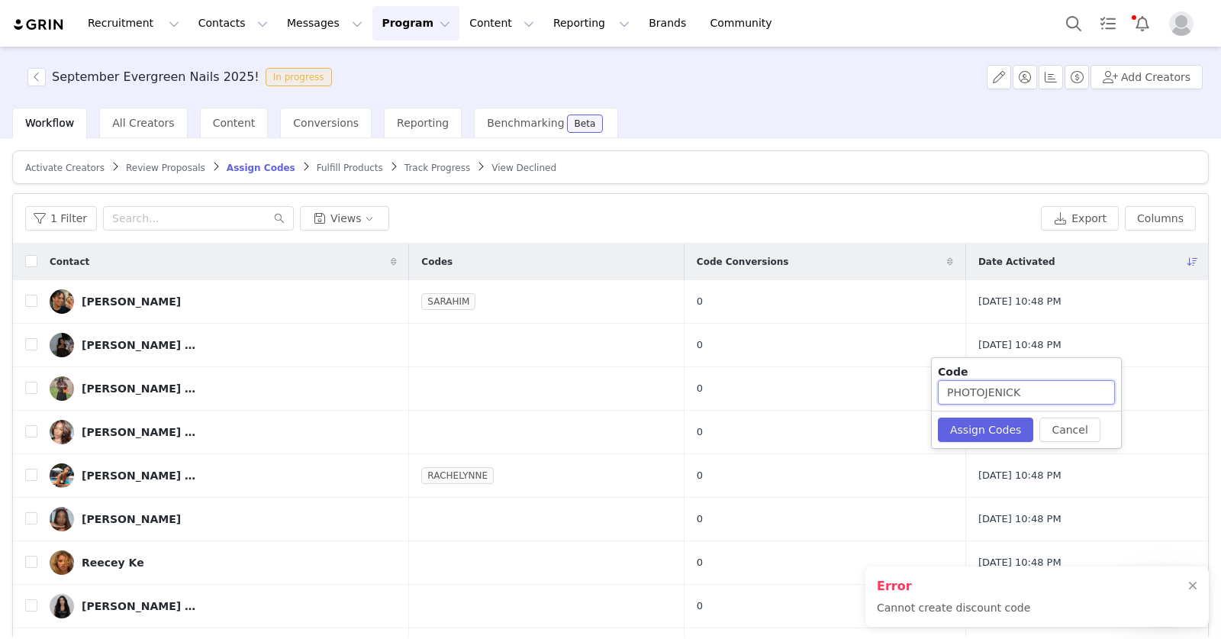
drag, startPoint x: 1032, startPoint y: 389, endPoint x: 944, endPoint y: 390, distance: 87.8
click at [944, 390] on input "PHOTOJENICK" at bounding box center [1026, 392] width 177 height 24
click at [1040, 390] on input "PHOTOJENICK" at bounding box center [1026, 392] width 177 height 24
type input "PHOTOJENICK15"
click at [1007, 420] on button "Assign Codes" at bounding box center [985, 429] width 95 height 24
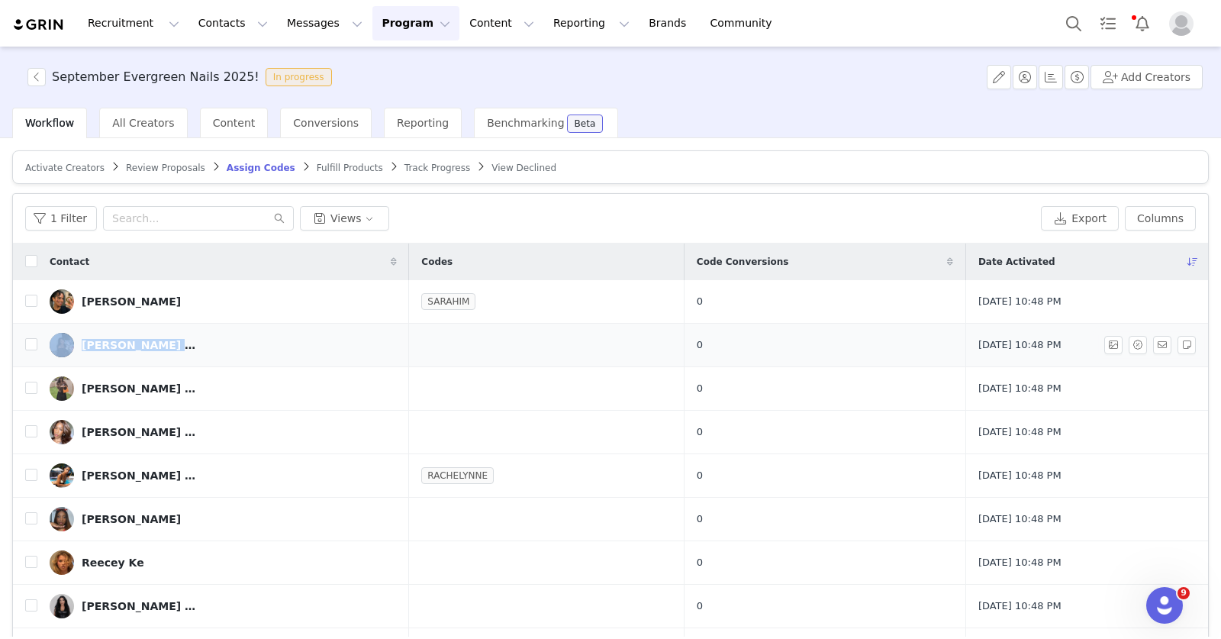
click at [165, 341] on div "[PERSON_NAME] | Travel, Pop Culture & Lifestyle" at bounding box center [139, 345] width 114 height 12
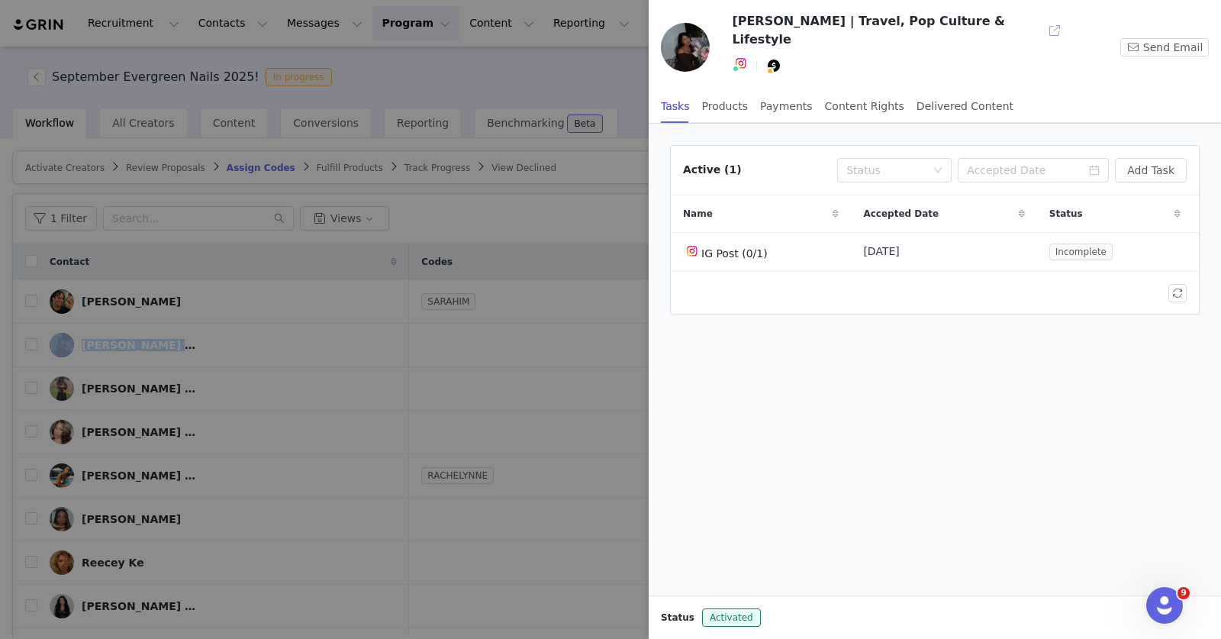
click at [1042, 29] on button "button" at bounding box center [1054, 30] width 24 height 24
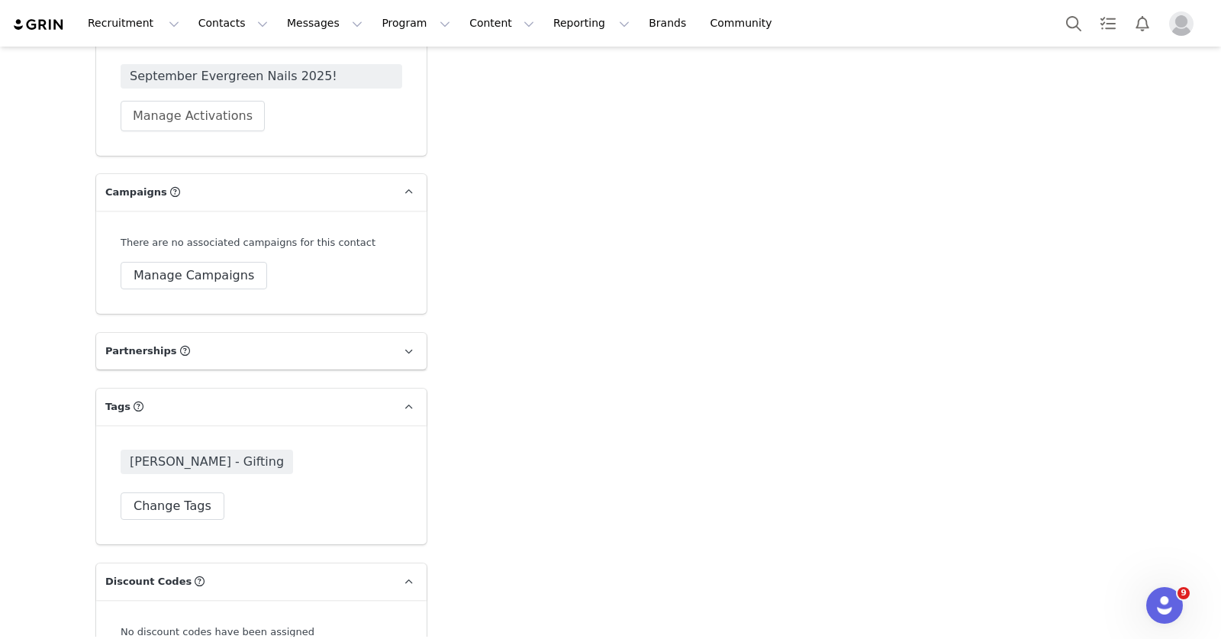
scroll to position [3363, 0]
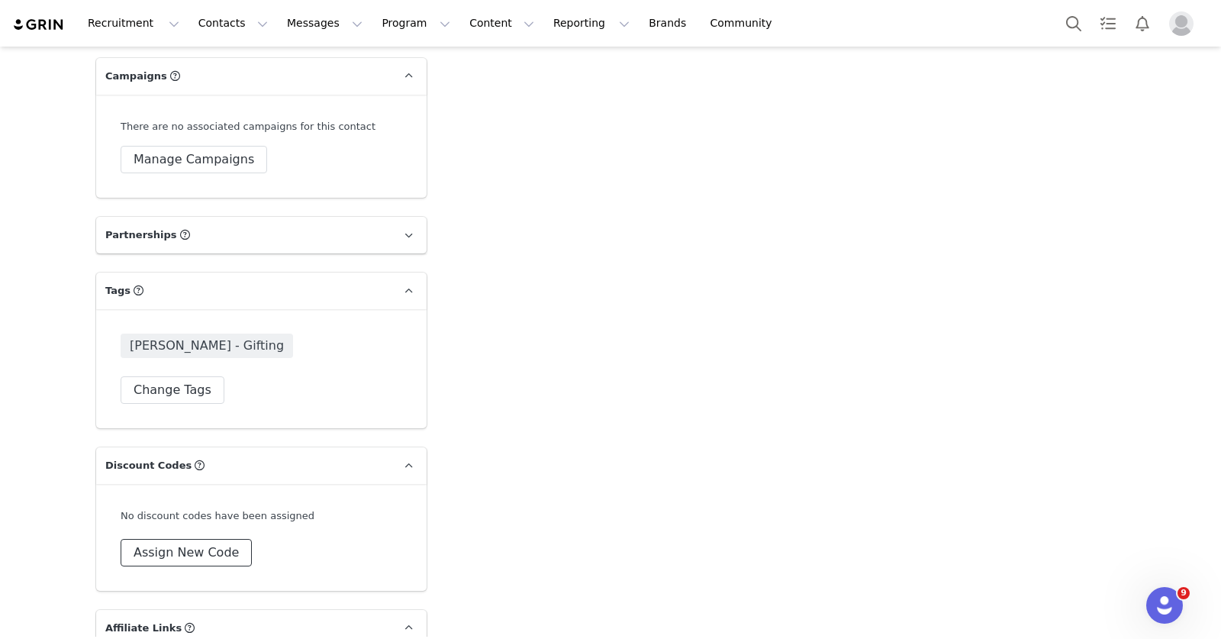
click at [195, 539] on button "Assign New Code" at bounding box center [186, 552] width 131 height 27
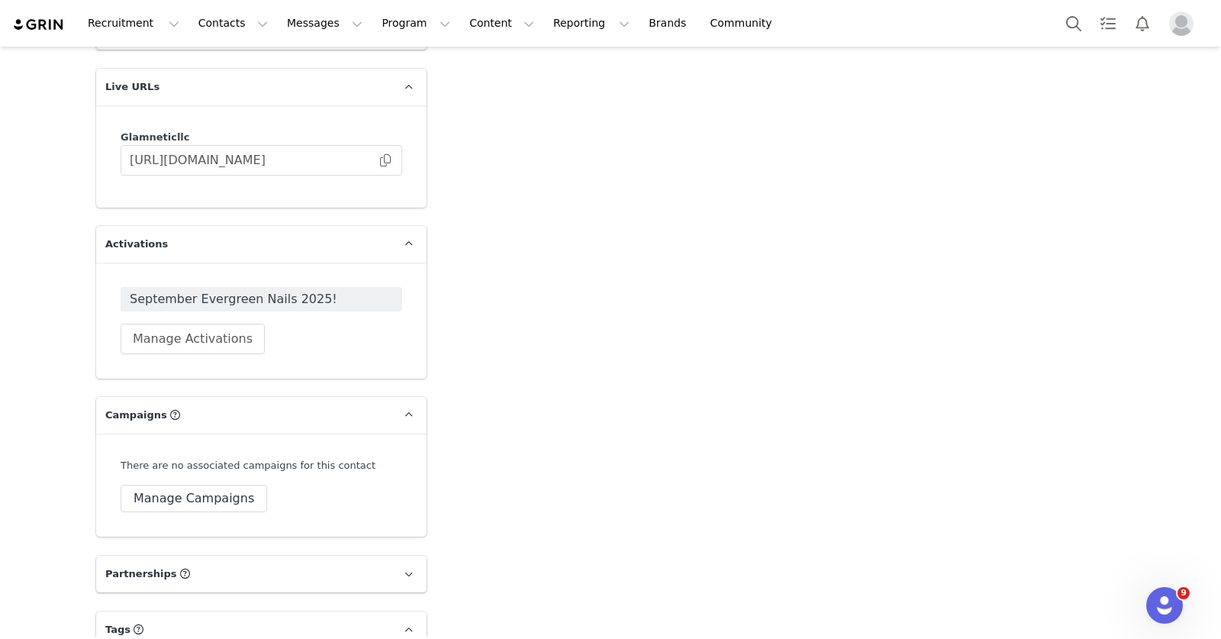
scroll to position [3408, 0]
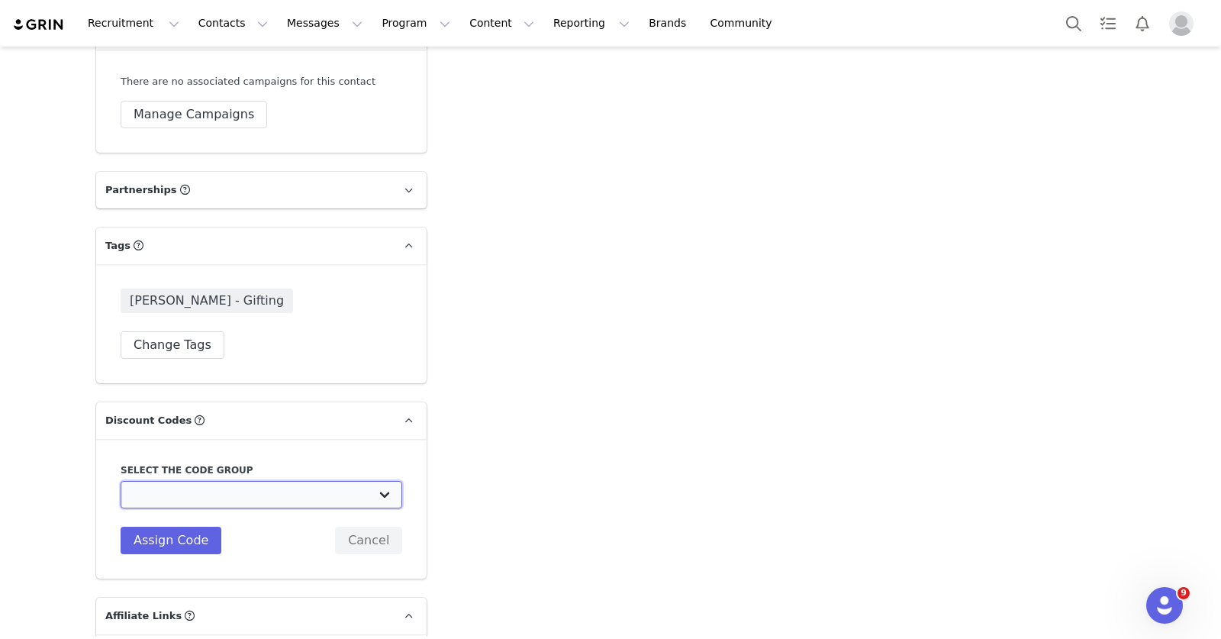
click at [207, 481] on select "Glamnetic UK: Gifted influencers (15% off) Glamnetic: FB Influencer Codes Glamn…" at bounding box center [262, 494] width 282 height 27
select select "8130"
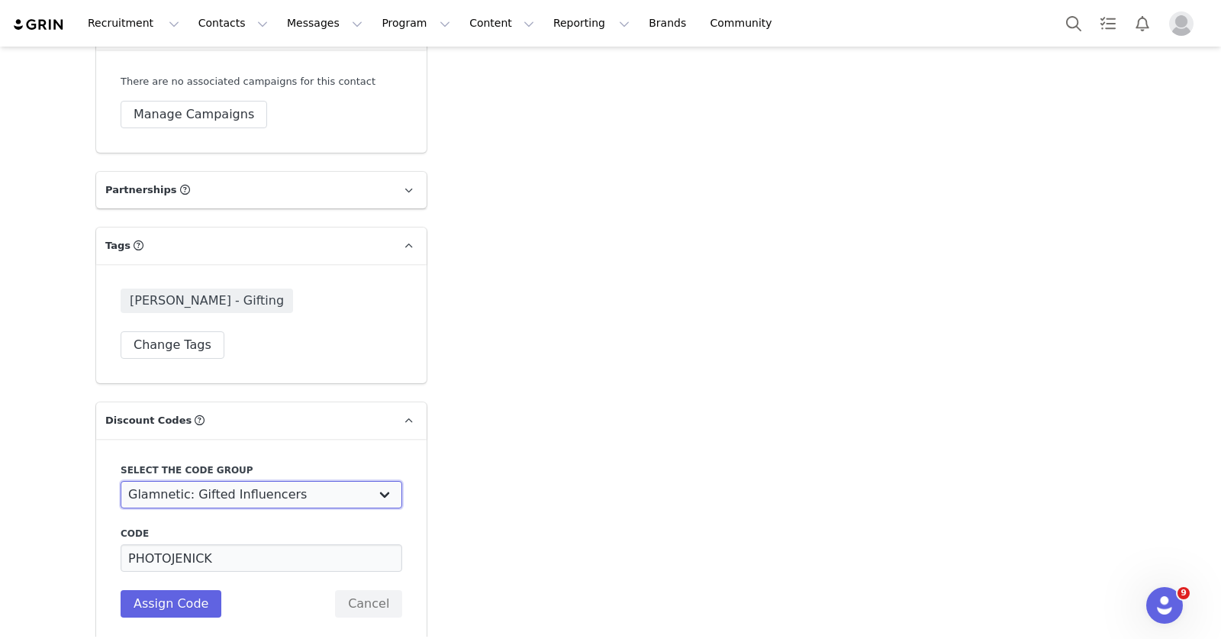
click at [250, 481] on select "Glamnetic UK: Gifted influencers (15% off) Glamnetic: FB Influencer Codes Glamn…" at bounding box center [262, 494] width 282 height 27
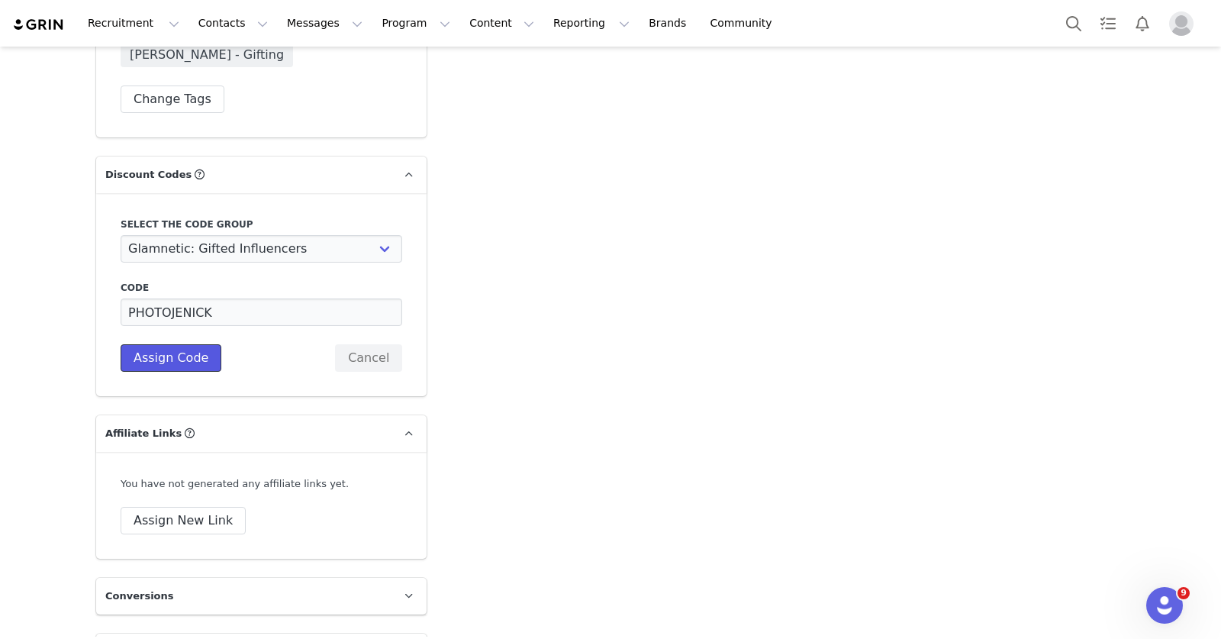
click at [185, 344] on button "Assign Code" at bounding box center [171, 357] width 101 height 27
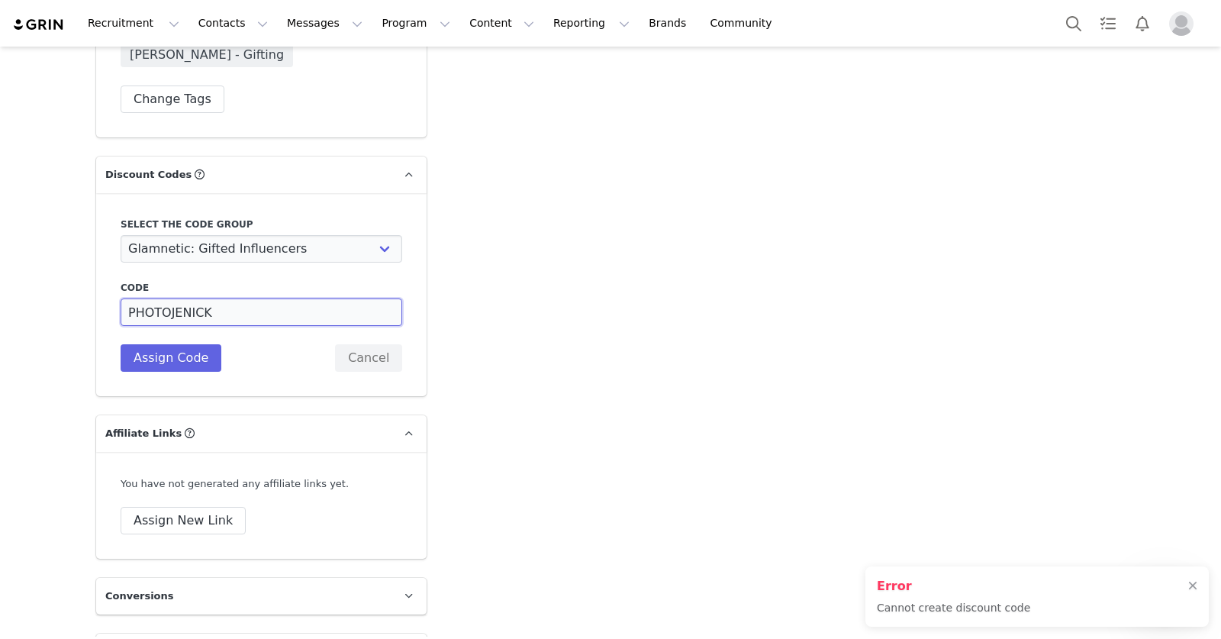
click at [227, 298] on input "PHOTOJENICK" at bounding box center [262, 311] width 282 height 27
drag, startPoint x: 220, startPoint y: 227, endPoint x: 186, endPoint y: 230, distance: 33.7
click at [186, 298] on input "PHOTOJENICK" at bounding box center [262, 311] width 282 height 27
type input "PHOTOJEN15"
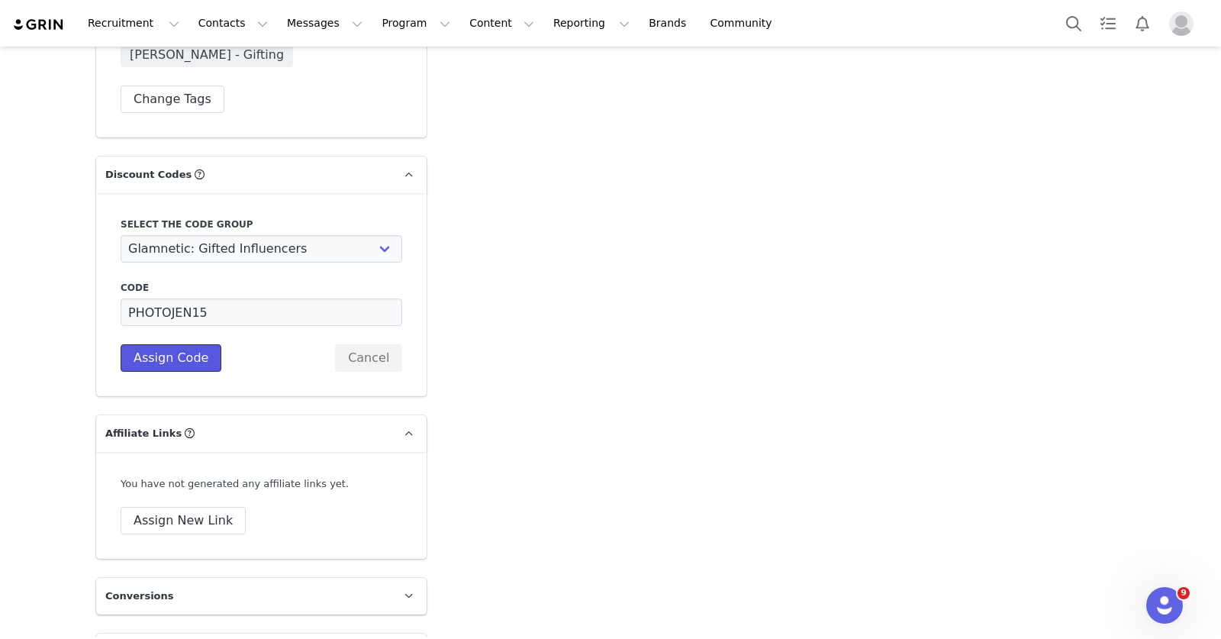
click at [182, 344] on button "Assign Code" at bounding box center [171, 357] width 101 height 27
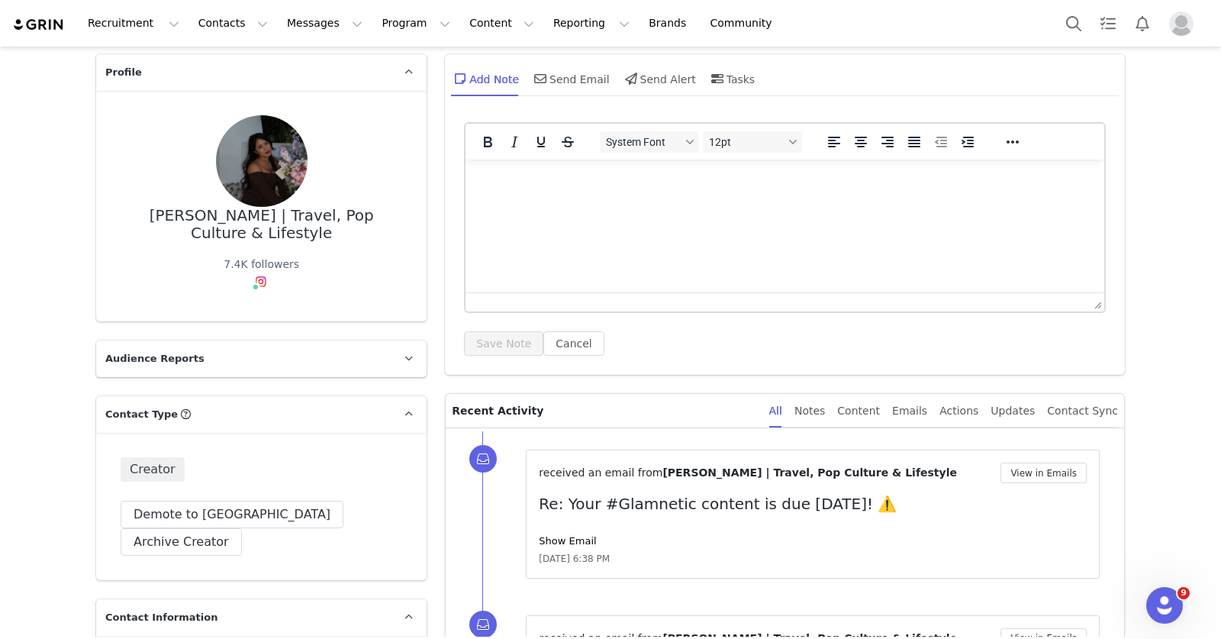
scroll to position [21, 0]
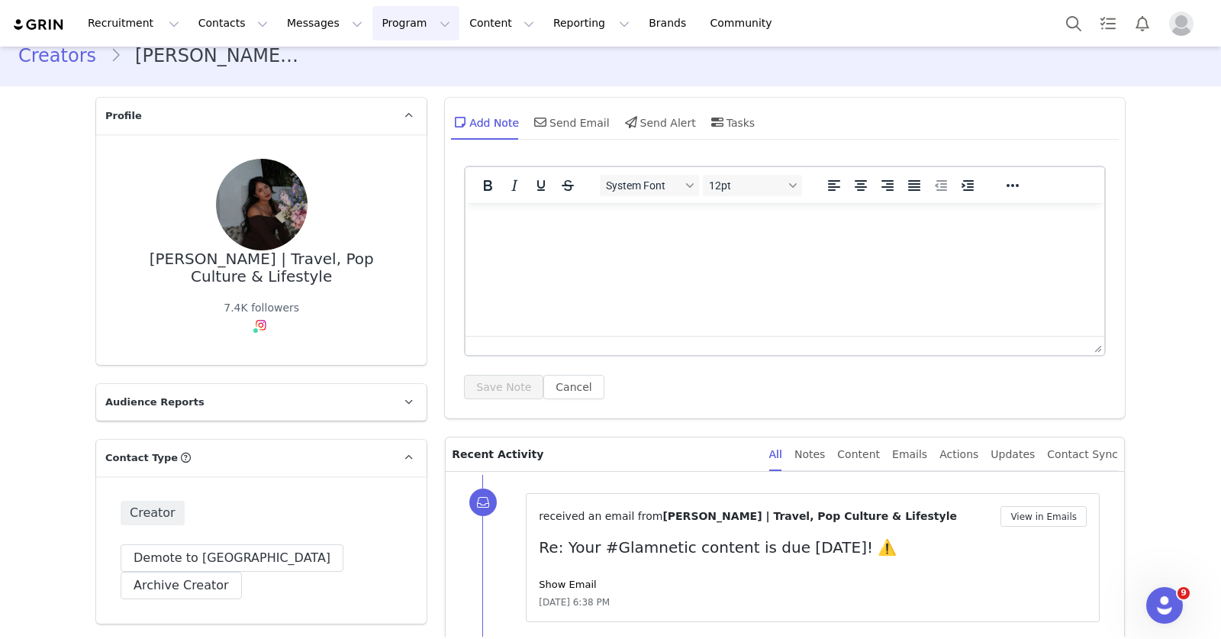
click at [383, 27] on button "Program Program" at bounding box center [415, 23] width 87 height 34
click at [403, 66] on p "Activations" at bounding box center [390, 68] width 59 height 16
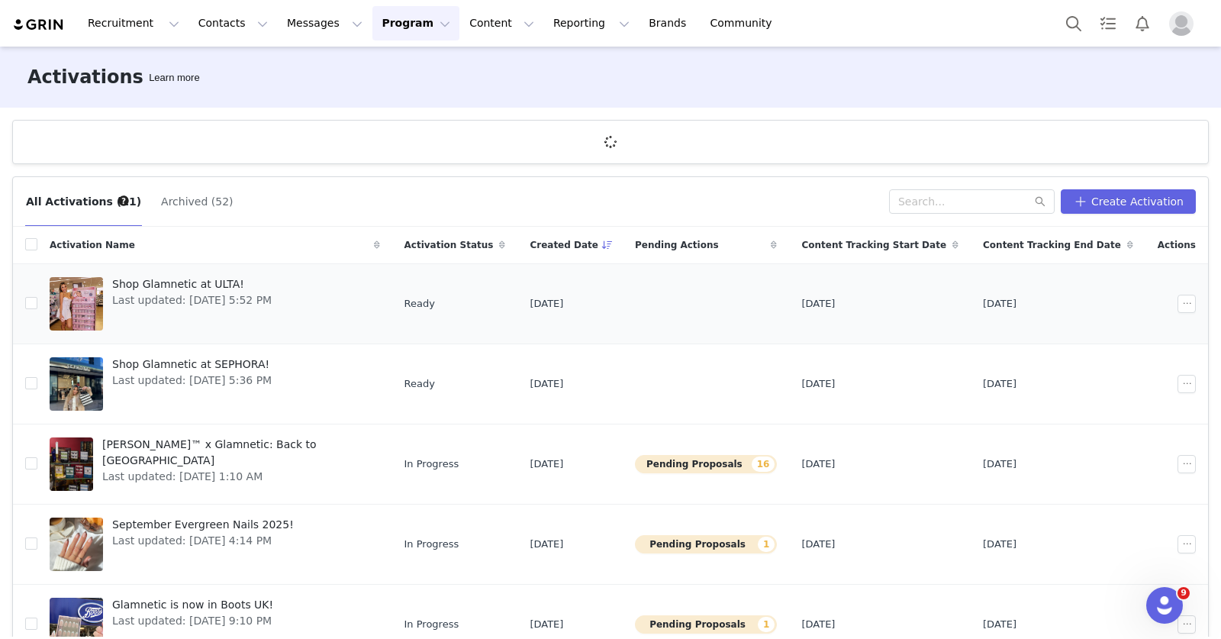
click at [223, 293] on span "Last updated: Sep 30, 2025 5:52 PM" at bounding box center [191, 300] width 159 height 16
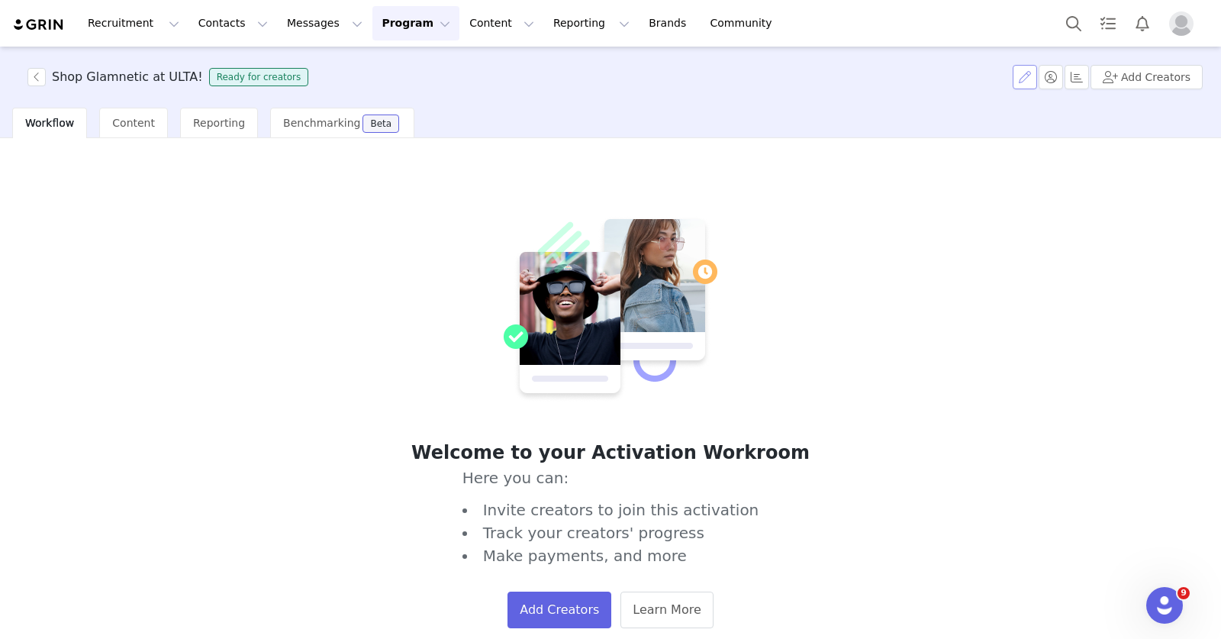
click at [1019, 81] on button "button" at bounding box center [1025, 77] width 24 height 24
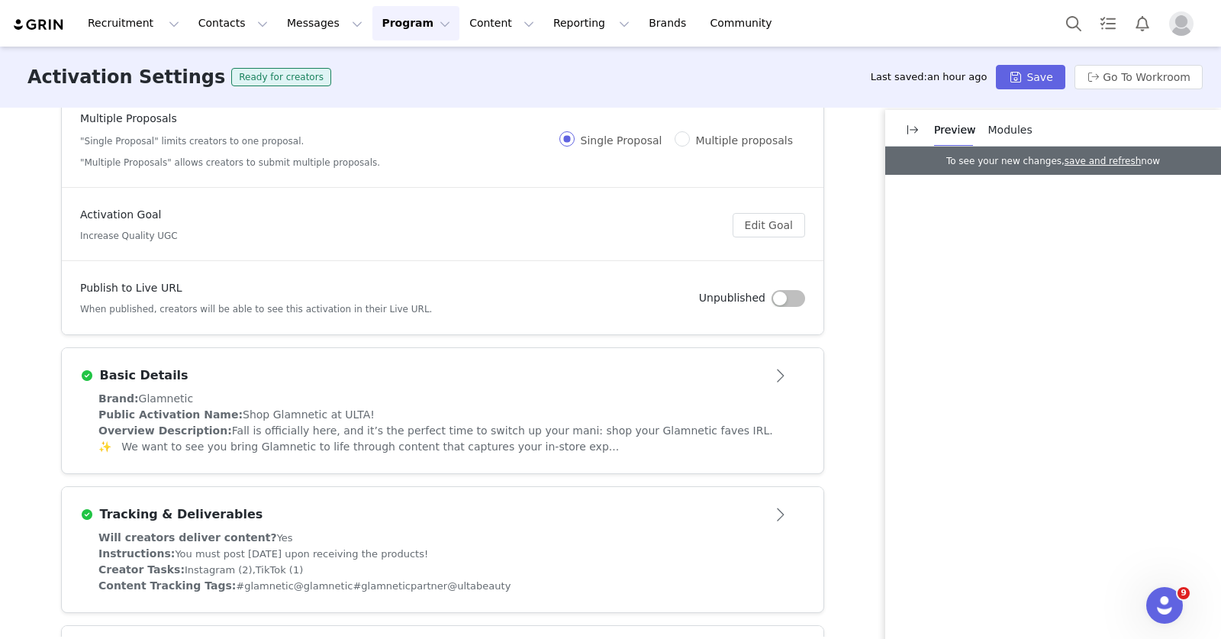
scroll to position [225, 0]
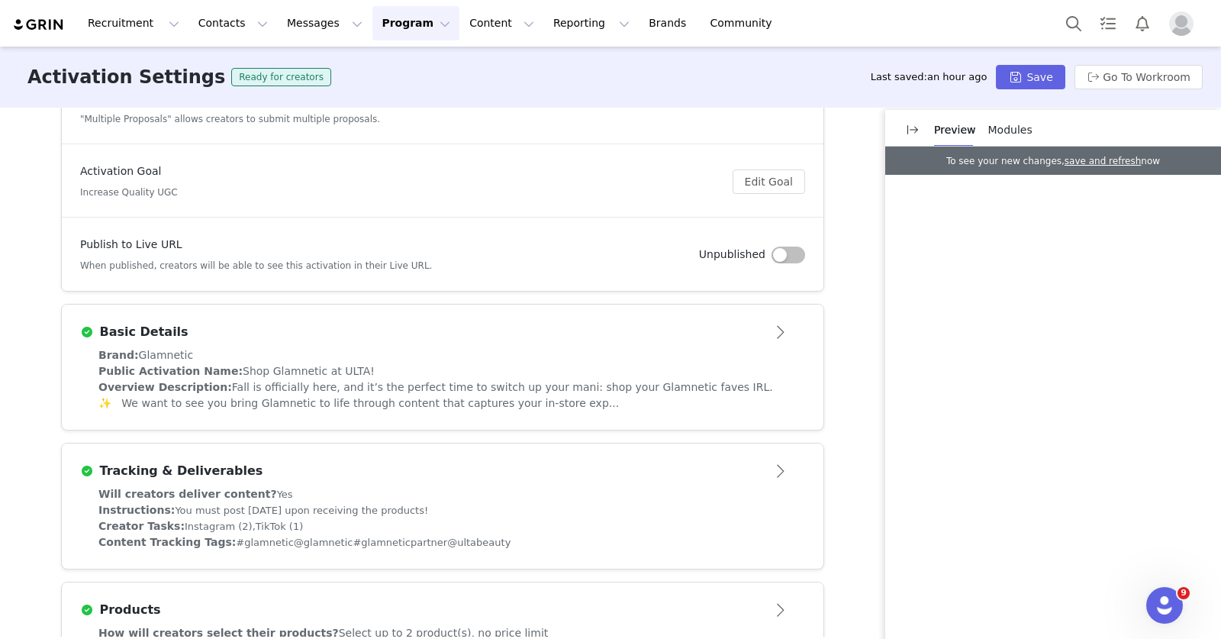
click at [440, 359] on div "Brand: Glamnetic" at bounding box center [442, 355] width 688 height 16
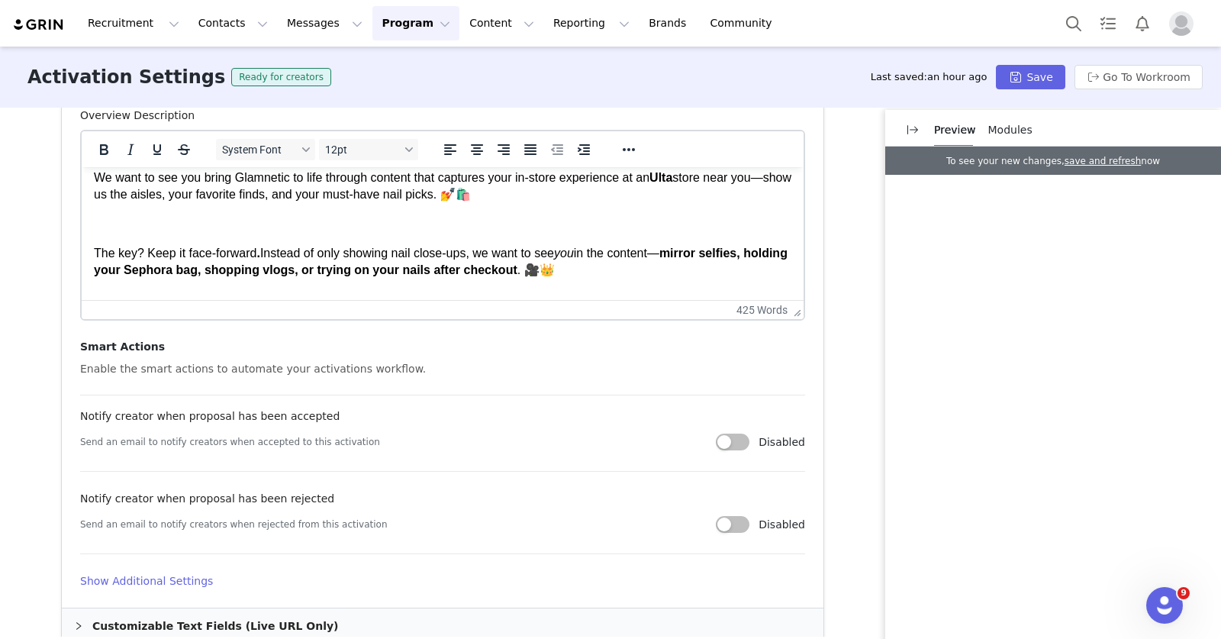
scroll to position [133, 0]
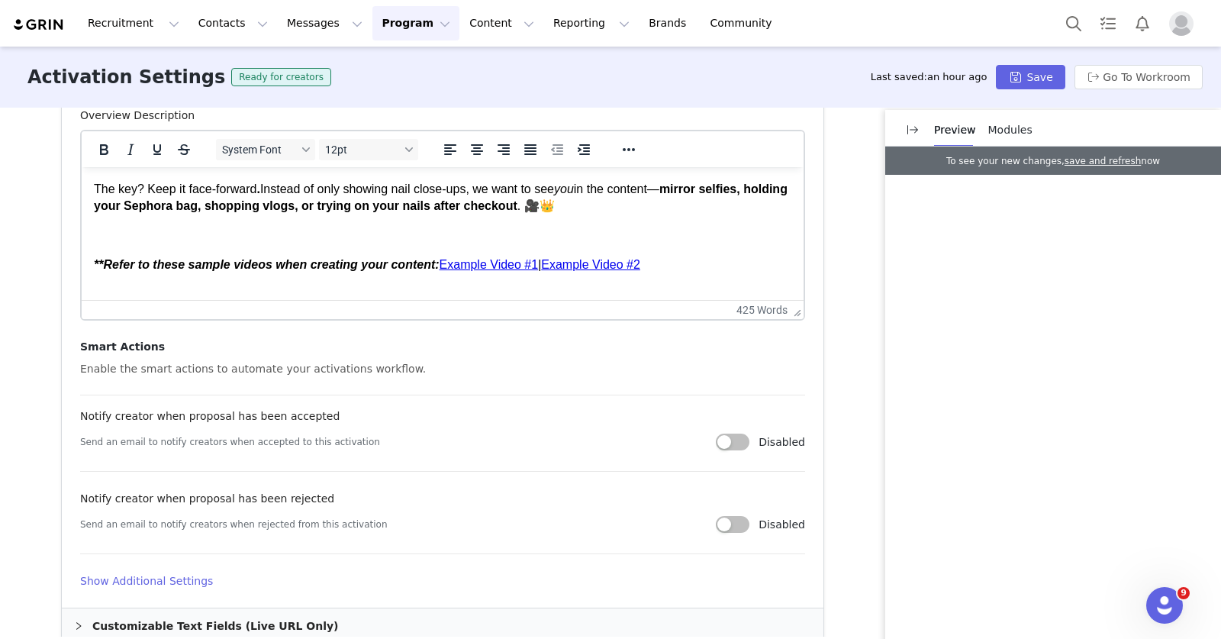
click at [205, 204] on strong "mirror selfies, holding your Sephora bag, shopping vlogs, or trying on your nai…" at bounding box center [441, 197] width 694 height 30
click at [694, 188] on strong "mirror selfies, holding your Ulta bag, shopping vlogs, or trying on your nails …" at bounding box center [441, 197] width 694 height 30
click at [591, 211] on p "The key? Keep it face-forward . Instead of only showing nail close-ups, we want…" at bounding box center [442, 198] width 697 height 34
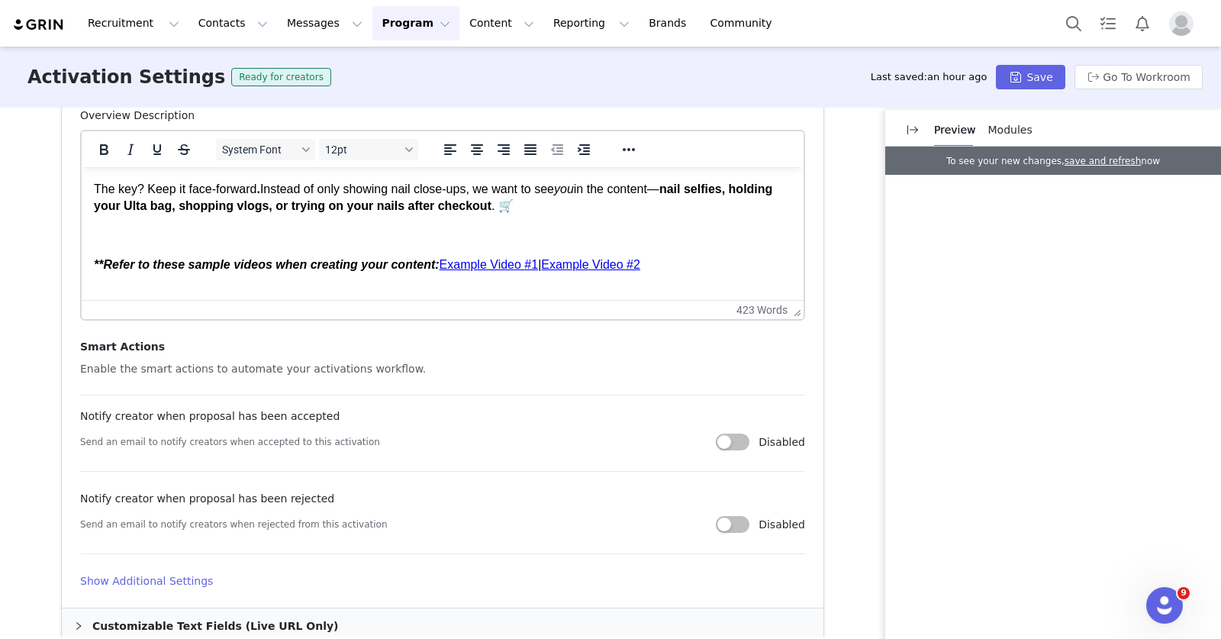
click at [470, 266] on link "Example Video #1" at bounding box center [489, 264] width 99 height 13
drag, startPoint x: 628, startPoint y: 150, endPoint x: 384, endPoint y: 29, distance: 272.7
click at [628, 150] on icon "Reveal or hide additional toolbar items" at bounding box center [629, 149] width 18 height 18
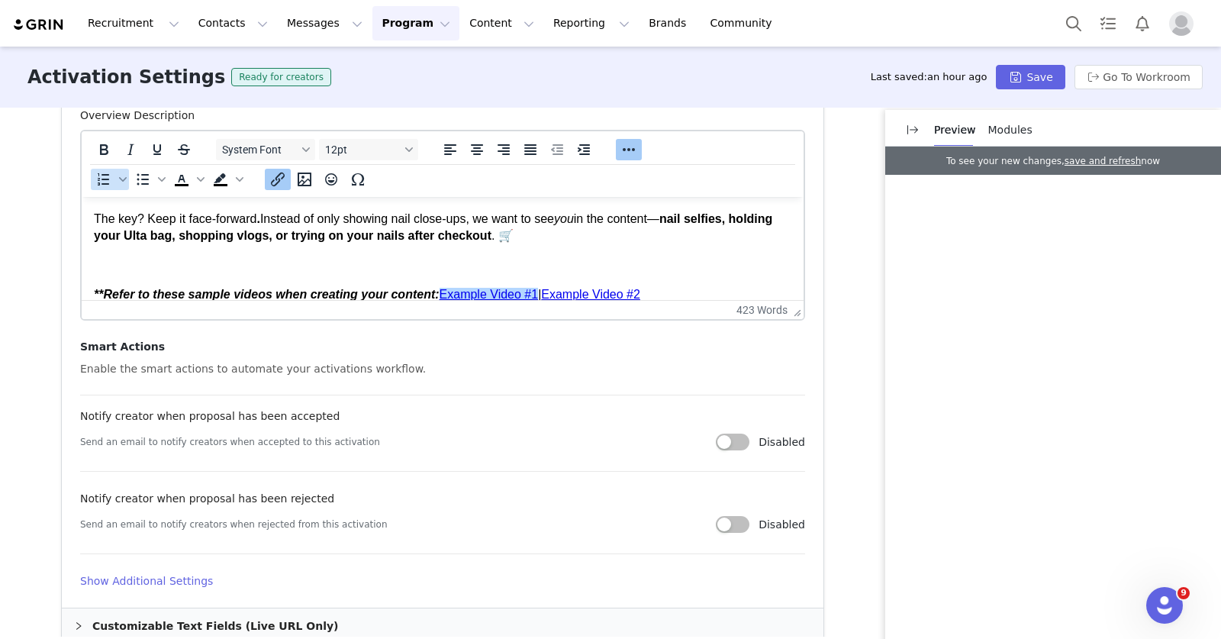
click at [269, 174] on icon "Insert/edit link" at bounding box center [278, 179] width 18 height 18
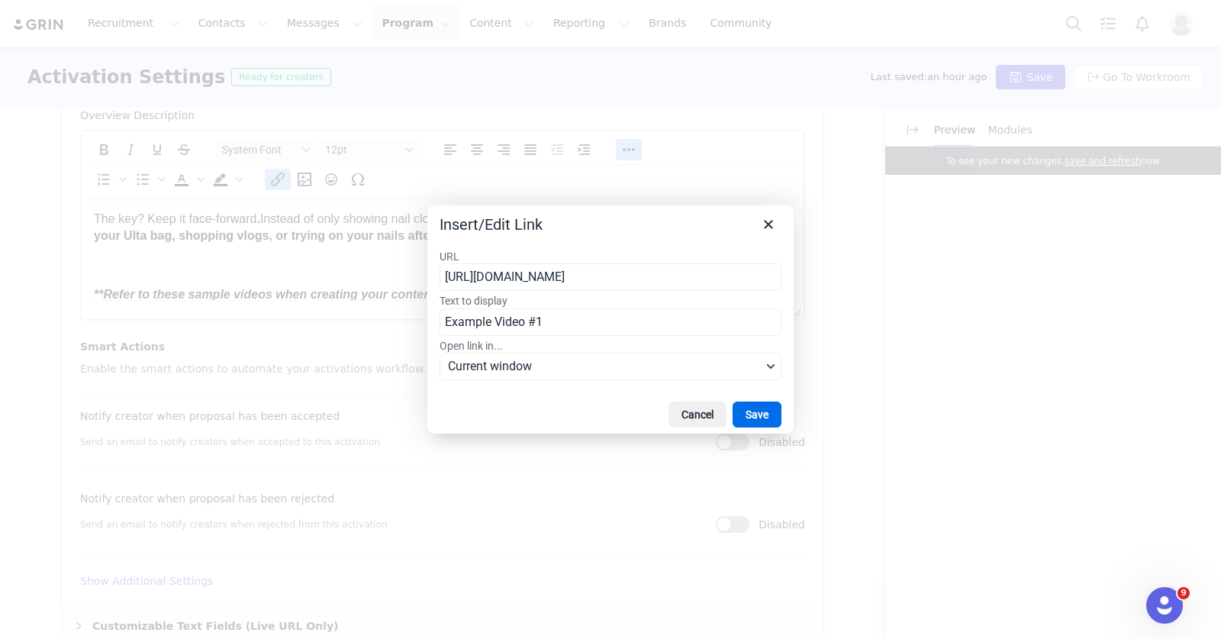
scroll to position [0, 170]
click at [712, 368] on span "Current window" at bounding box center [605, 366] width 314 height 18
click at [537, 420] on div "New window" at bounding box center [508, 420] width 113 height 18
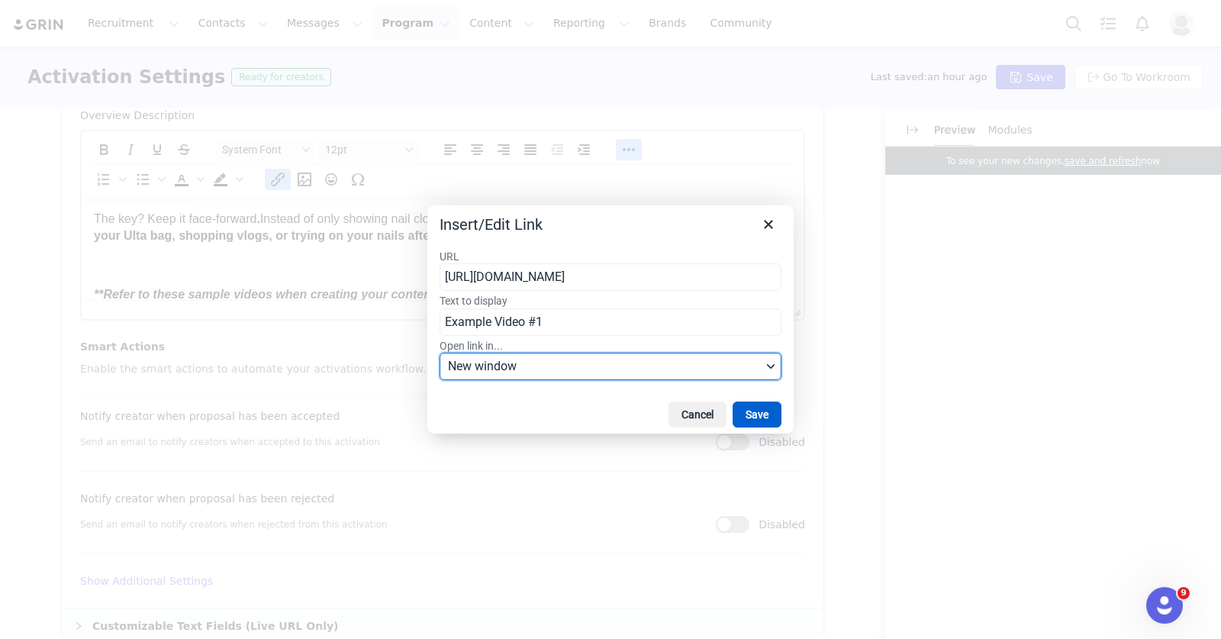
click at [742, 406] on button "Save" at bounding box center [757, 414] width 49 height 26
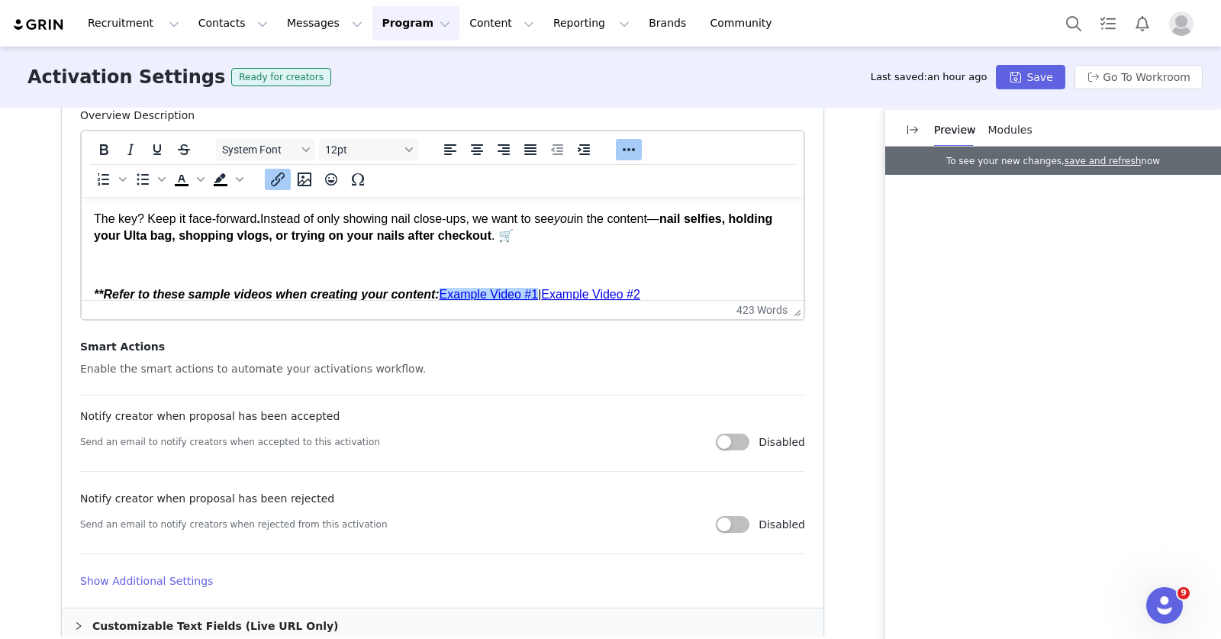
click at [598, 300] on link "Example Video #2" at bounding box center [590, 294] width 99 height 13
click at [269, 182] on icon "Insert/edit link" at bounding box center [278, 179] width 18 height 18
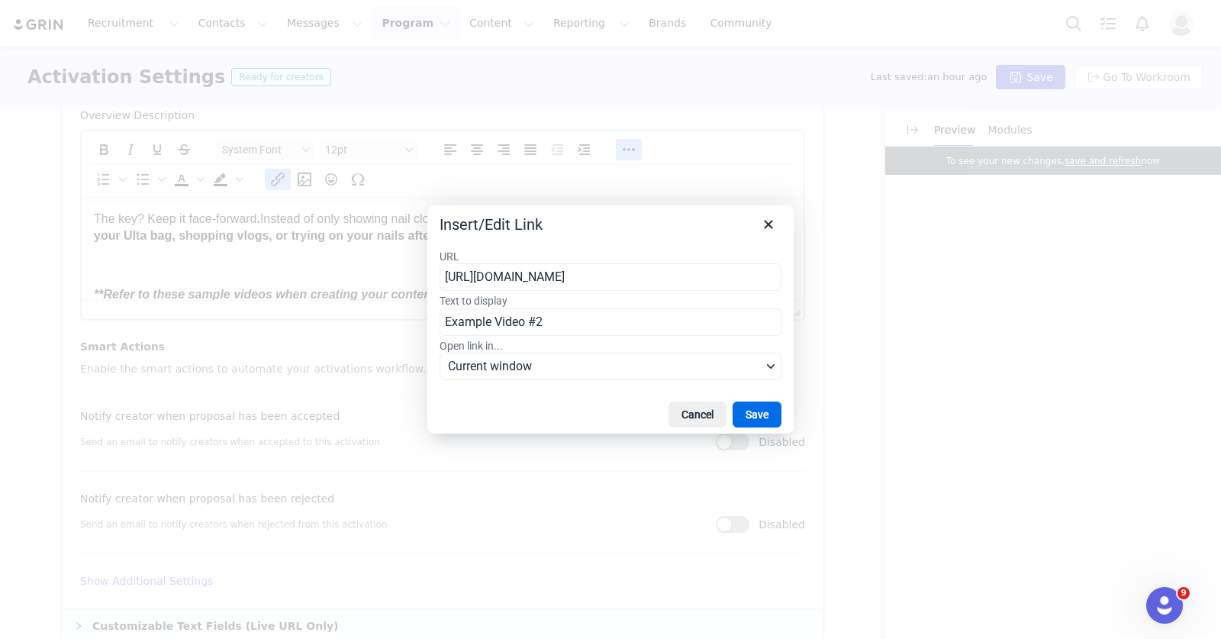
scroll to position [0, 151]
click at [521, 359] on span "Current window" at bounding box center [605, 366] width 314 height 18
click at [561, 415] on div "New window" at bounding box center [508, 420] width 113 height 18
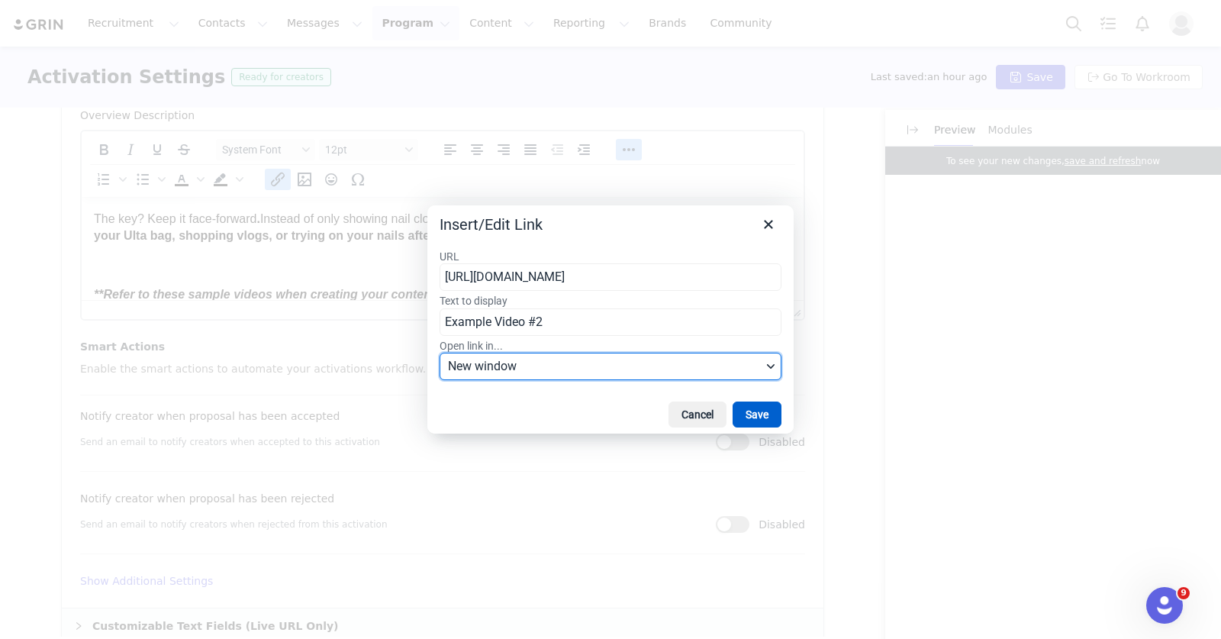
click at [756, 420] on button "Save" at bounding box center [757, 414] width 49 height 26
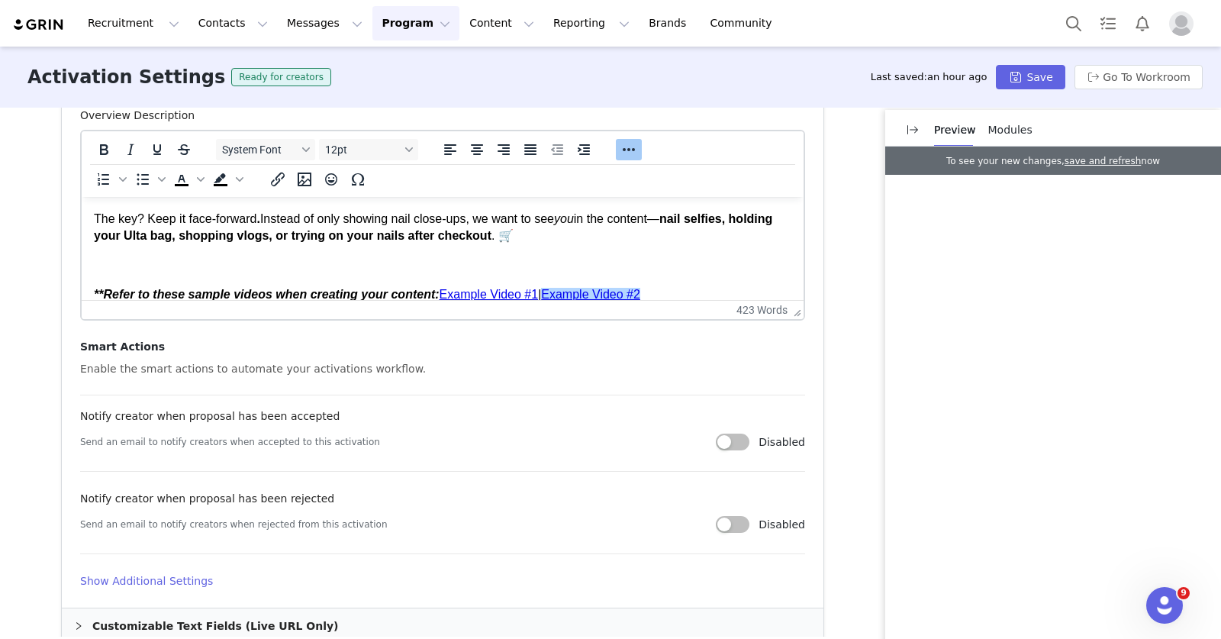
click at [721, 262] on p "Rich Text Area. Press ALT-0 for help." at bounding box center [442, 265] width 697 height 17
click at [623, 297] on link "Example Video #2" at bounding box center [590, 294] width 99 height 13
click at [474, 447] on div "Send an email to notify creators when accepted to this activation" at bounding box center [398, 442] width 636 height 14
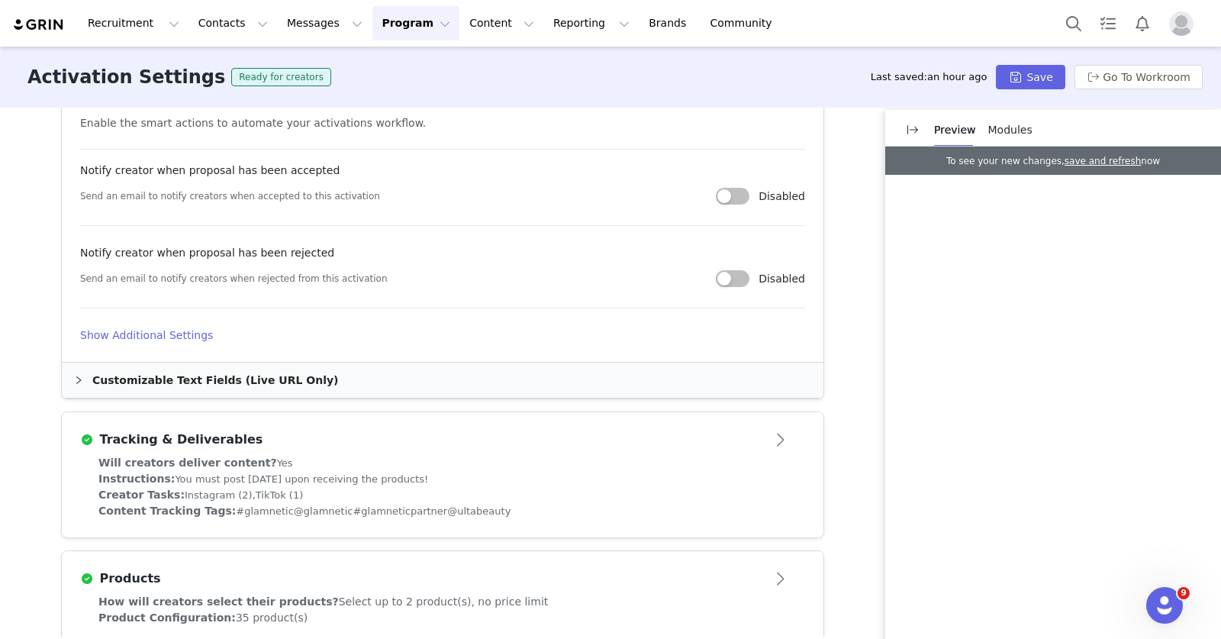
click at [459, 499] on div "Creator Tasks: Instagram (2), TikTok (1)" at bounding box center [442, 495] width 688 height 16
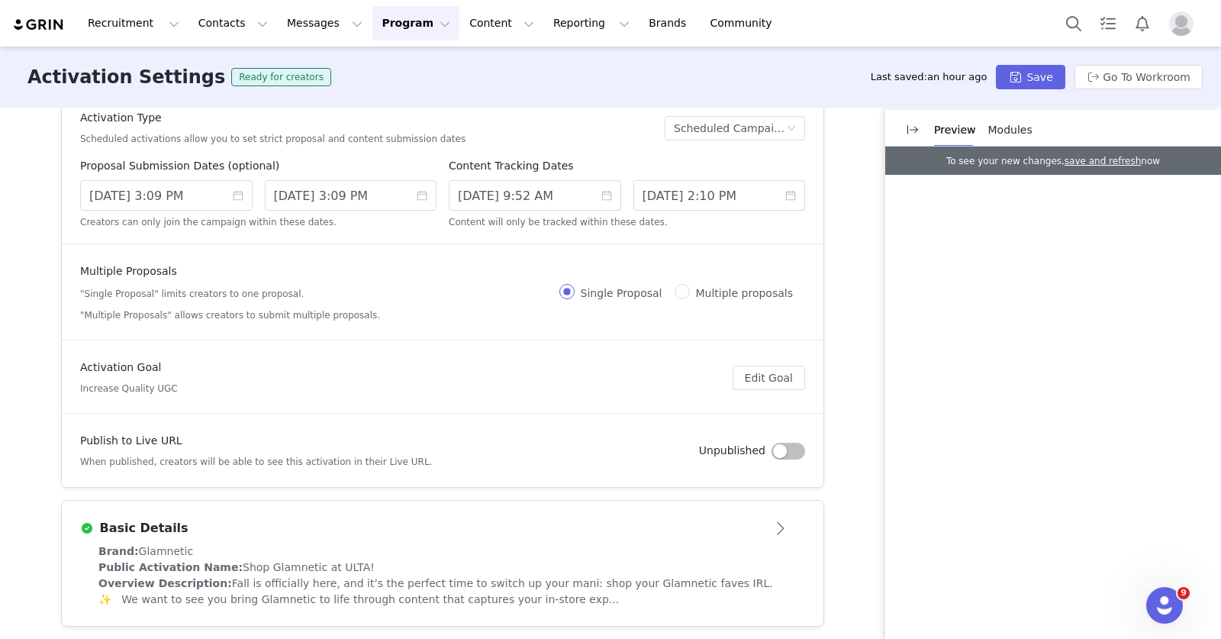
scroll to position [475, 0]
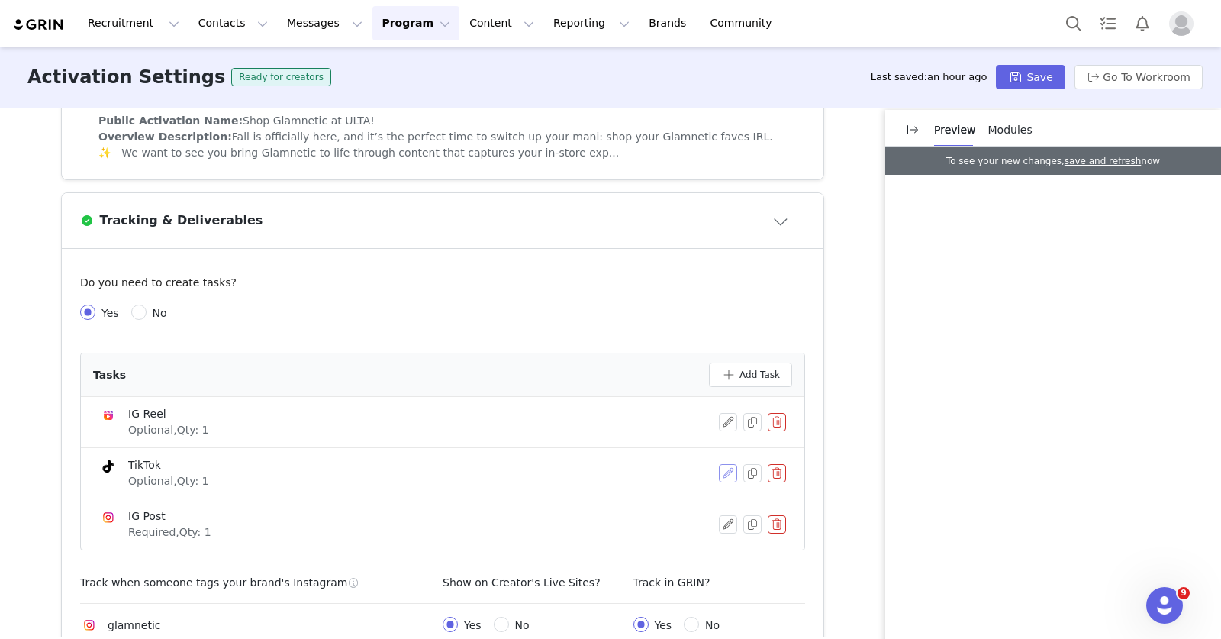
click at [719, 475] on button "button" at bounding box center [728, 473] width 18 height 18
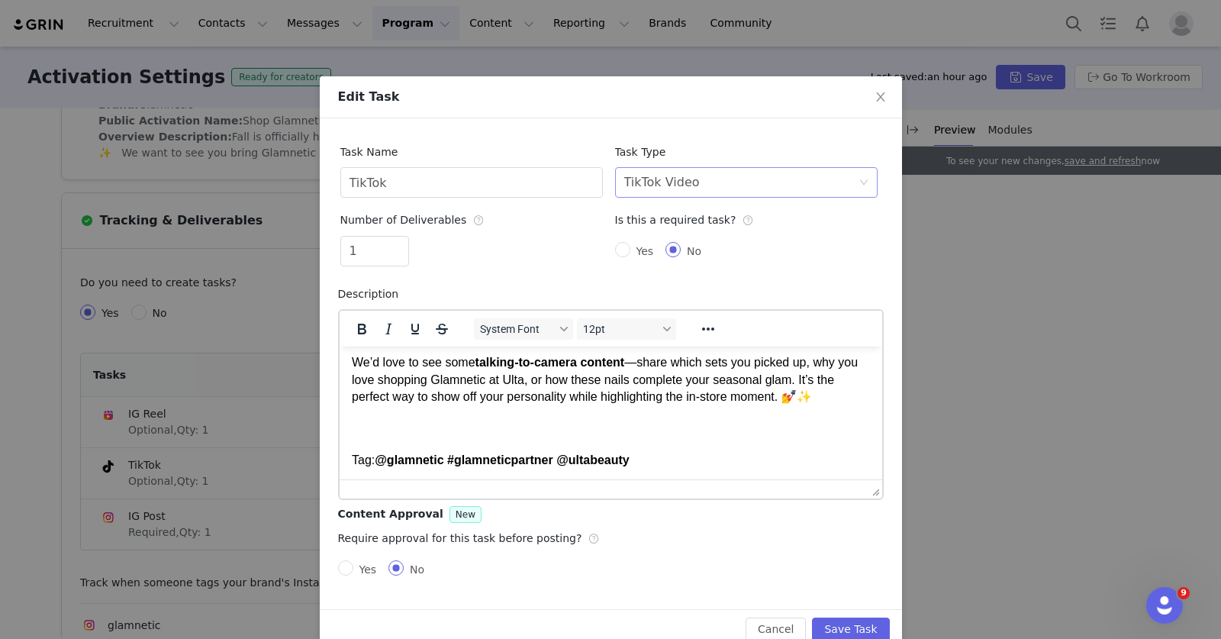
scroll to position [27, 0]
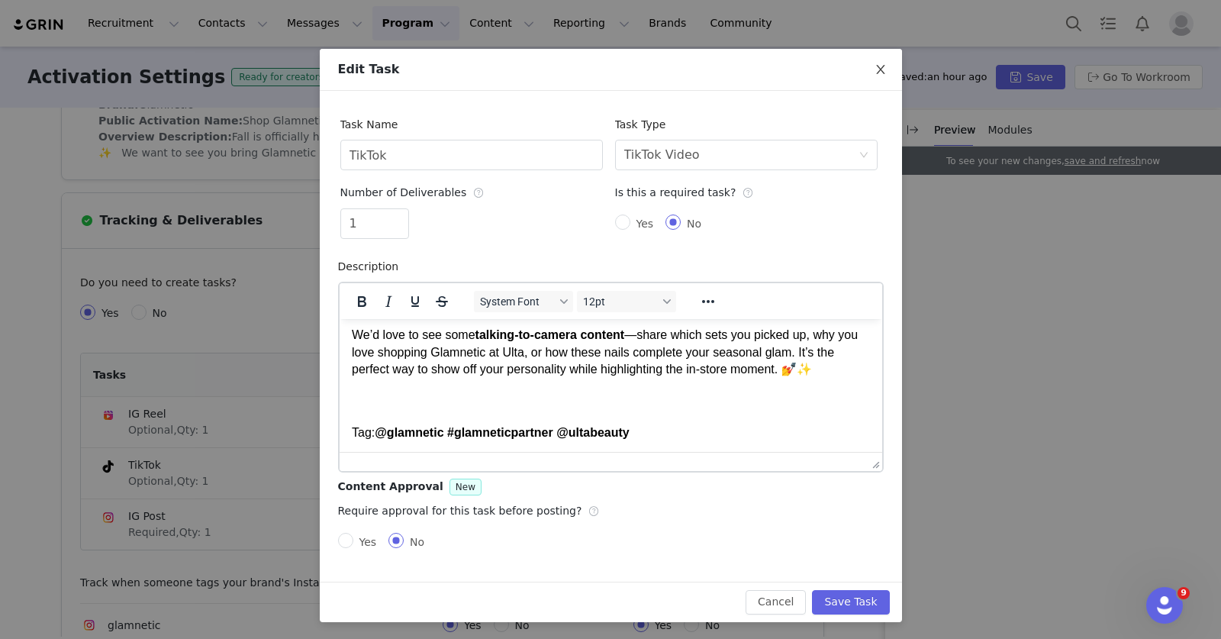
click at [884, 65] on span "Close" at bounding box center [880, 70] width 43 height 43
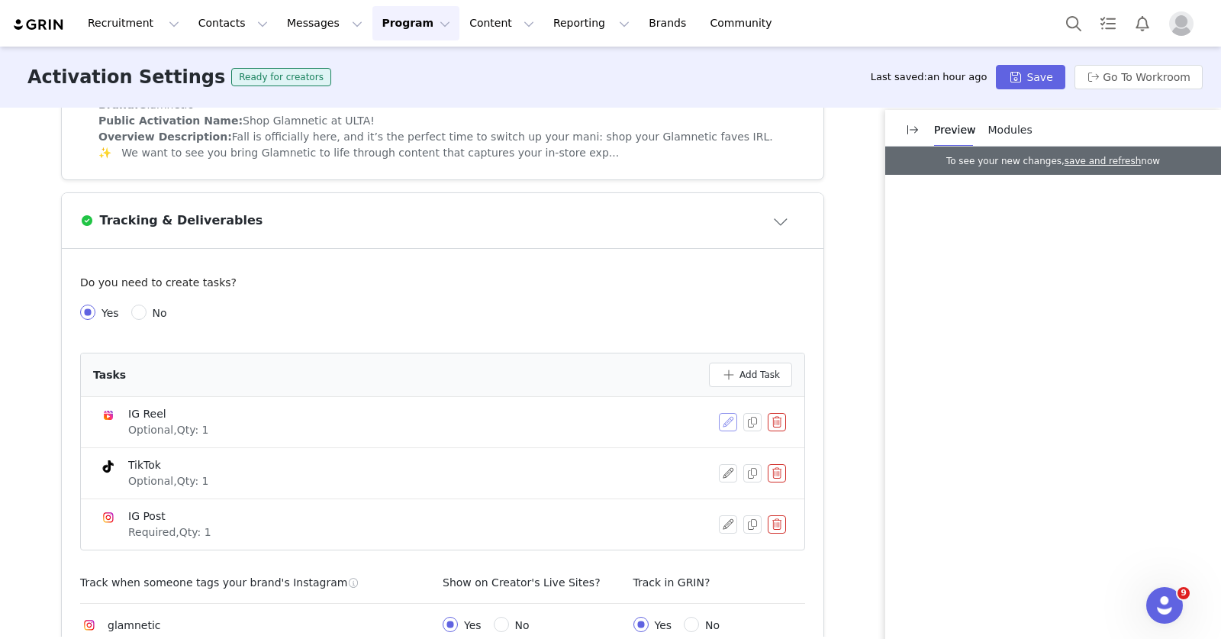
click at [720, 417] on button "button" at bounding box center [728, 422] width 18 height 18
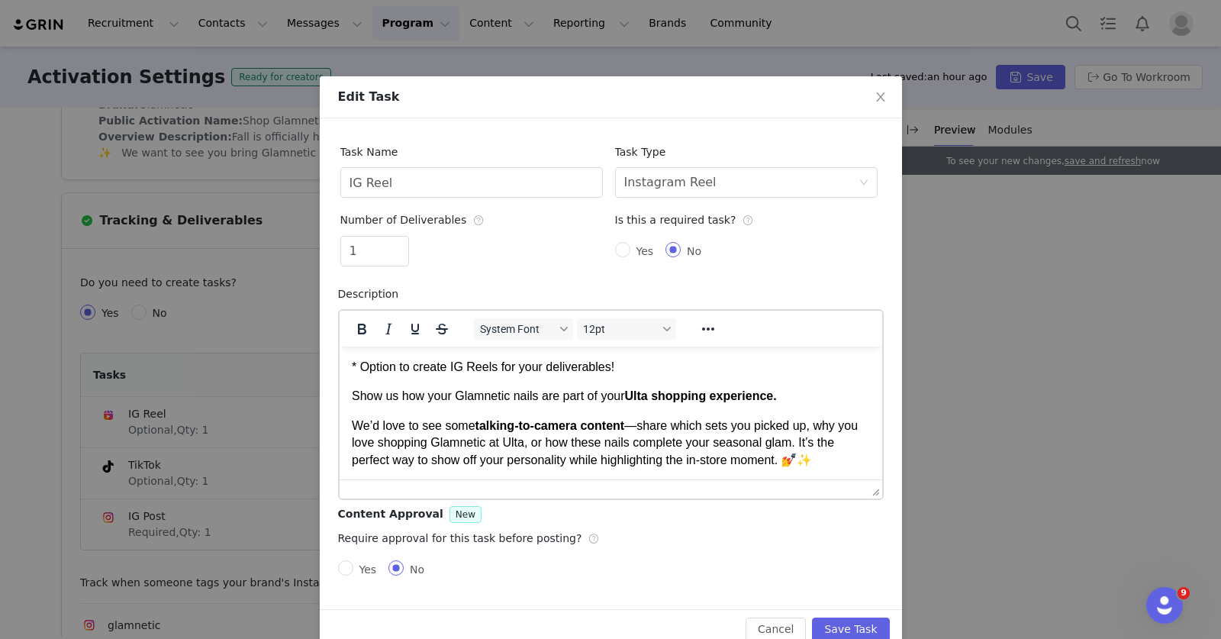
scroll to position [47, 0]
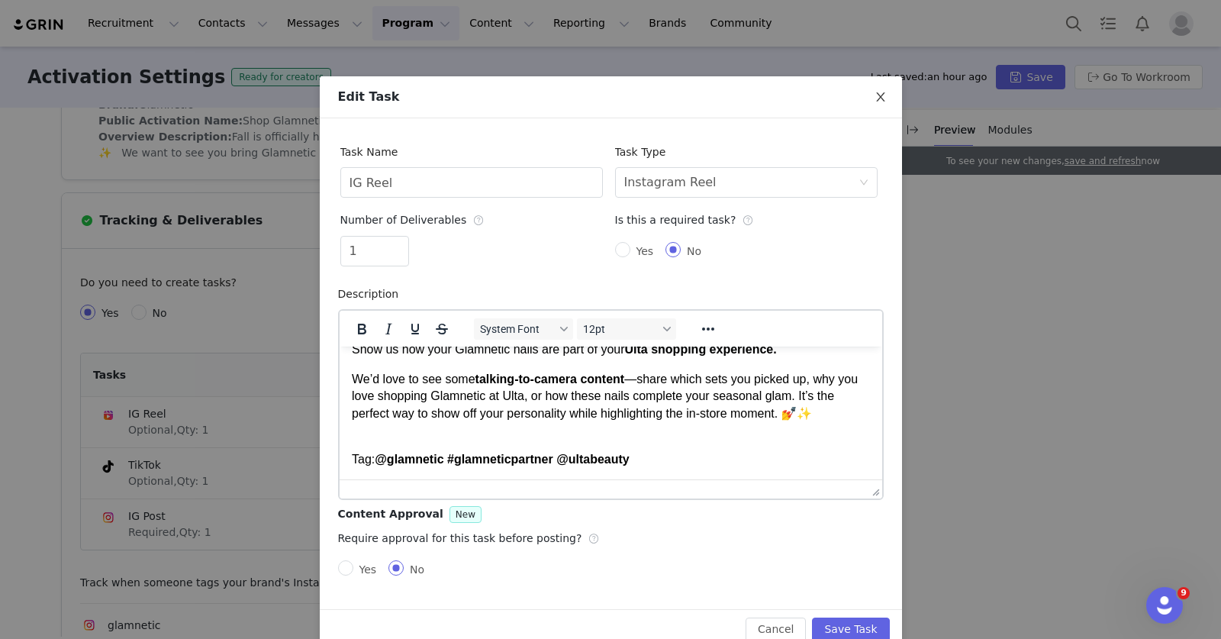
click at [874, 96] on icon "icon: close" at bounding box center [880, 97] width 12 height 12
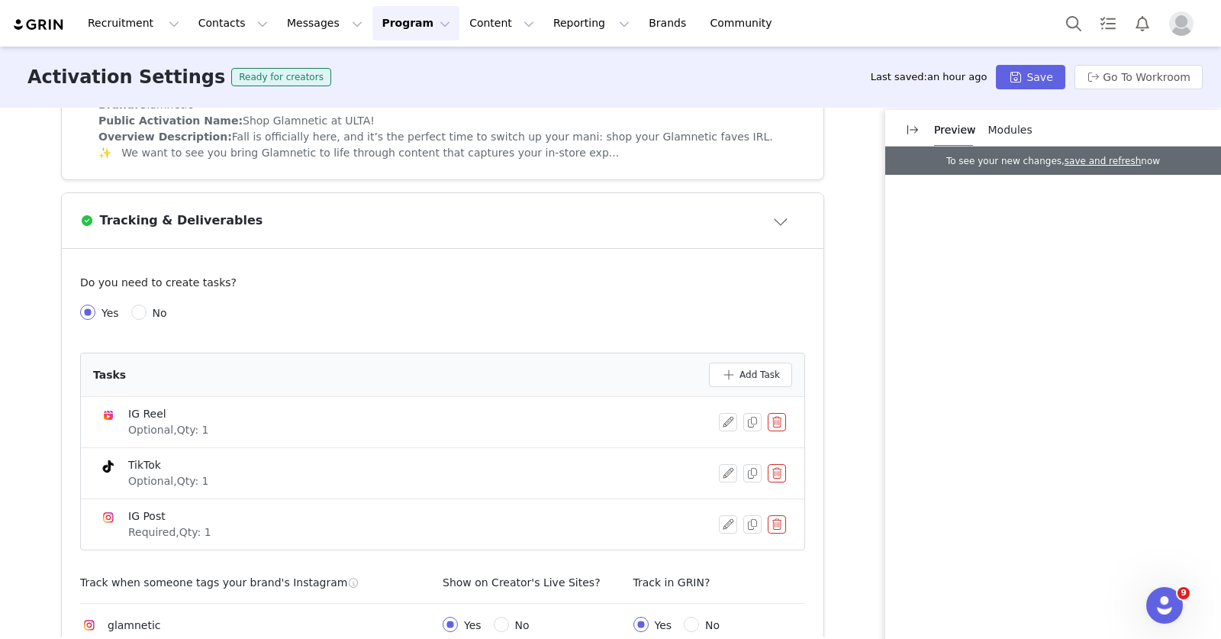
scroll to position [242, 0]
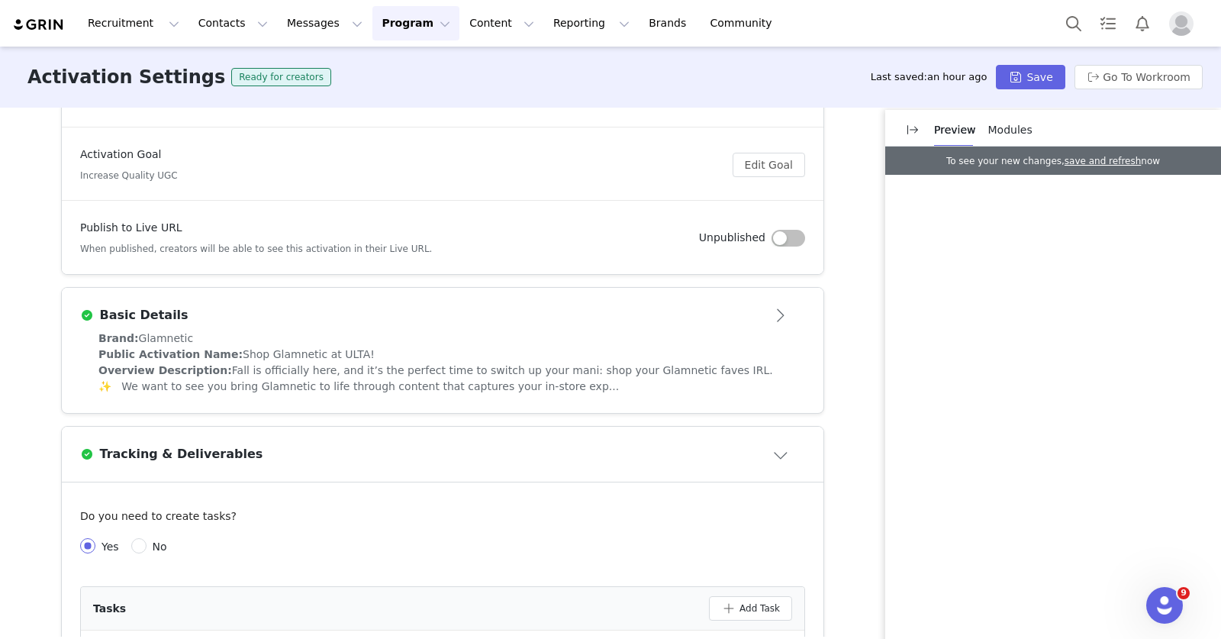
click at [432, 355] on div "Public Activation Name: Shop Glamnetic at ULTA!" at bounding box center [442, 354] width 688 height 16
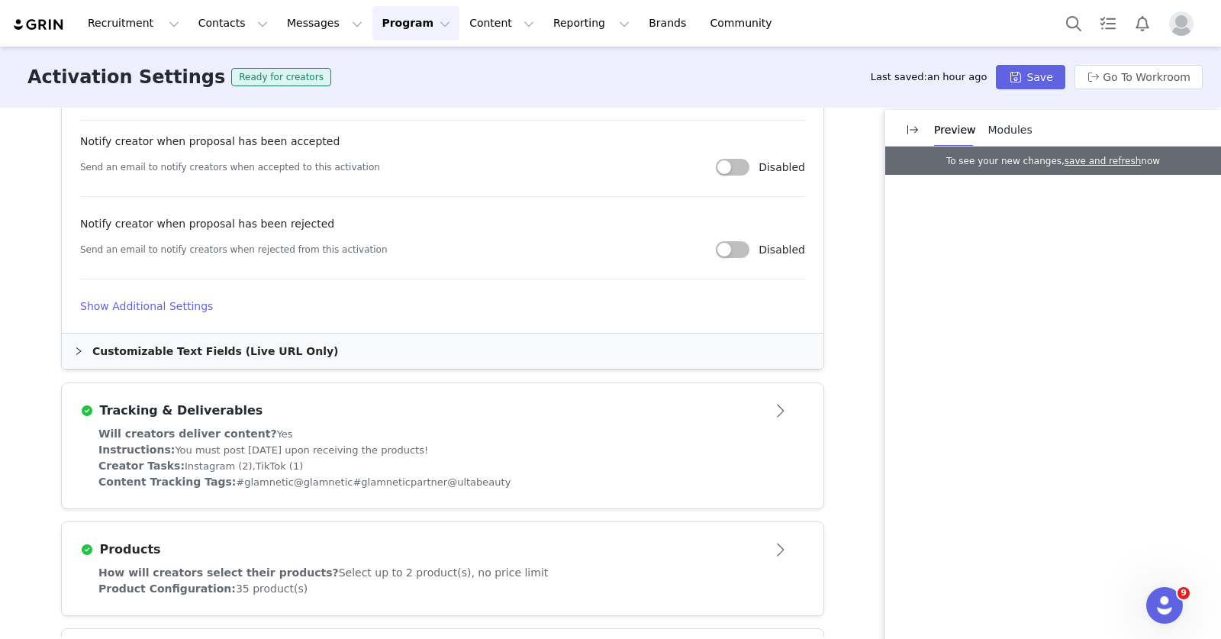
scroll to position [1005, 0]
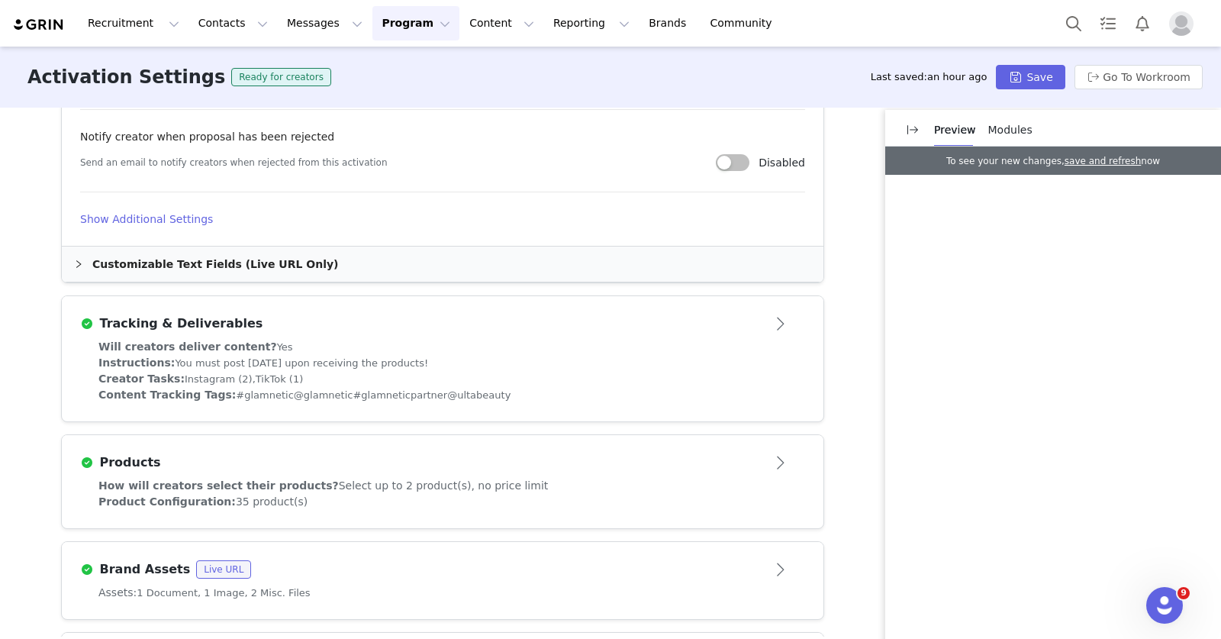
click at [787, 450] on button "Open module" at bounding box center [781, 462] width 47 height 24
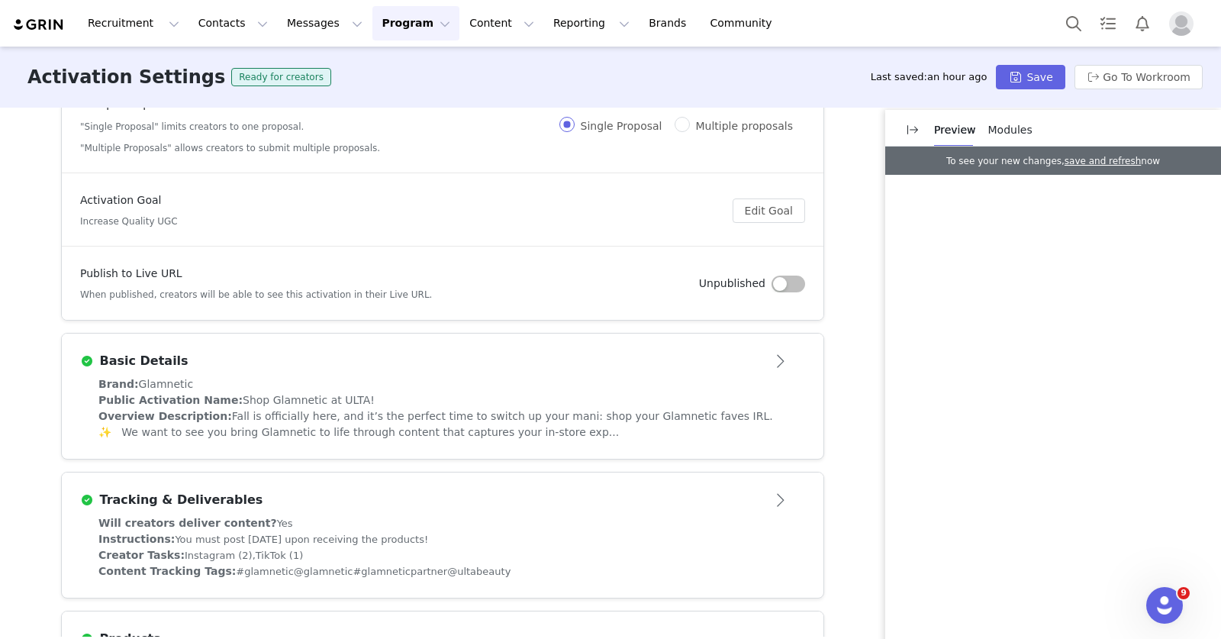
scroll to position [164, 0]
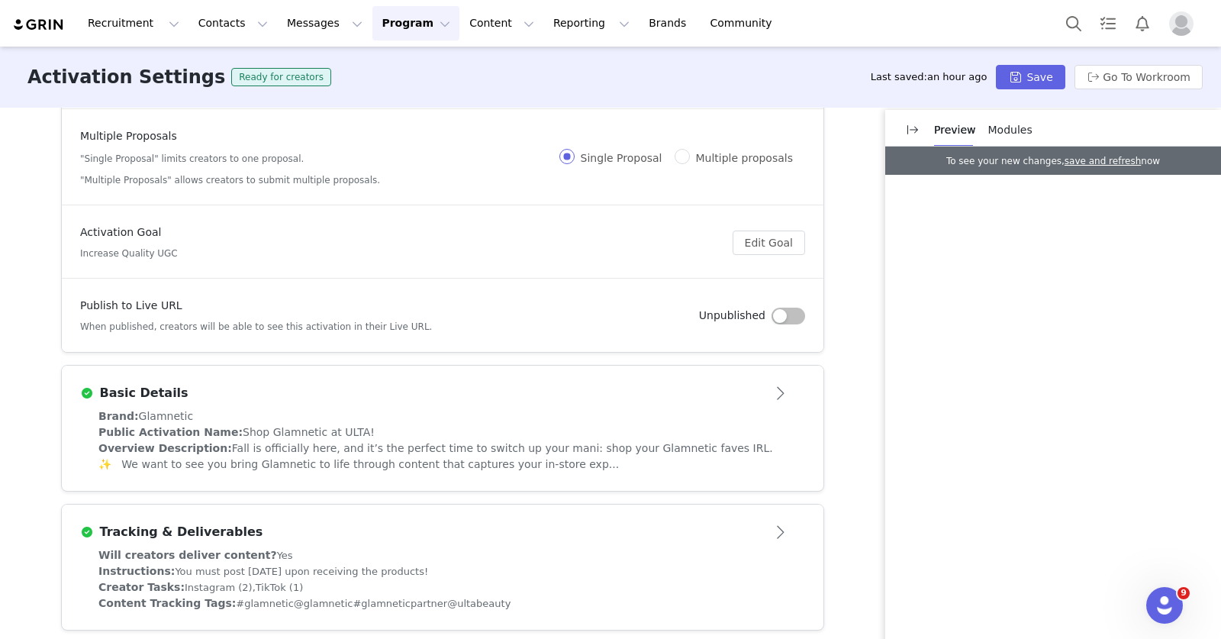
click at [743, 394] on div "Basic Details" at bounding box center [417, 393] width 675 height 18
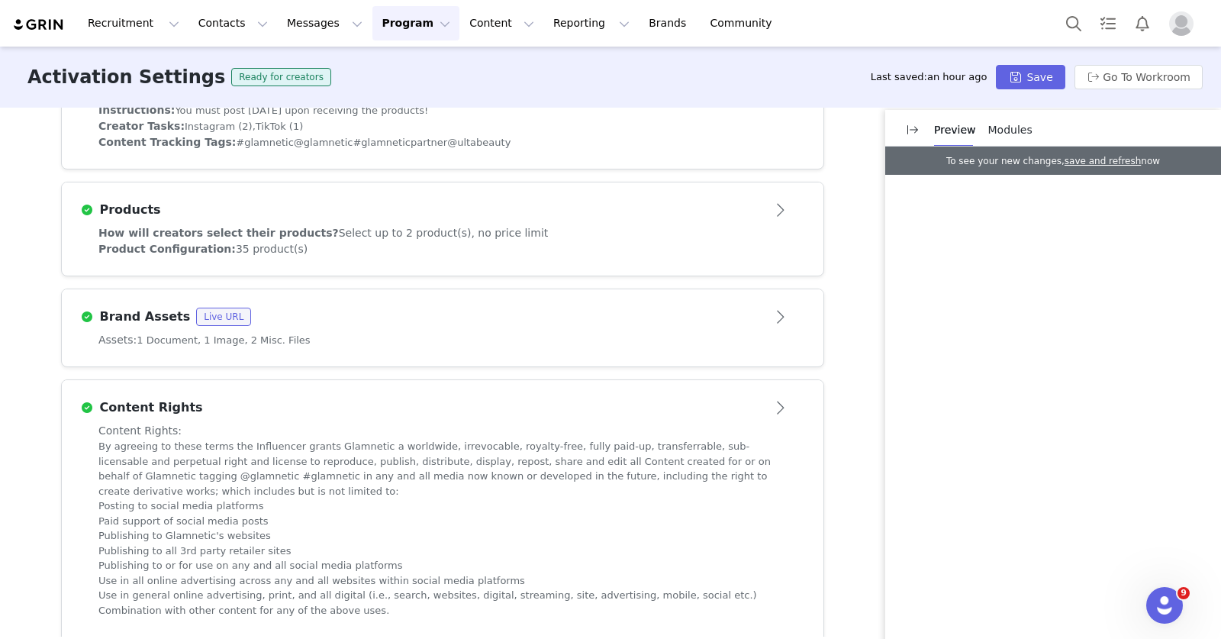
scroll to position [1287, 0]
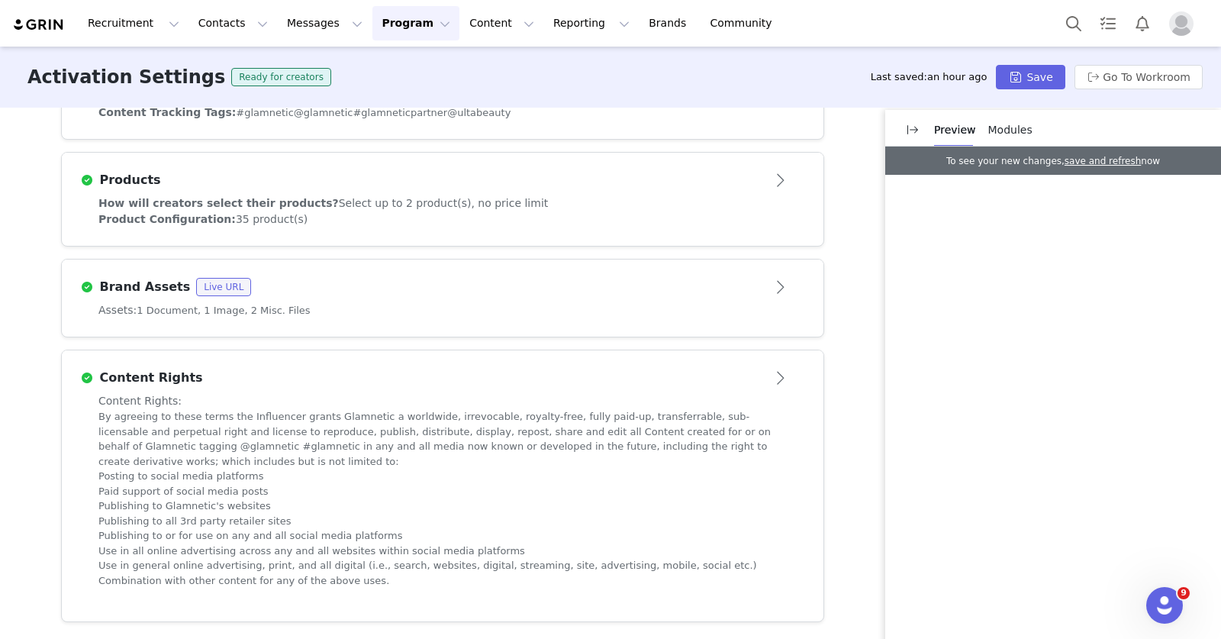
click at [768, 305] on div "Assets: 1 Document, 1 Image, 2 Misc. Files" at bounding box center [442, 310] width 688 height 16
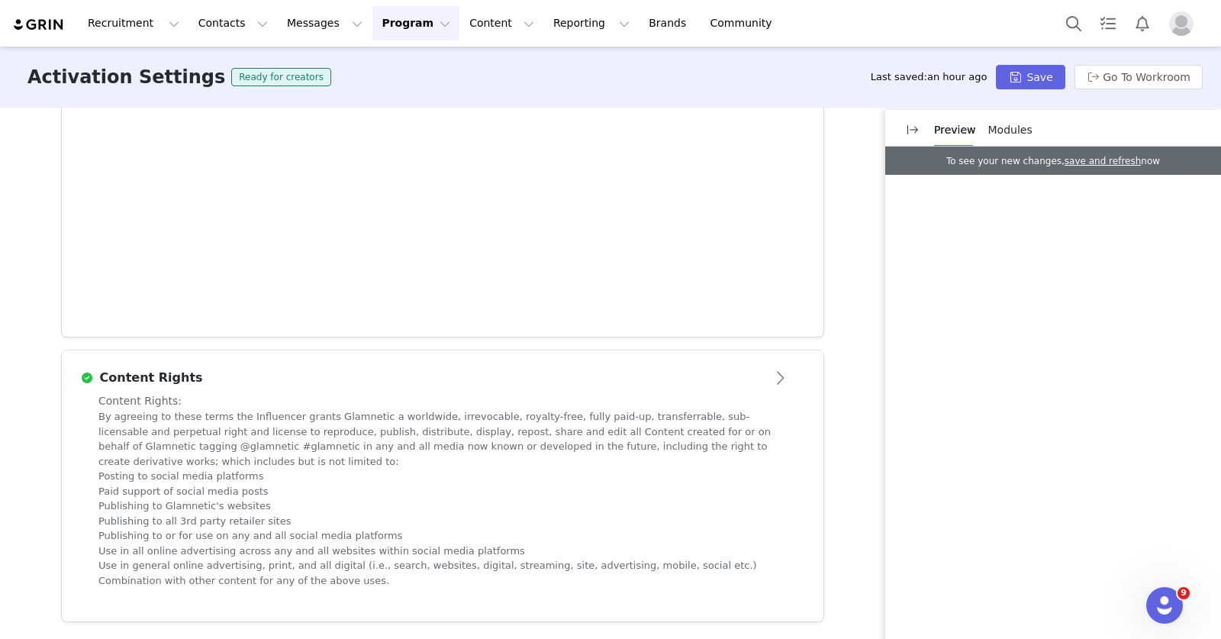
scroll to position [655, 0]
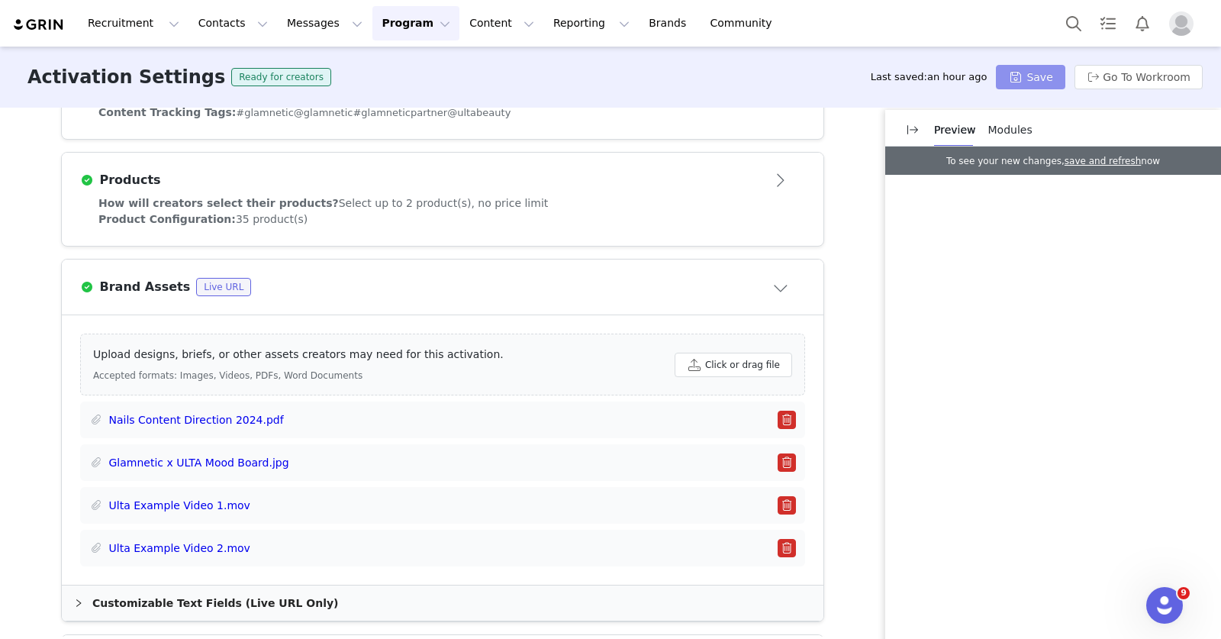
click at [1024, 79] on button "Save" at bounding box center [1030, 77] width 69 height 24
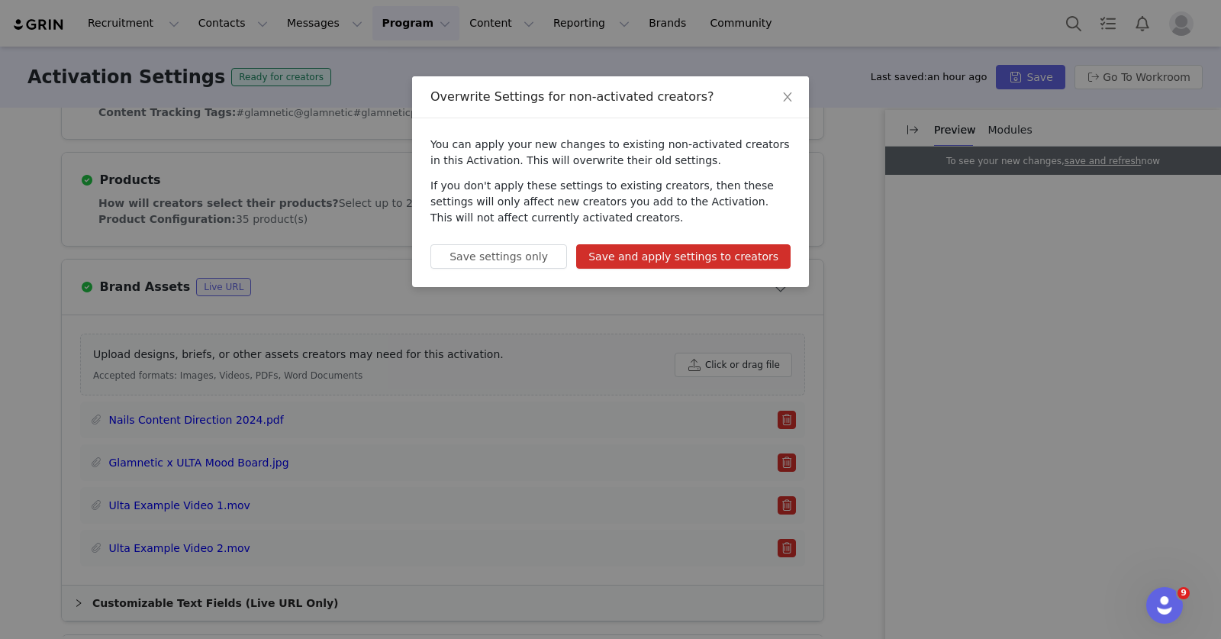
click at [661, 258] on button "Save and apply settings to creators" at bounding box center [683, 256] width 214 height 24
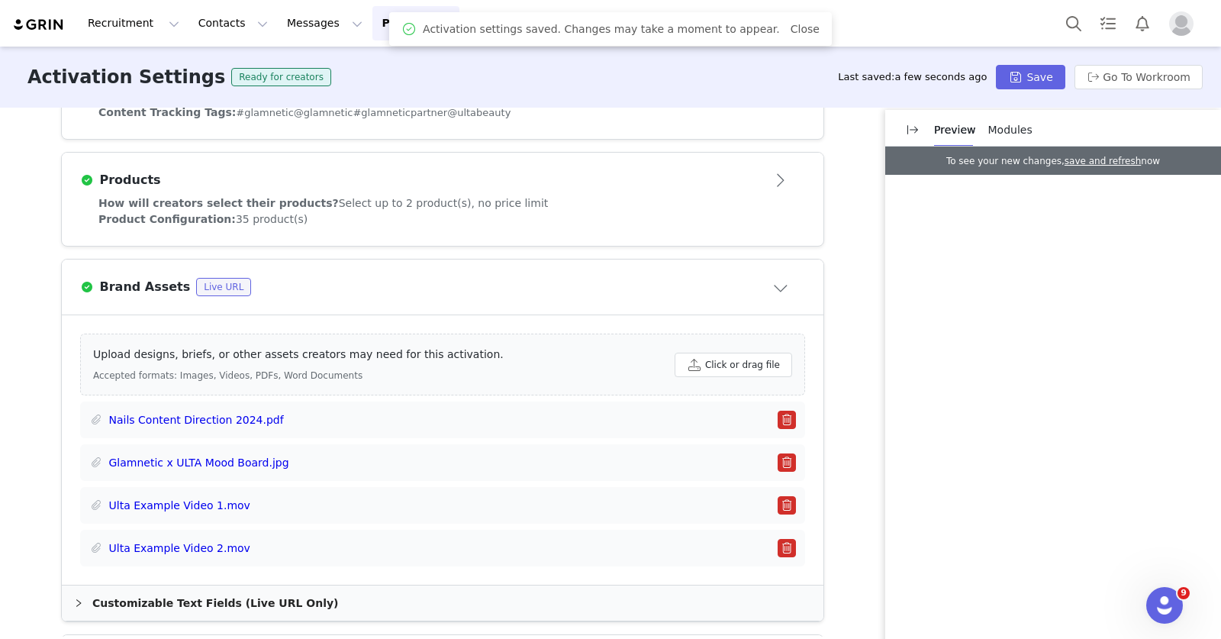
click at [411, 29] on body "Recruitment Recruitment Creator Search Curated Lists Landing Pages Web Extensio…" at bounding box center [610, 319] width 1221 height 639
click at [394, 28] on button "Program Program" at bounding box center [415, 23] width 87 height 34
click at [399, 60] on p "Activations" at bounding box center [390, 68] width 59 height 16
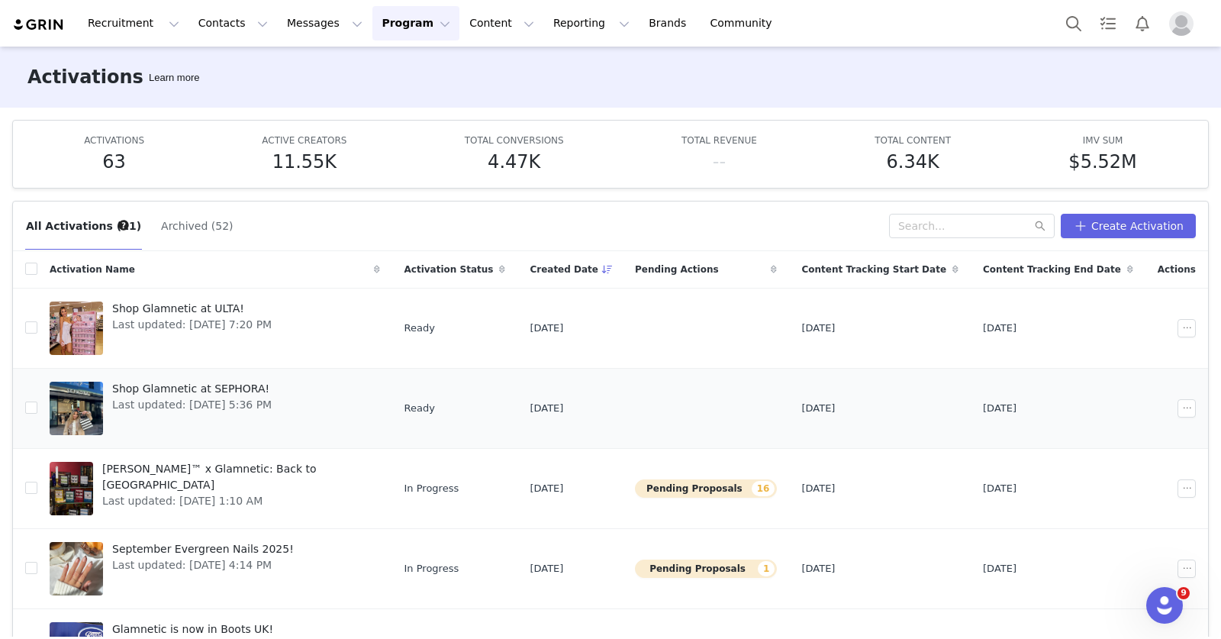
click at [238, 391] on span "Shop Glamnetic at SEPHORA!" at bounding box center [191, 389] width 159 height 16
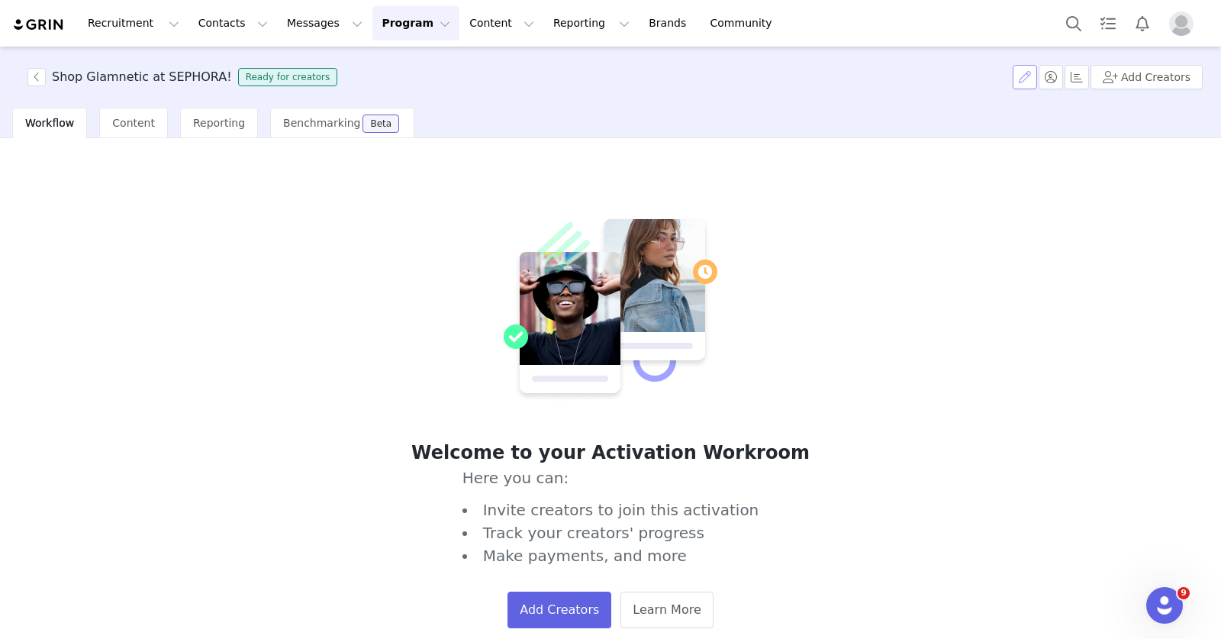
click at [1023, 81] on button "button" at bounding box center [1025, 77] width 24 height 24
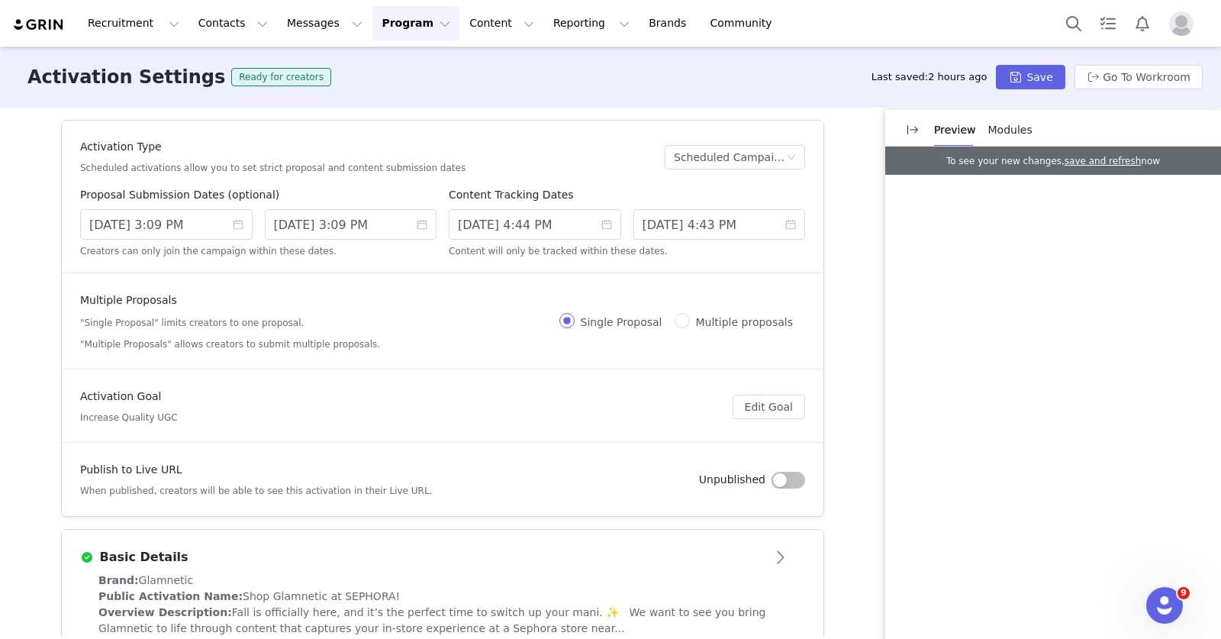
scroll to position [287, 0]
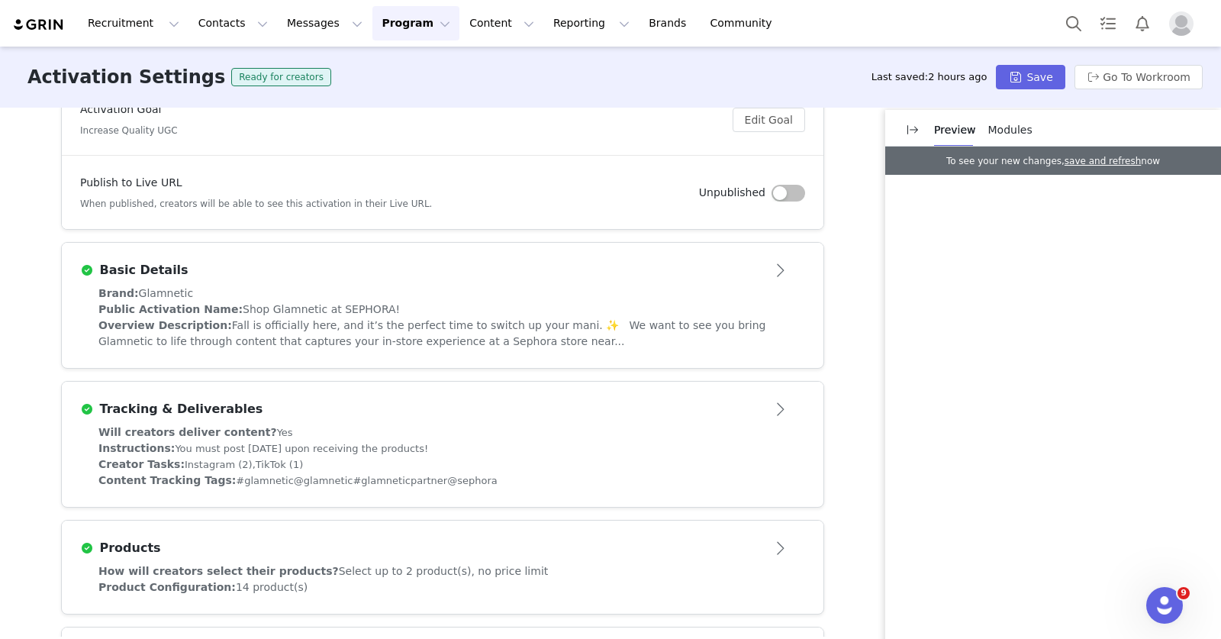
click at [647, 342] on div "Overview Description: Fall is officially here, and it’s the perfect time to swi…" at bounding box center [442, 333] width 688 height 32
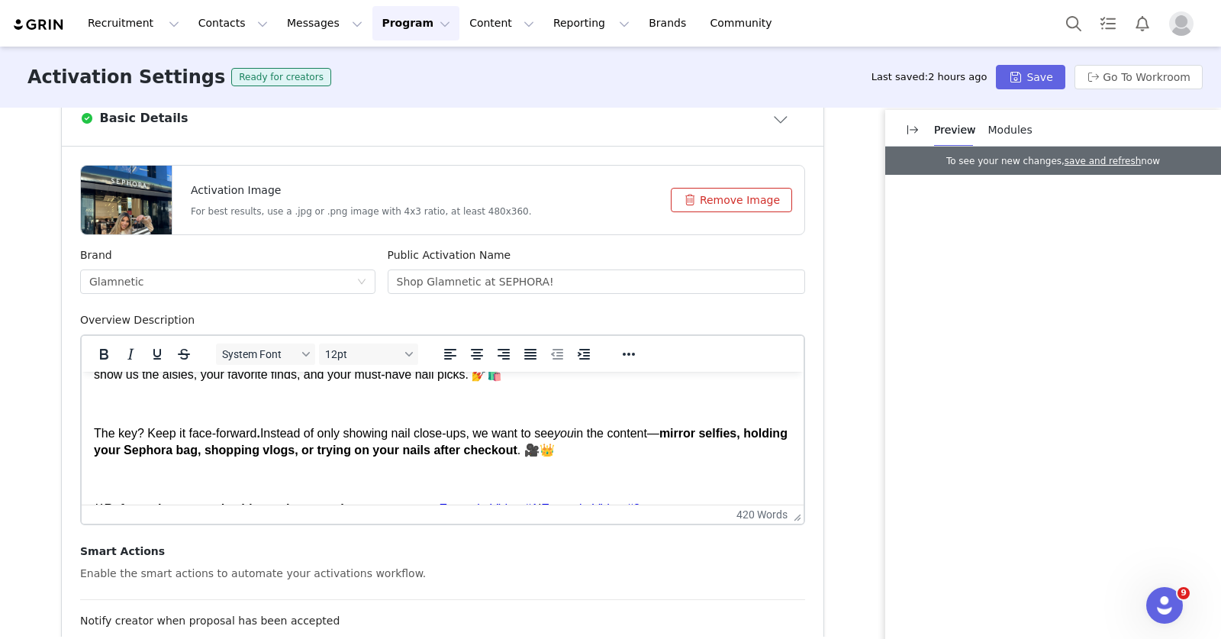
scroll to position [461, 0]
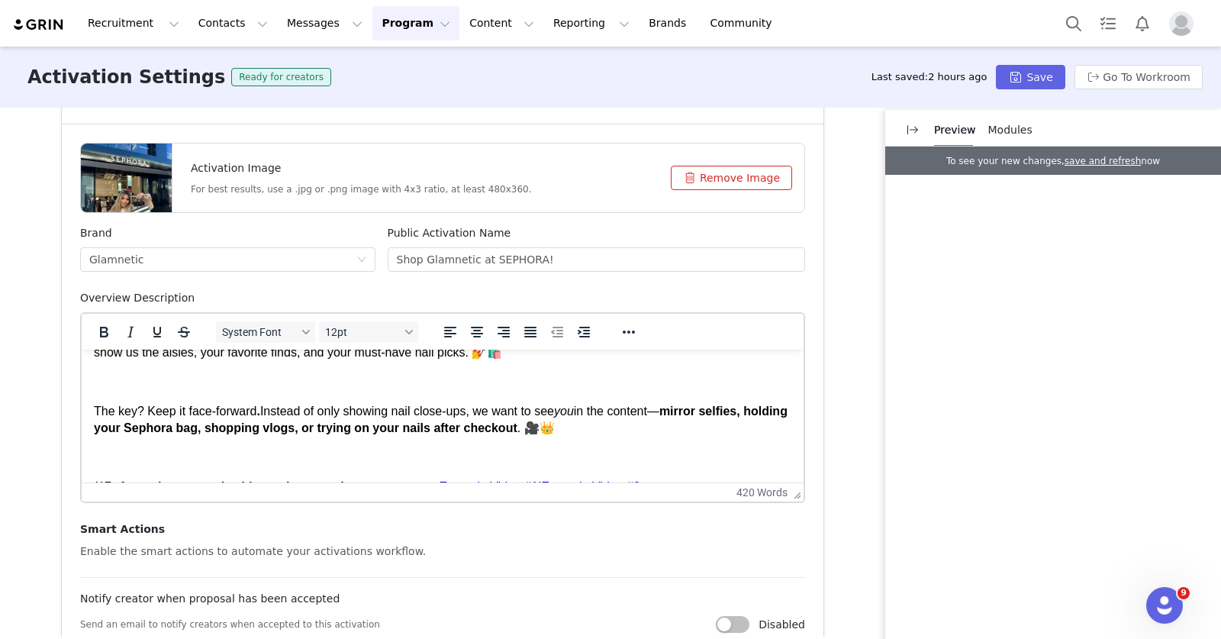
click at [693, 410] on strong "mirror selfies, holding your Sephora bag, shopping vlogs, or trying on your nai…" at bounding box center [441, 419] width 694 height 30
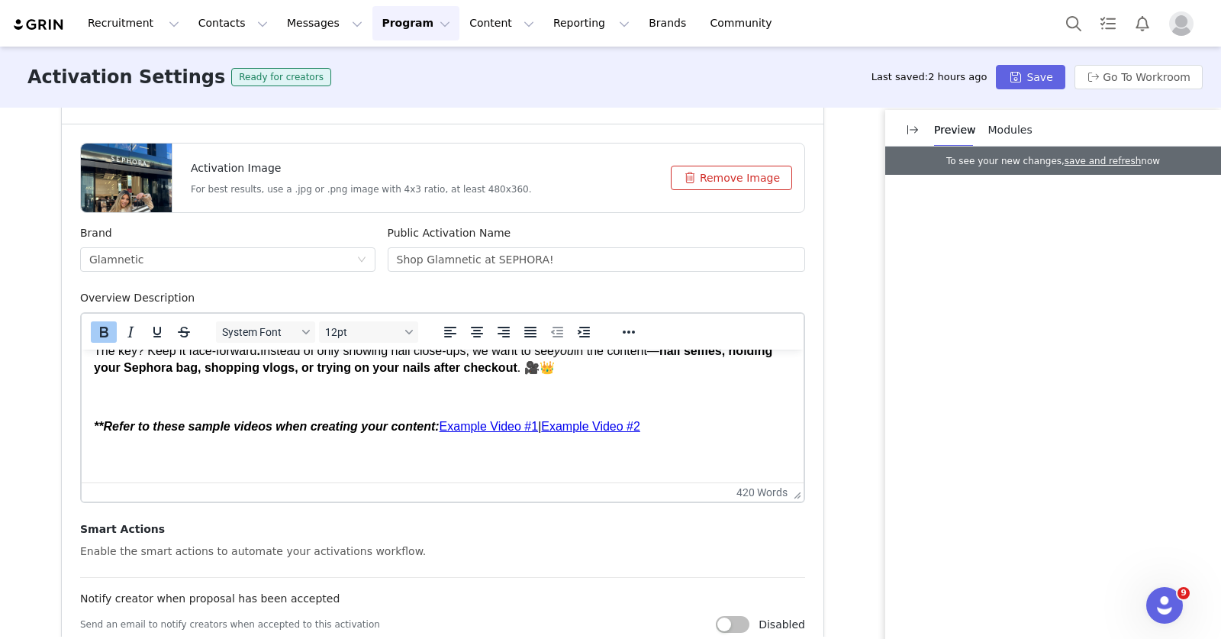
click at [506, 432] on link "Example Video #1" at bounding box center [489, 426] width 99 height 13
click at [639, 329] on div at bounding box center [629, 332] width 44 height 30
click at [630, 330] on icon "Reveal or hide additional toolbar items" at bounding box center [629, 332] width 18 height 18
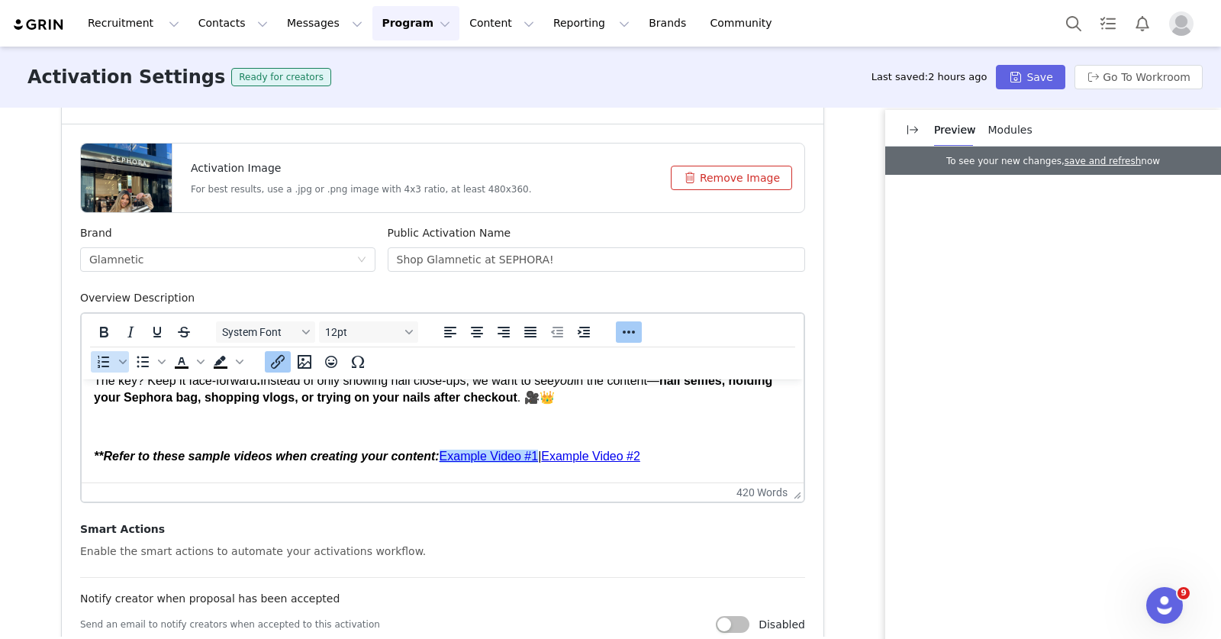
click at [276, 355] on icon "Insert/edit link" at bounding box center [278, 362] width 14 height 14
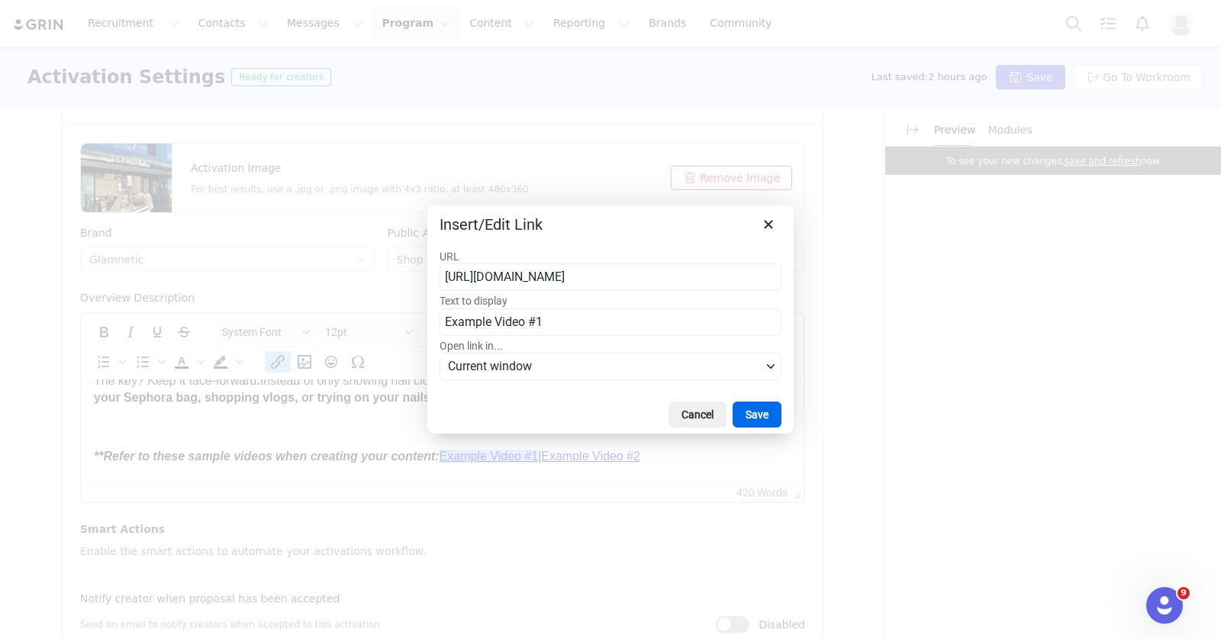
scroll to position [0, 174]
click at [596, 367] on span "Current window" at bounding box center [605, 366] width 314 height 18
click at [573, 417] on div at bounding box center [581, 420] width 18 height 18
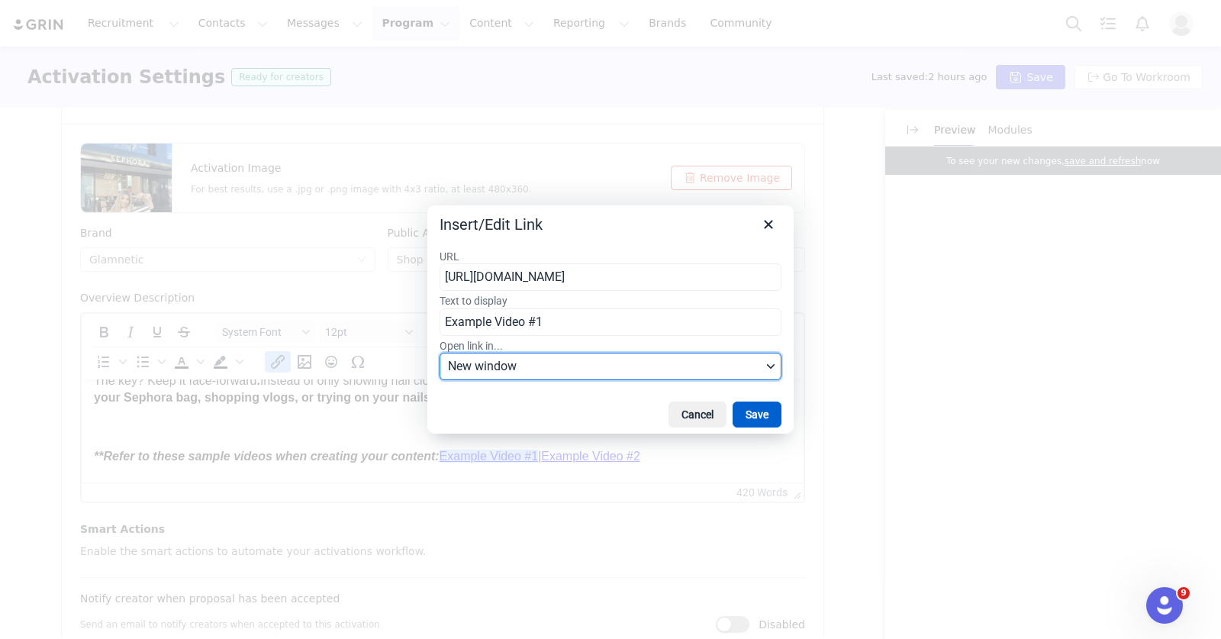
click at [743, 415] on button "Save" at bounding box center [757, 414] width 49 height 26
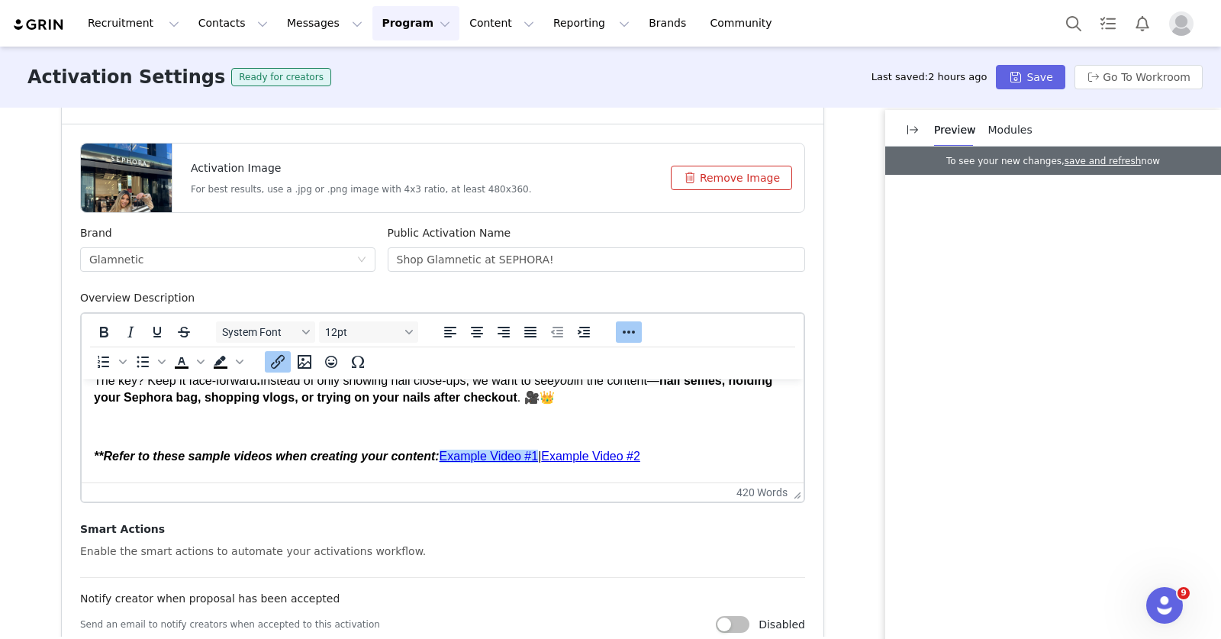
click at [617, 456] on link "Example Video #2" at bounding box center [590, 455] width 99 height 13
click at [269, 361] on icon "Insert/edit link" at bounding box center [278, 362] width 18 height 18
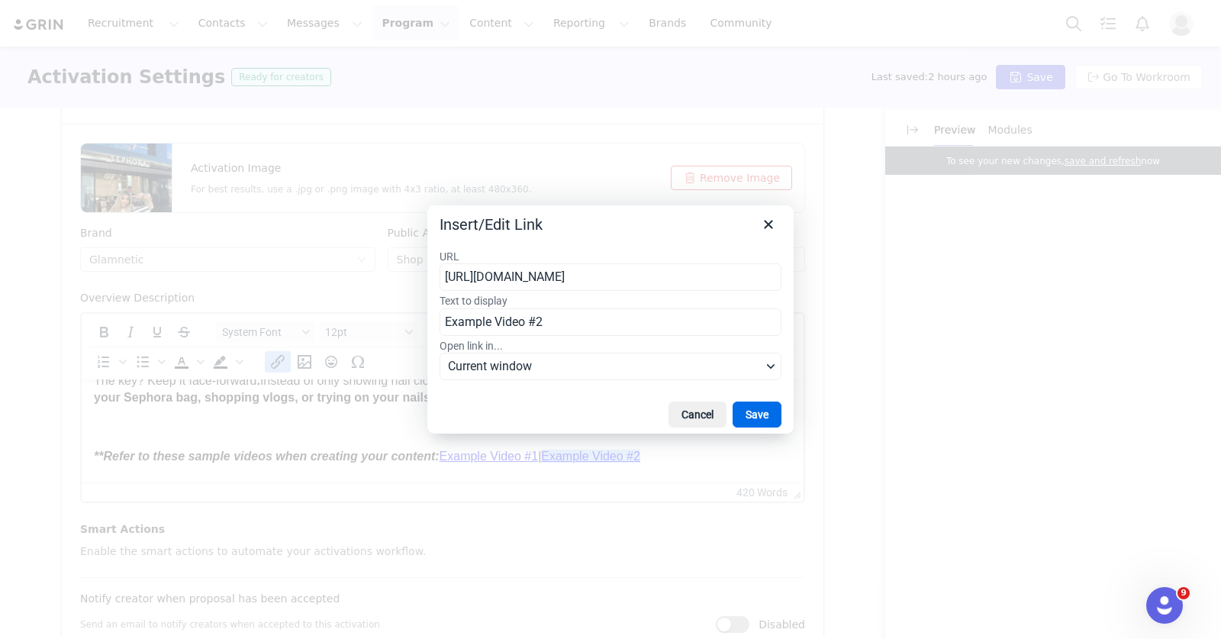
scroll to position [0, 163]
click at [578, 369] on span "Current window" at bounding box center [605, 366] width 314 height 18
click at [581, 423] on div at bounding box center [581, 420] width 18 height 18
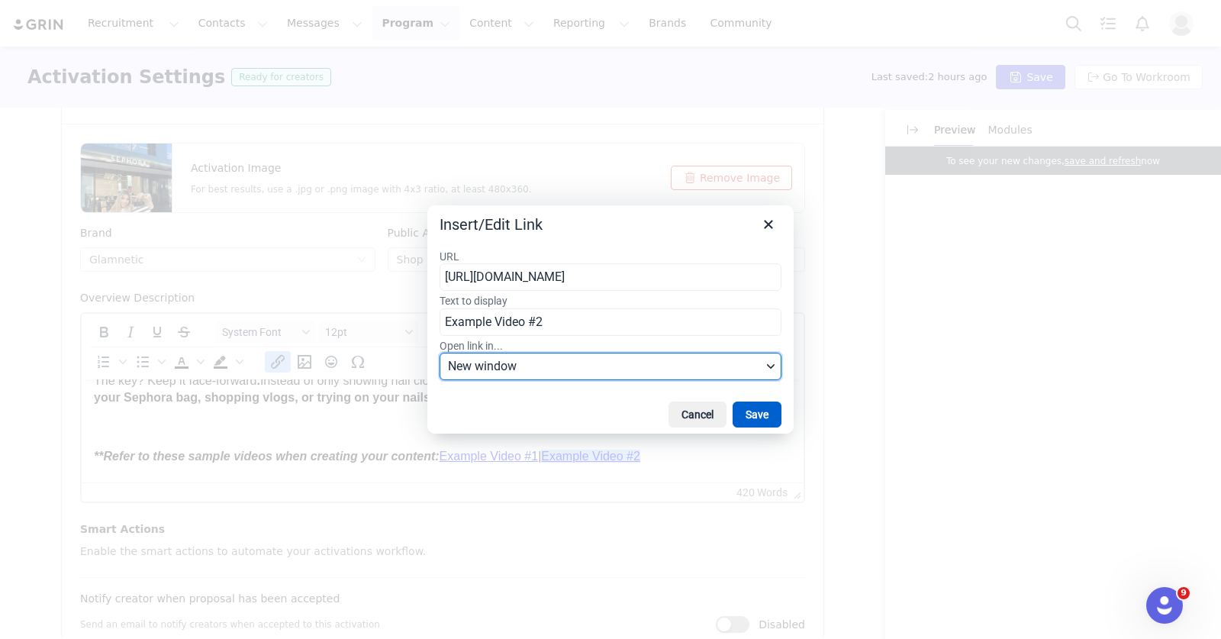
click at [752, 417] on button "Save" at bounding box center [757, 414] width 49 height 26
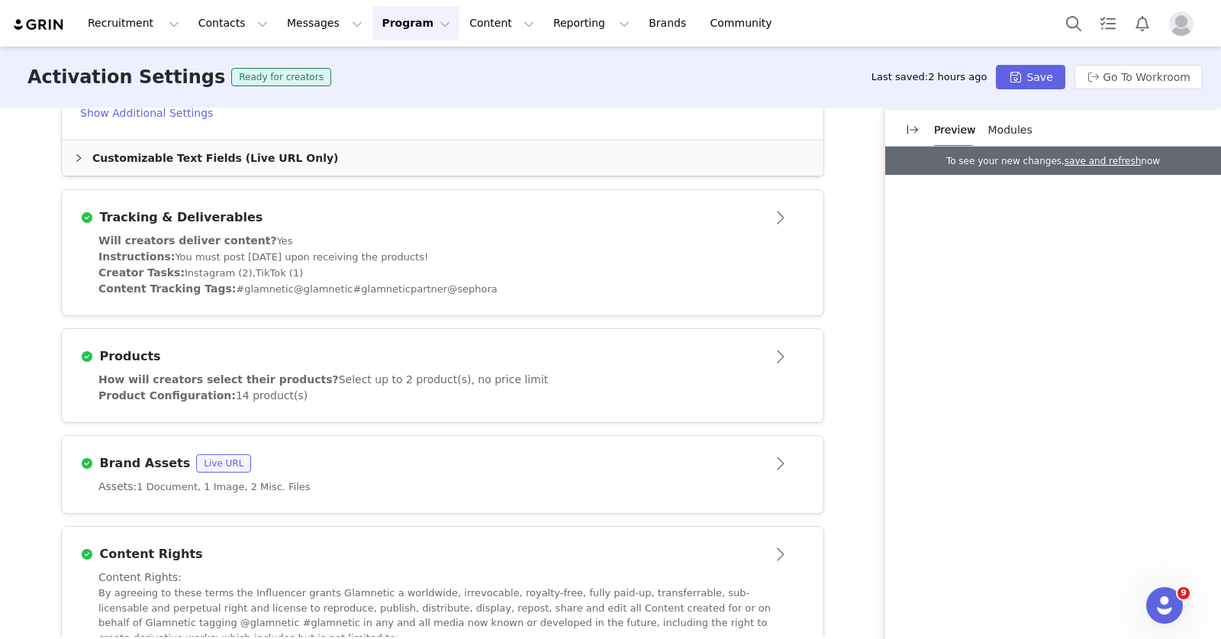
scroll to position [1162, 0]
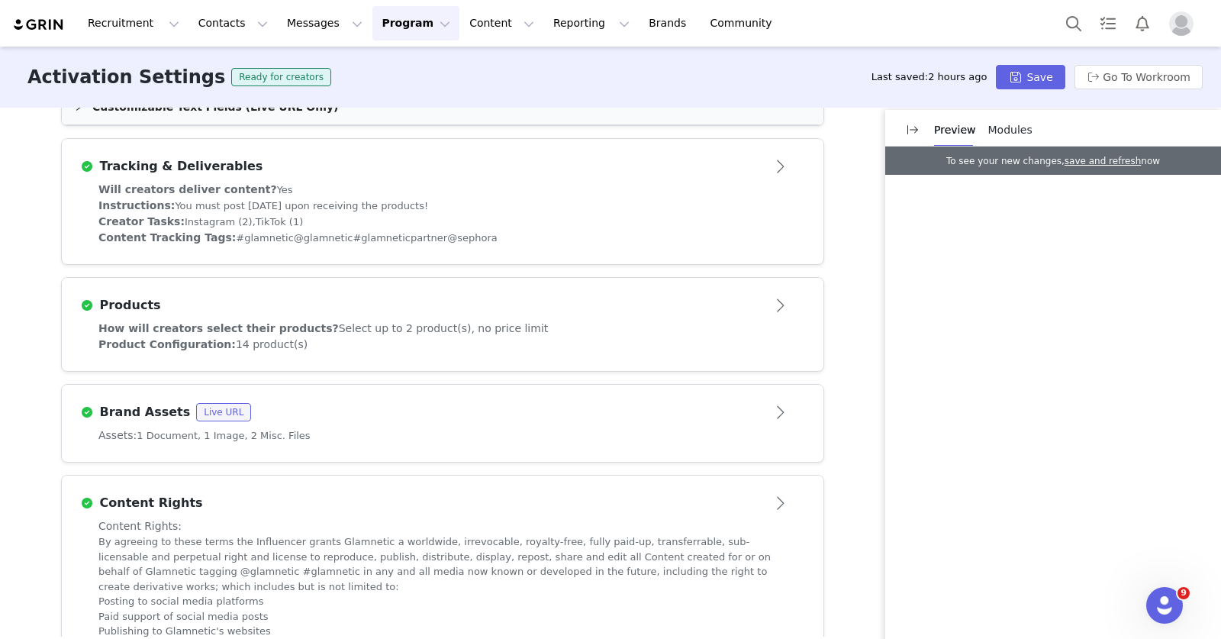
click at [325, 437] on div "Assets: 1 Document, 1 Image, 2 Misc. Files" at bounding box center [442, 435] width 688 height 16
type textarea "<p>Fall is officially here, and it&rsquo;s the perfect time to switch up your m…"
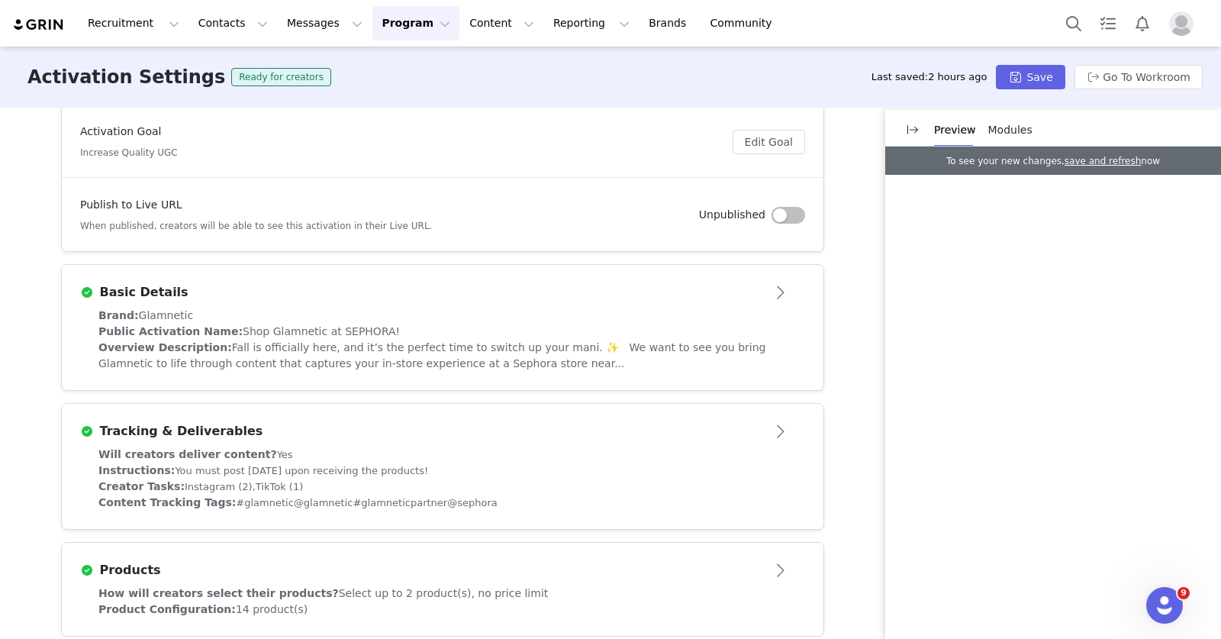
scroll to position [84, 0]
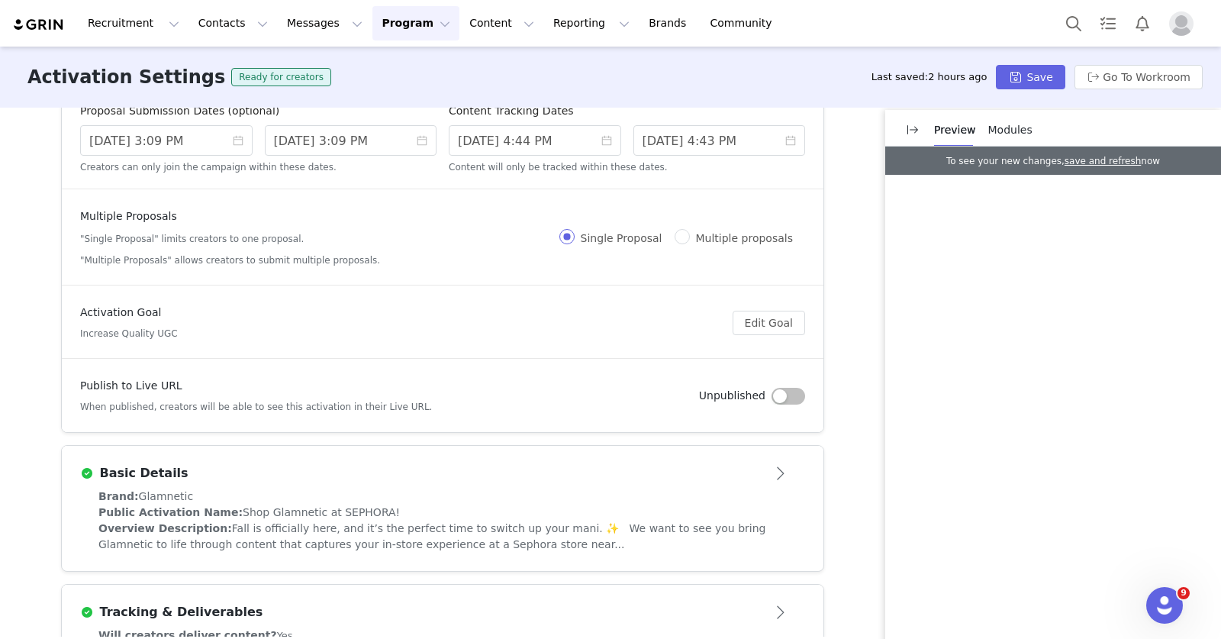
click at [317, 492] on div "Brand: Glamnetic" at bounding box center [442, 496] width 688 height 16
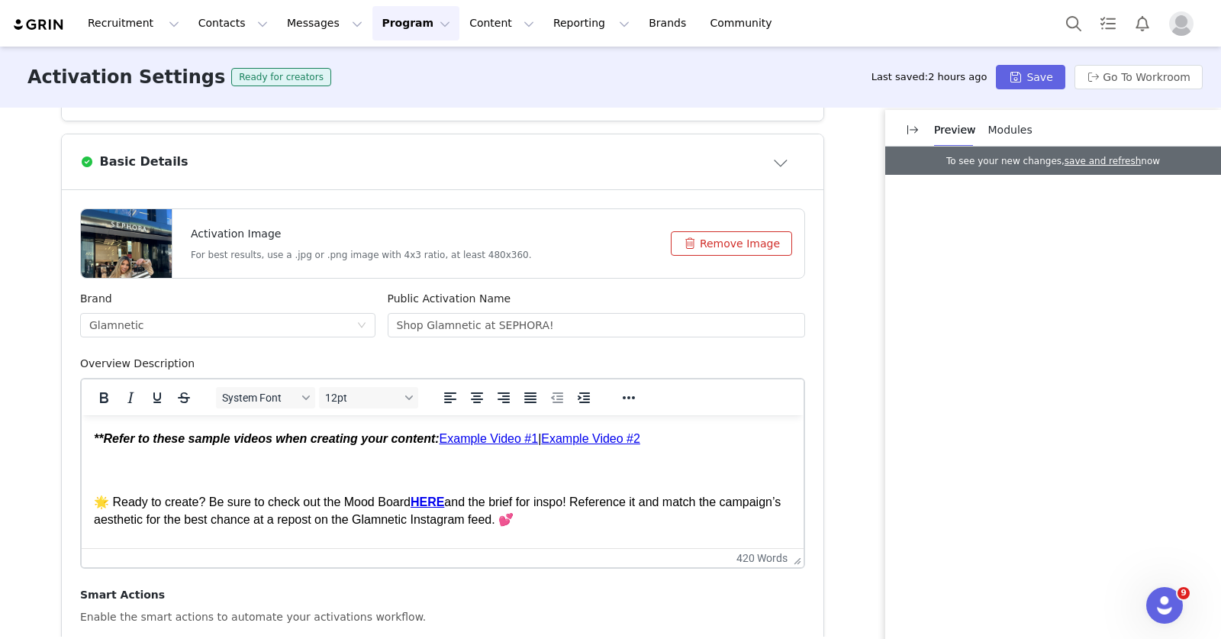
scroll to position [185, 0]
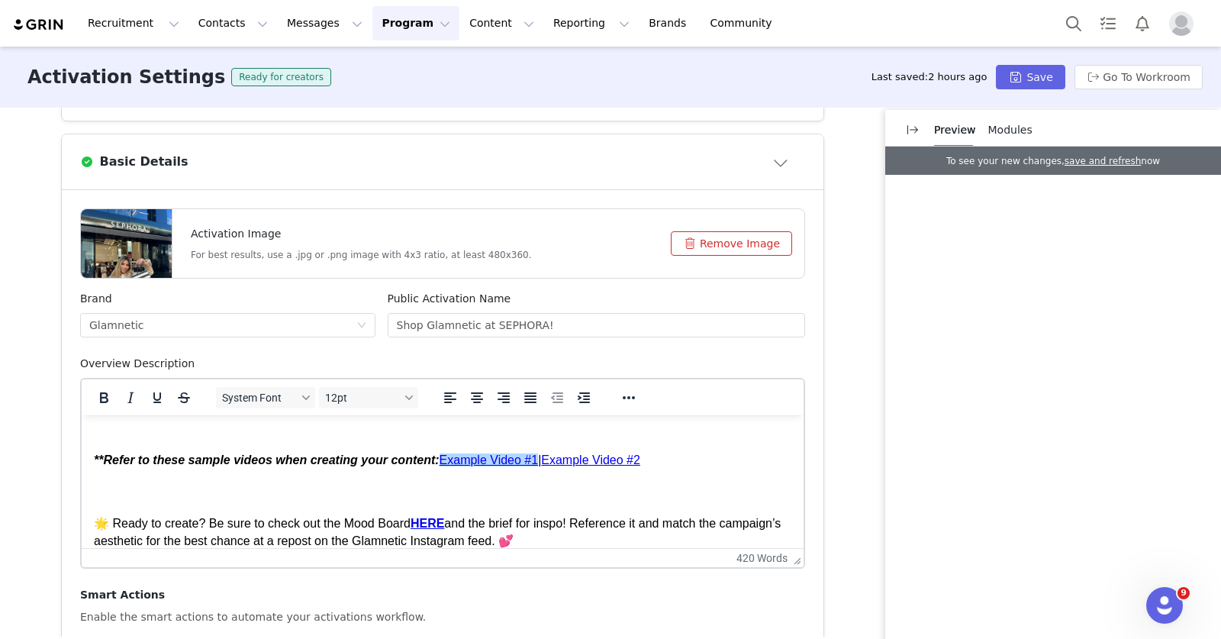
click at [496, 458] on link "Example Video #1" at bounding box center [489, 459] width 99 height 13
click at [623, 401] on icon "Reveal or hide additional toolbar items" at bounding box center [629, 397] width 18 height 18
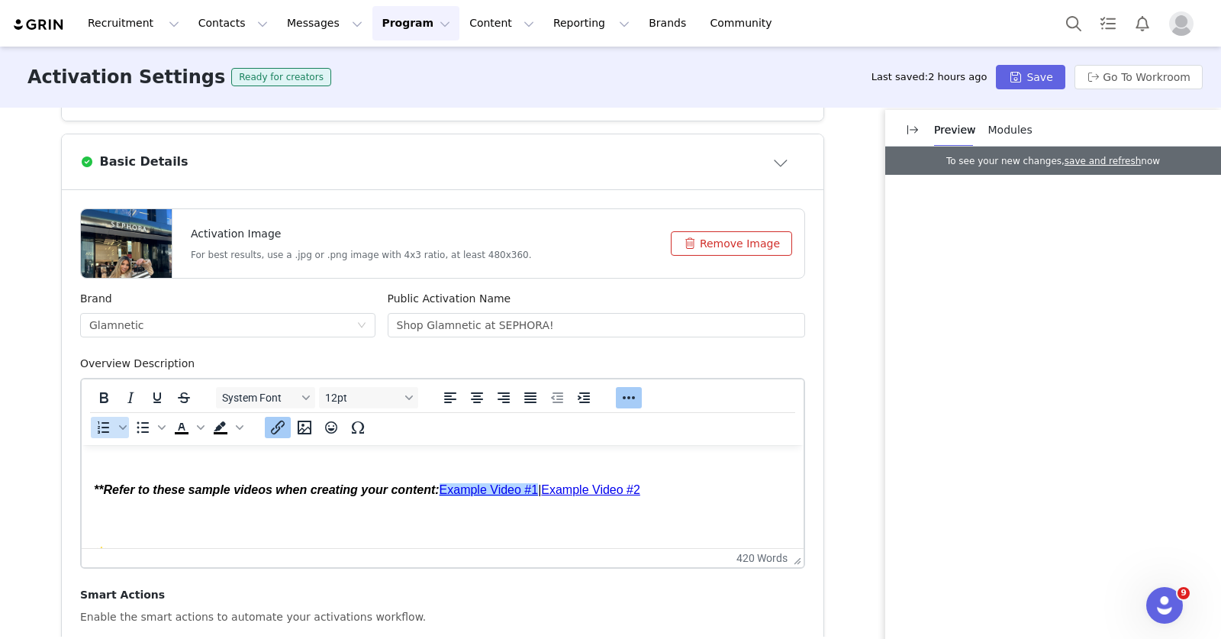
click at [269, 425] on icon "Insert/edit link" at bounding box center [278, 427] width 18 height 18
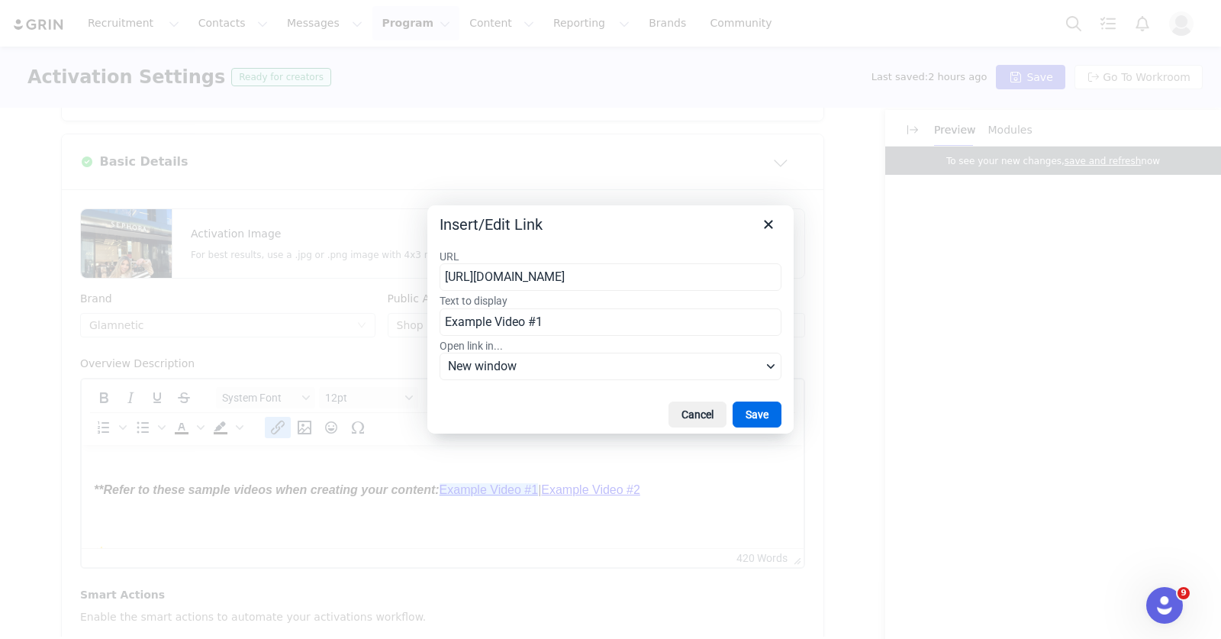
scroll to position [0, 174]
click at [593, 283] on input "https://drive.google.com/file/d/1t76Sw8Lu8zQu1ukzUirVV4Z2vWLLVU0N/view?usp=shar…" at bounding box center [611, 276] width 342 height 27
type input "https://d1igyfcg6nq1cr.cloudfront.net/activations/brand-assets/c113c8e3-371c-4f…"
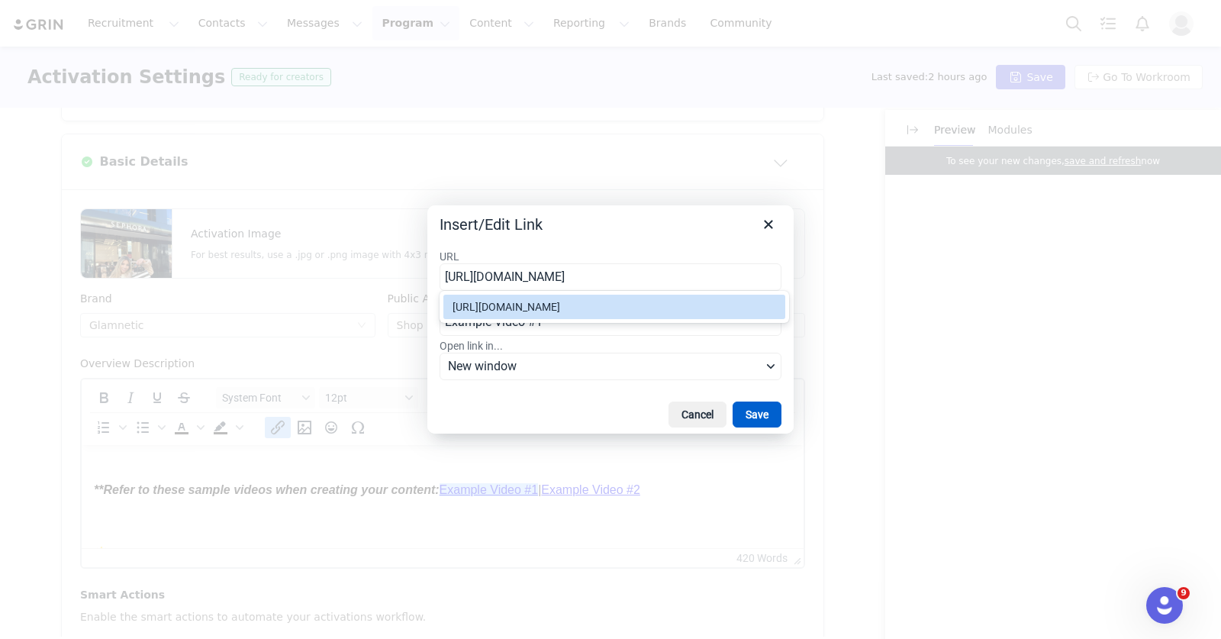
click at [754, 413] on button "Save" at bounding box center [757, 414] width 49 height 26
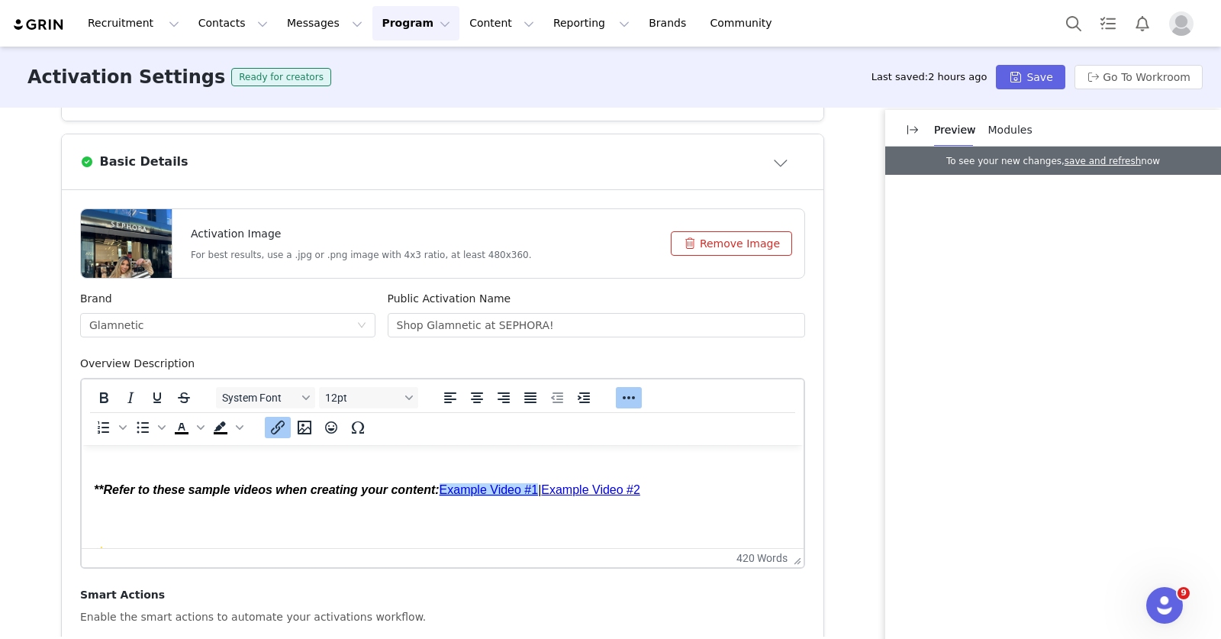
click at [615, 486] on link "Example Video #2" at bounding box center [590, 489] width 99 height 13
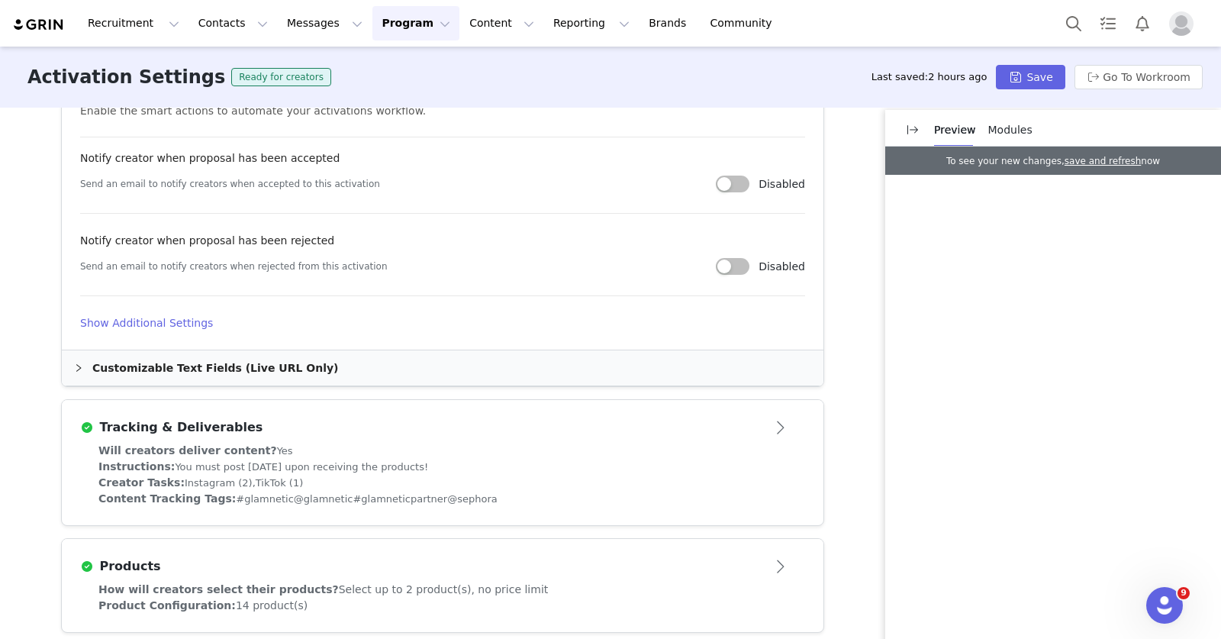
scroll to position [1287, 0]
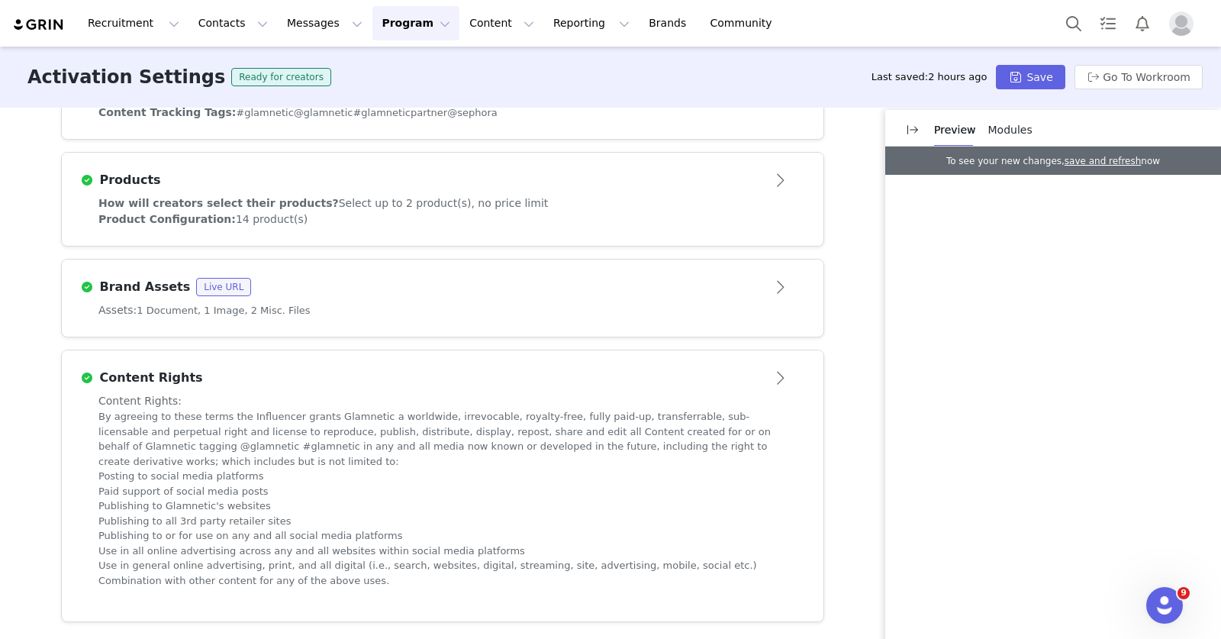
click at [562, 323] on div "Assets: 1 Document, 1 Image, 2 Misc. Files" at bounding box center [443, 319] width 762 height 34
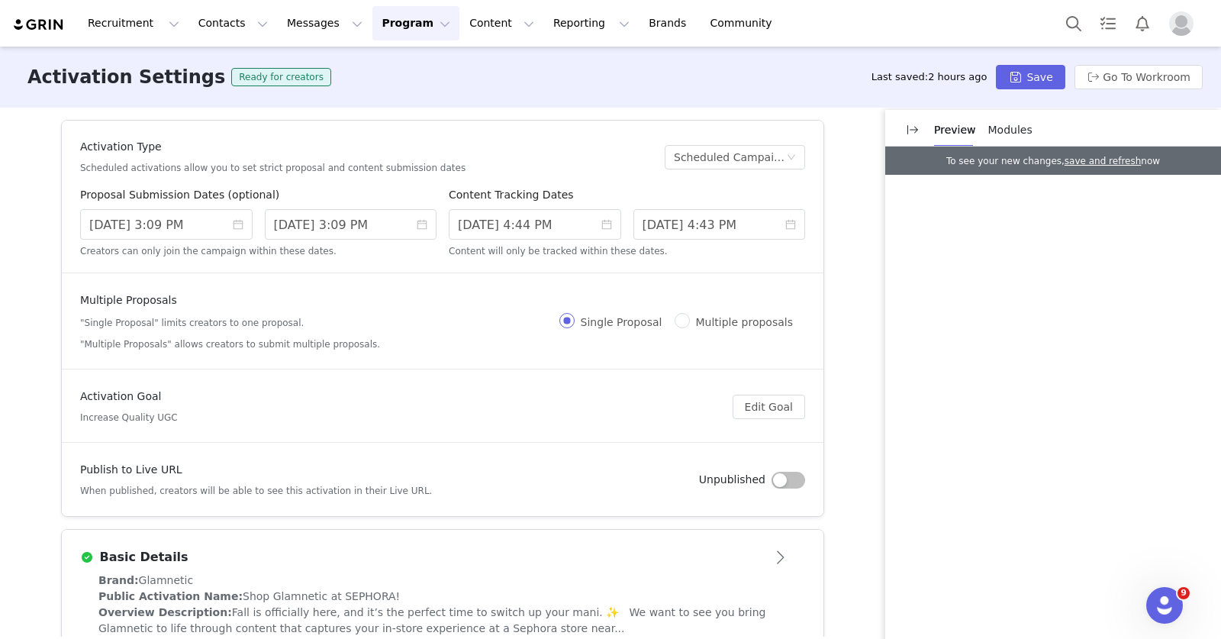
scroll to position [21, 0]
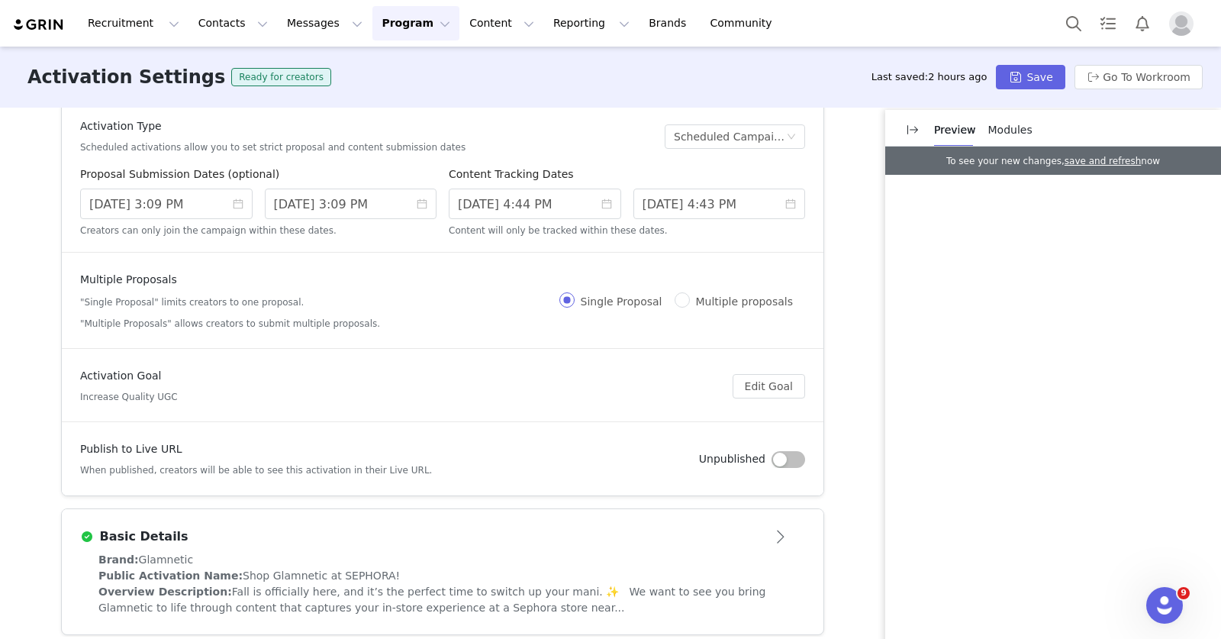
click at [557, 554] on div "Brand: Glamnetic" at bounding box center [442, 560] width 688 height 16
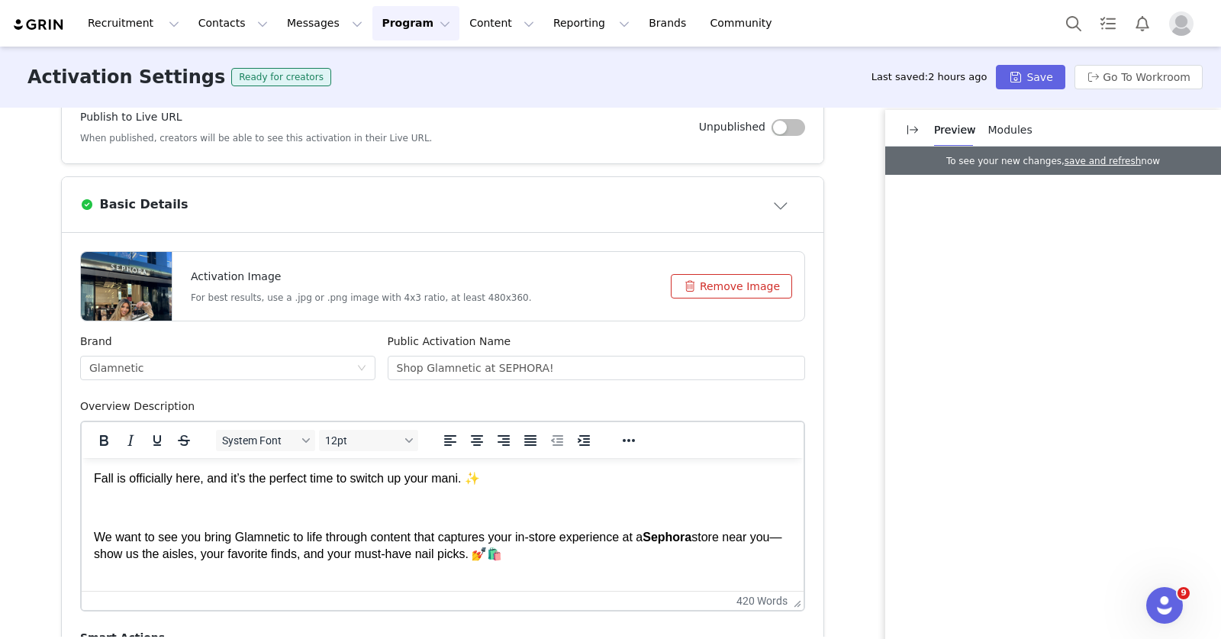
scroll to position [199, 0]
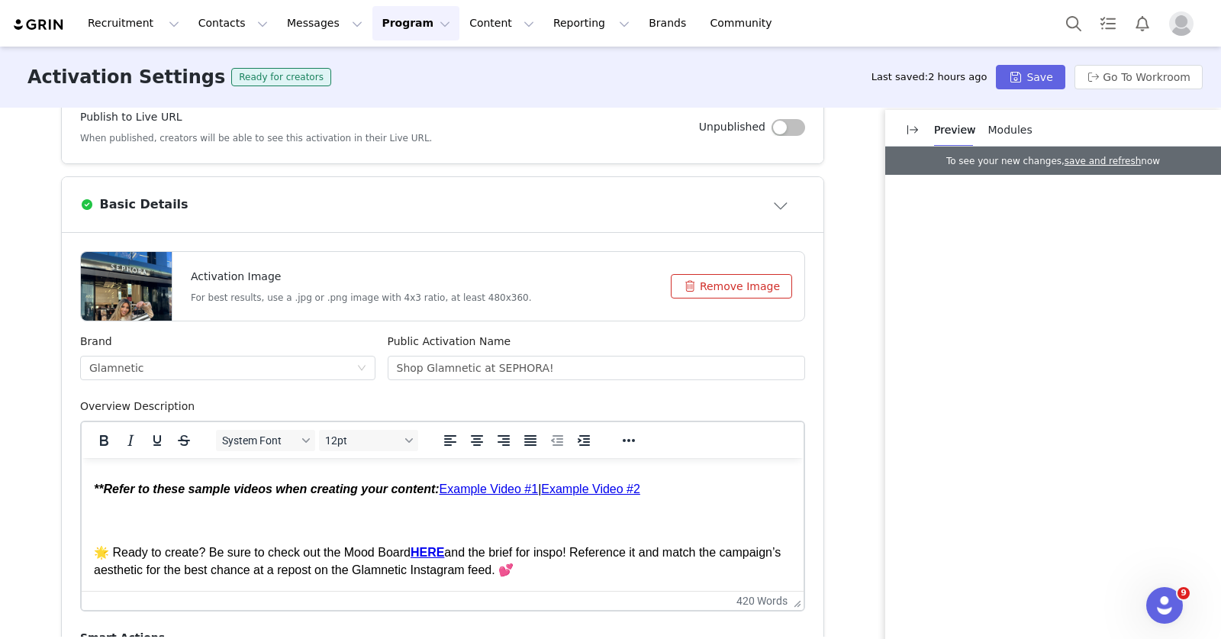
click at [601, 487] on link "Example Video #2" at bounding box center [590, 488] width 99 height 13
click at [616, 446] on button "Reveal or hide additional toolbar items" at bounding box center [629, 440] width 26 height 21
click at [620, 439] on icon "Reveal or hide additional toolbar items" at bounding box center [629, 440] width 18 height 18
click at [622, 438] on icon "Reveal or hide additional toolbar items" at bounding box center [629, 440] width 18 height 18
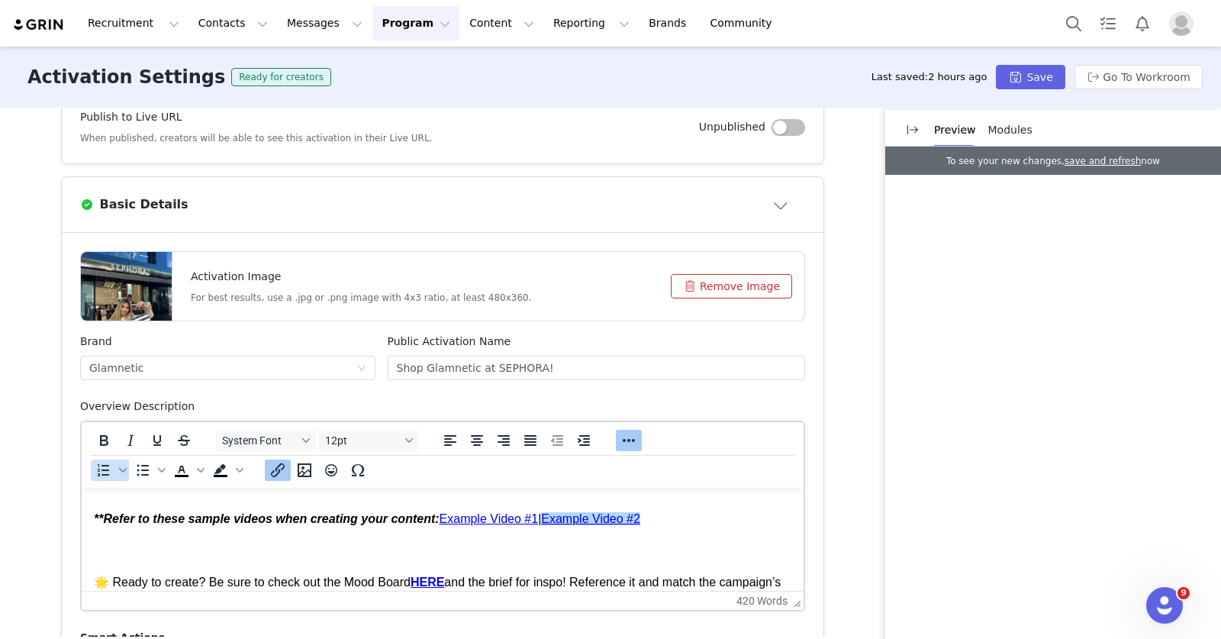
click at [271, 469] on icon "Insert/edit link" at bounding box center [278, 470] width 14 height 14
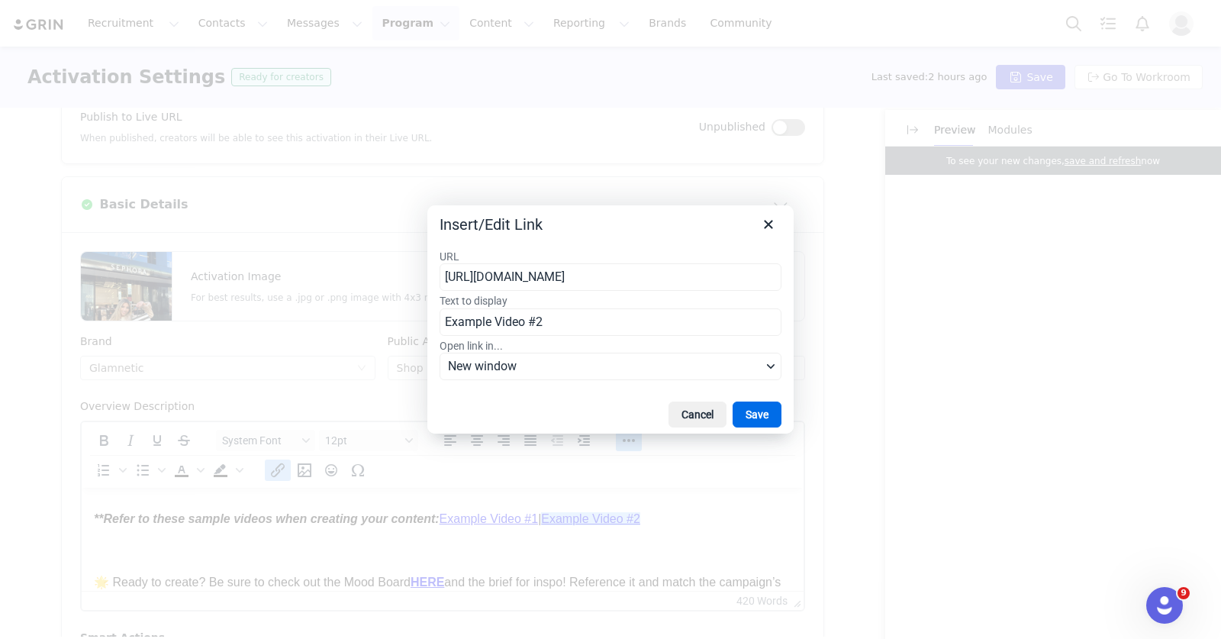
scroll to position [0, 163]
click at [546, 327] on input "Example Video #2" at bounding box center [611, 321] width 342 height 27
click at [568, 290] on input "https://drive.google.com/file/d/129I_J7Mh_rMdqrisK7VnNrKRVTzKUSgI/view?usp=shar…" at bounding box center [611, 276] width 342 height 27
paste input "1igyfcg6nq1cr.cloudfront.net/activations/brand-assets/bd500278-50fc-4929-8a46-0…"
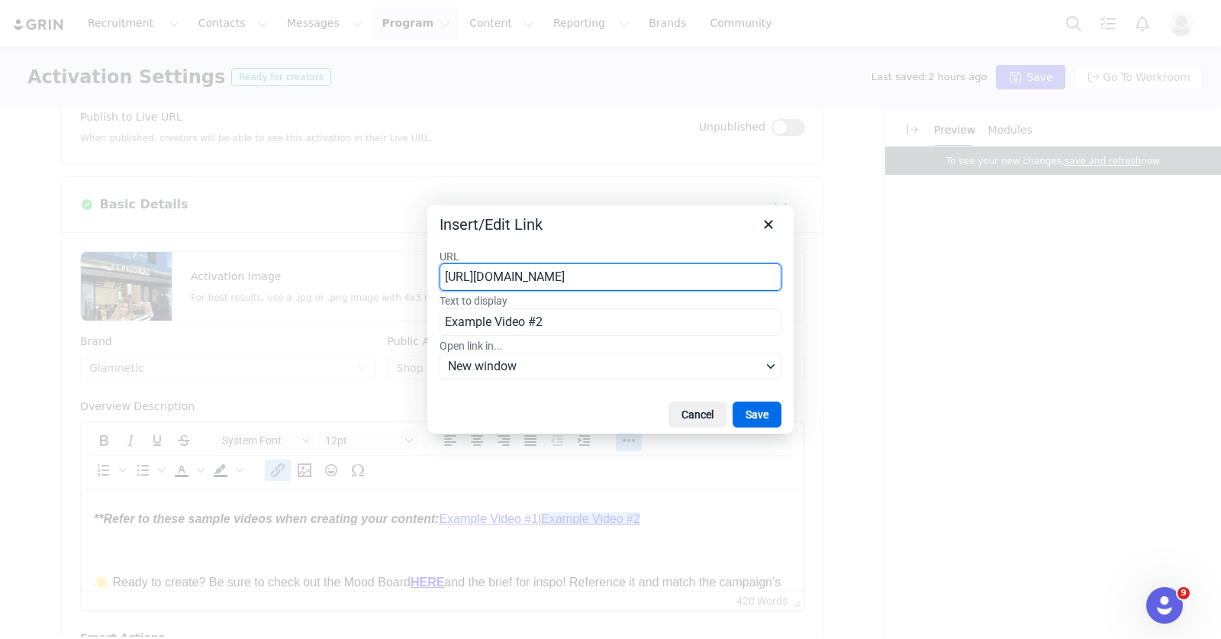
type input "https://d1igyfcg6nq1cr.cloudfront.net/activations/brand-assets/bd500278-50fc-49…"
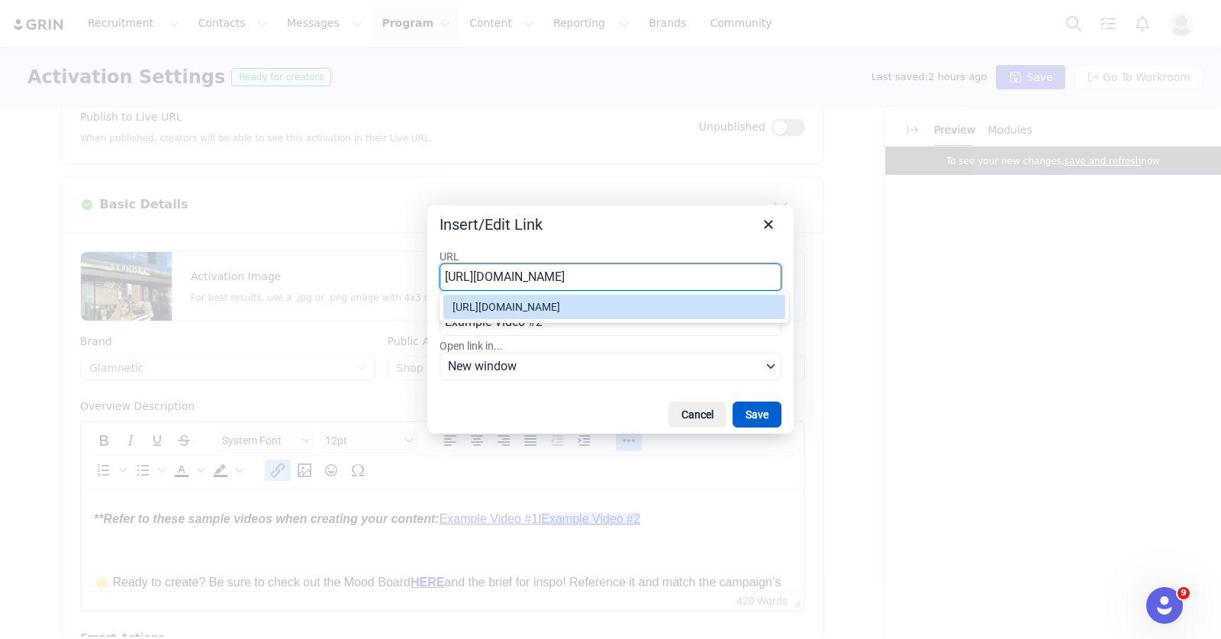
click at [758, 405] on button "Save" at bounding box center [757, 414] width 49 height 26
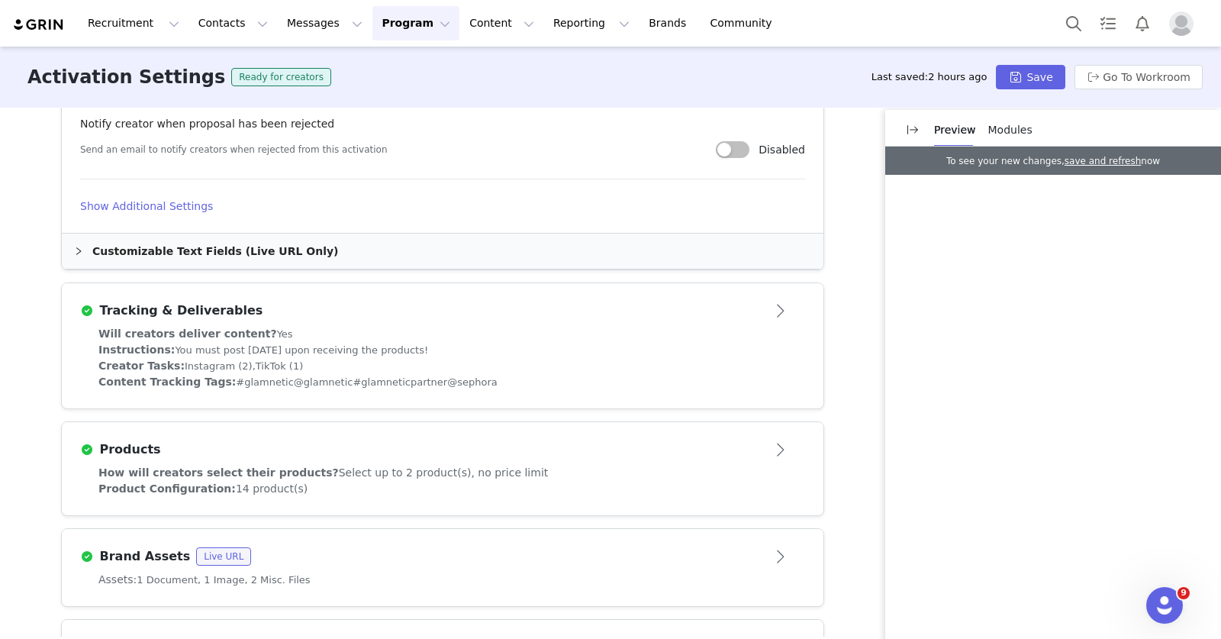
scroll to position [1217, 0]
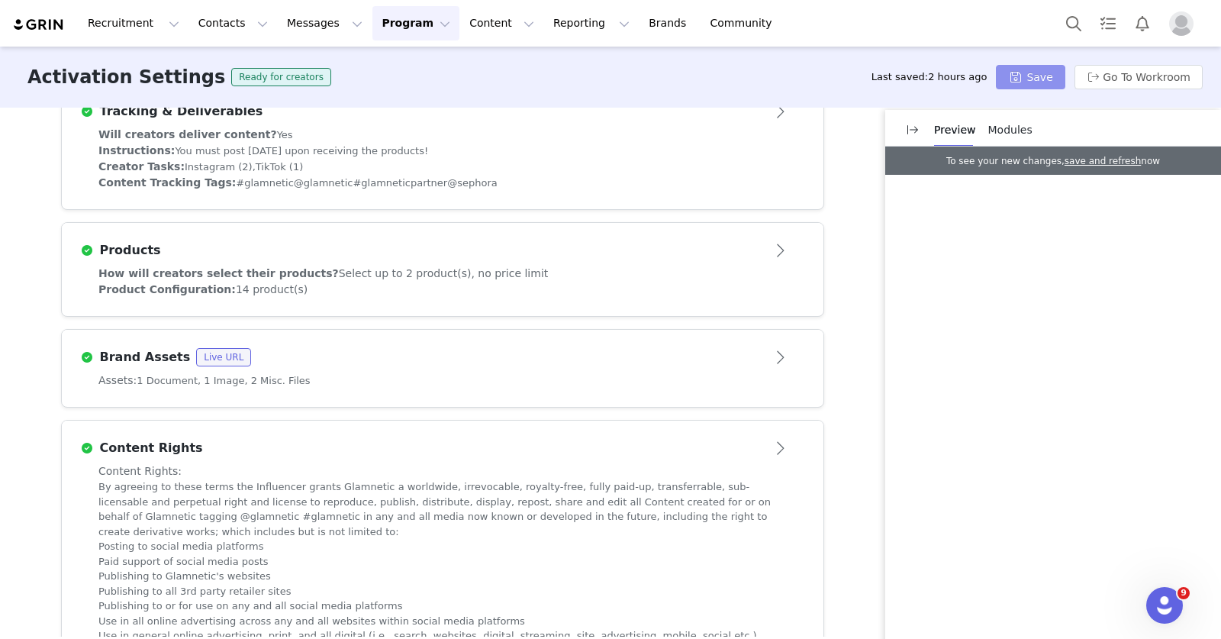
click at [1040, 82] on button "Save" at bounding box center [1030, 77] width 69 height 24
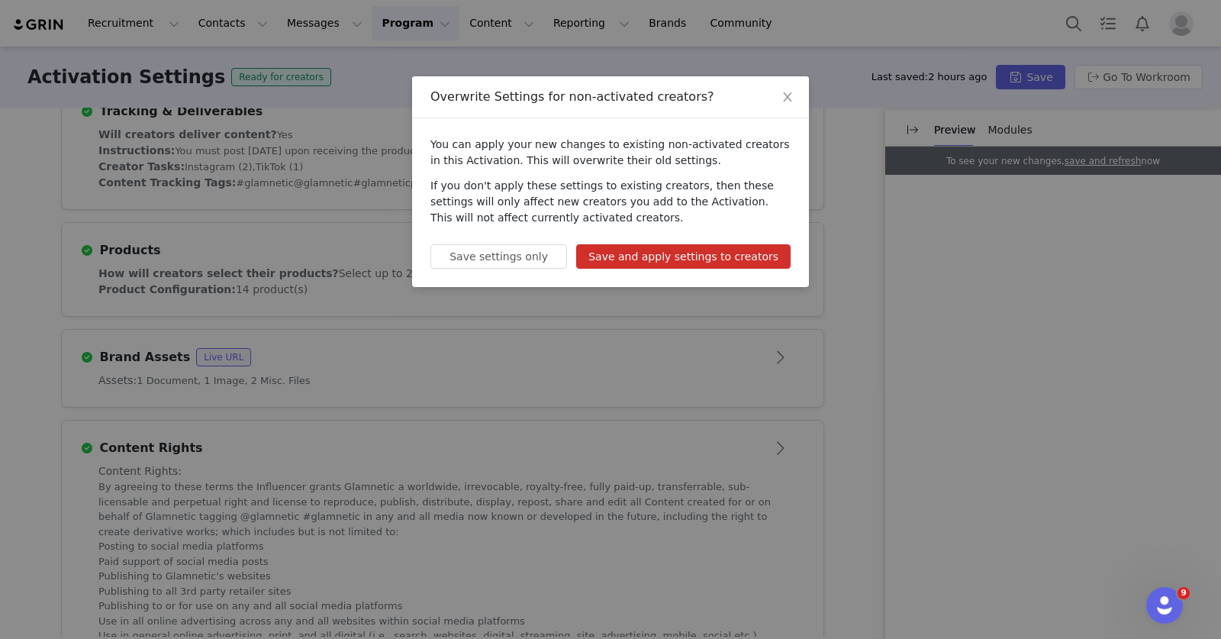
click at [718, 241] on div "You can apply your new changes to existing non-activated creators in this Activ…" at bounding box center [610, 202] width 397 height 169
click at [720, 245] on button "Save and apply settings to creators" at bounding box center [683, 256] width 214 height 24
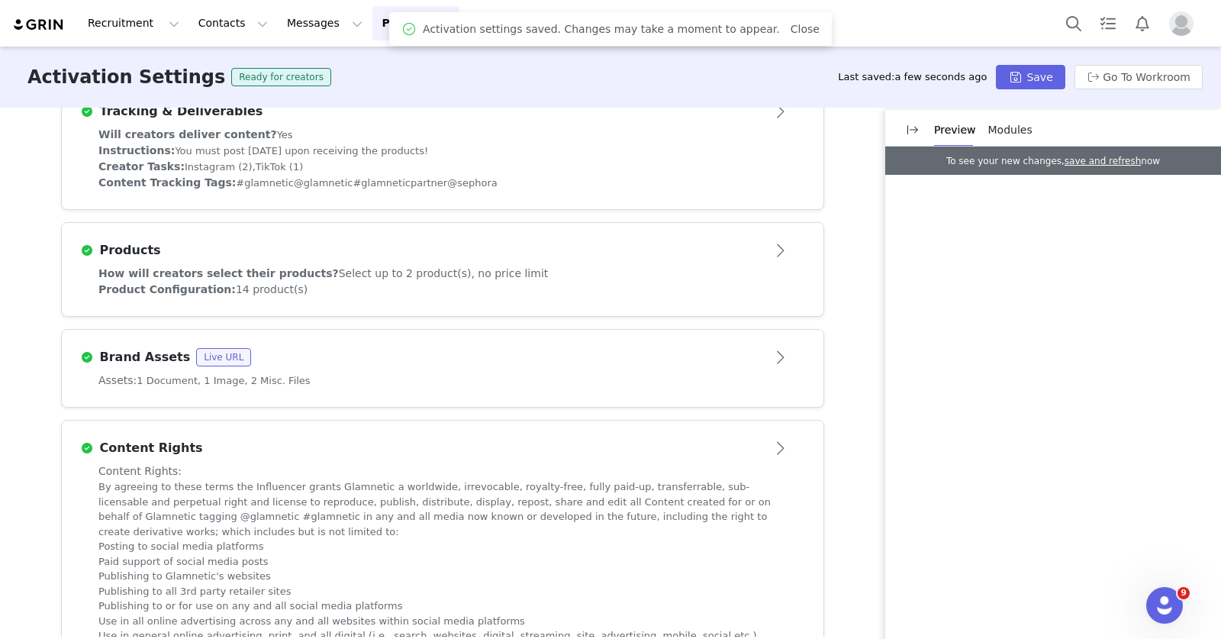
click at [382, 29] on button "Program Program" at bounding box center [415, 23] width 87 height 34
click at [403, 66] on p "Activations" at bounding box center [390, 68] width 59 height 16
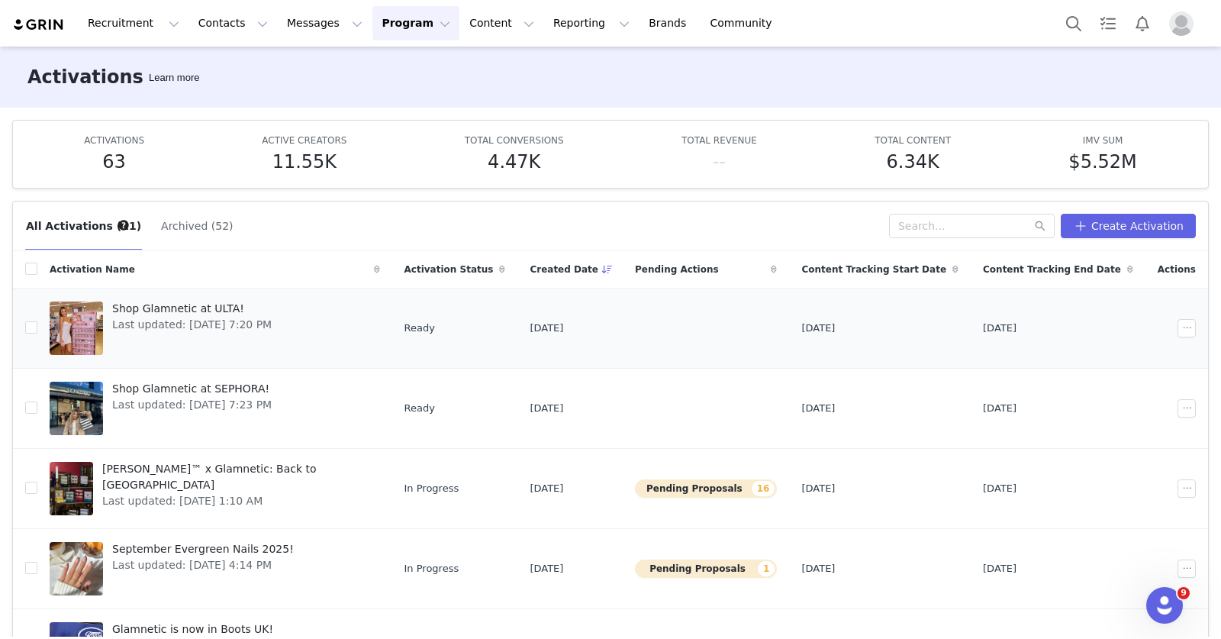
click at [223, 313] on span "Shop Glamnetic at ULTA!" at bounding box center [191, 309] width 159 height 16
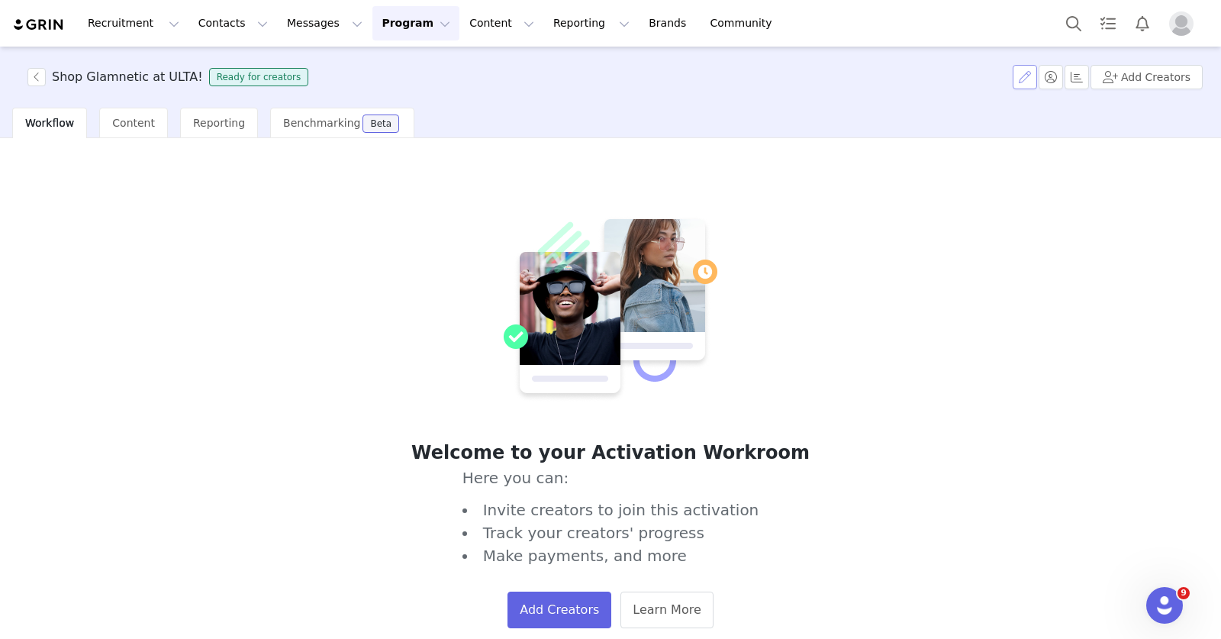
click at [1022, 77] on button "button" at bounding box center [1025, 77] width 24 height 24
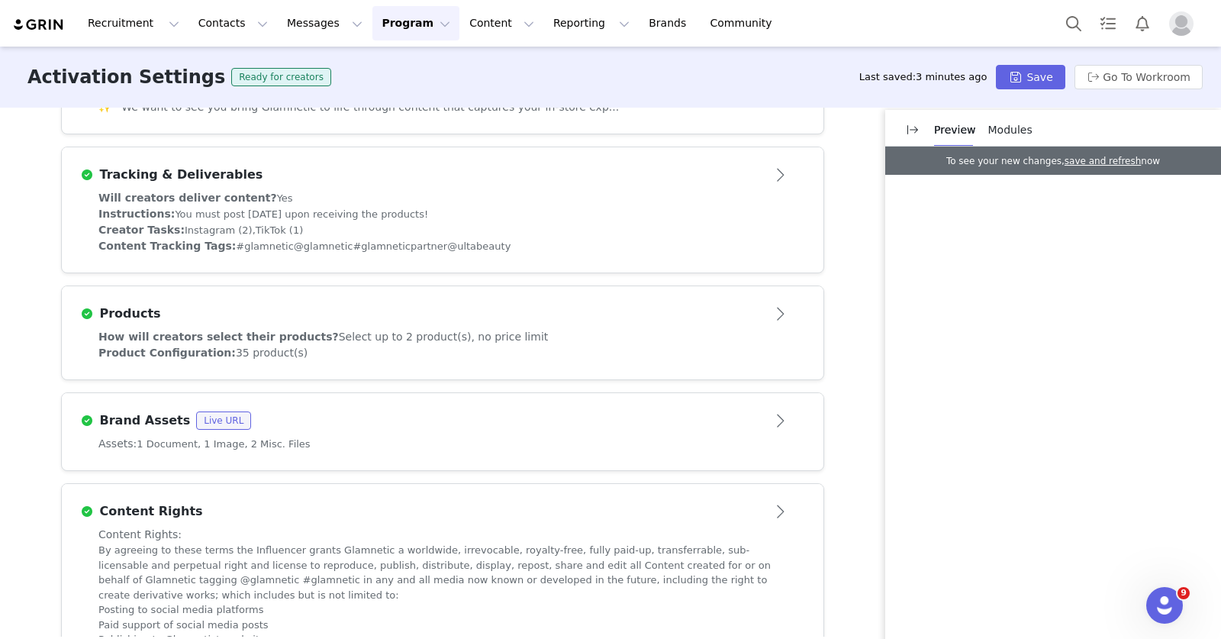
scroll to position [253, 0]
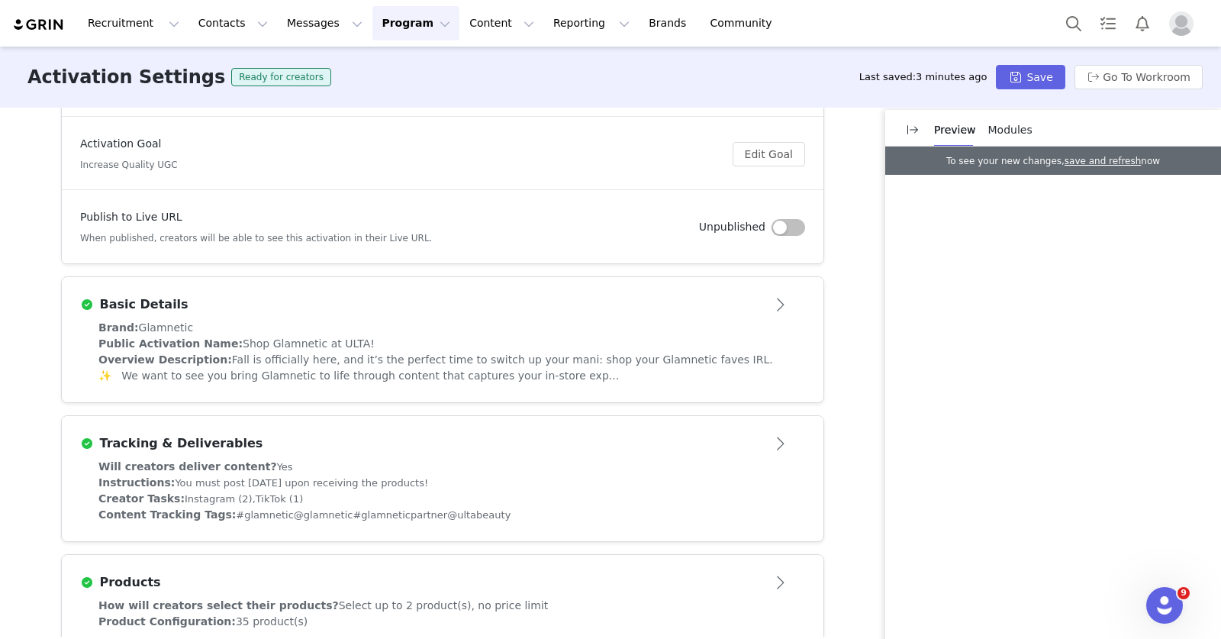
click at [487, 346] on div "Public Activation Name: Shop Glamnetic at ULTA!" at bounding box center [442, 344] width 688 height 16
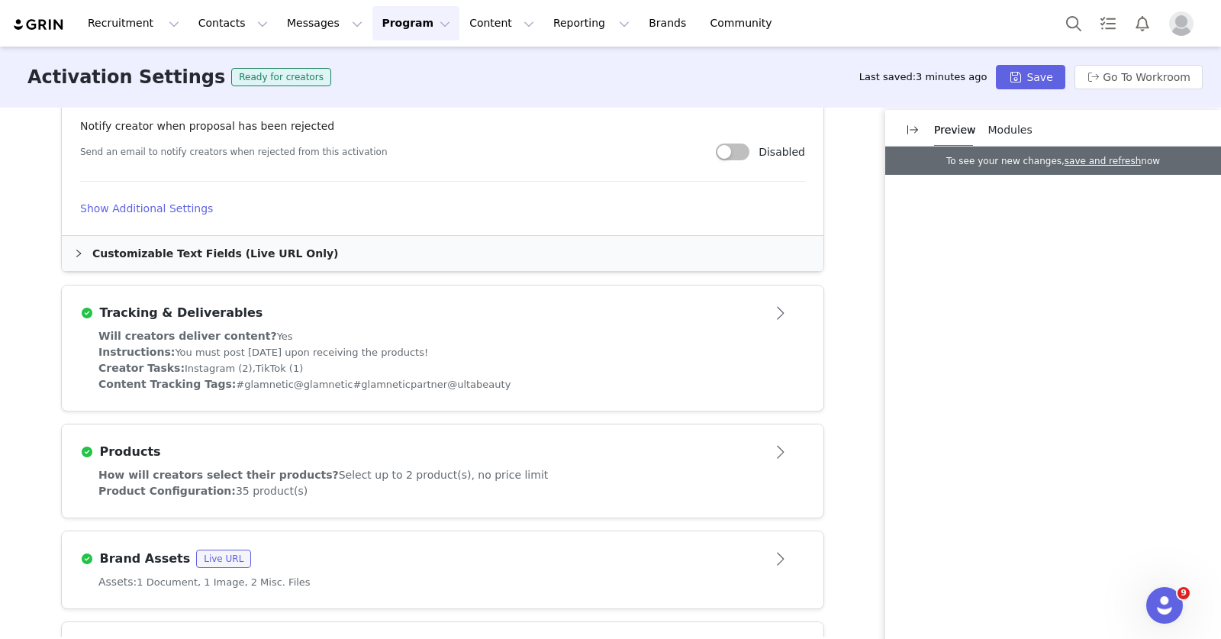
scroll to position [1226, 0]
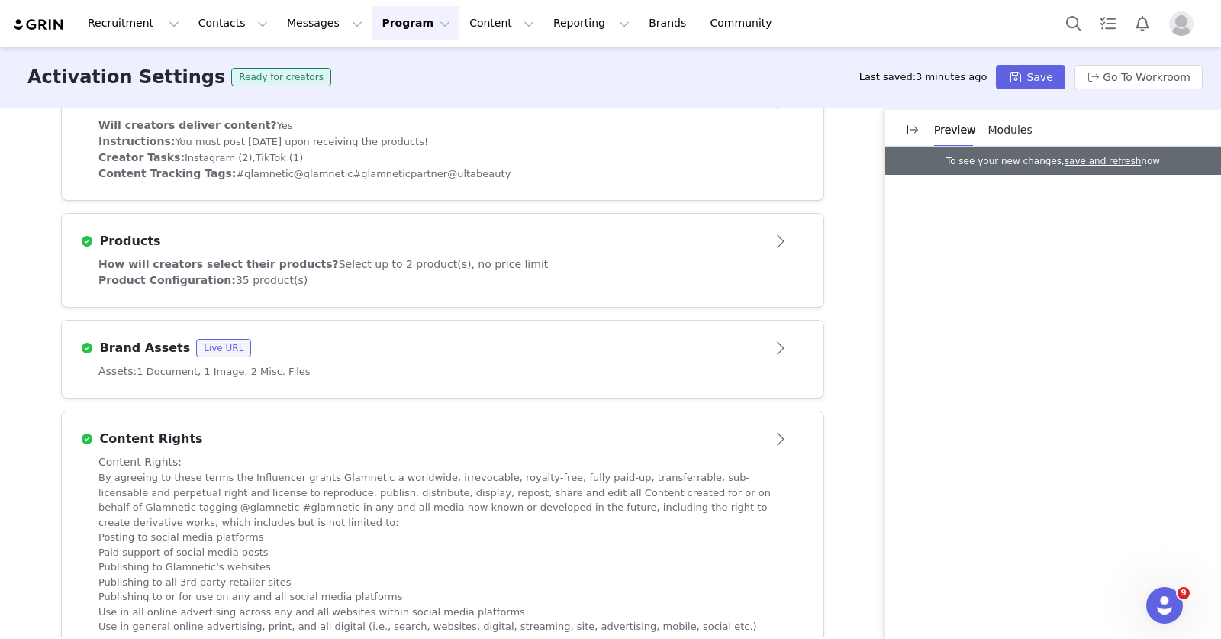
click at [524, 372] on div "Assets: 1 Document, 1 Image, 2 Misc. Files" at bounding box center [442, 371] width 688 height 16
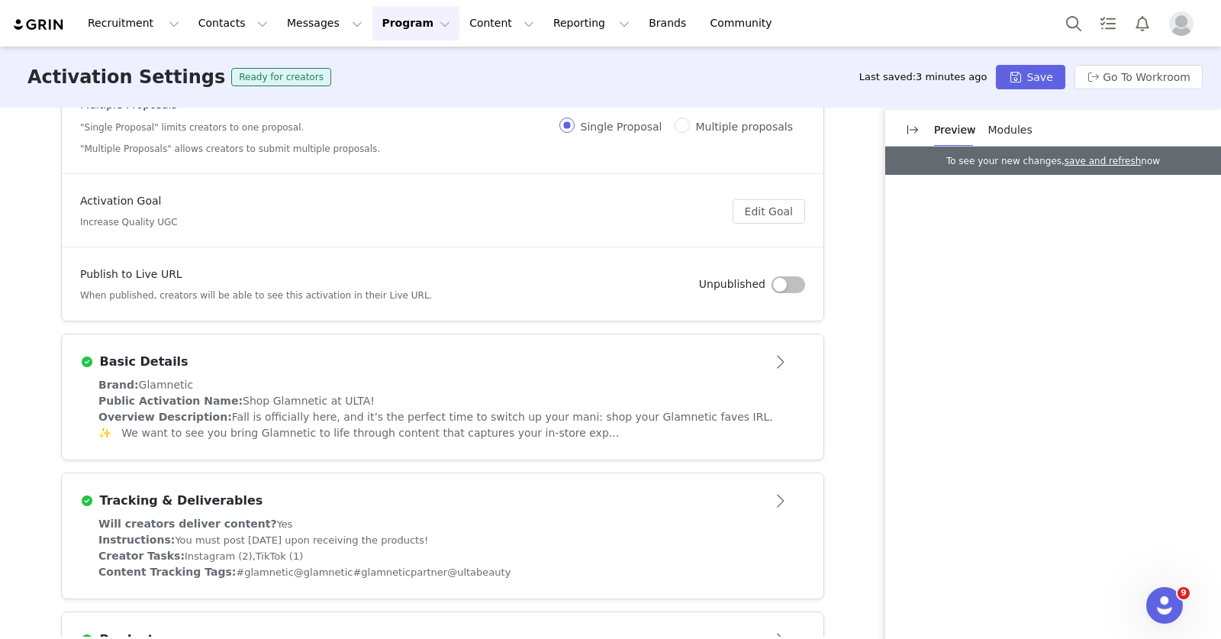
scroll to position [282, 0]
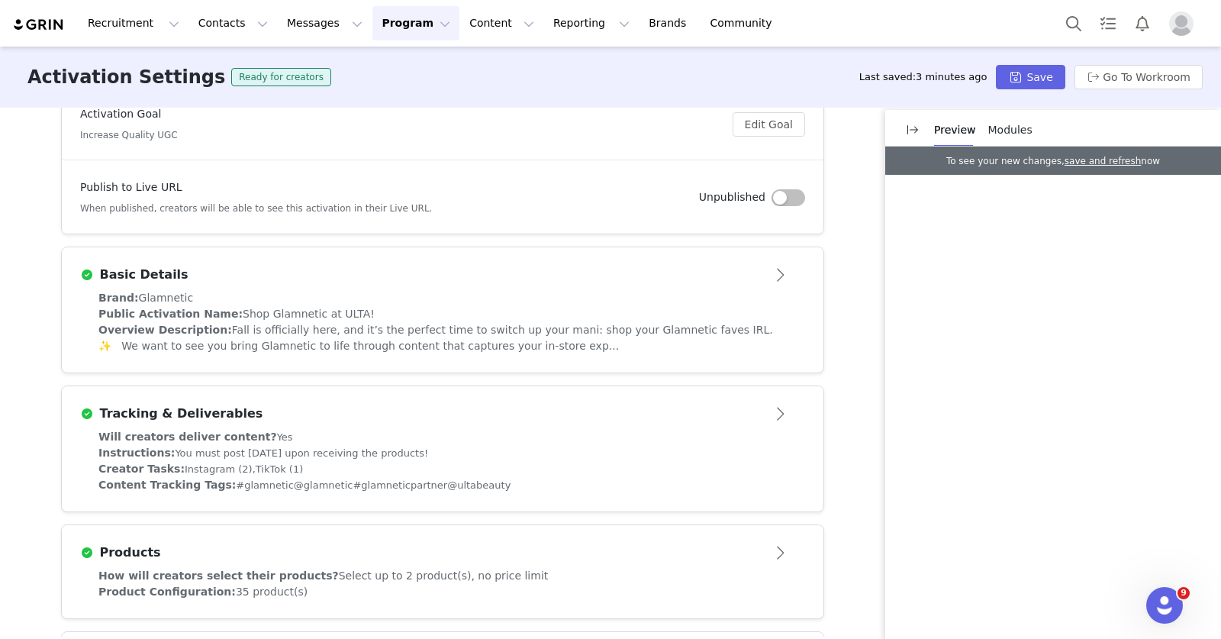
click at [523, 330] on span "Fall is officially here, and it’s the perfect time to switch up your mani: shop…" at bounding box center [435, 338] width 675 height 28
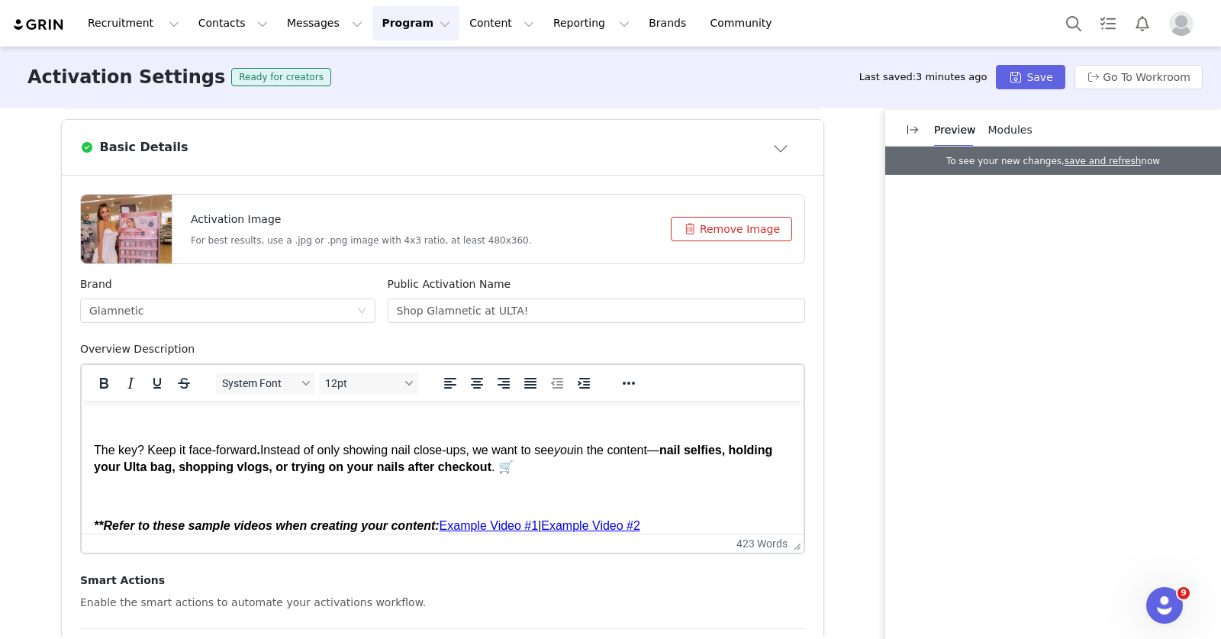
scroll to position [127, 0]
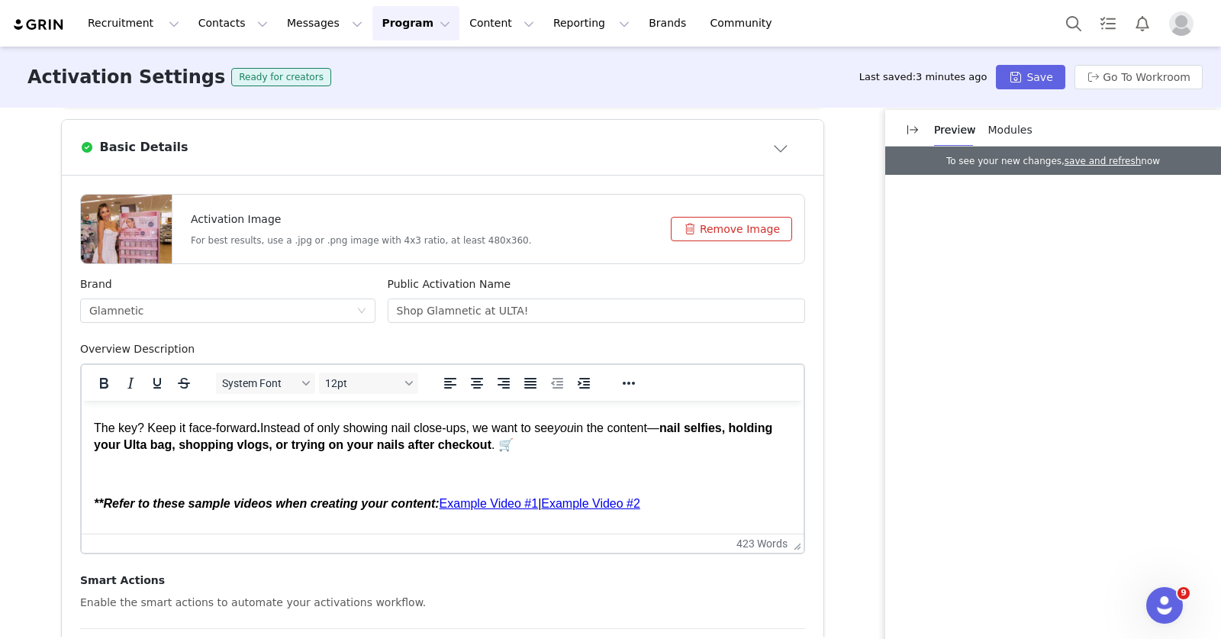
click at [498, 502] on link "Example Video #1" at bounding box center [489, 503] width 99 height 13
click at [620, 382] on icon "Reveal or hide additional toolbar items" at bounding box center [629, 383] width 18 height 18
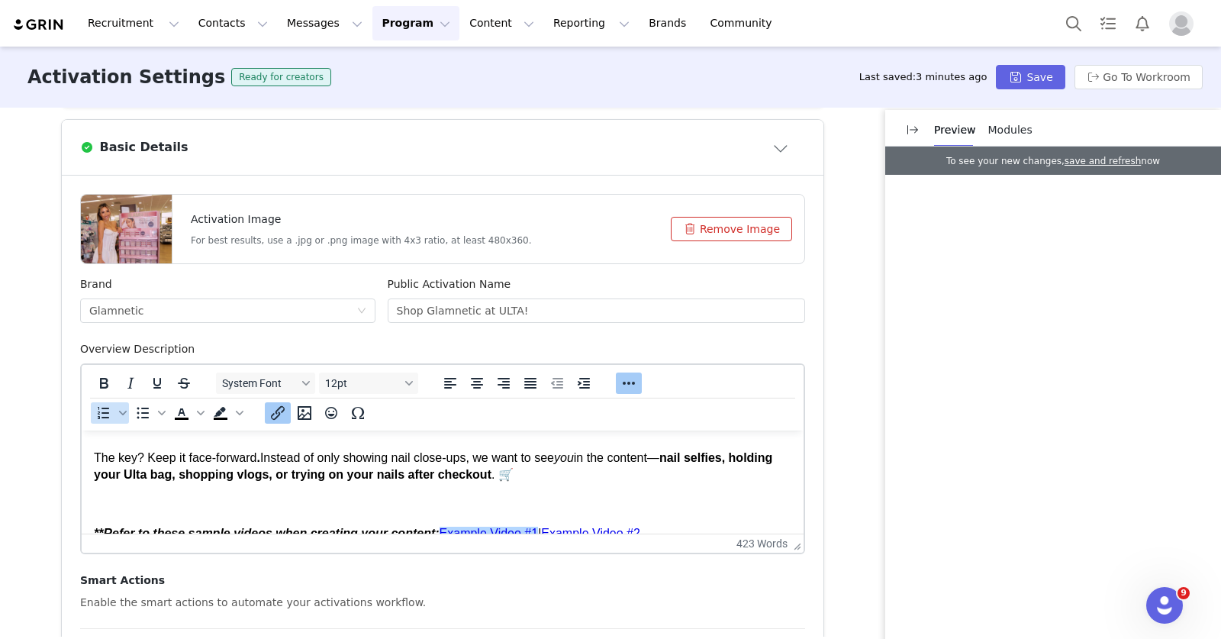
click at [269, 409] on icon "Insert/edit link" at bounding box center [278, 413] width 18 height 18
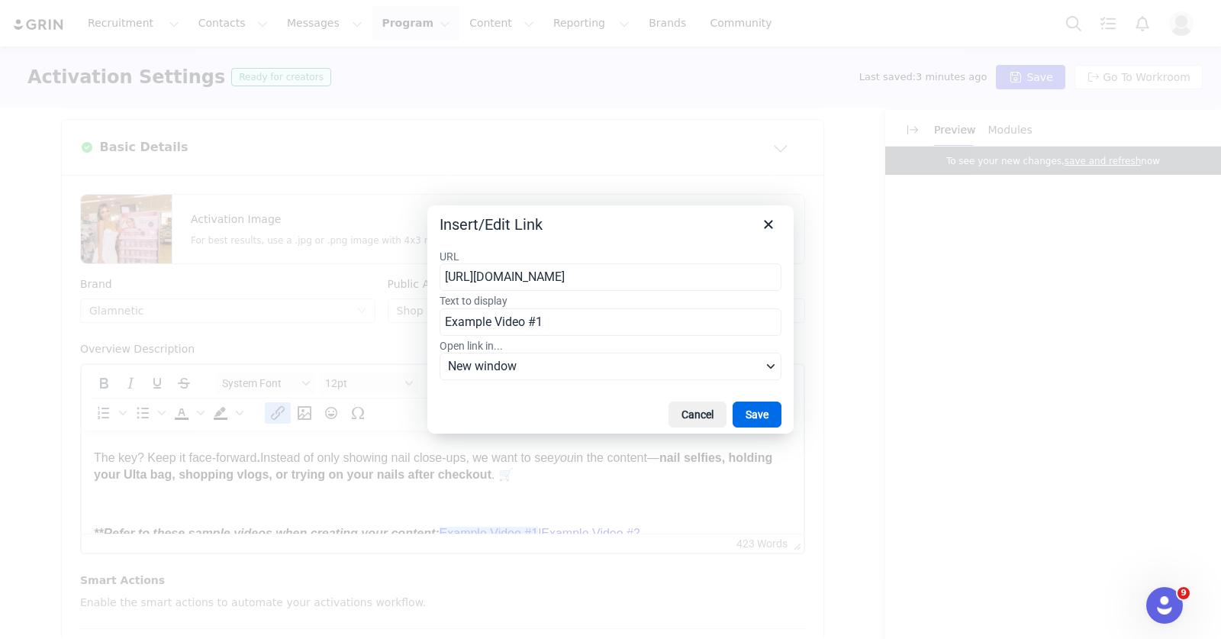
scroll to position [0, 170]
click at [547, 281] on input "https://drive.google.com/file/d/10TOwKnMwi842RSCajSgRbfJ2PBjRw6lB/view?usp=shar…" at bounding box center [611, 276] width 342 height 27
type input "https://d1igyfcg6nq1cr.cloudfront.net/activations/brand-assets/1e4e9c63-e8a4-4c…"
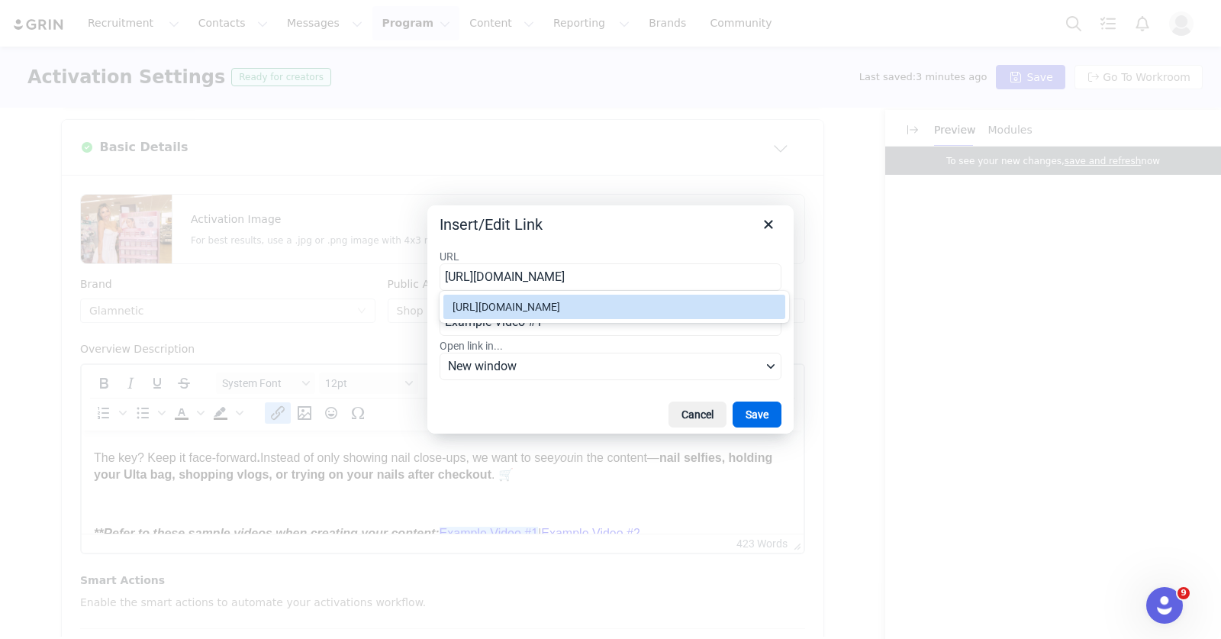
scroll to position [0, 287]
click at [748, 412] on button "Save" at bounding box center [757, 414] width 49 height 26
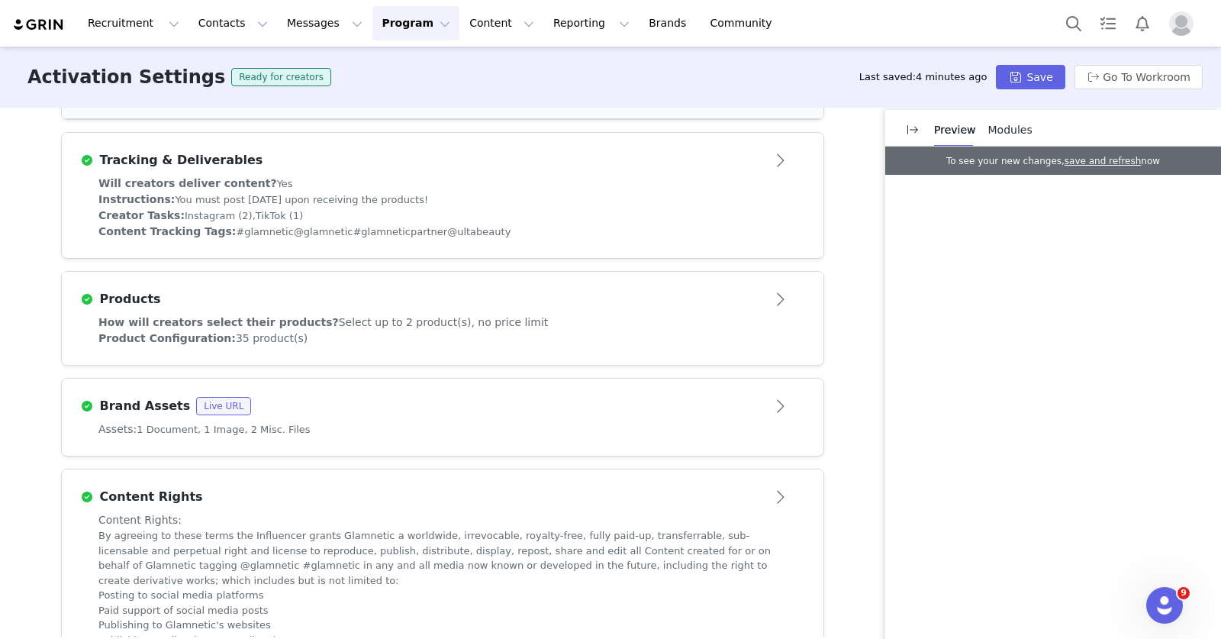
scroll to position [1287, 0]
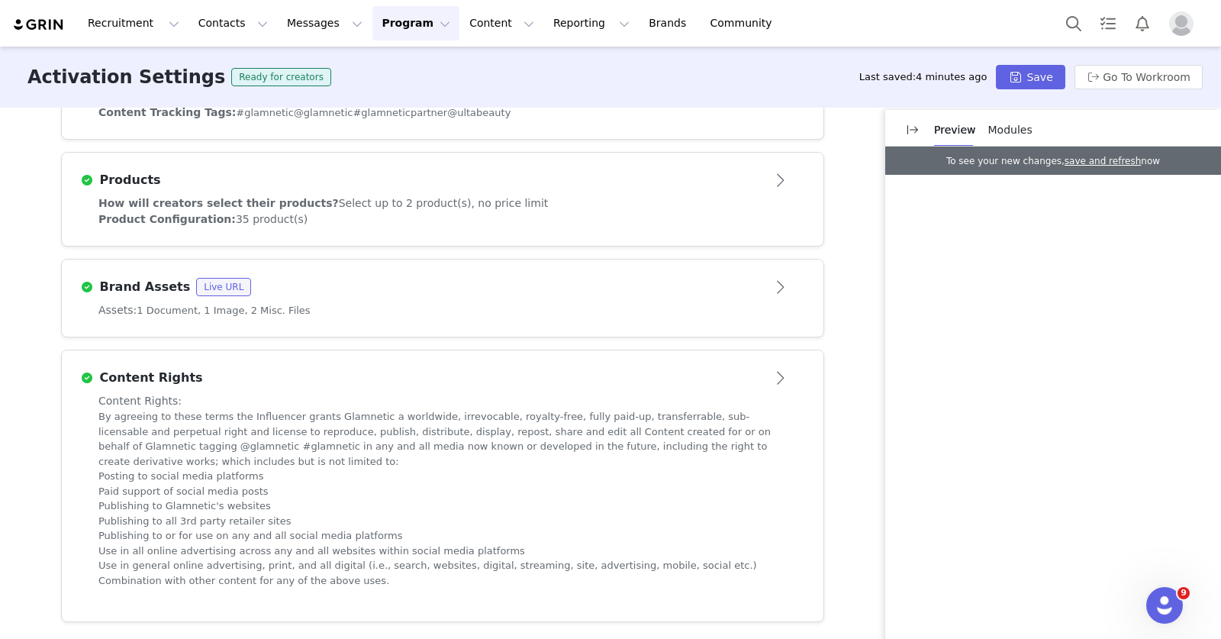
click at [403, 301] on article "Brand Assets Live URL" at bounding box center [443, 280] width 762 height 43
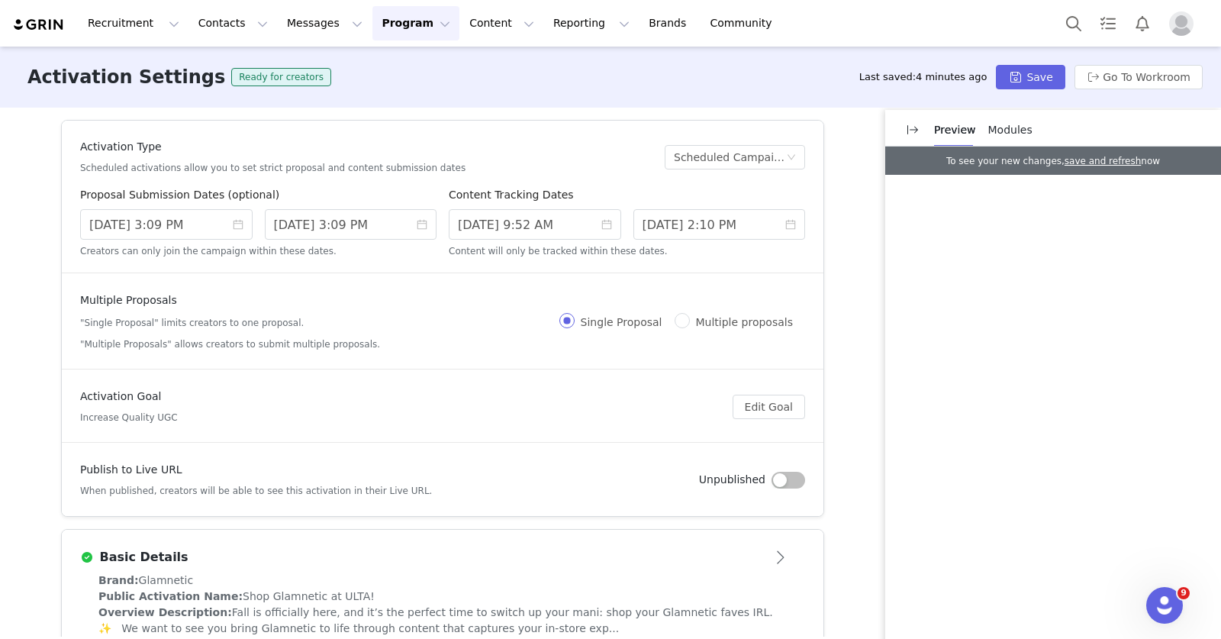
scroll to position [96, 0]
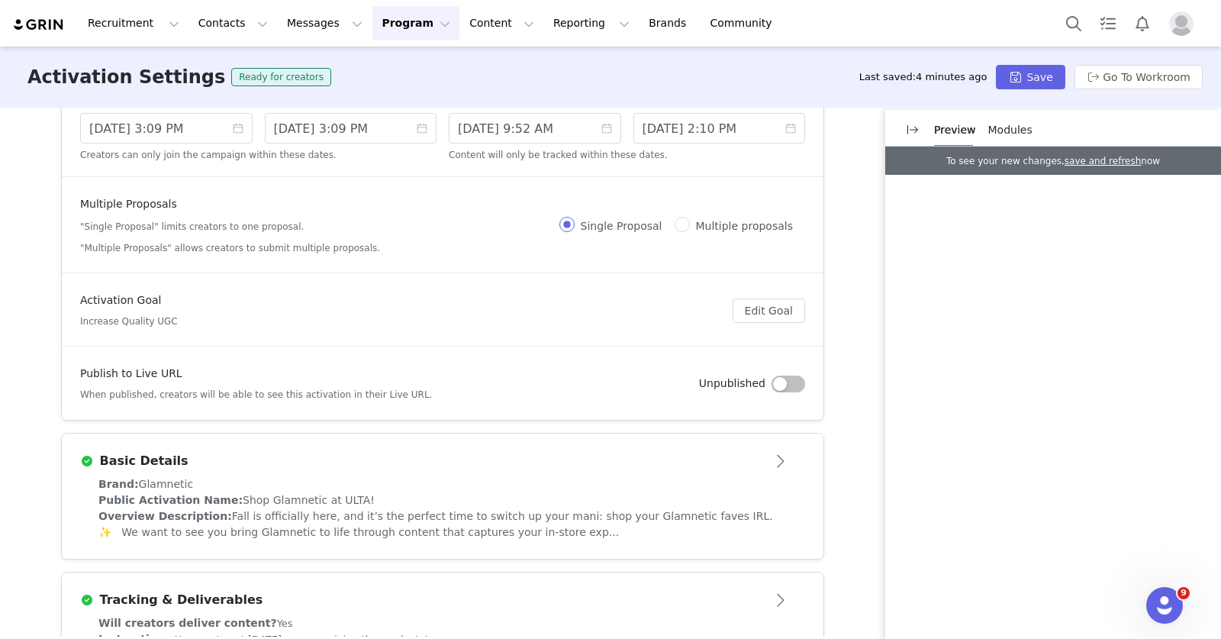
click at [455, 514] on span "Fall is officially here, and it’s the perfect time to switch up your mani: shop…" at bounding box center [435, 524] width 675 height 28
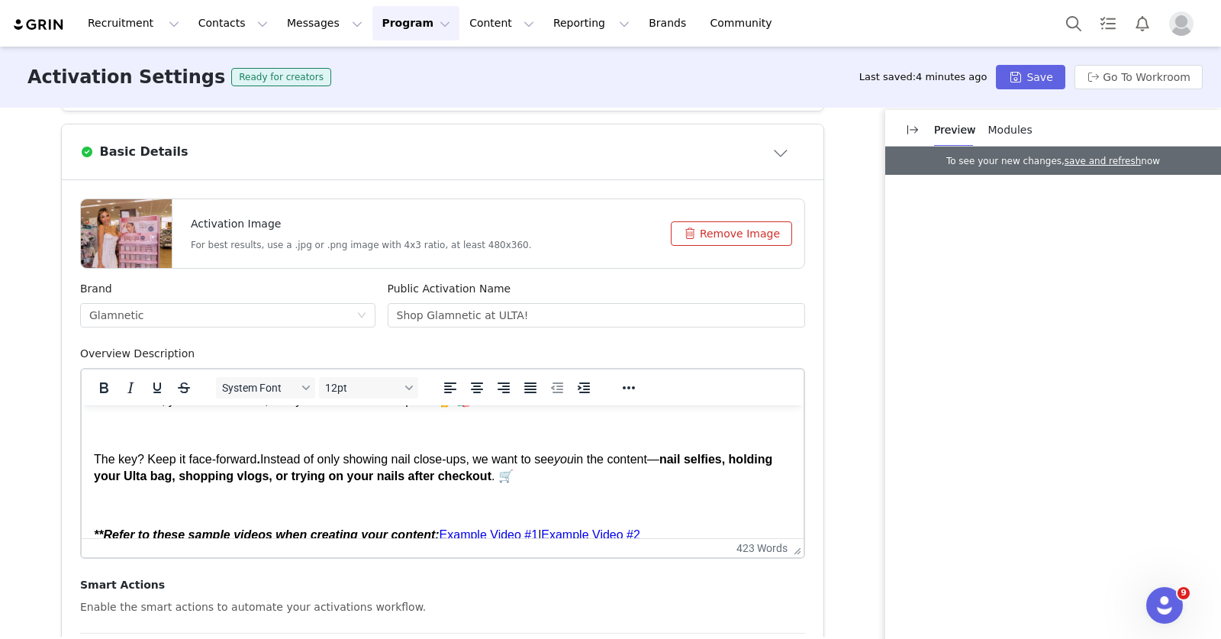
scroll to position [224, 0]
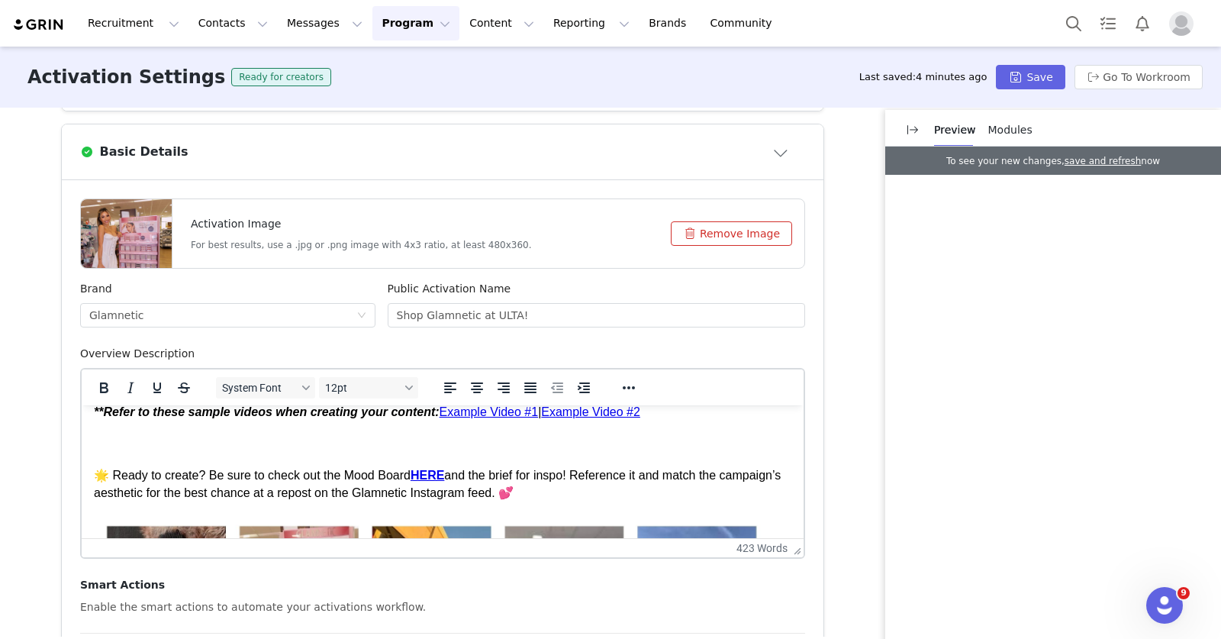
click at [604, 413] on link "Example Video #2" at bounding box center [590, 411] width 99 height 13
click at [623, 388] on icon "Reveal or hide additional toolbar items" at bounding box center [629, 387] width 12 height 3
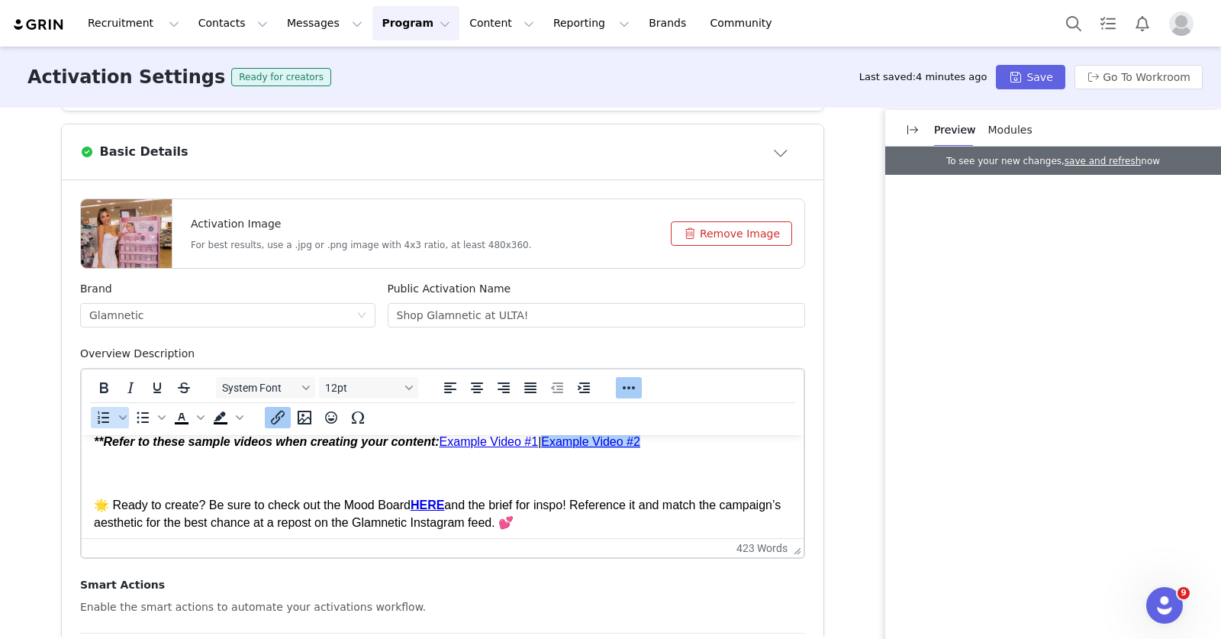
click at [276, 414] on icon "Insert/edit link" at bounding box center [278, 418] width 14 height 14
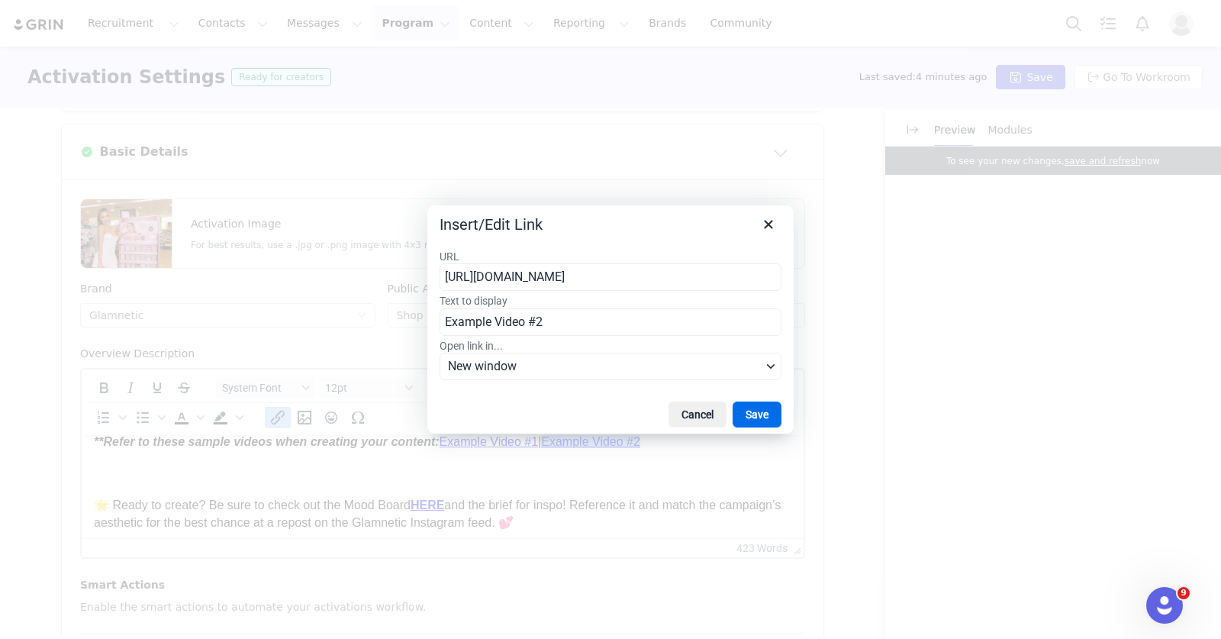
scroll to position [0, 151]
click at [582, 287] on input "https://drive.google.com/file/d/1jhj6ogK2xE5kkrhEj5LqJ-taRDoNx40s/view?usp=shar…" at bounding box center [611, 276] width 342 height 27
type input "https://d1igyfcg6nq1cr.cloudfront.net/activations/brand-assets/f4396da7-5606-42…"
click at [758, 407] on button "Save" at bounding box center [757, 414] width 49 height 26
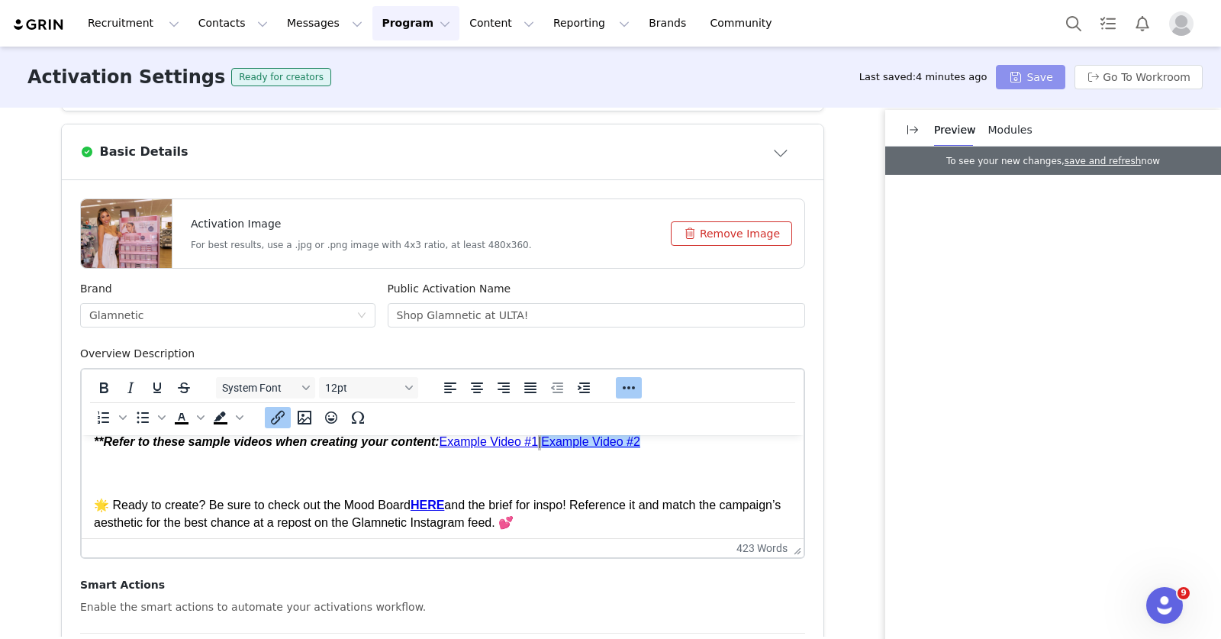
click at [1047, 79] on button "Save" at bounding box center [1030, 77] width 69 height 24
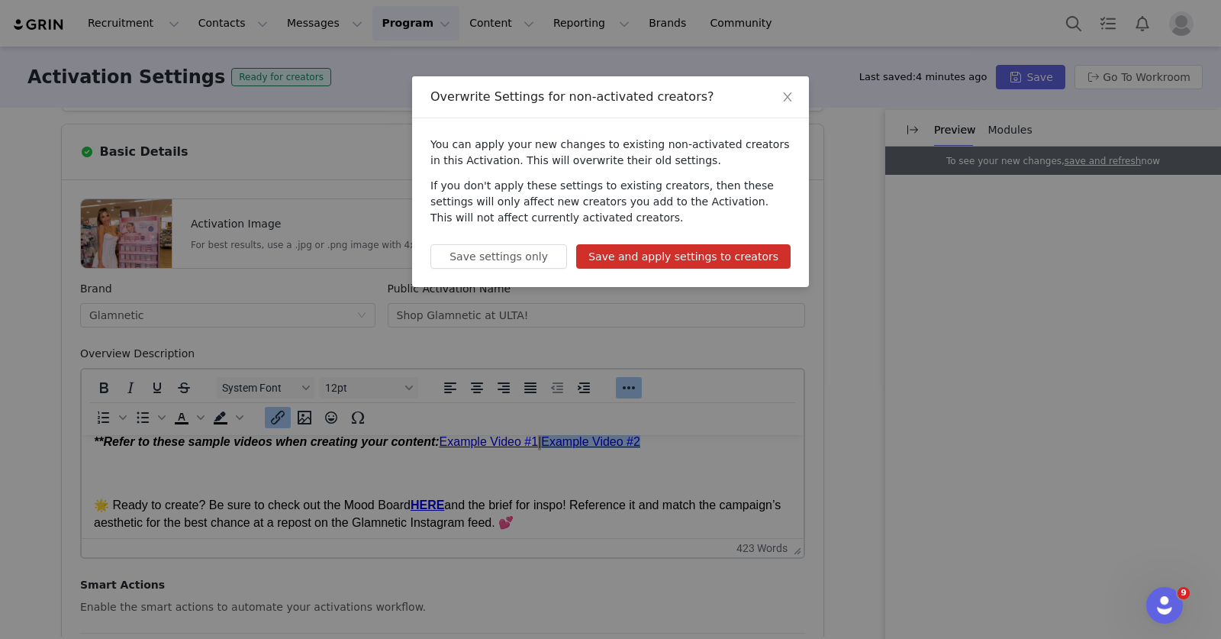
click at [745, 261] on button "Save and apply settings to creators" at bounding box center [683, 256] width 214 height 24
